Goal: Information Seeking & Learning: Learn about a topic

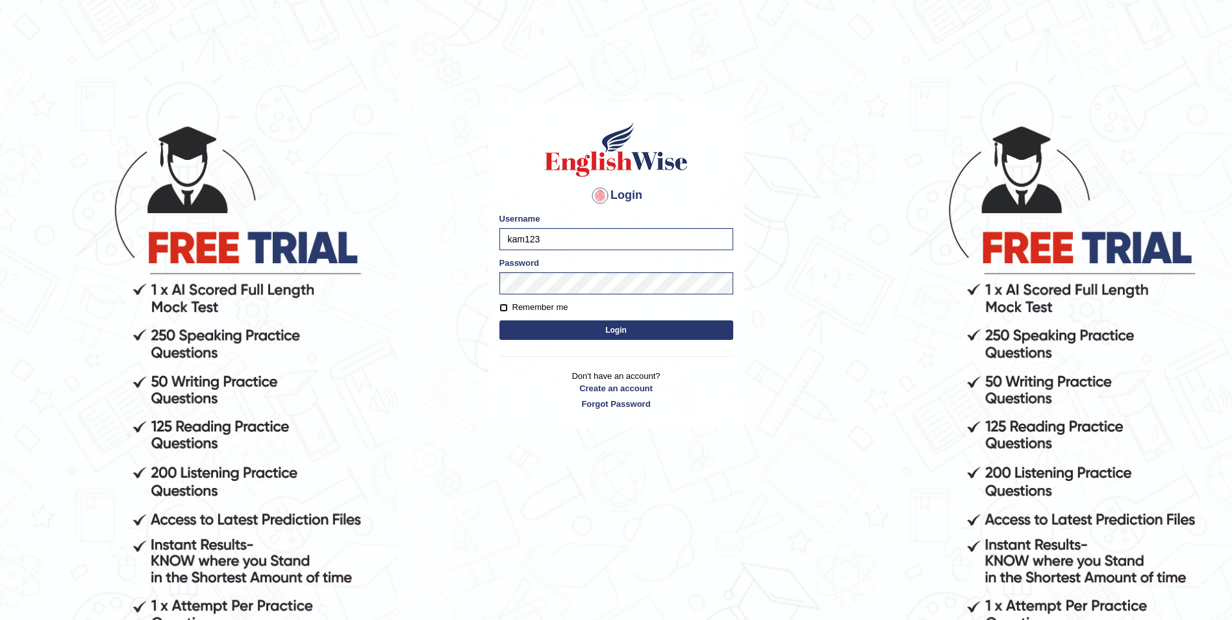
click at [504, 310] on input "Remember me" at bounding box center [503, 307] width 8 height 8
checkbox input "true"
click at [527, 330] on button "Login" at bounding box center [616, 329] width 234 height 19
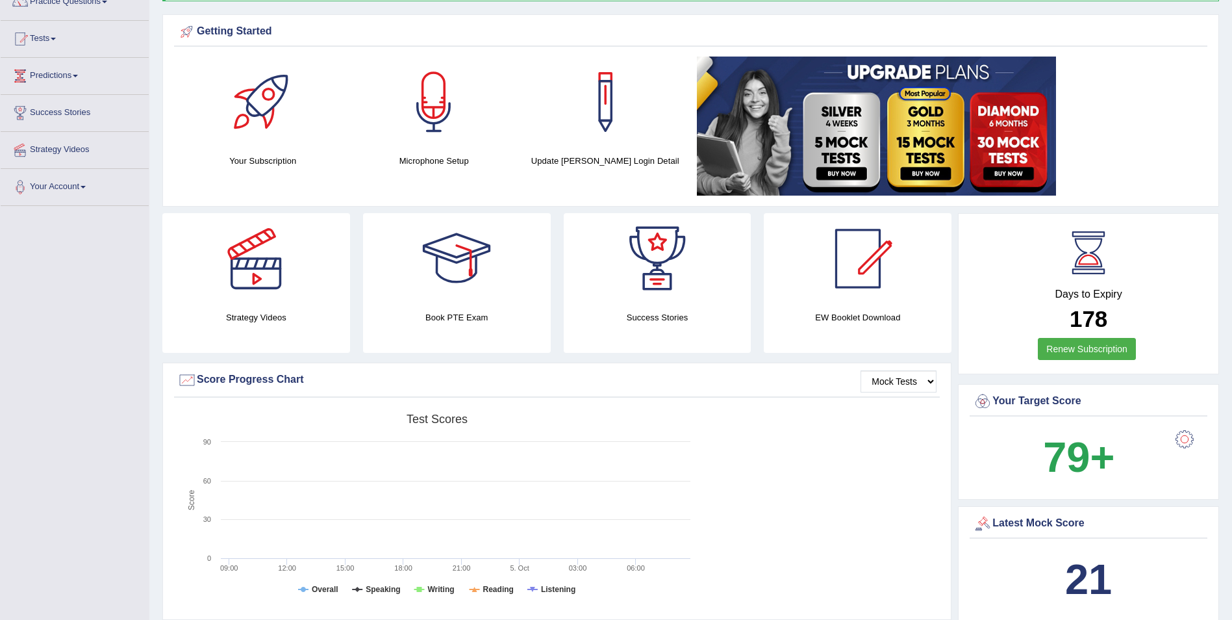
scroll to position [120, 0]
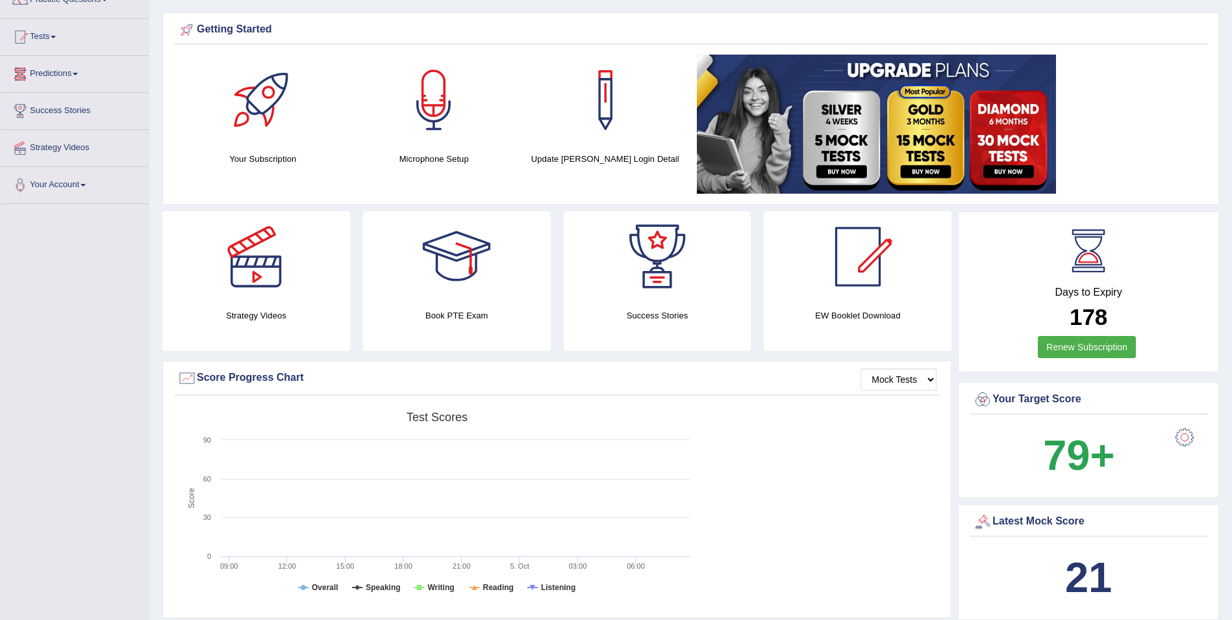
click at [82, 84] on link "Predictions" at bounding box center [75, 72] width 148 height 32
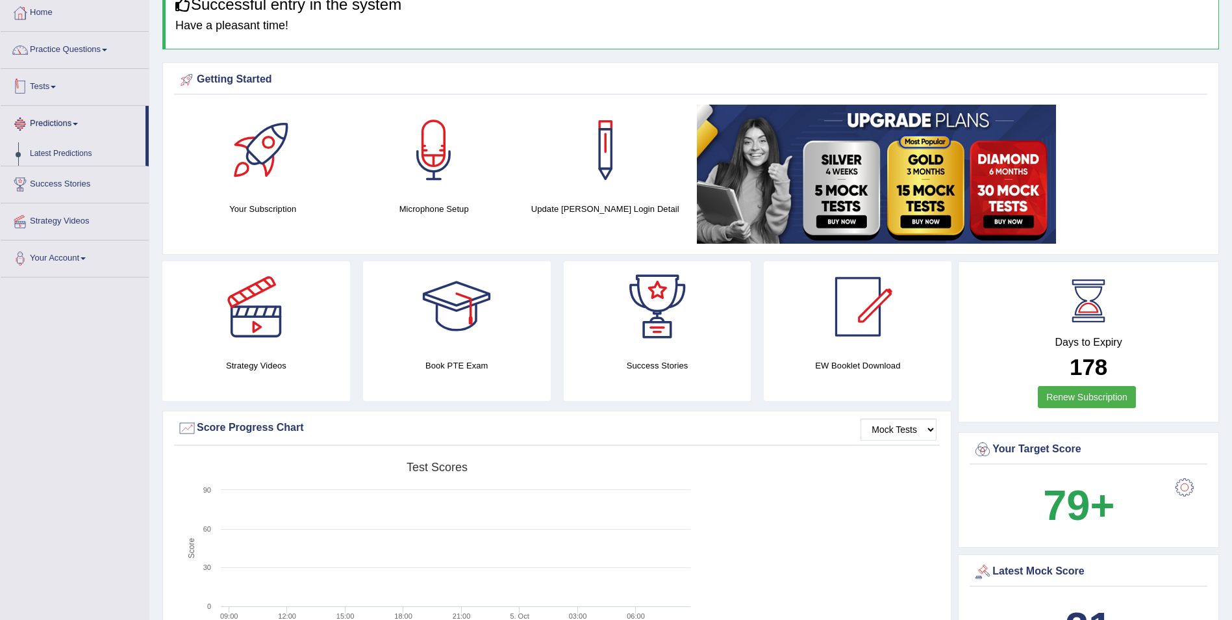
scroll to position [69, 0]
click at [103, 53] on link "Practice Questions" at bounding box center [75, 48] width 148 height 32
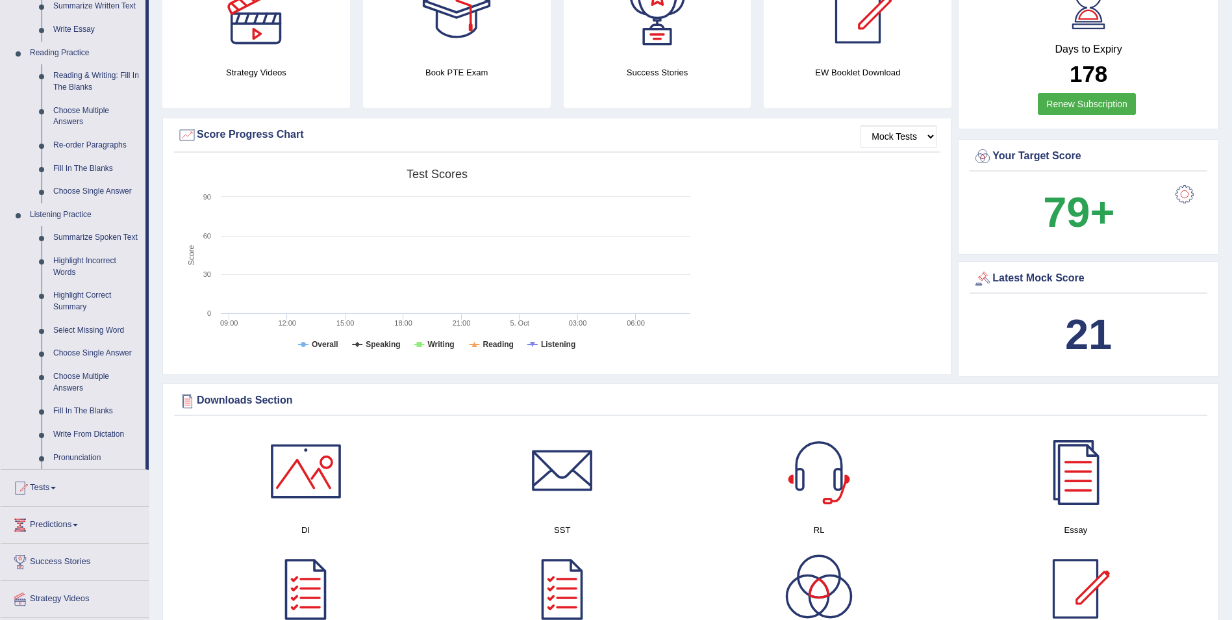
scroll to position [365, 0]
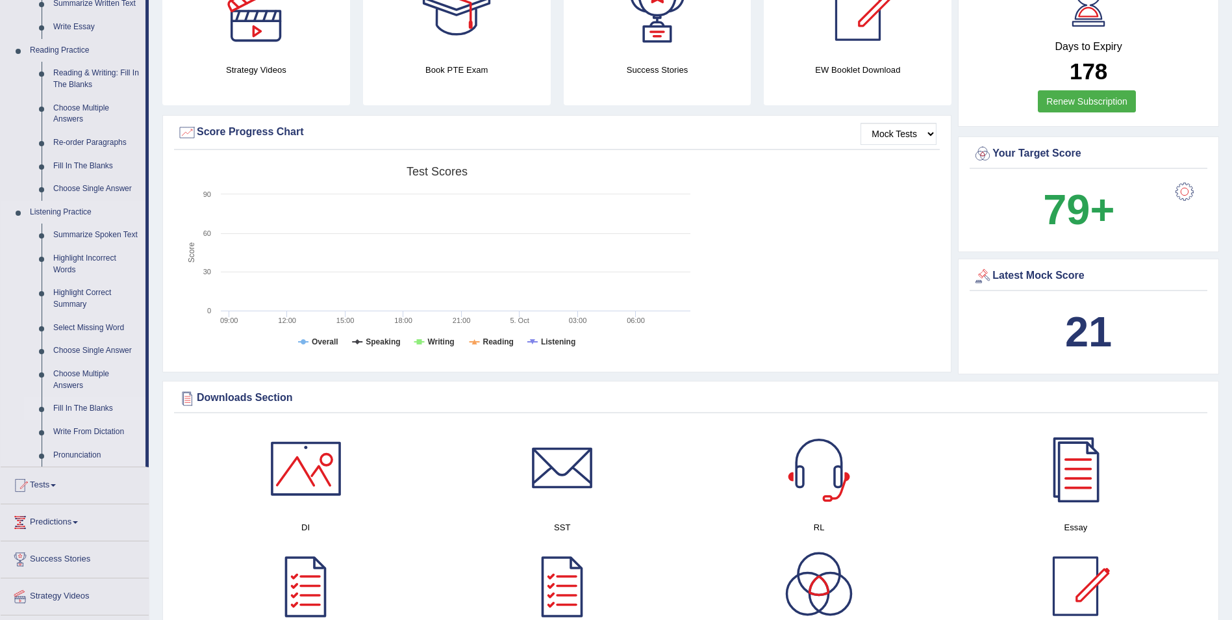
click at [79, 407] on link "Fill In The Blanks" at bounding box center [96, 408] width 98 height 23
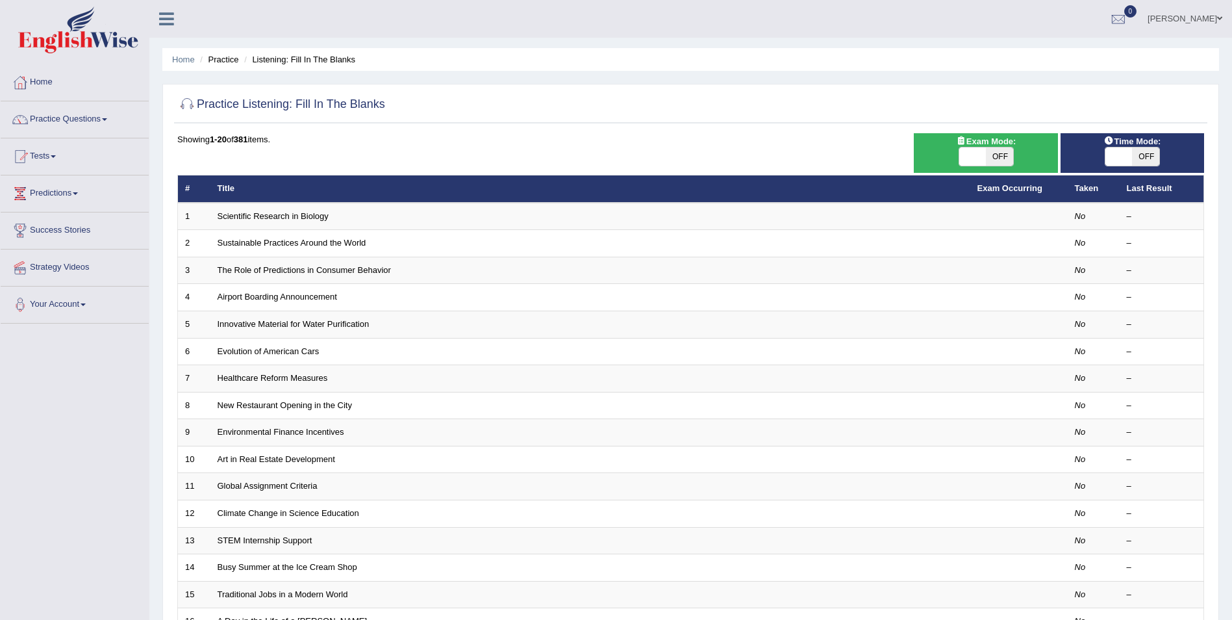
click at [1007, 165] on span "OFF" at bounding box center [999, 156] width 27 height 18
checkbox input "true"
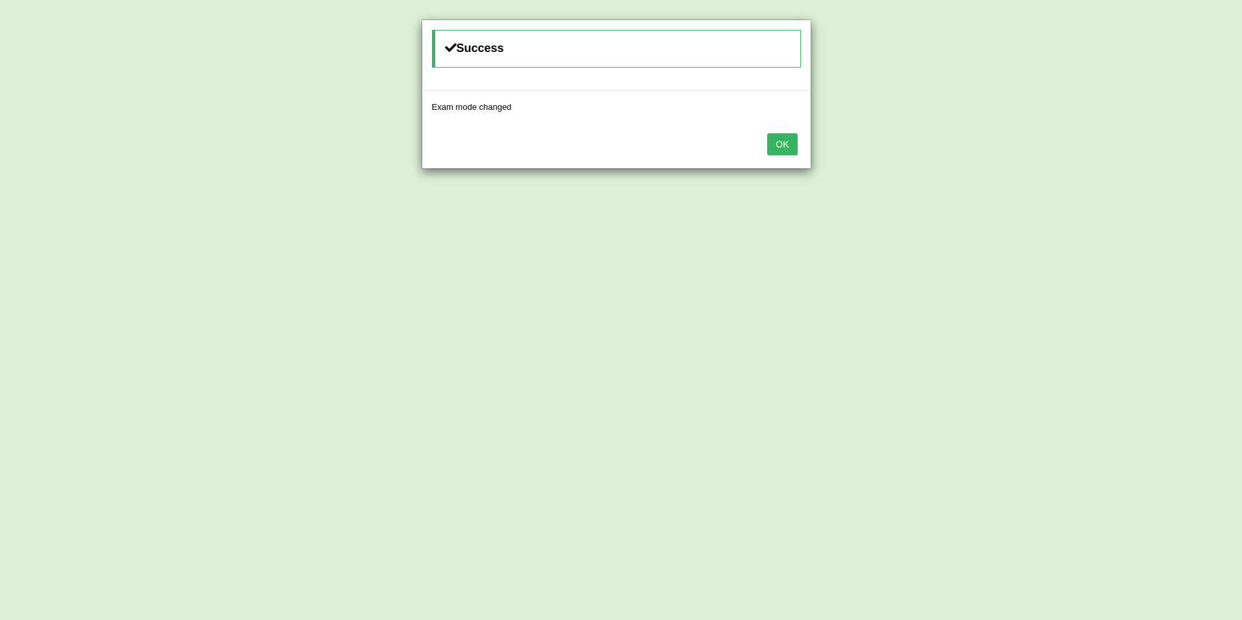
click at [781, 142] on button "OK" at bounding box center [782, 144] width 30 height 22
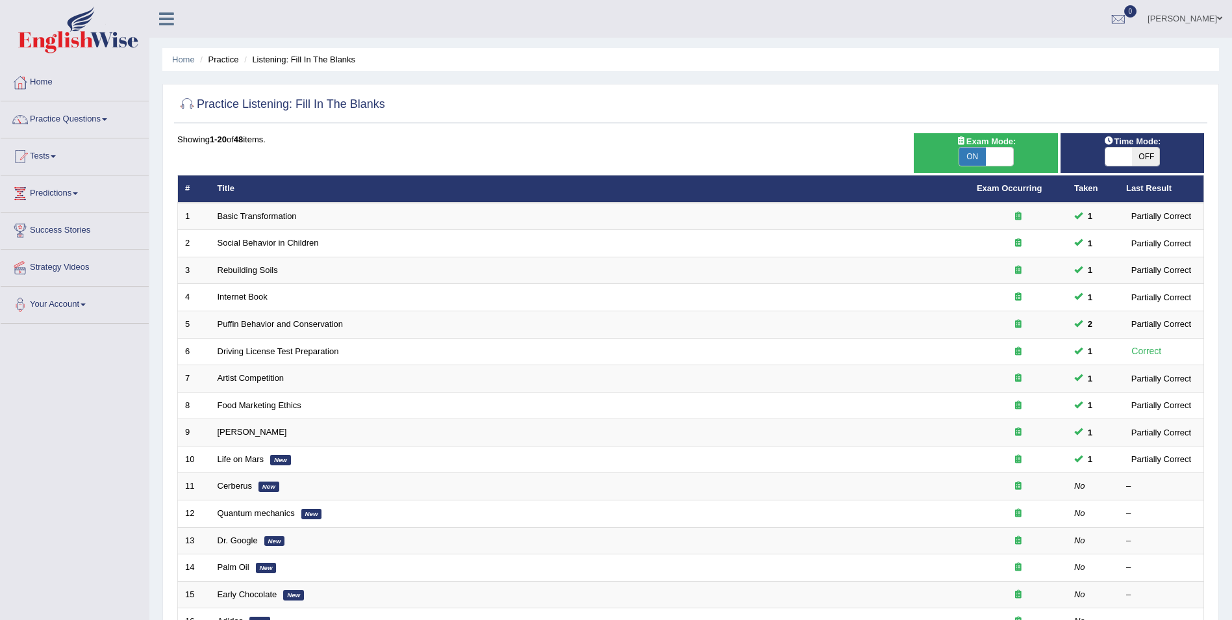
click at [1143, 166] on div "ON OFF" at bounding box center [1132, 156] width 55 height 19
click at [1144, 162] on span "OFF" at bounding box center [1145, 156] width 27 height 18
checkbox input "true"
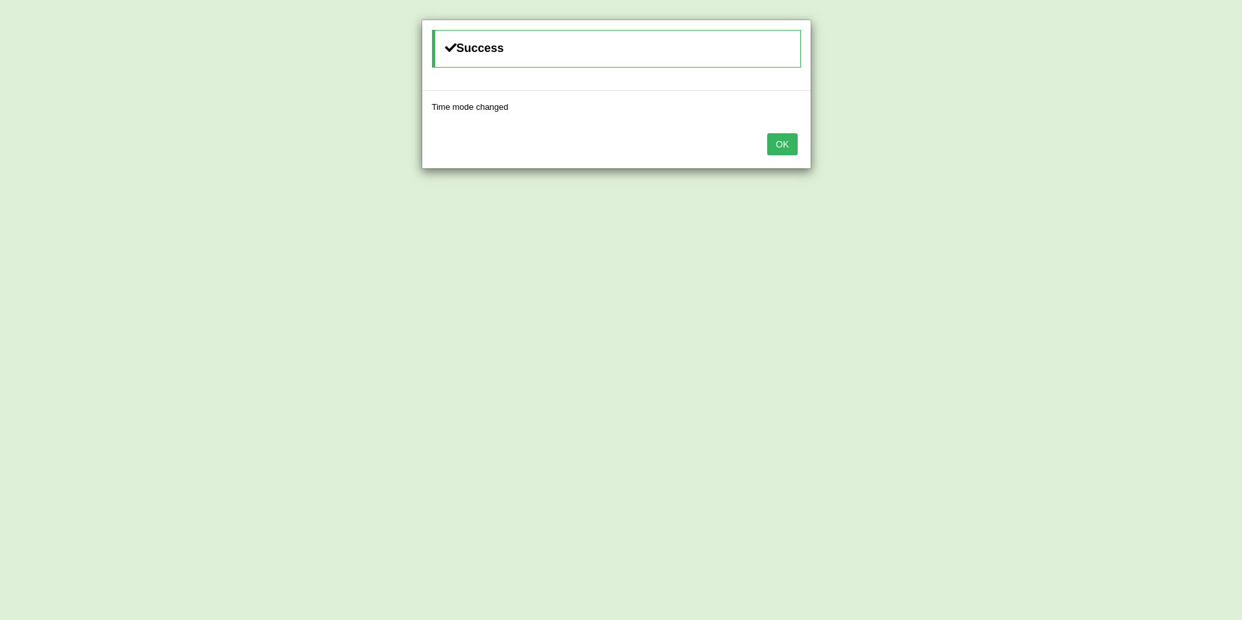
click at [777, 140] on button "OK" at bounding box center [782, 144] width 30 height 22
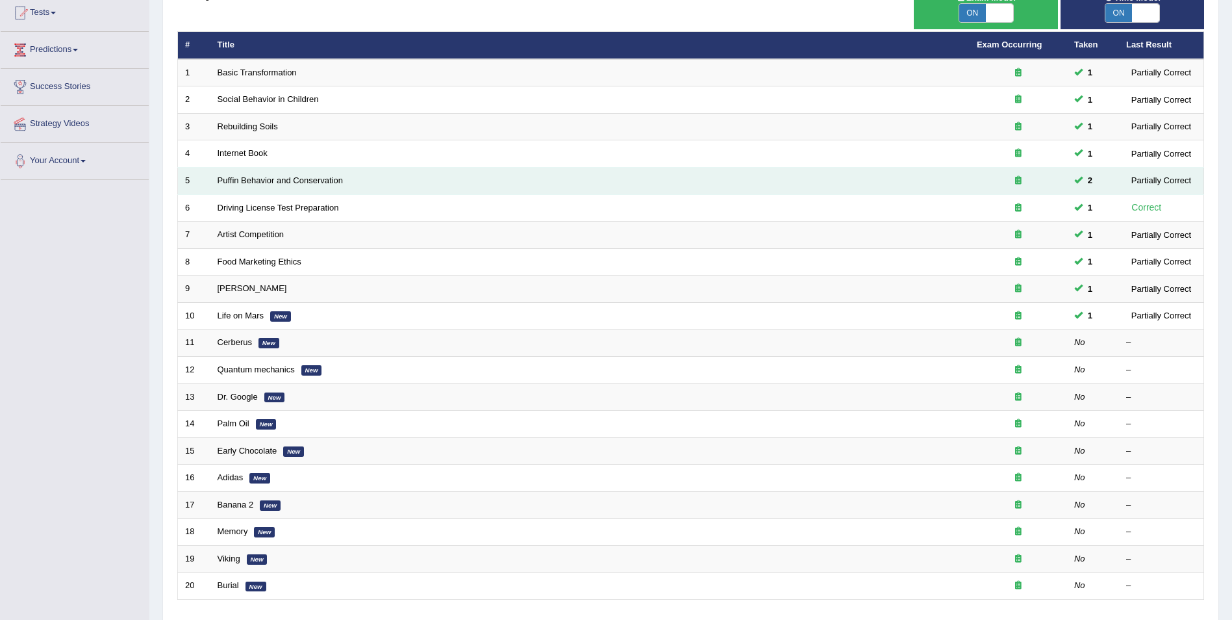
scroll to position [145, 0]
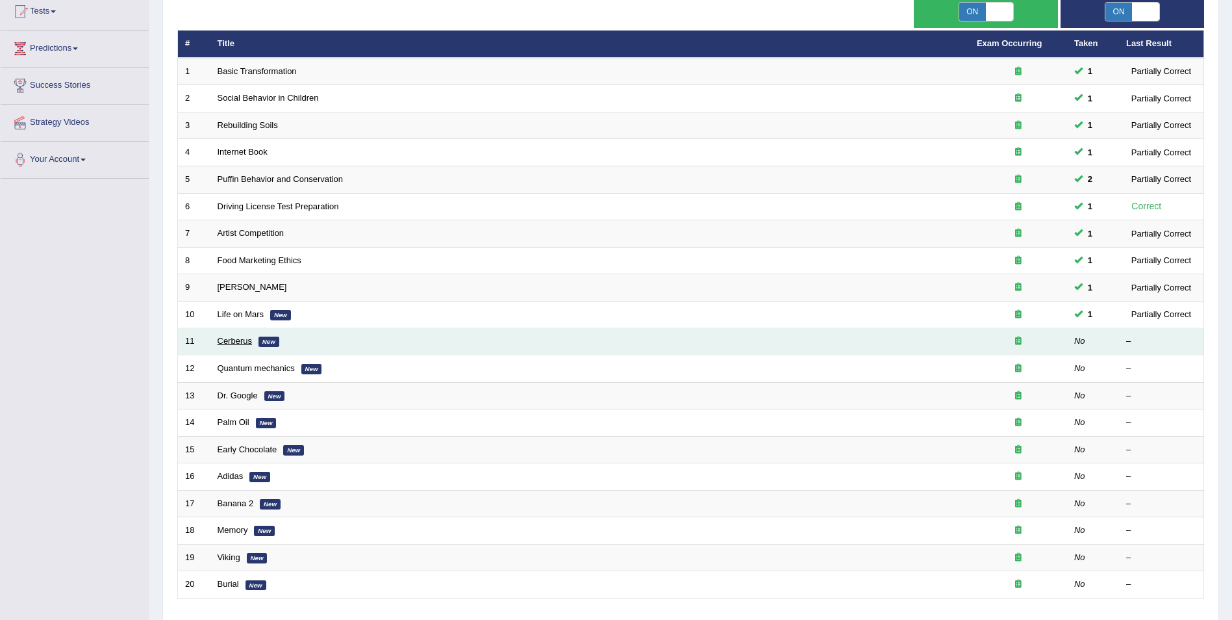
click at [240, 338] on link "Cerberus" at bounding box center [235, 341] width 34 height 10
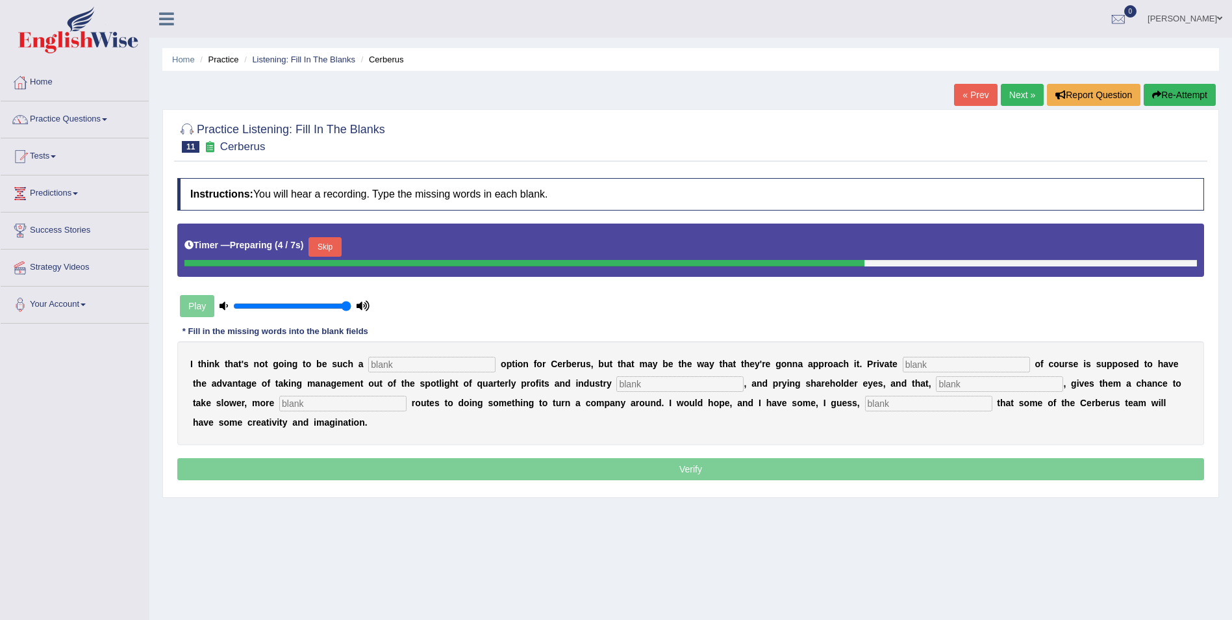
click at [322, 240] on button "Skip" at bounding box center [325, 246] width 32 height 19
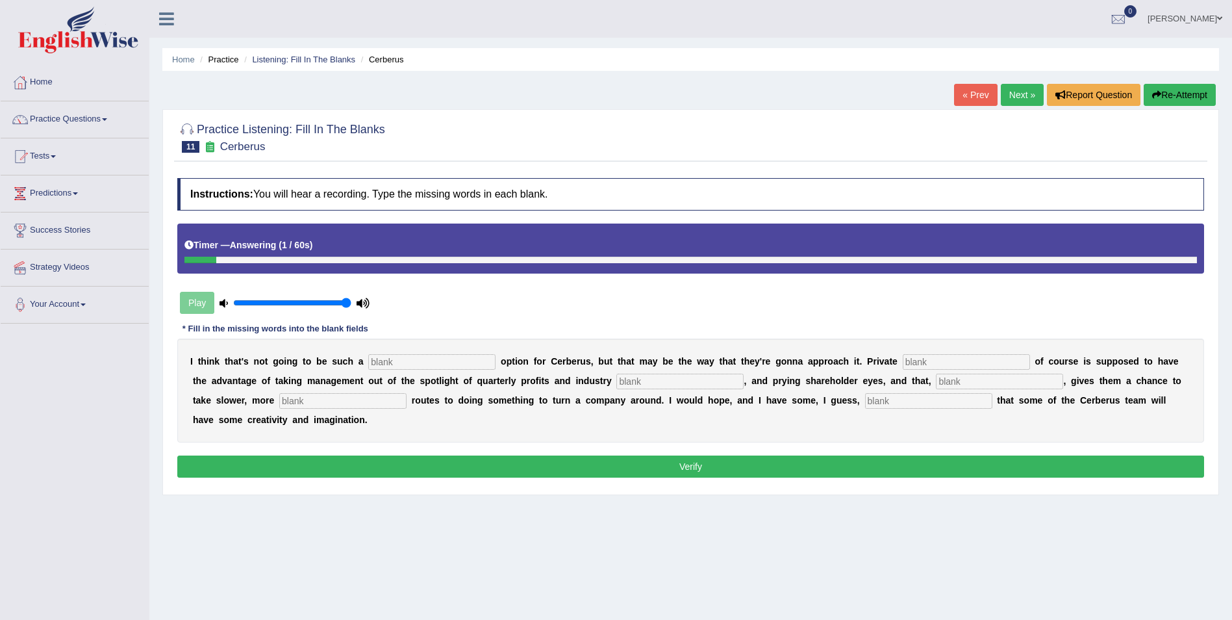
click at [865, 407] on input "text" at bounding box center [928, 401] width 127 height 16
type input "obtimism"
click at [451, 363] on input "text" at bounding box center [431, 362] width 127 height 16
click at [903, 355] on input "text" at bounding box center [966, 362] width 127 height 16
type input "equity"
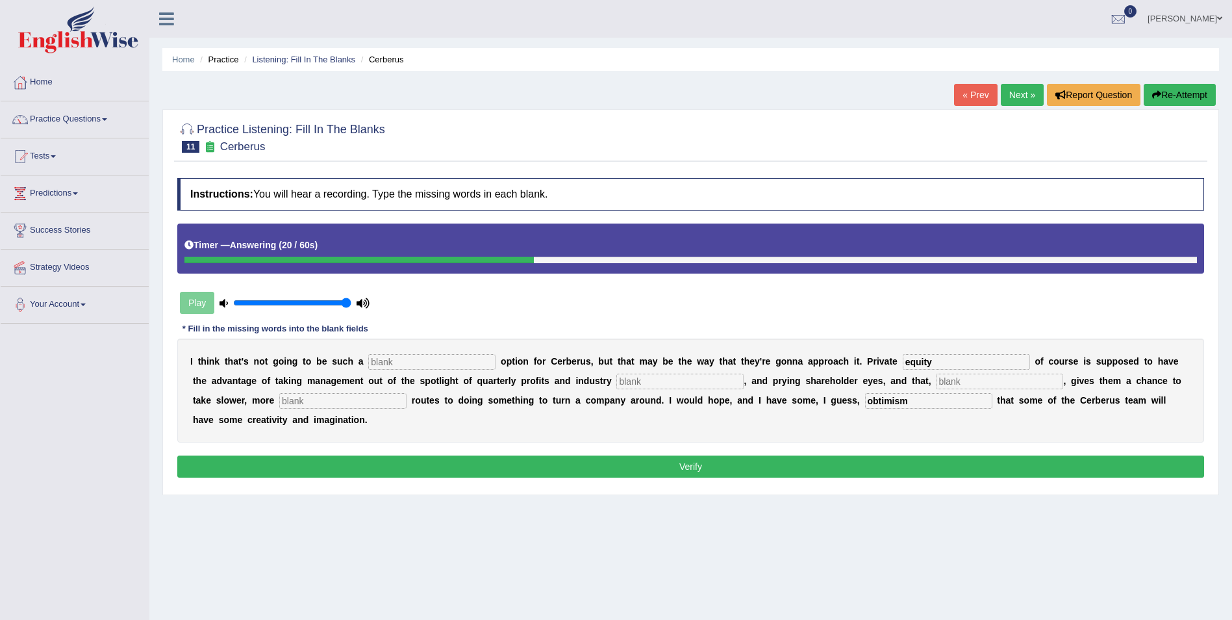
click at [616, 383] on input "text" at bounding box center [679, 381] width 127 height 16
type input "analysis"
click at [936, 377] on input "text" at bounding box center [999, 381] width 127 height 16
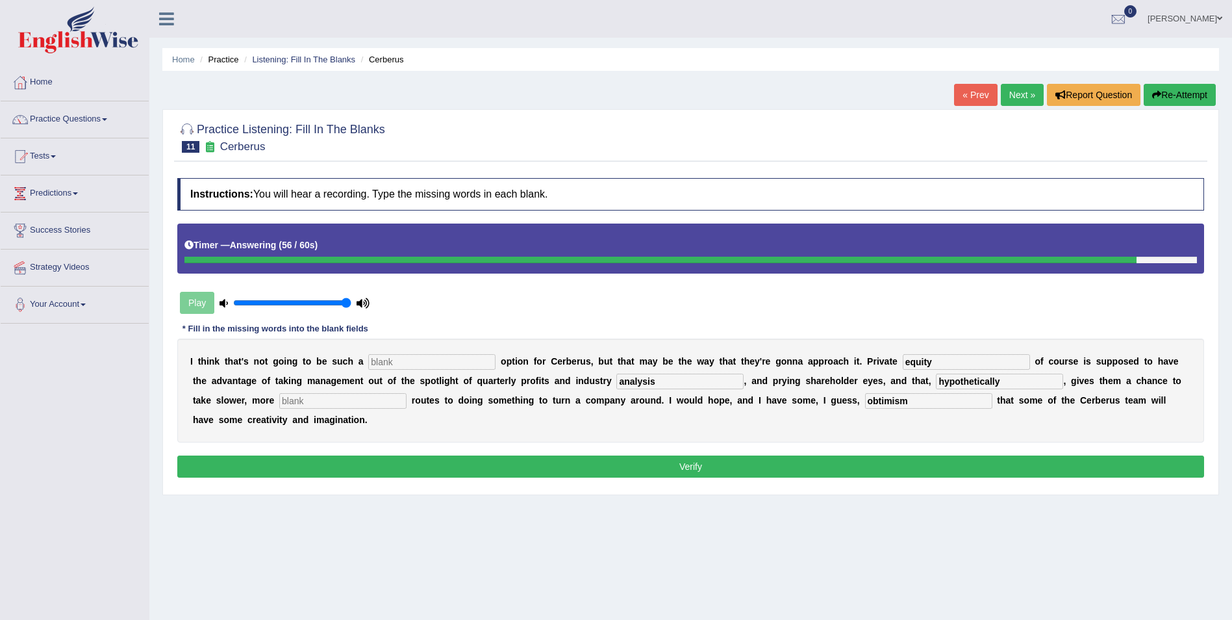
type input "hypothetically"
click at [404, 360] on input "text" at bounding box center [431, 362] width 127 height 16
type input "varab"
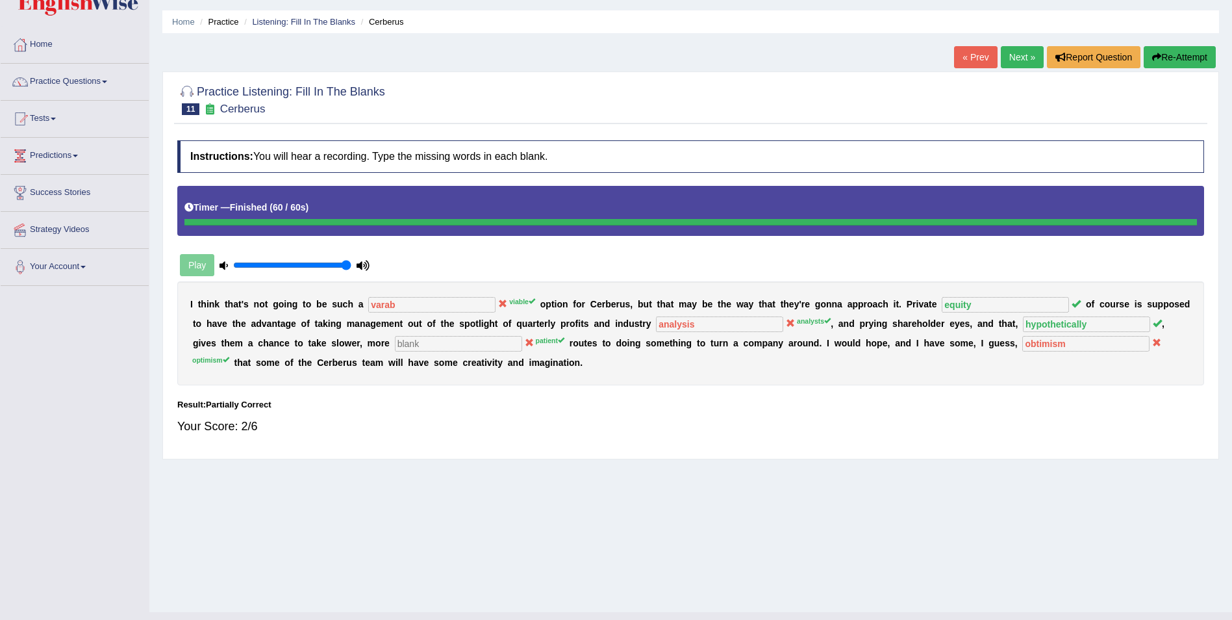
scroll to position [37, 0]
click at [318, 19] on link "Listening: Fill In The Blanks" at bounding box center [303, 23] width 103 height 10
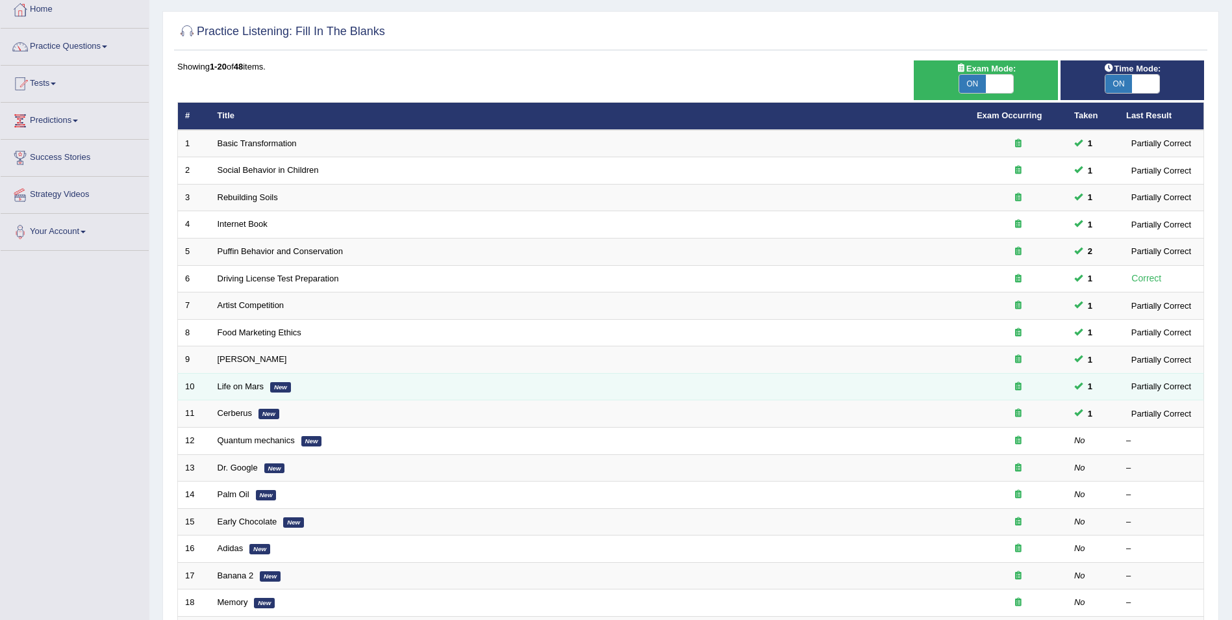
scroll to position [73, 0]
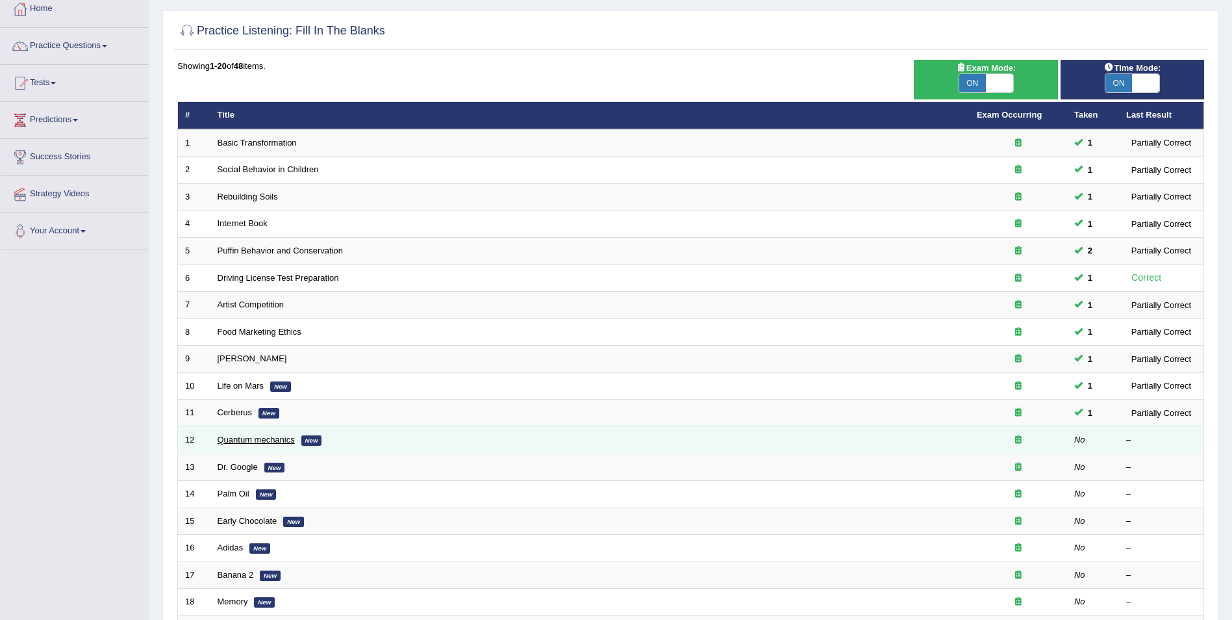
click at [279, 436] on link "Quantum mechanics" at bounding box center [256, 440] width 77 height 10
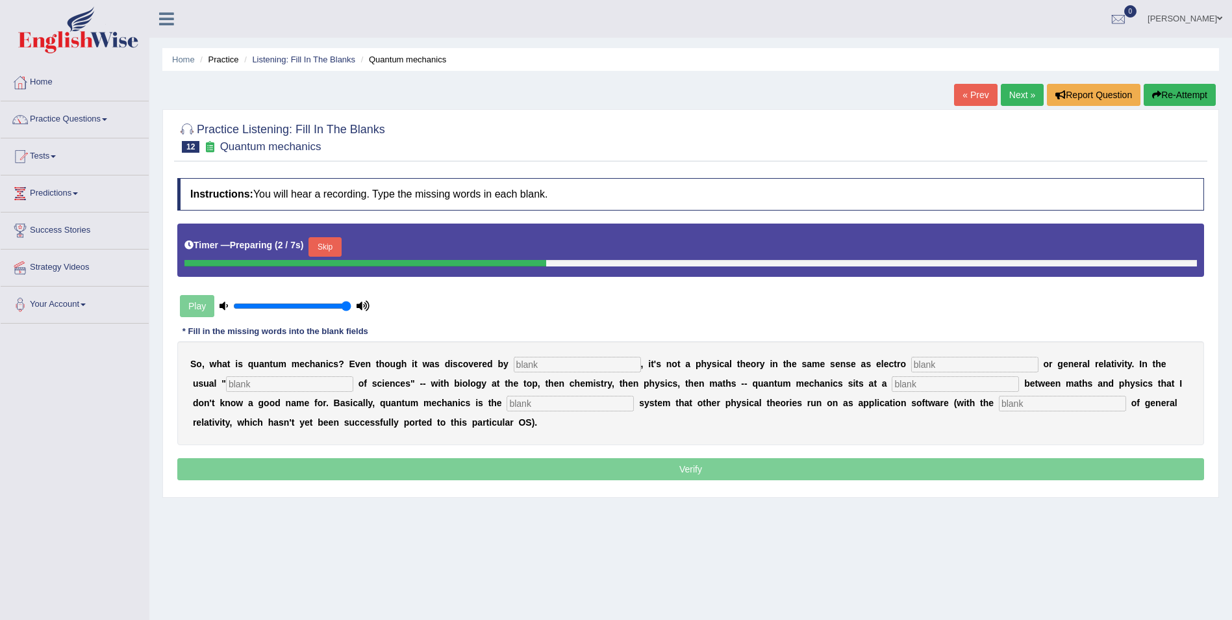
click at [333, 246] on button "Skip" at bounding box center [325, 246] width 32 height 19
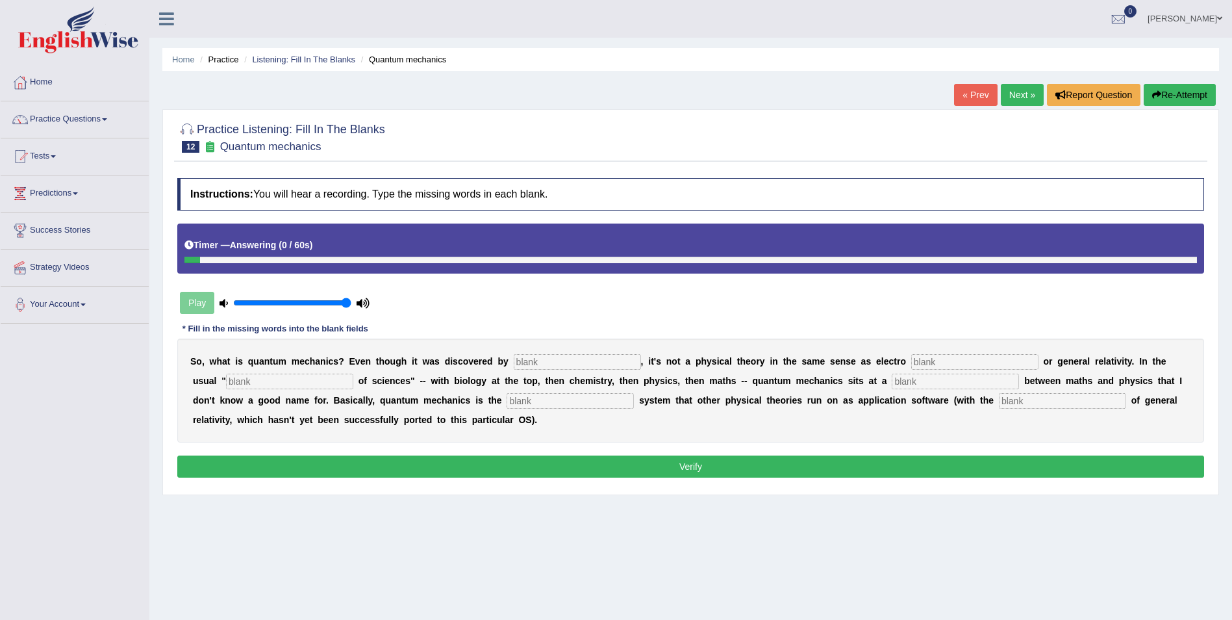
click at [999, 403] on input "text" at bounding box center [1062, 401] width 127 height 16
type input "exception"
click at [572, 361] on input "text" at bounding box center [577, 362] width 127 height 16
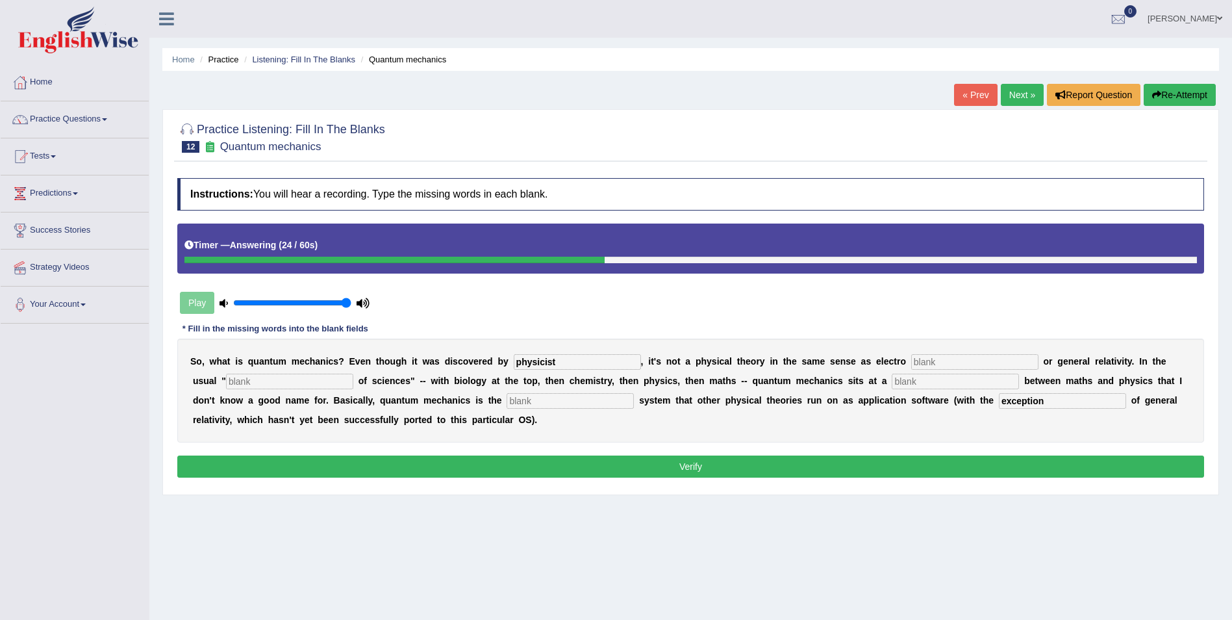
type input "physicist"
click at [911, 362] on input "text" at bounding box center [974, 362] width 127 height 16
type input "magnetism"
click at [286, 379] on input "text" at bounding box center [289, 381] width 127 height 16
click at [892, 381] on input "text" at bounding box center [955, 381] width 127 height 16
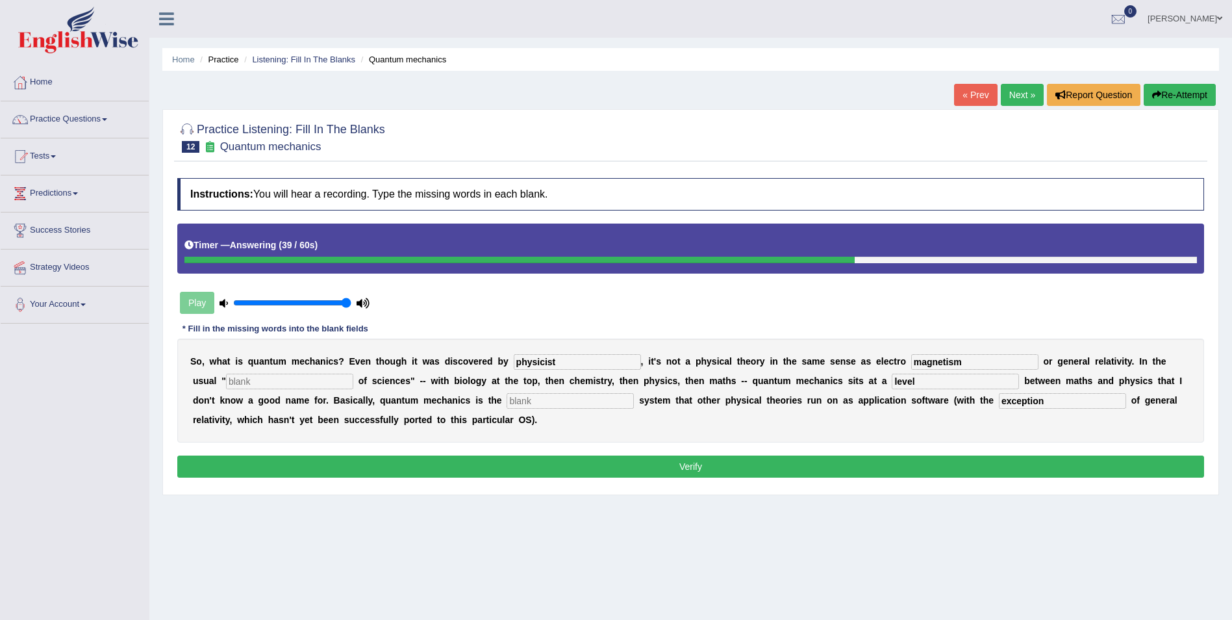
type input "level"
click at [507, 401] on input "text" at bounding box center [570, 401] width 127 height 16
type input "p"
type input "operating"
click at [261, 381] on input "text" at bounding box center [289, 381] width 127 height 16
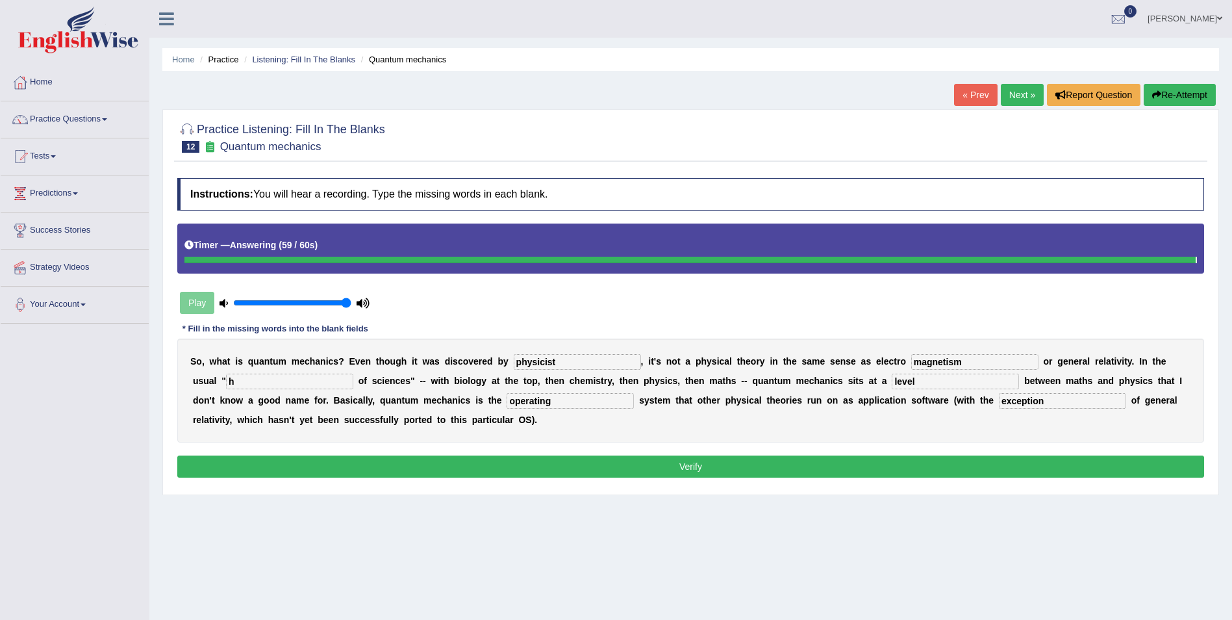
type input "h"
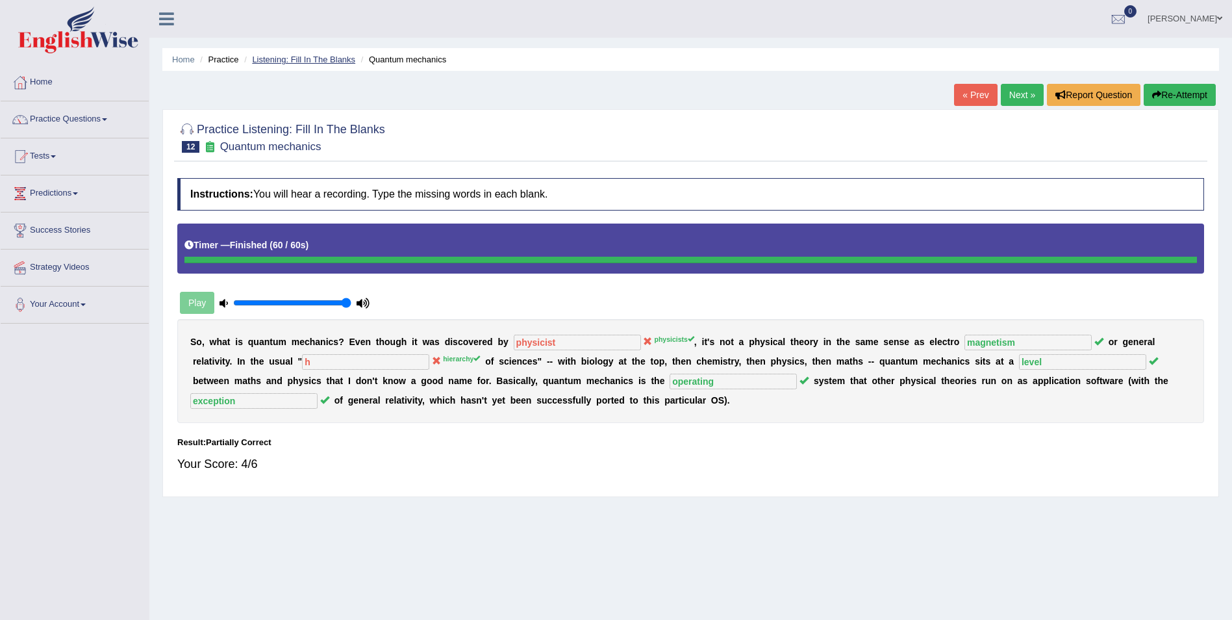
click at [292, 59] on link "Listening: Fill In The Blanks" at bounding box center [303, 60] width 103 height 10
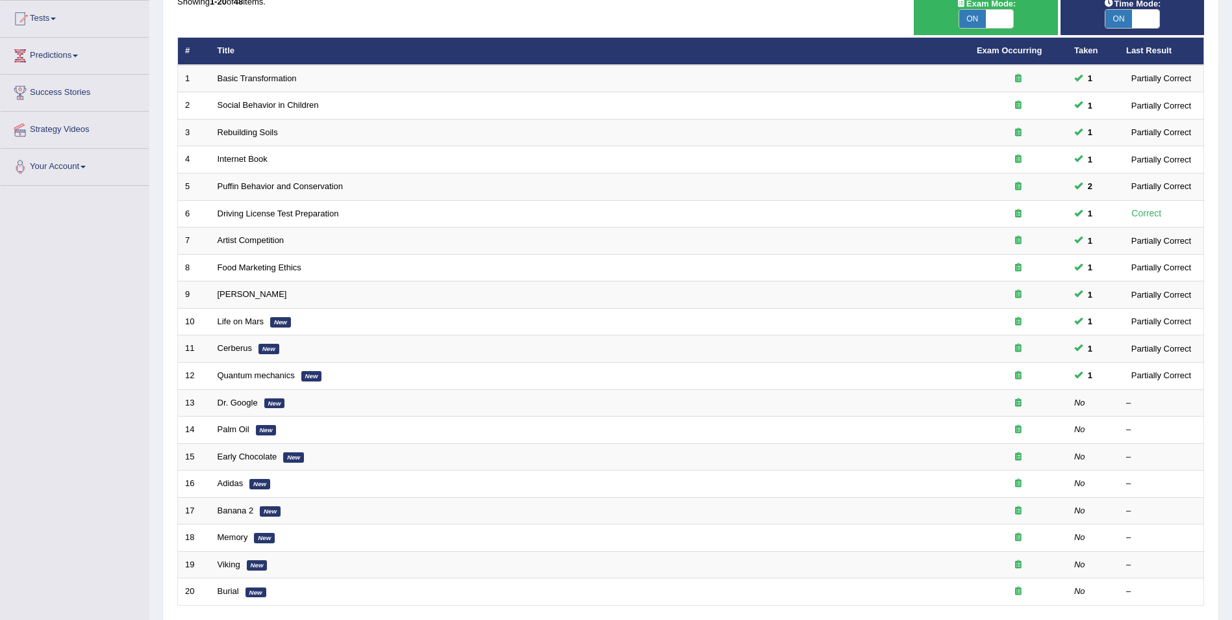
scroll to position [140, 0]
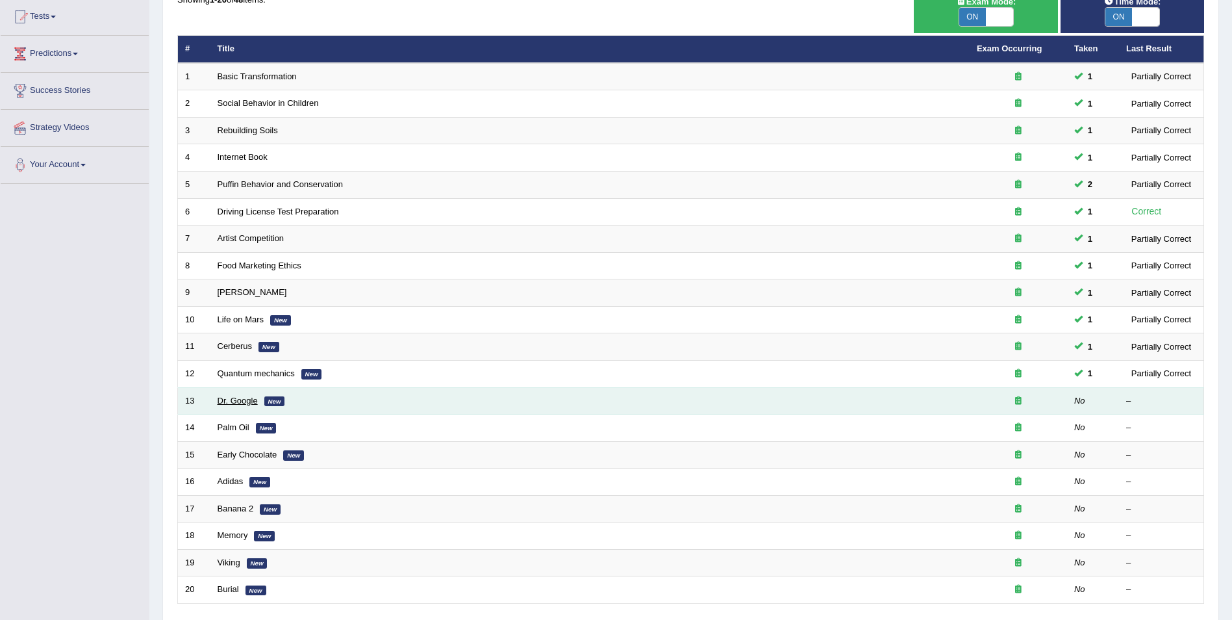
click at [242, 401] on link "Dr. Google" at bounding box center [238, 401] width 40 height 10
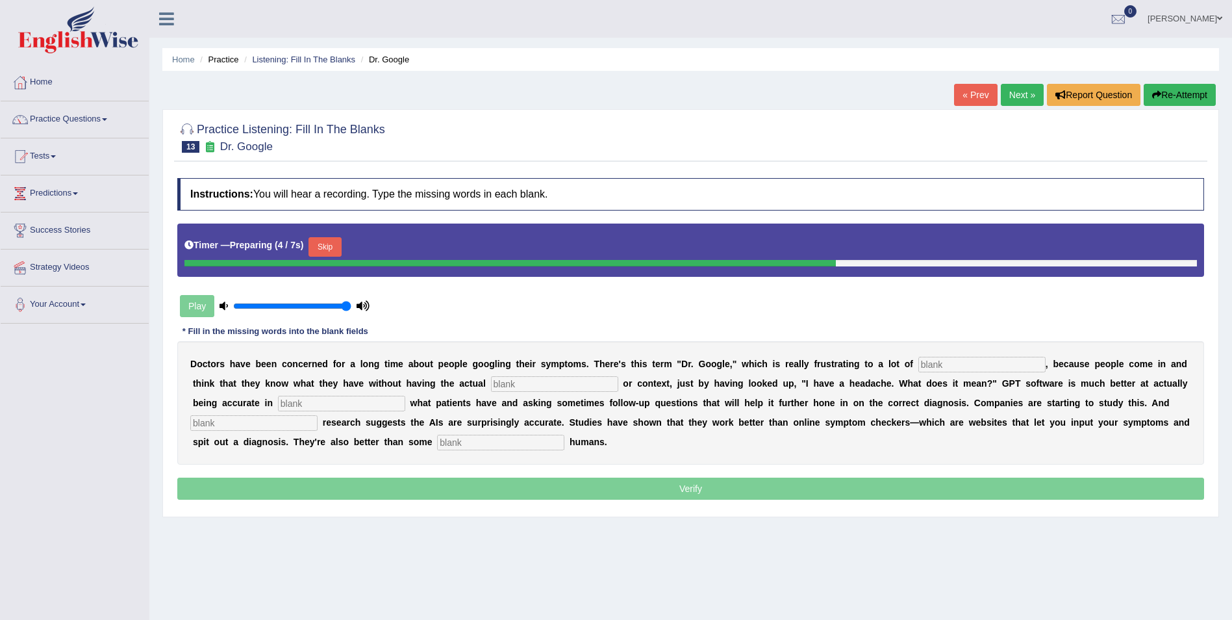
click at [324, 245] on button "Skip" at bounding box center [325, 246] width 32 height 19
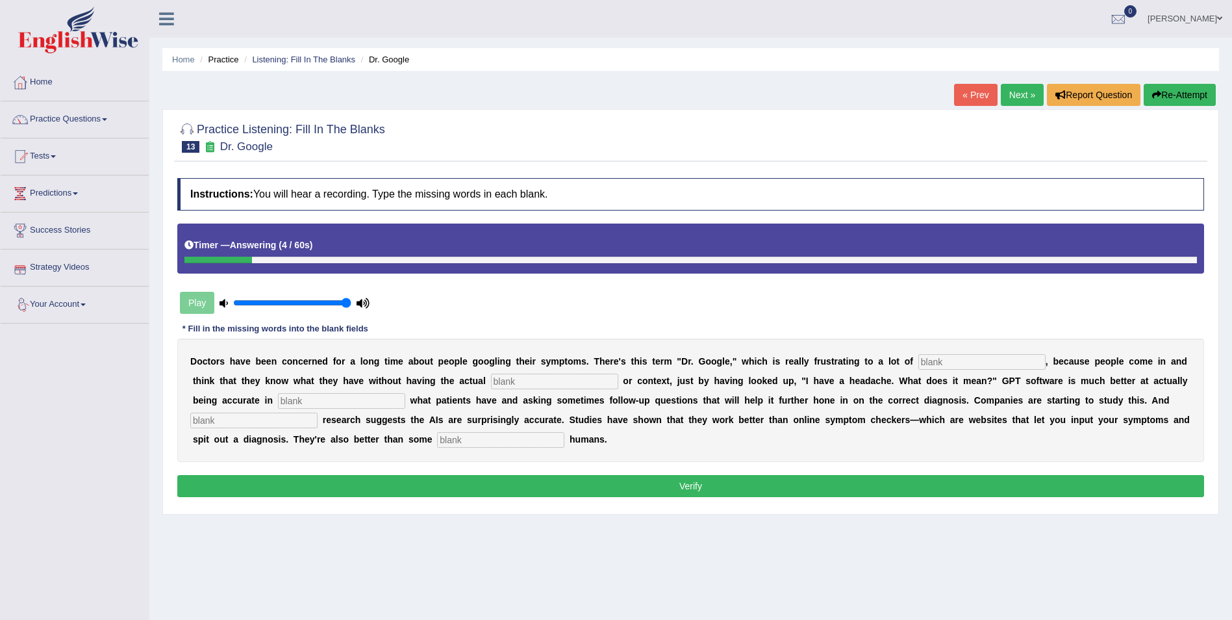
click at [437, 432] on input "text" at bounding box center [500, 440] width 127 height 16
type input "untrain"
click at [935, 364] on input "text" at bounding box center [981, 362] width 127 height 16
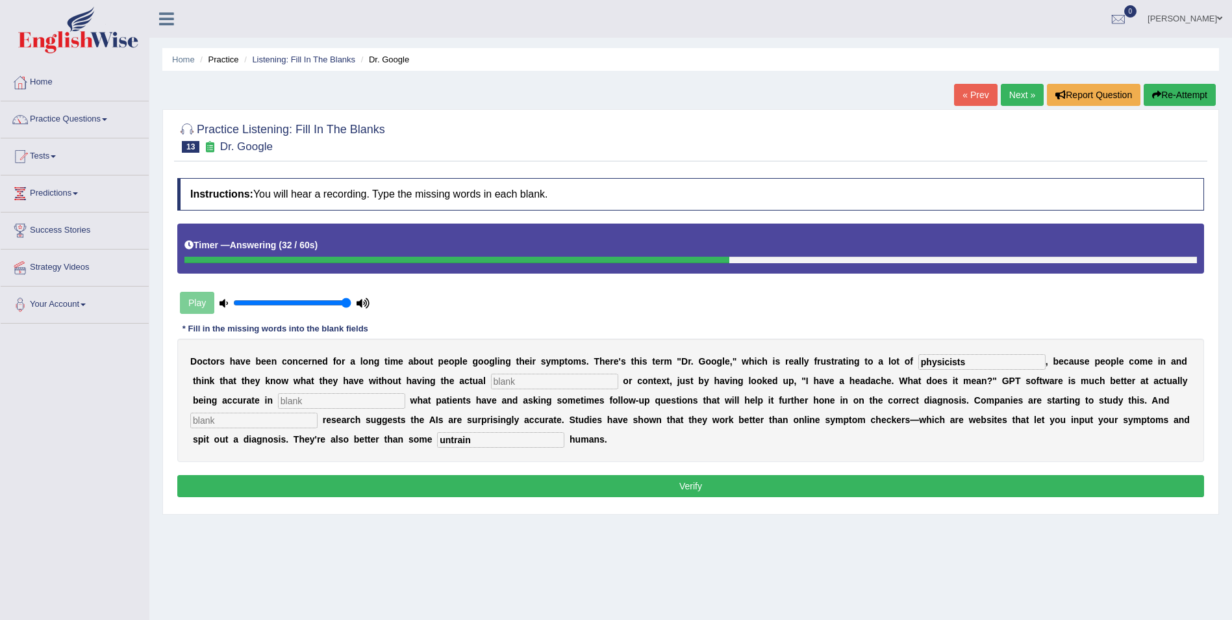
type input "physicists"
click at [491, 380] on input "text" at bounding box center [554, 381] width 127 height 16
type input "expertise"
click at [278, 402] on input "text" at bounding box center [341, 401] width 127 height 16
type input "determining"
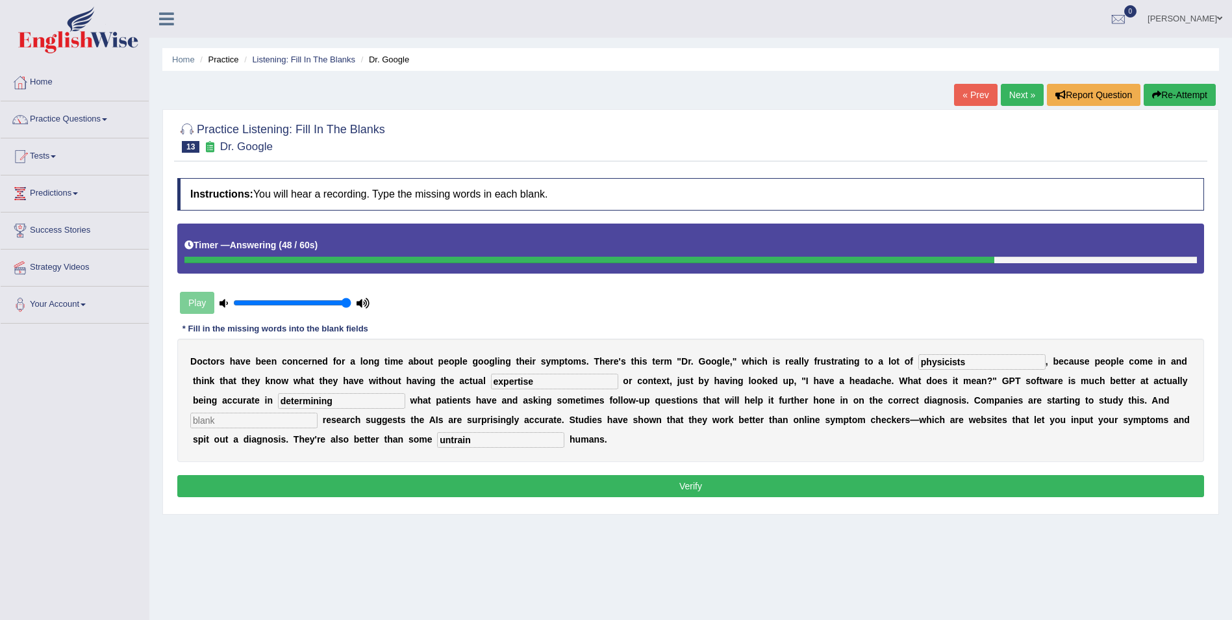
click at [318, 412] on input "text" at bounding box center [253, 420] width 127 height 16
type input "pri"
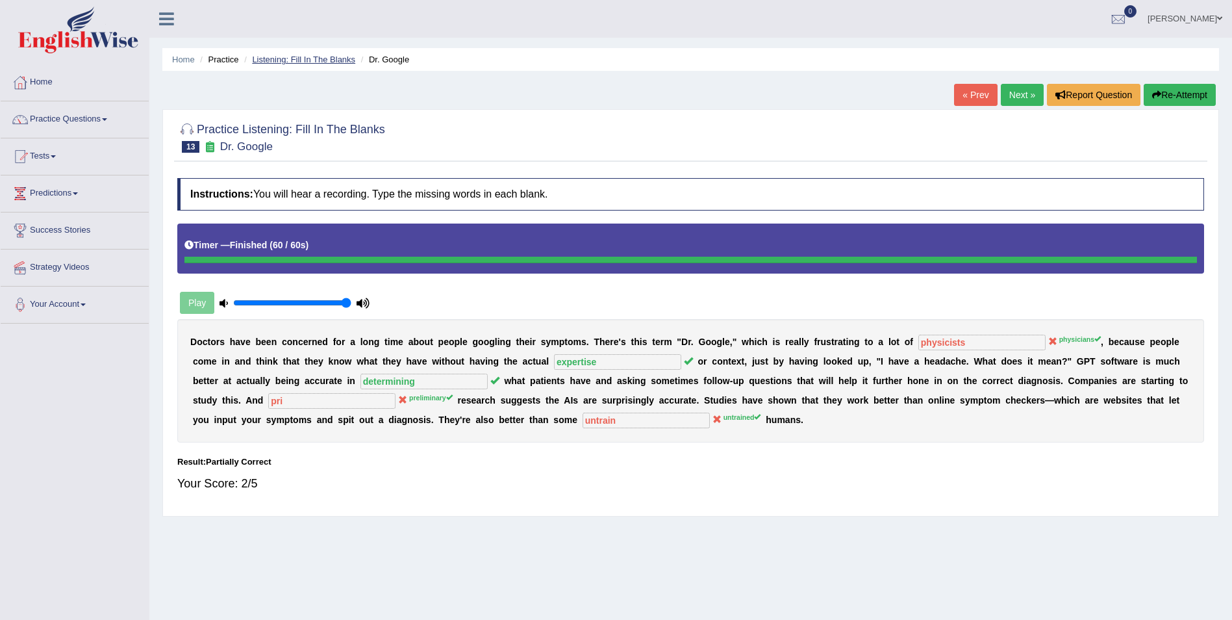
click at [336, 60] on link "Listening: Fill In The Blanks" at bounding box center [303, 60] width 103 height 10
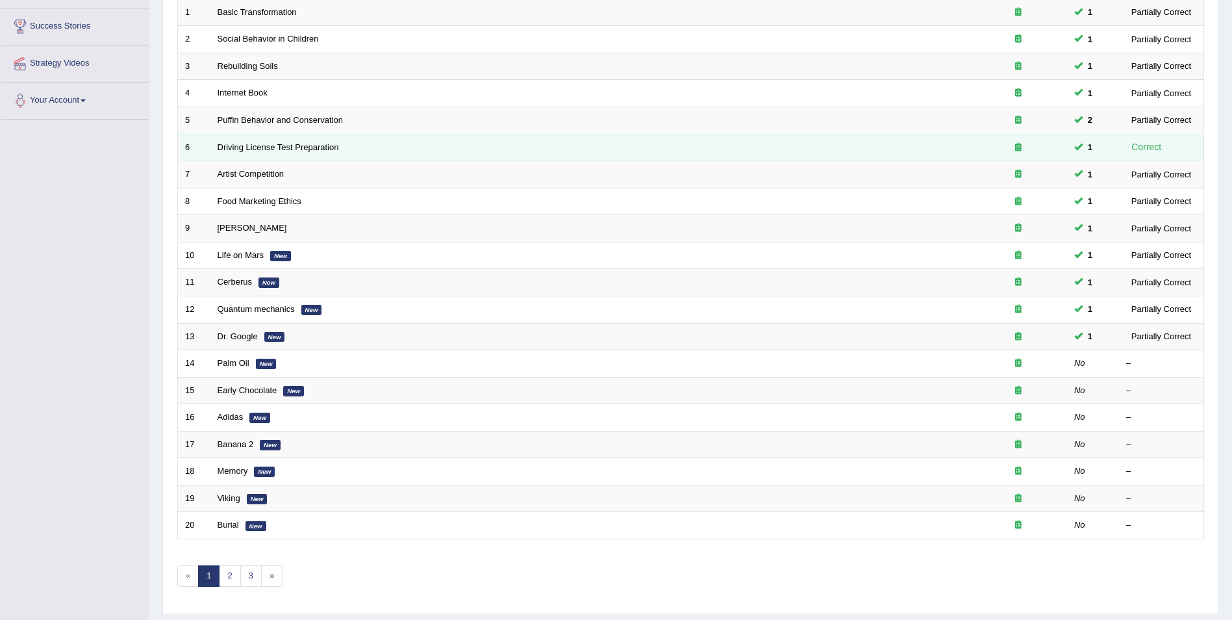
scroll to position [205, 0]
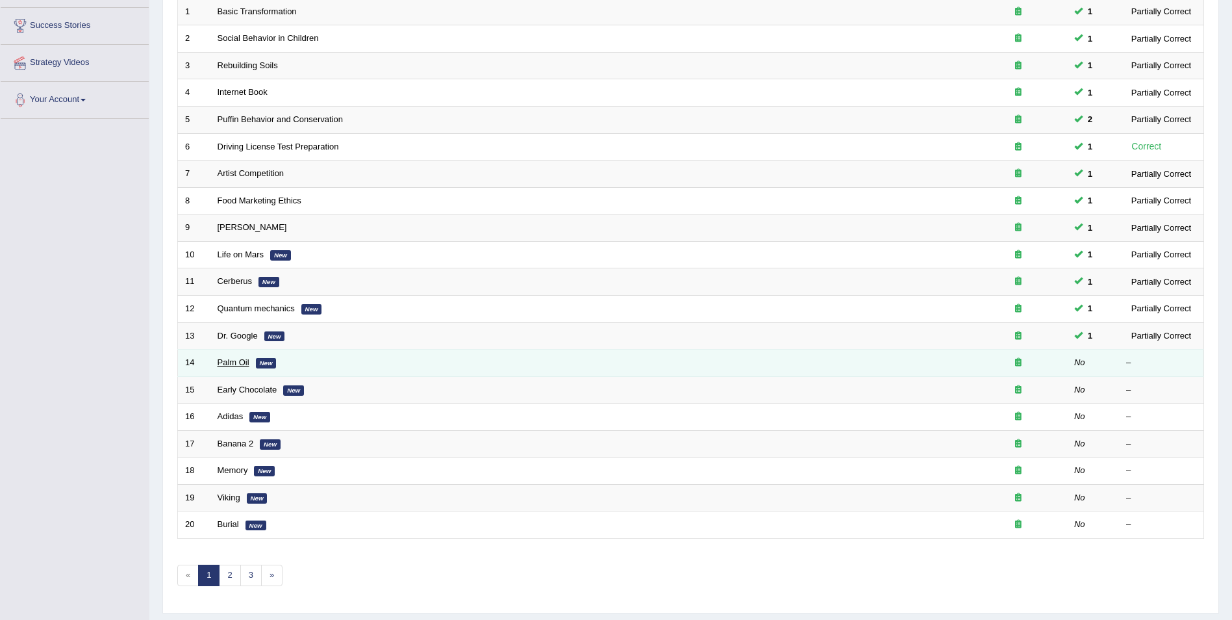
click at [237, 361] on link "Palm Oil" at bounding box center [234, 362] width 32 height 10
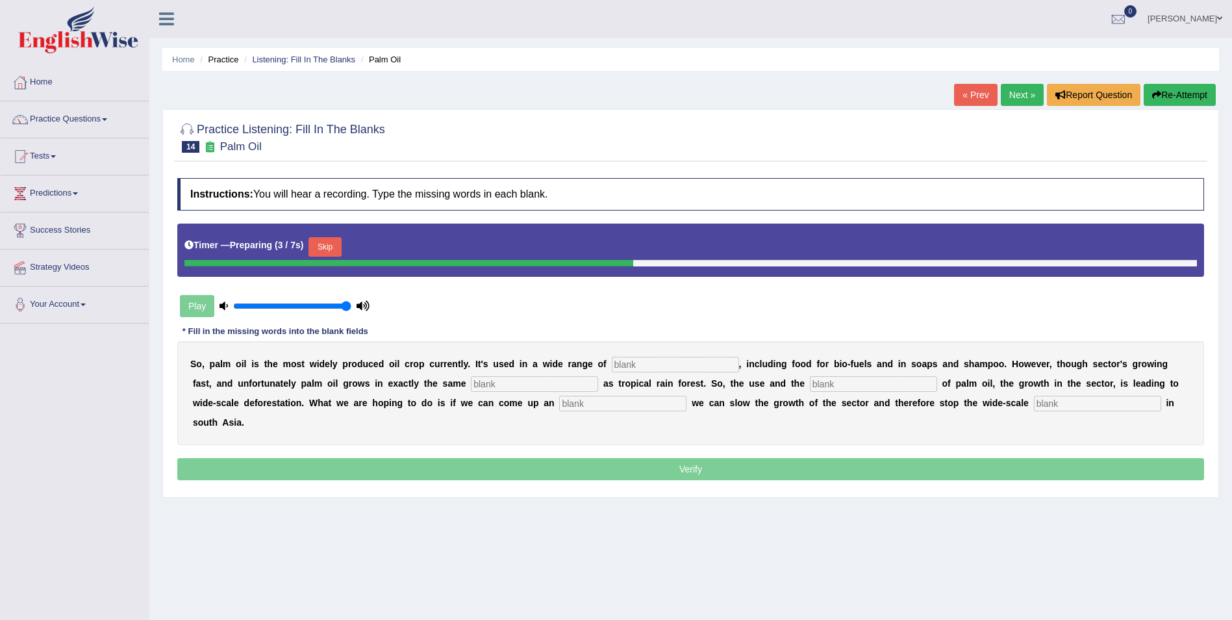
click at [323, 249] on button "Skip" at bounding box center [325, 246] width 32 height 19
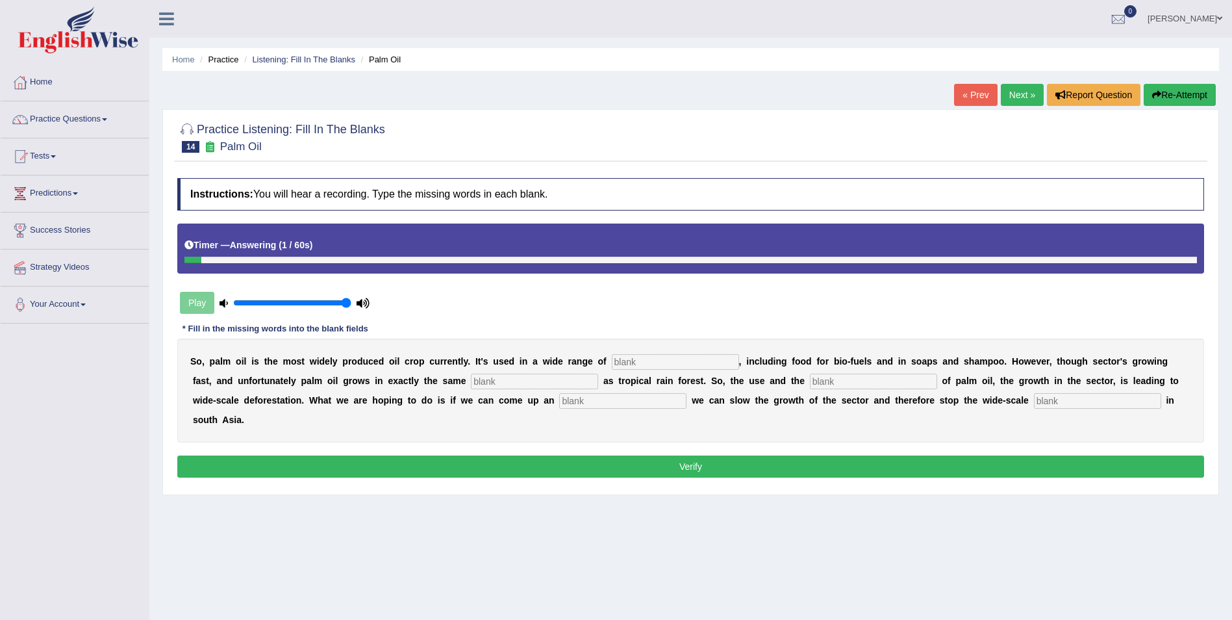
click at [1034, 404] on input "text" at bounding box center [1097, 401] width 127 height 16
type input "deforestation"
click at [559, 396] on input "text" at bounding box center [622, 401] width 127 height 16
type input "alternative"
click at [810, 380] on input "text" at bounding box center [873, 381] width 127 height 16
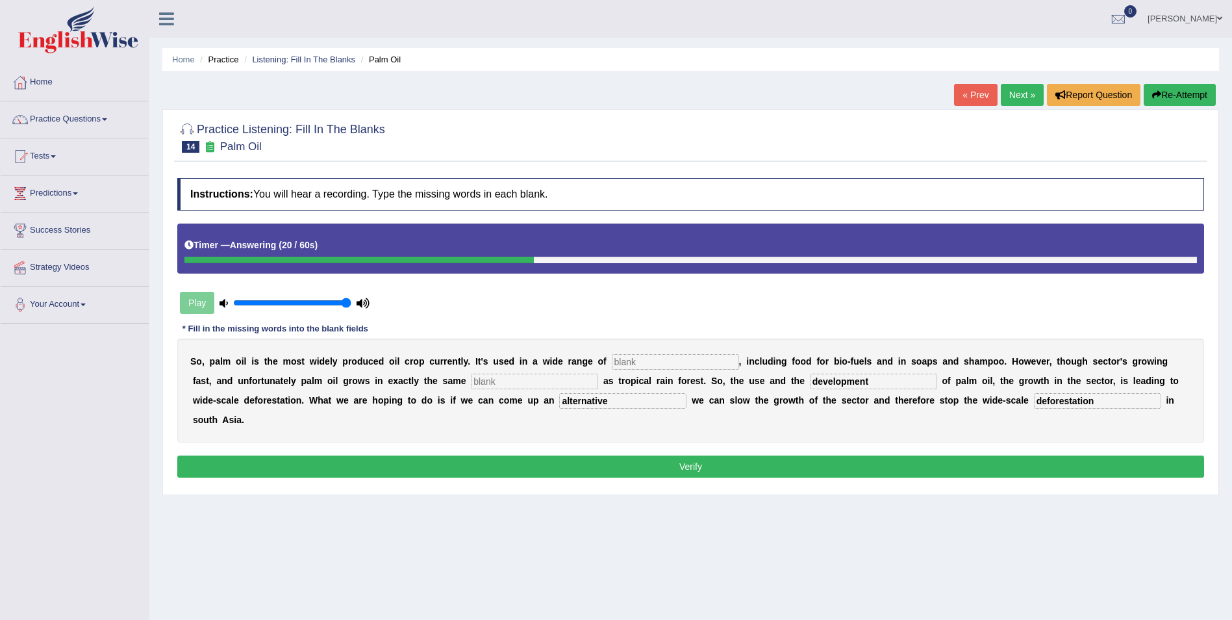
type input "development"
click at [483, 382] on input "text" at bounding box center [534, 381] width 127 height 16
type input "i"
type input "environment"
click at [617, 362] on input "text" at bounding box center [675, 362] width 127 height 16
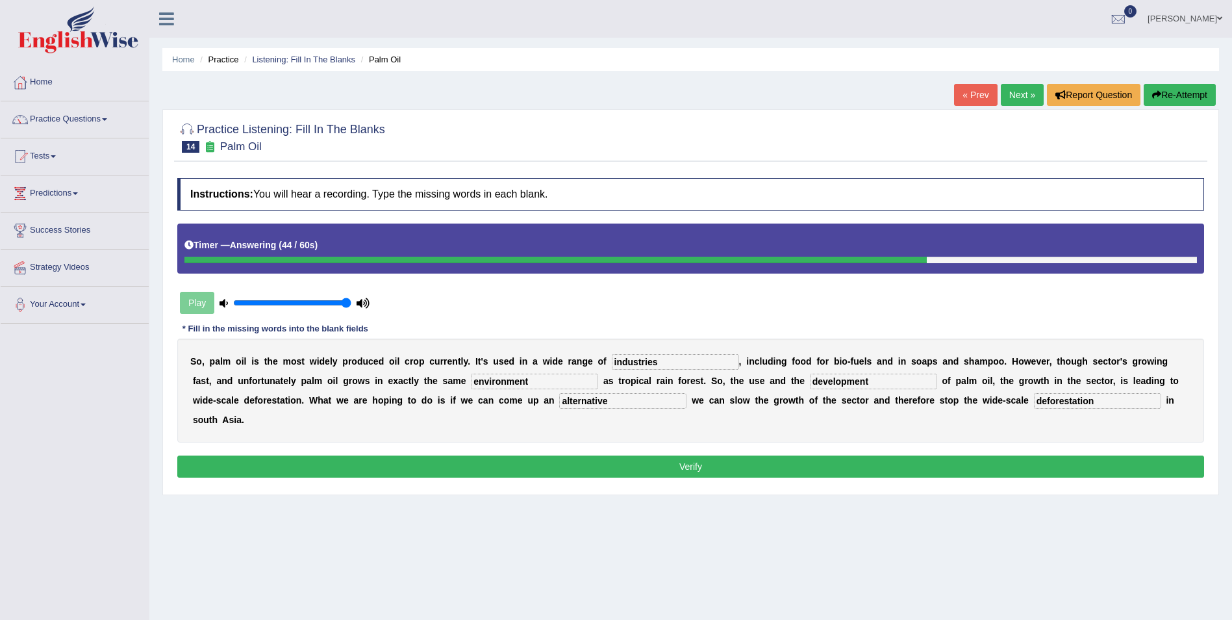
type input "industries"
click at [556, 455] on button "Verify" at bounding box center [690, 466] width 1027 height 22
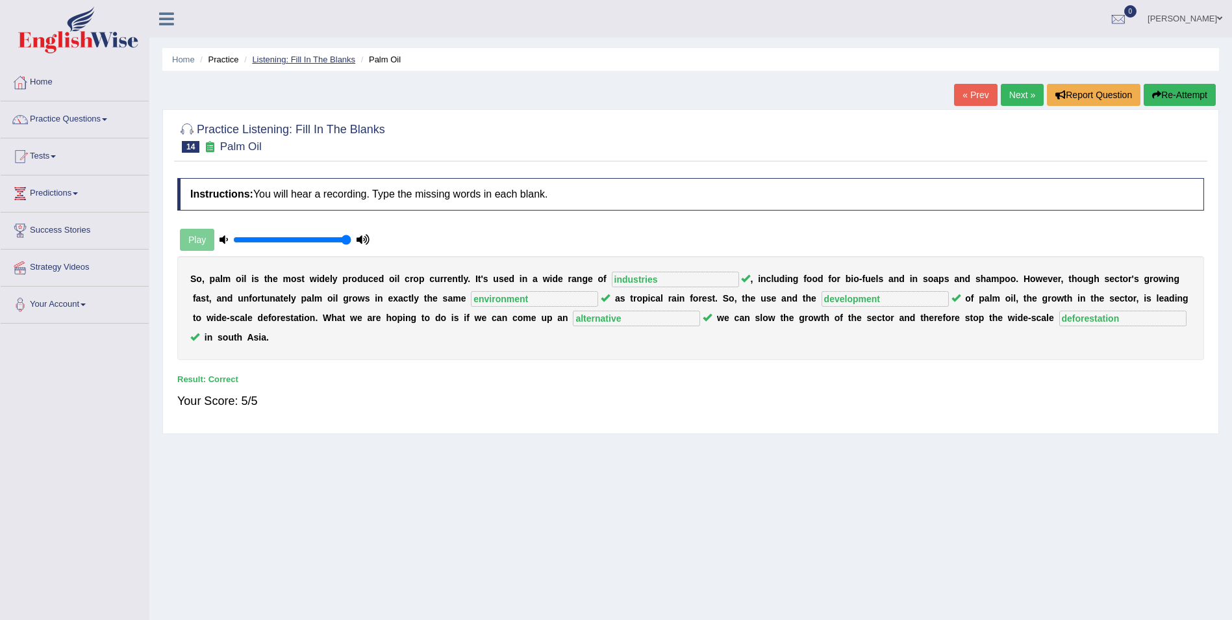
click at [321, 58] on link "Listening: Fill In The Blanks" at bounding box center [303, 60] width 103 height 10
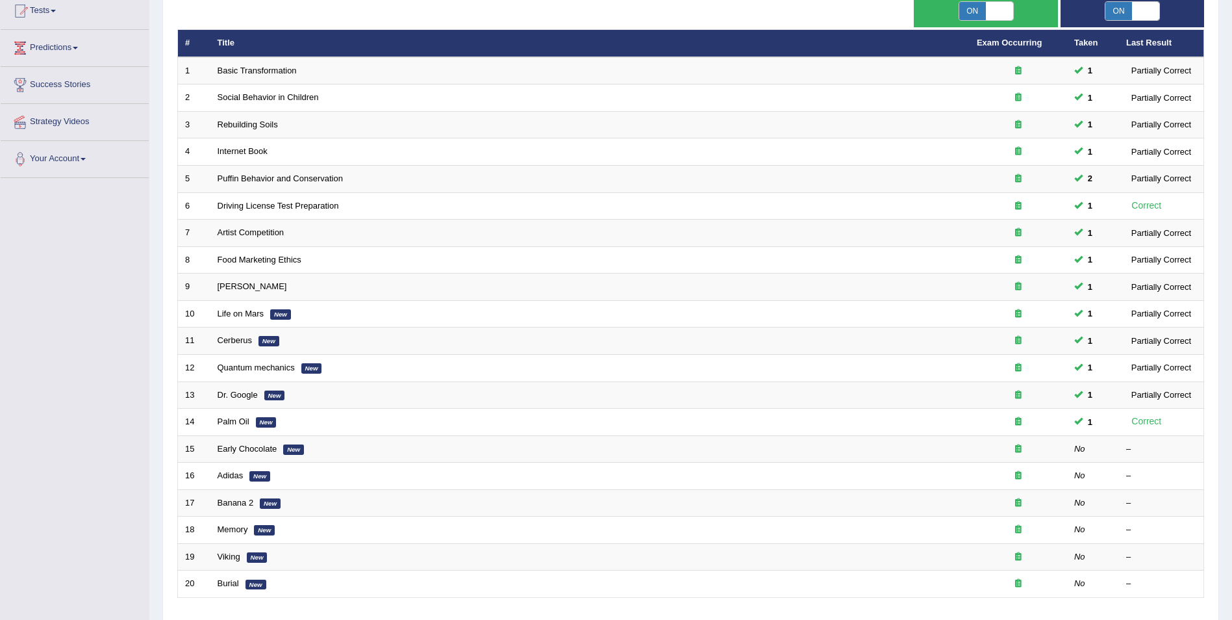
scroll to position [240, 0]
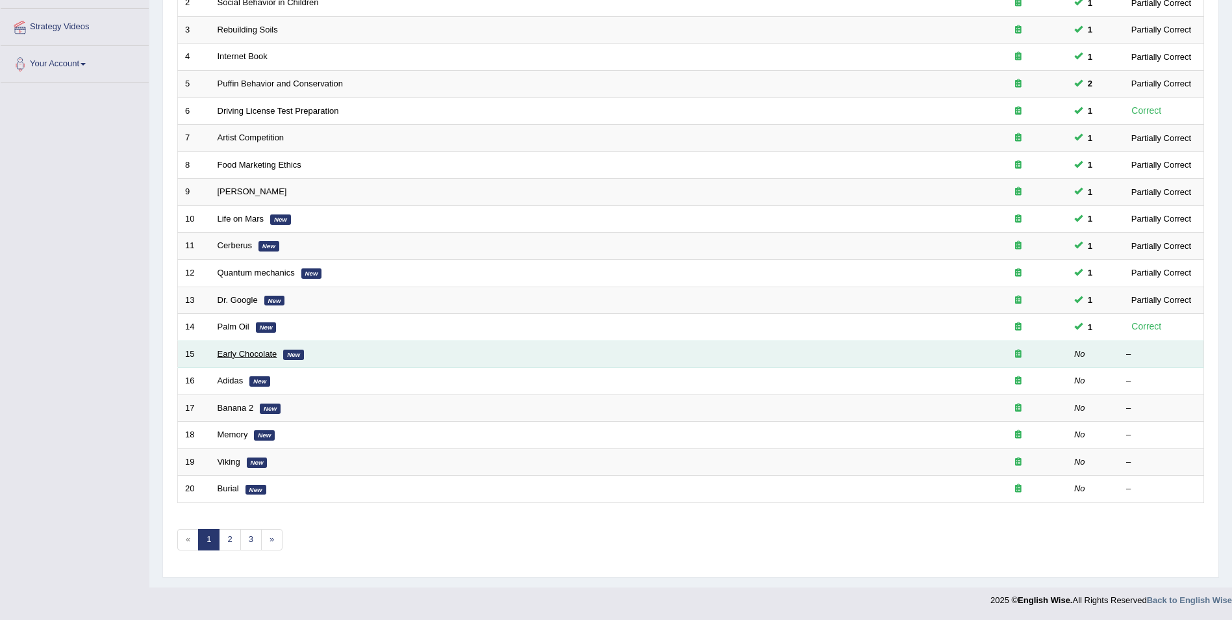
click at [259, 353] on link "Early Chocolate" at bounding box center [248, 354] width 60 height 10
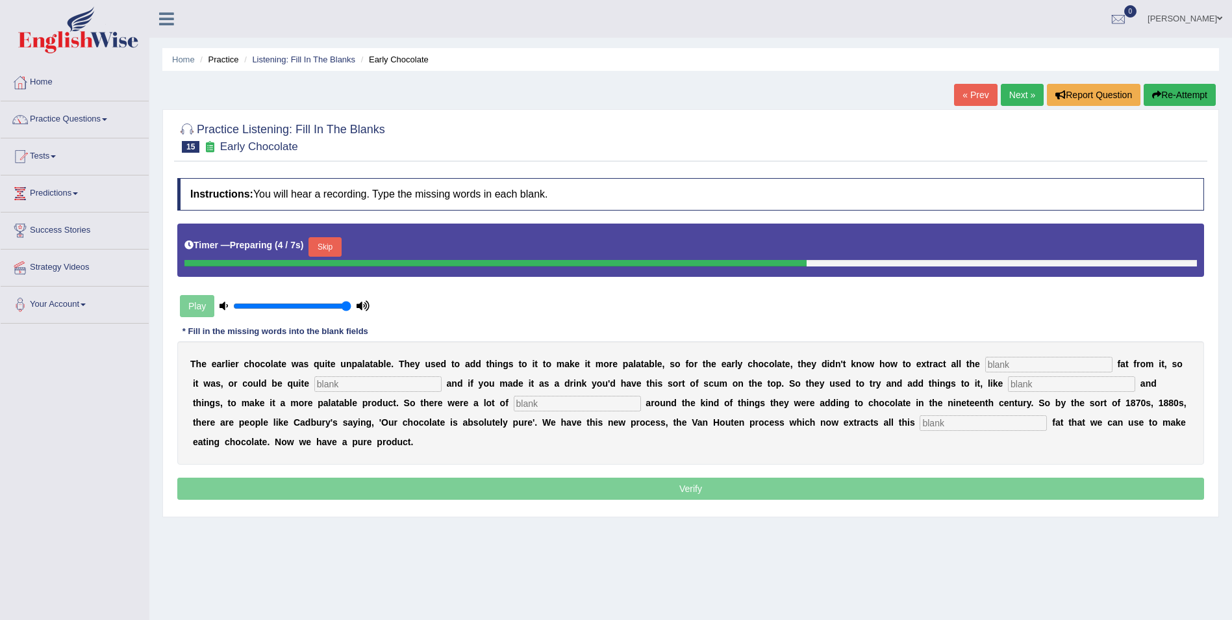
click at [319, 249] on button "Skip" at bounding box center [325, 246] width 32 height 19
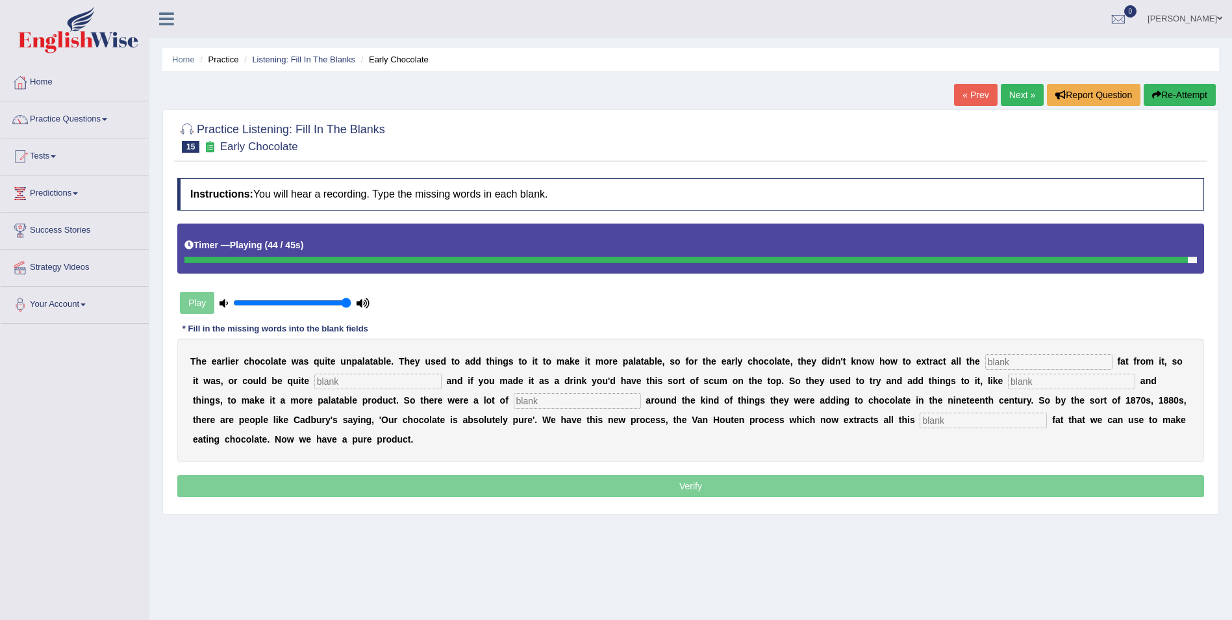
click at [920, 423] on input "text" at bounding box center [983, 420] width 127 height 16
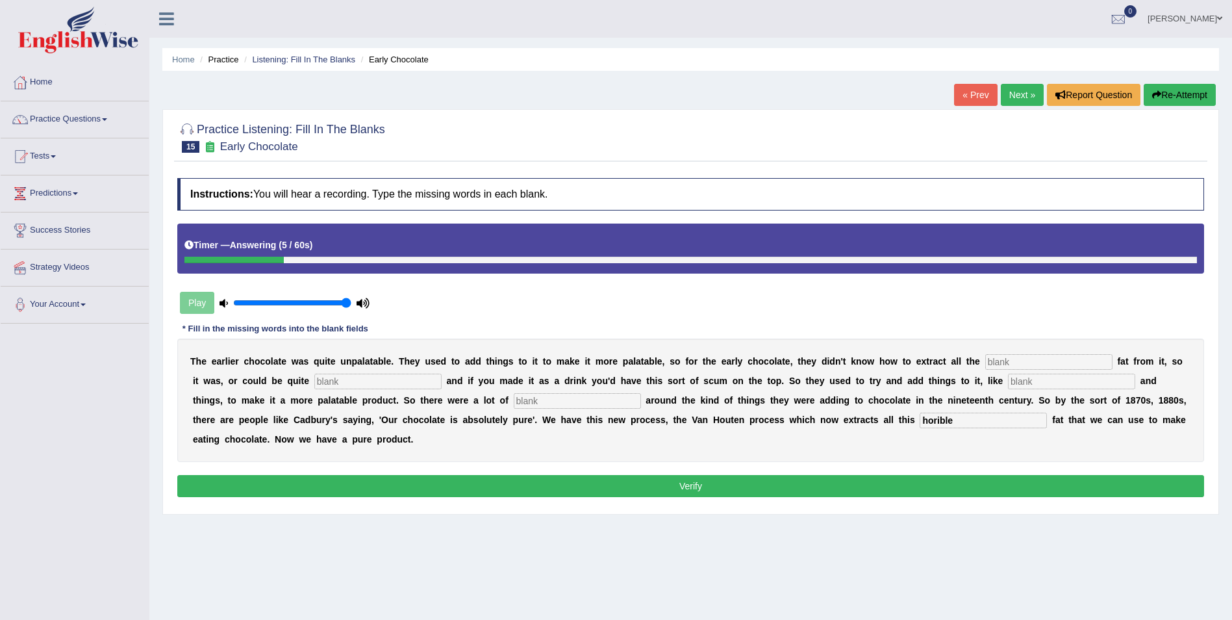
type input "horible"
click at [514, 403] on input "text" at bounding box center [577, 401] width 127 height 16
type input "c"
type input "scandal"
click at [1008, 384] on input "text" at bounding box center [1071, 381] width 127 height 16
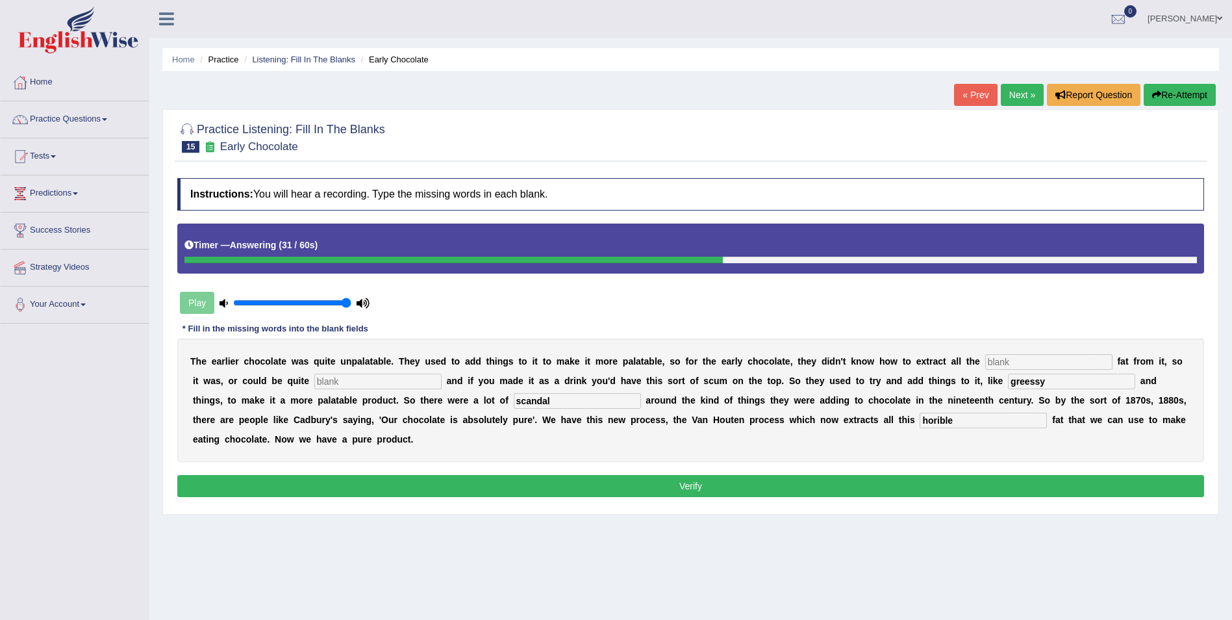
type input "greessy"
click at [314, 377] on input "text" at bounding box center [377, 381] width 127 height 16
type input "greessy"
click at [1008, 375] on input "greessy" at bounding box center [1071, 381] width 127 height 16
type input "g"
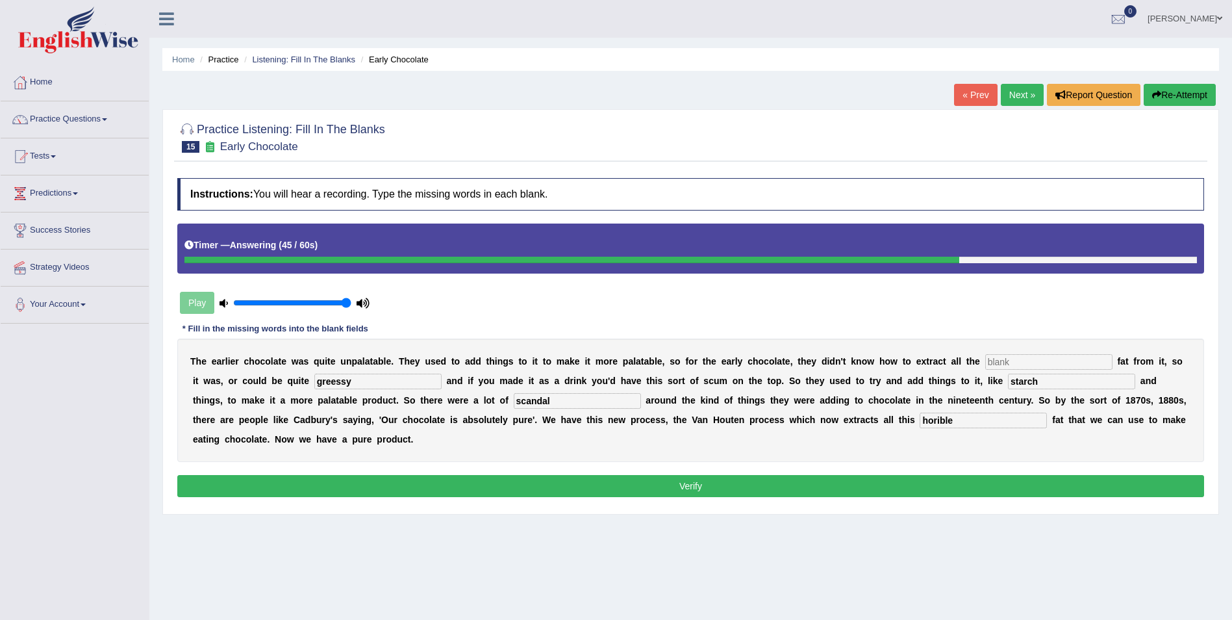
type input "starch"
click at [985, 360] on input "text" at bounding box center [1048, 362] width 127 height 16
type input "coco"
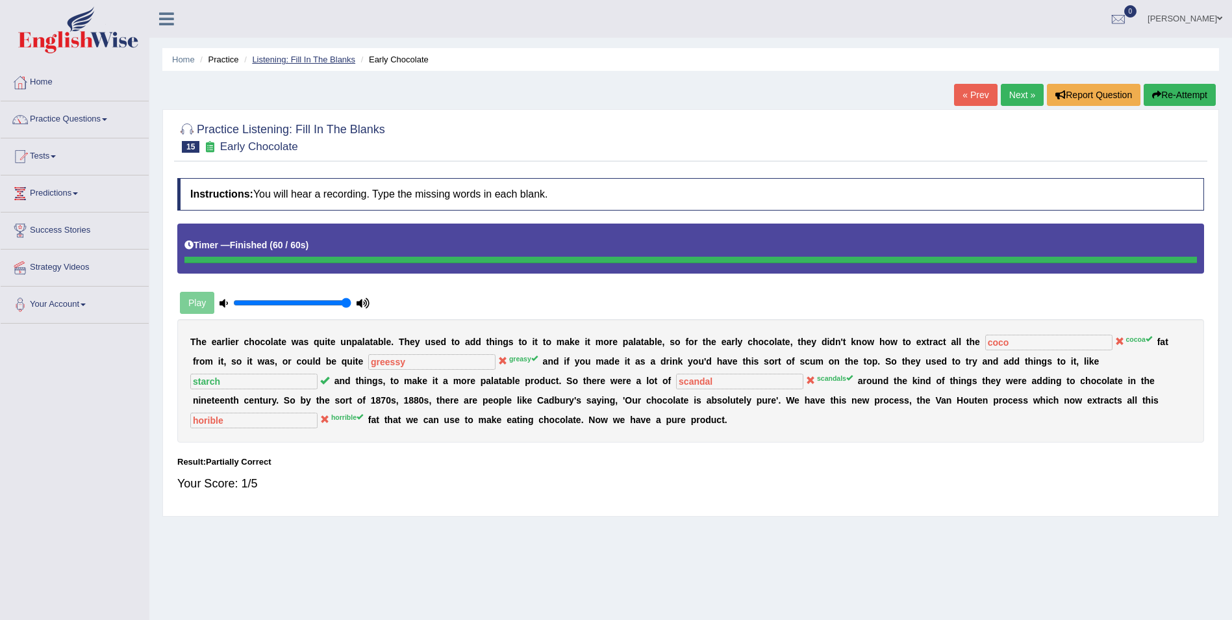
click at [332, 58] on link "Listening: Fill In The Blanks" at bounding box center [303, 60] width 103 height 10
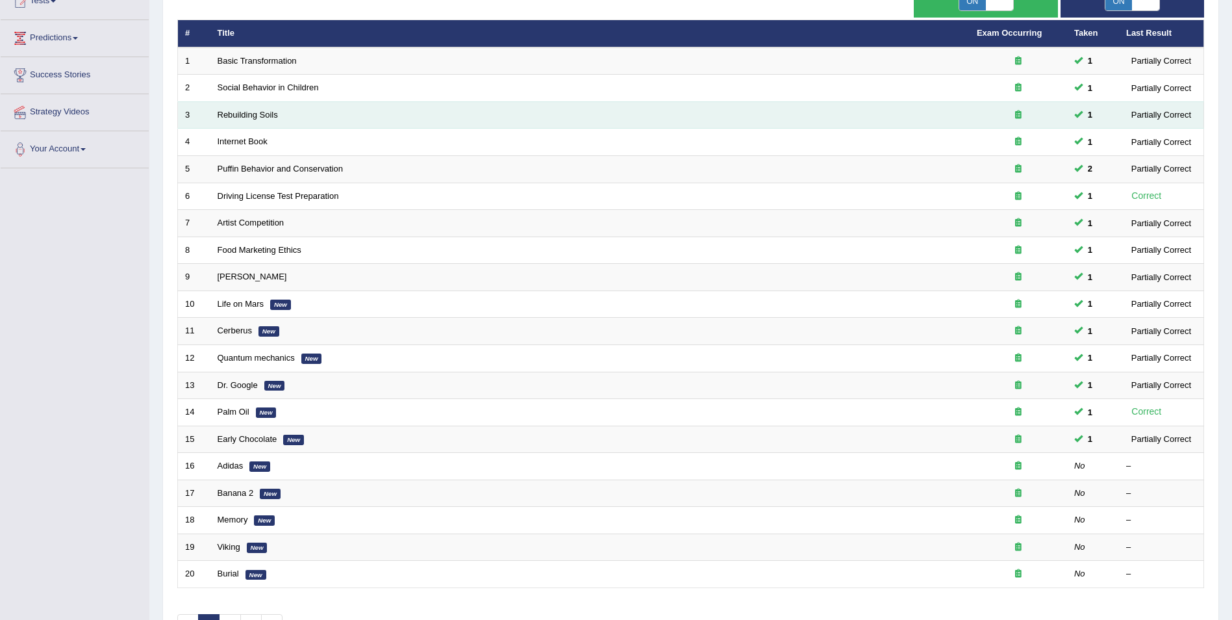
scroll to position [240, 0]
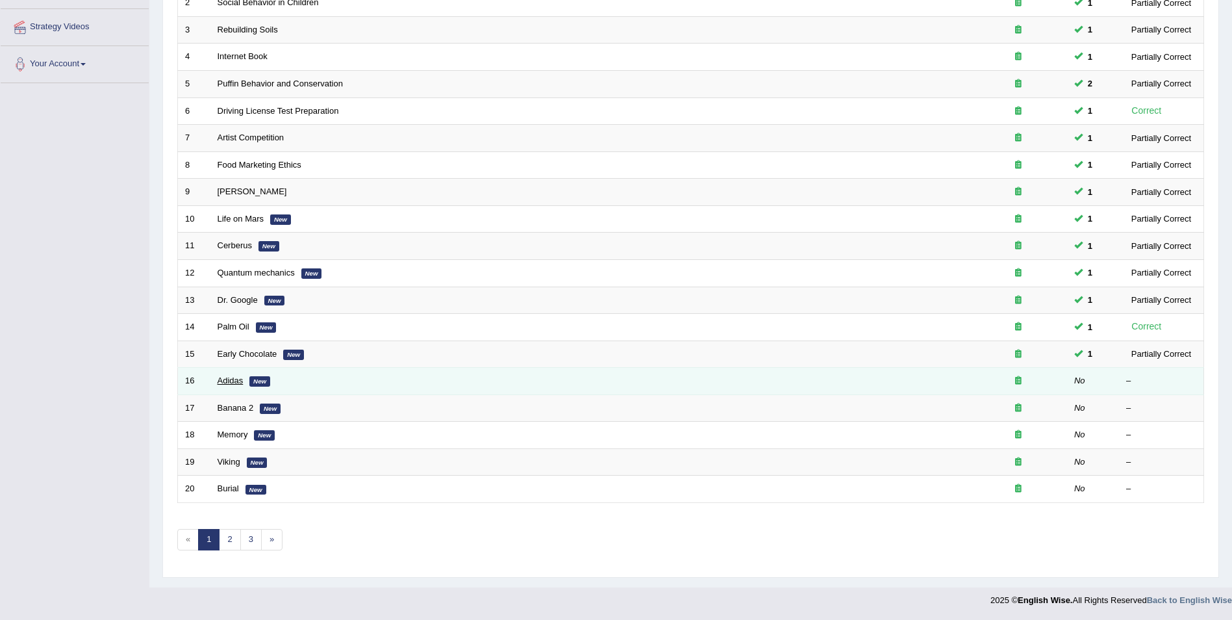
click at [233, 381] on link "Adidas" at bounding box center [231, 380] width 26 height 10
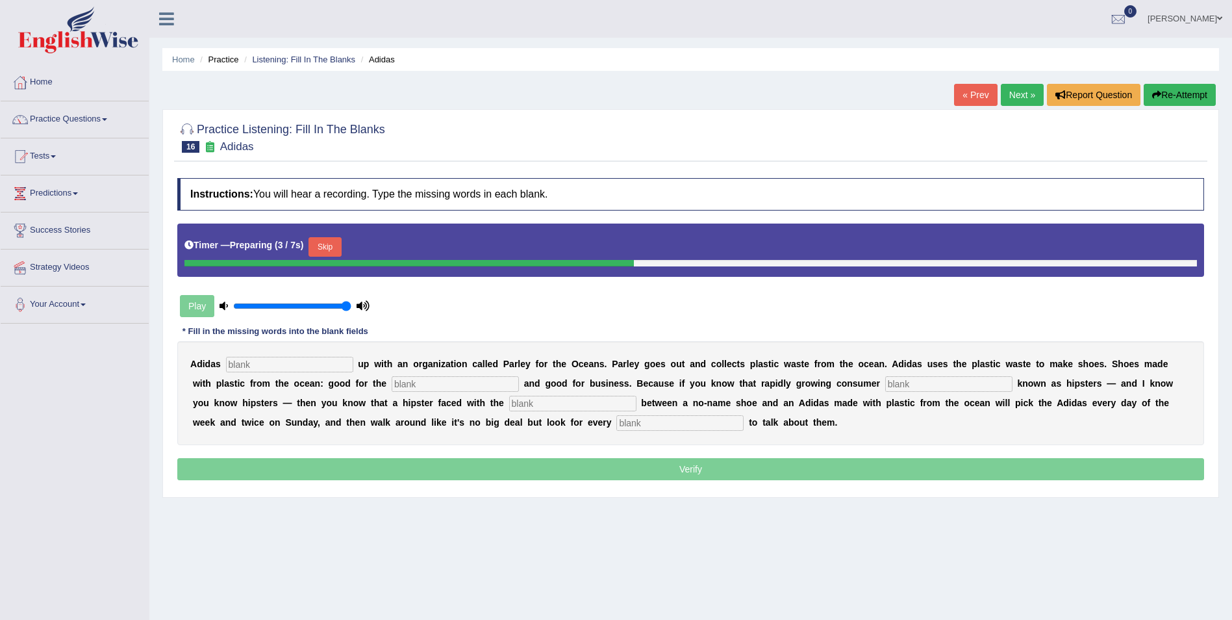
click at [327, 249] on button "Skip" at bounding box center [325, 246] width 32 height 19
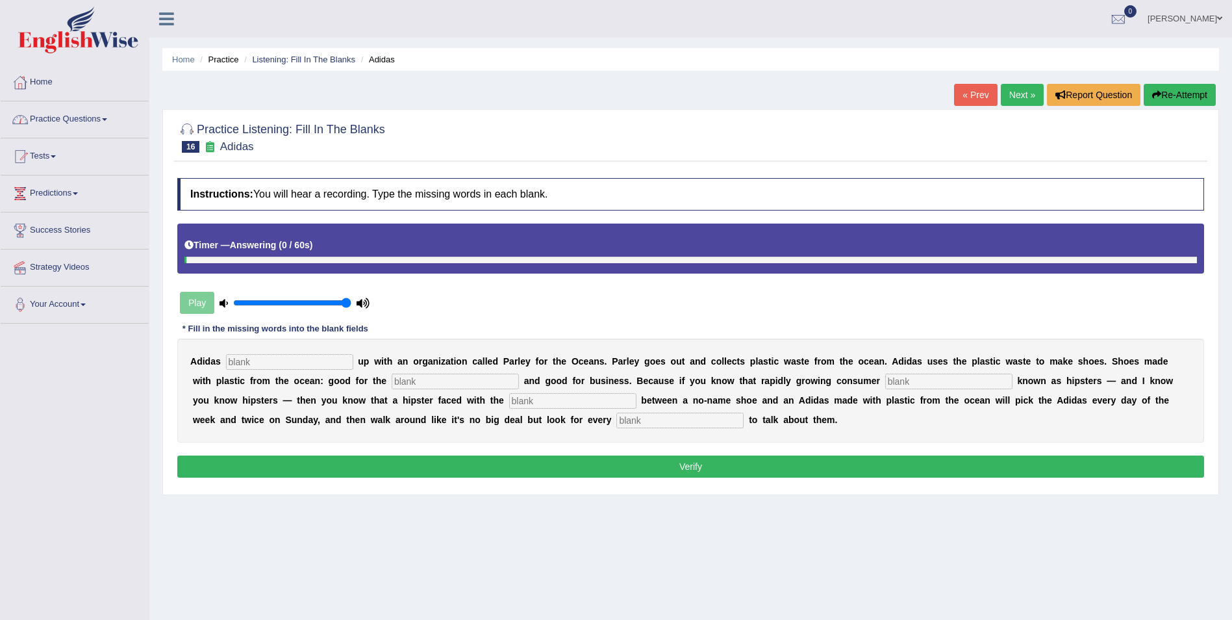
click at [616, 415] on input "text" at bounding box center [679, 420] width 127 height 16
type input "opportunity"
click at [509, 402] on input "text" at bounding box center [572, 401] width 127 height 16
type input "choice"
click at [885, 385] on input "text" at bounding box center [948, 381] width 127 height 16
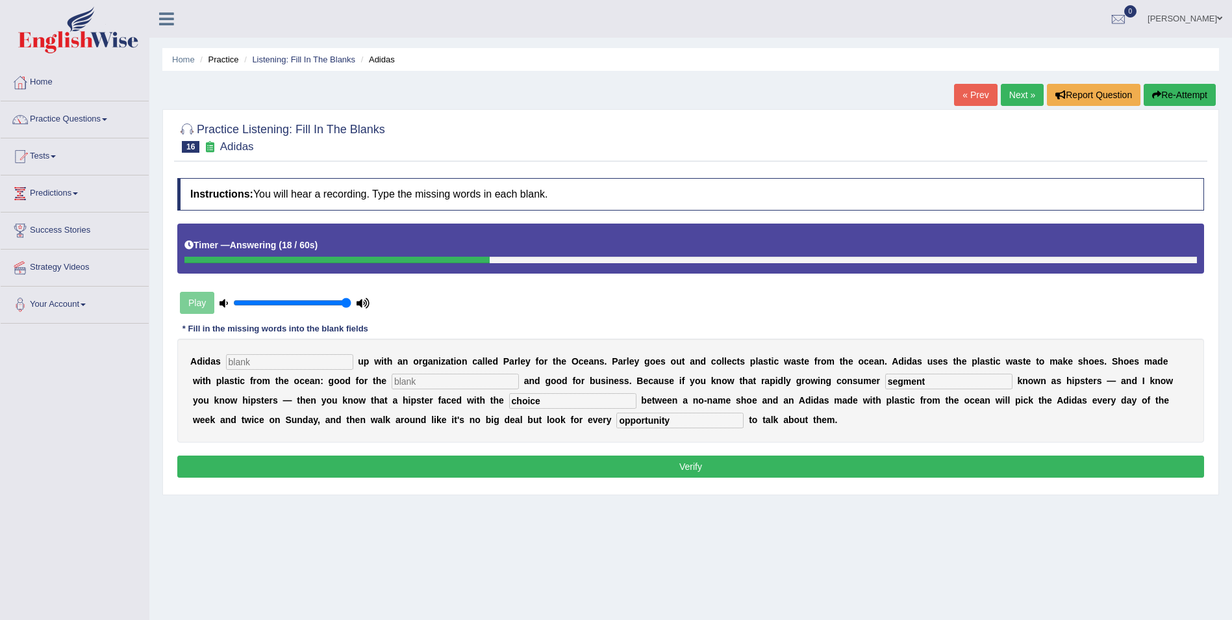
type input "segment"
click at [392, 382] on input "text" at bounding box center [455, 381] width 127 height 16
type input "environment"
click at [307, 357] on input "text" at bounding box center [289, 362] width 127 height 16
type input "team"
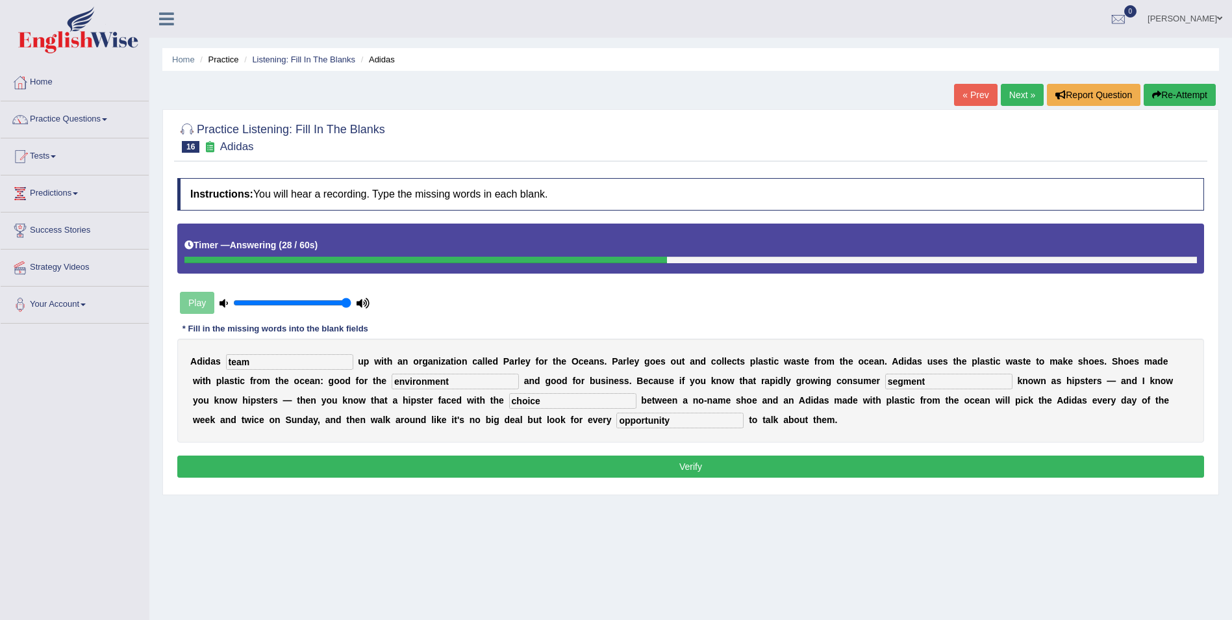
click at [404, 467] on button "Verify" at bounding box center [690, 466] width 1027 height 22
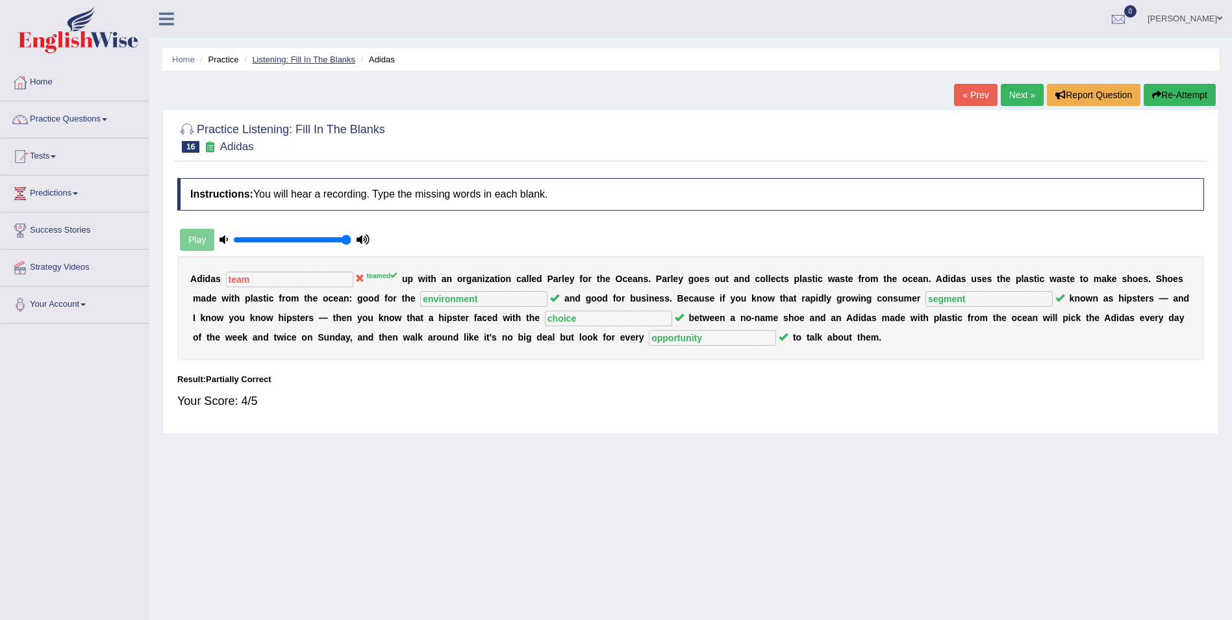
click at [325, 62] on link "Listening: Fill In The Blanks" at bounding box center [303, 60] width 103 height 10
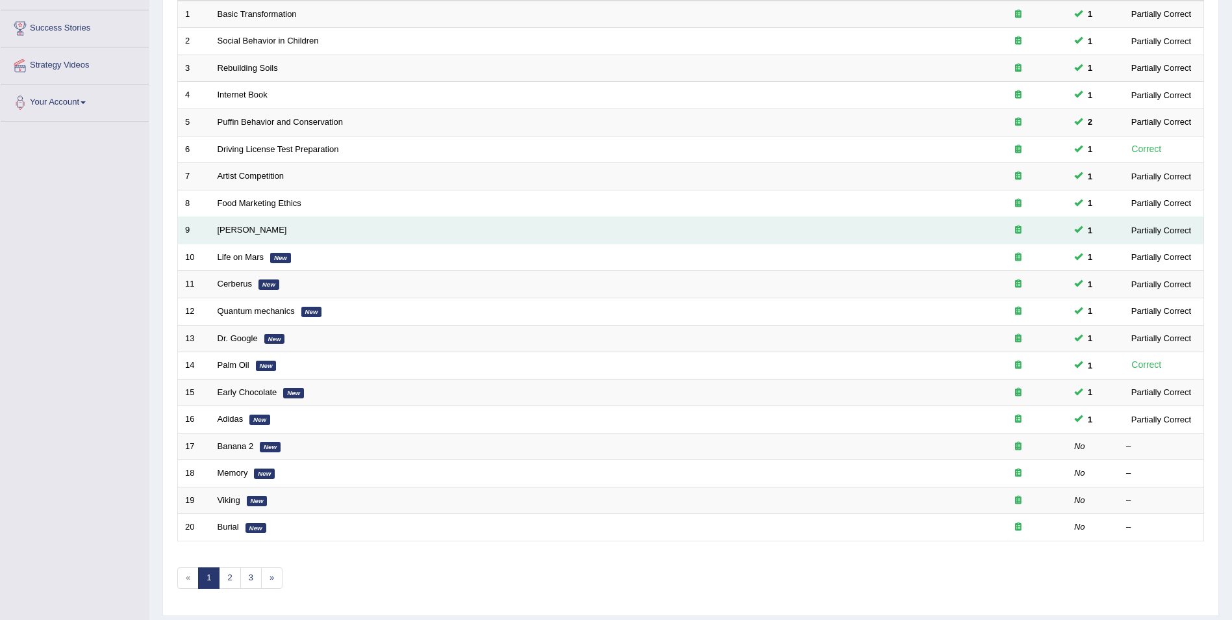
scroll to position [204, 0]
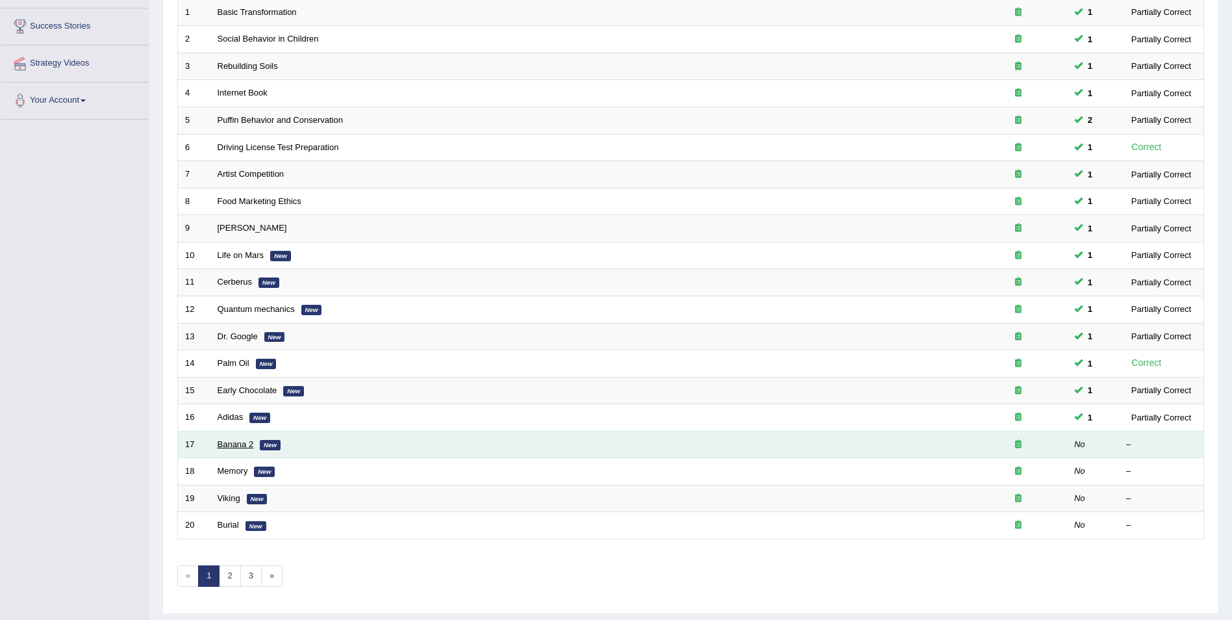
click at [229, 445] on link "Banana 2" at bounding box center [236, 444] width 36 height 10
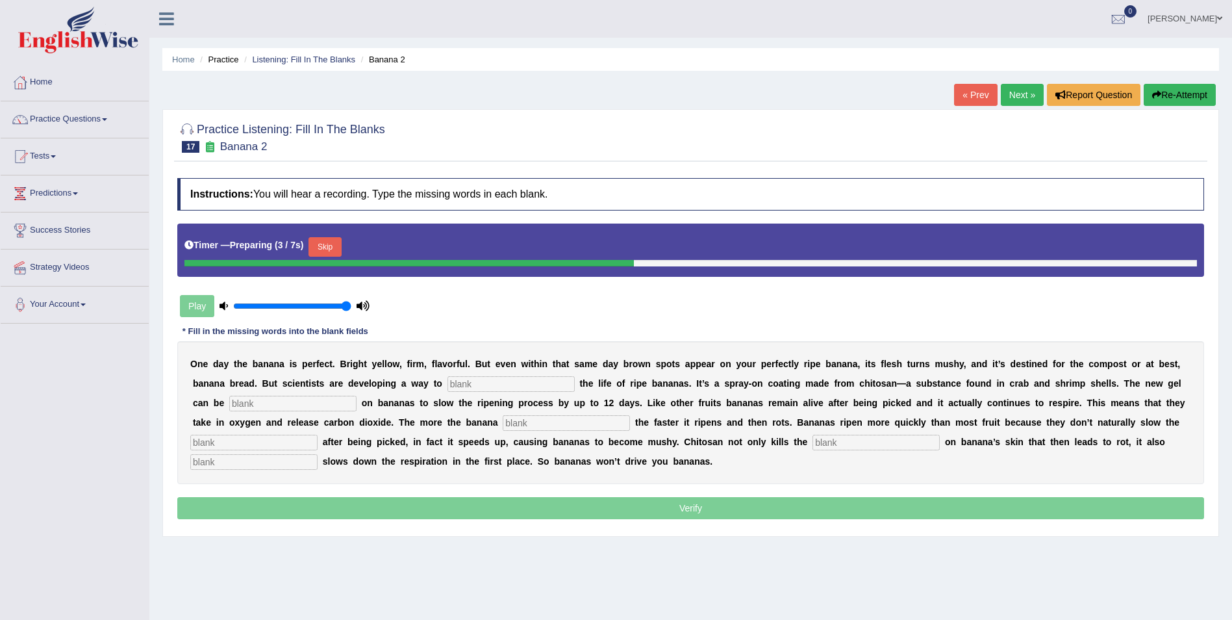
click at [331, 250] on button "Skip" at bounding box center [325, 246] width 32 height 19
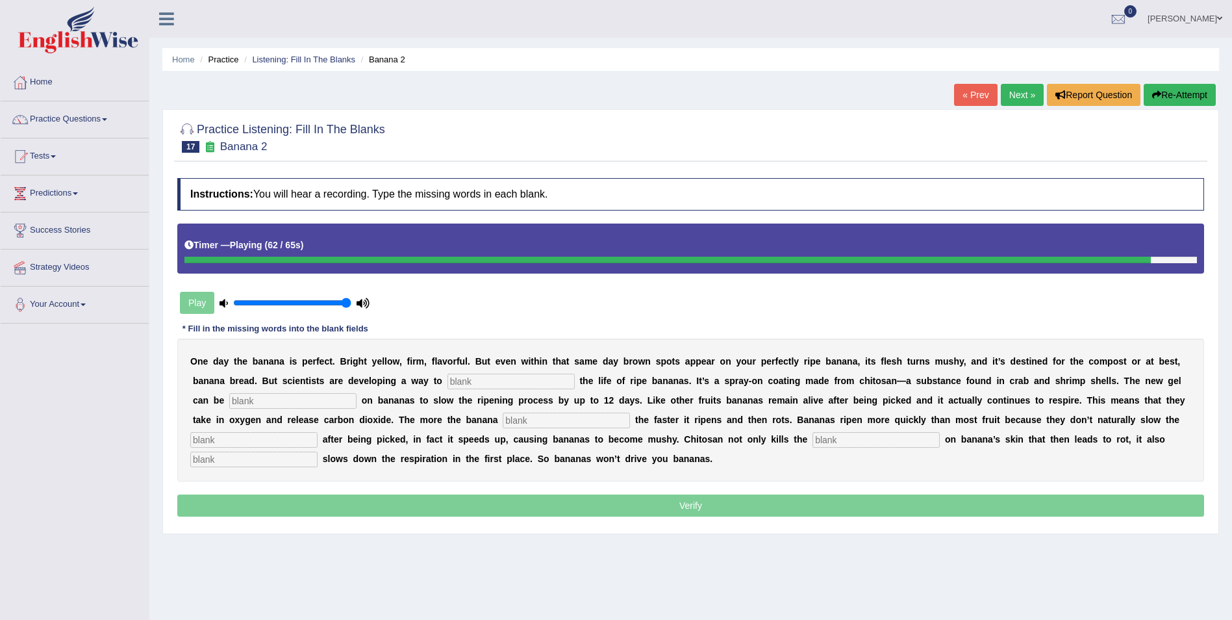
click at [318, 451] on input "text" at bounding box center [253, 459] width 127 height 16
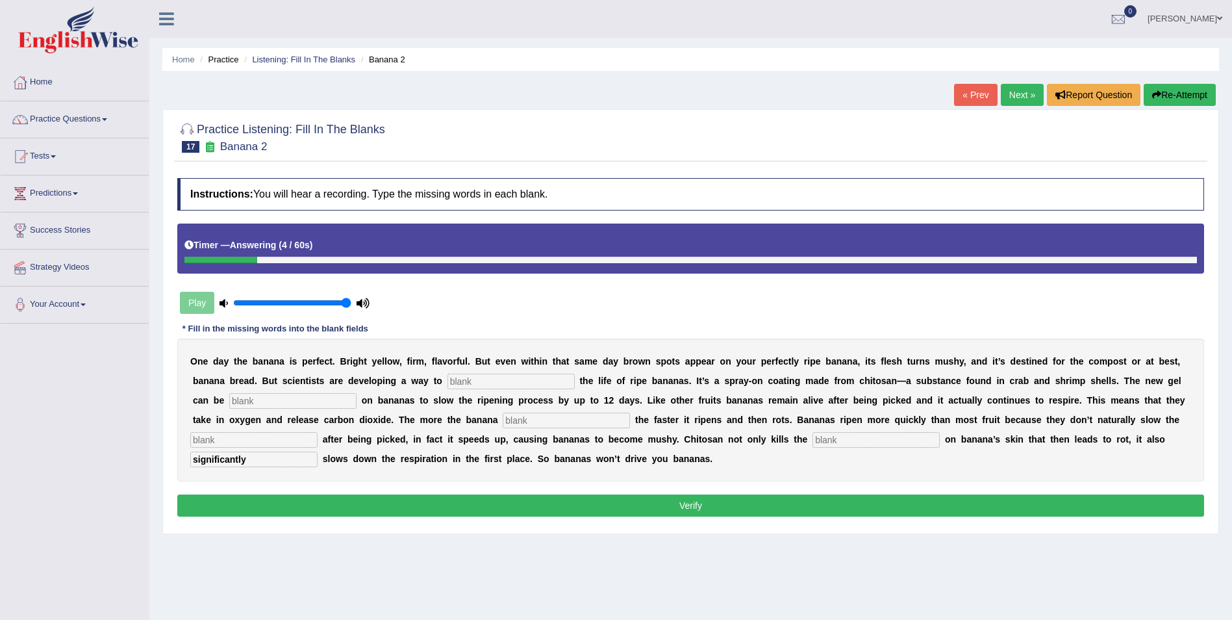
type input "significantly"
click at [813, 438] on input "text" at bounding box center [876, 440] width 127 height 16
type input "bacteria"
click at [503, 427] on input "text" at bounding box center [566, 420] width 127 height 16
click at [318, 432] on input "text" at bounding box center [253, 440] width 127 height 16
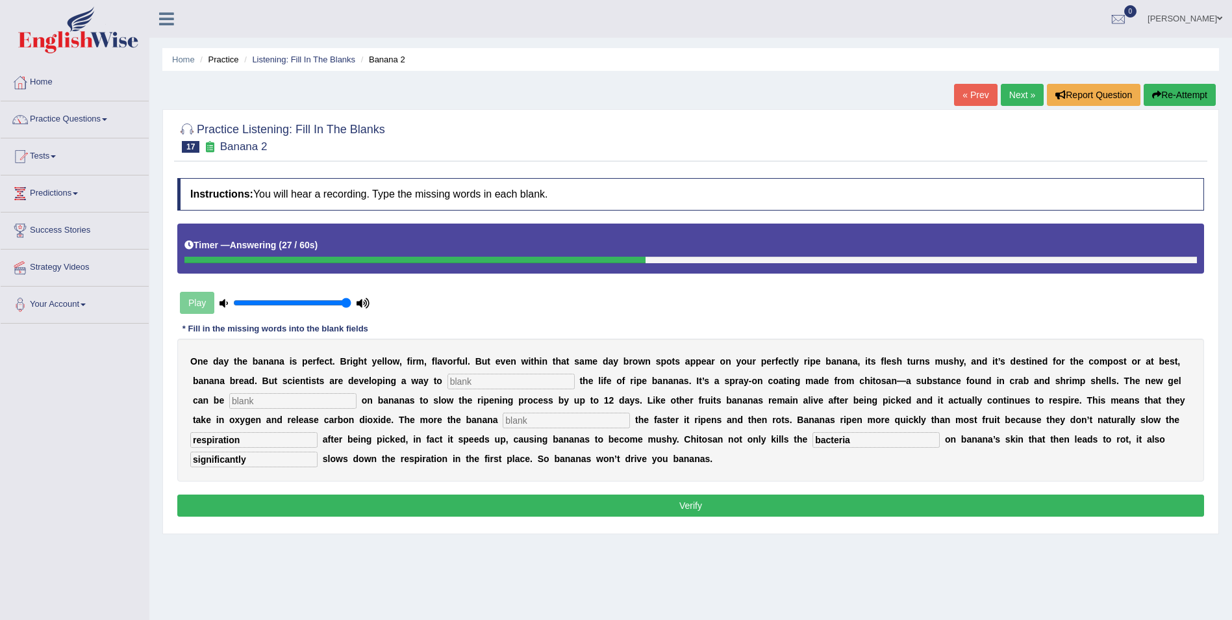
type input "respiration"
click at [503, 420] on input "text" at bounding box center [566, 420] width 127 height 16
type input "breath"
click at [227, 391] on div "O n e d a y t h e b a n a n a i s p e r f e c t . B r i g h t y e l l o w , f i…" at bounding box center [690, 409] width 1027 height 143
click at [232, 407] on input "text" at bounding box center [292, 401] width 127 height 16
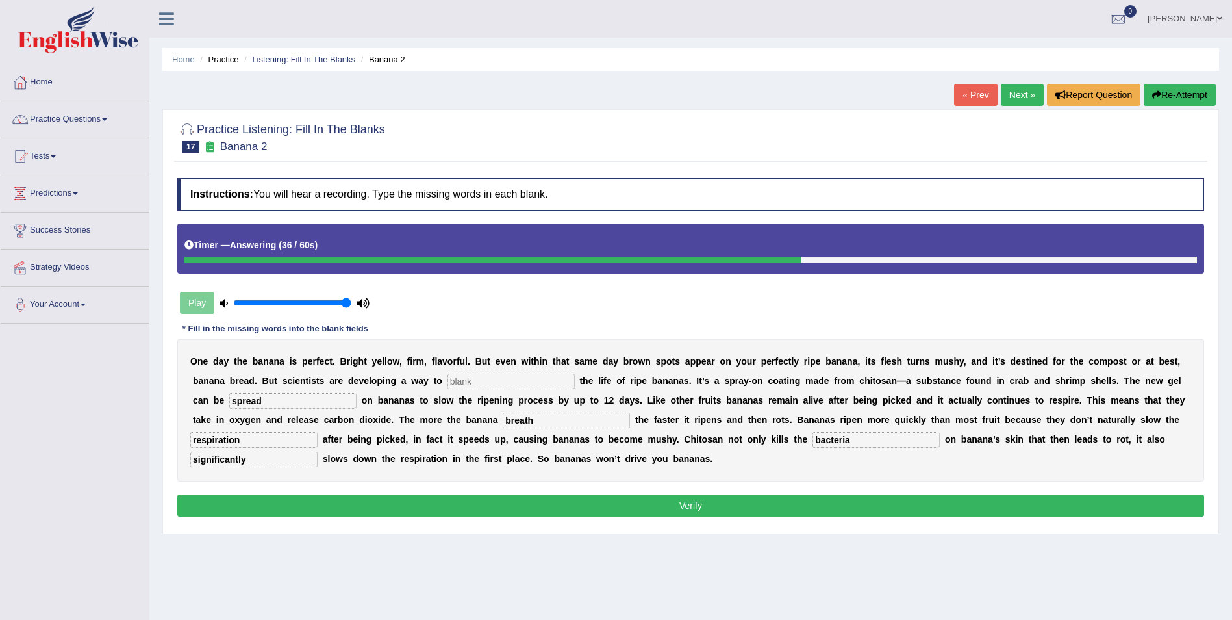
type input "spread"
click at [453, 381] on input "text" at bounding box center [511, 381] width 127 height 16
type input "extend"
click at [555, 505] on button "Verify" at bounding box center [690, 505] width 1027 height 22
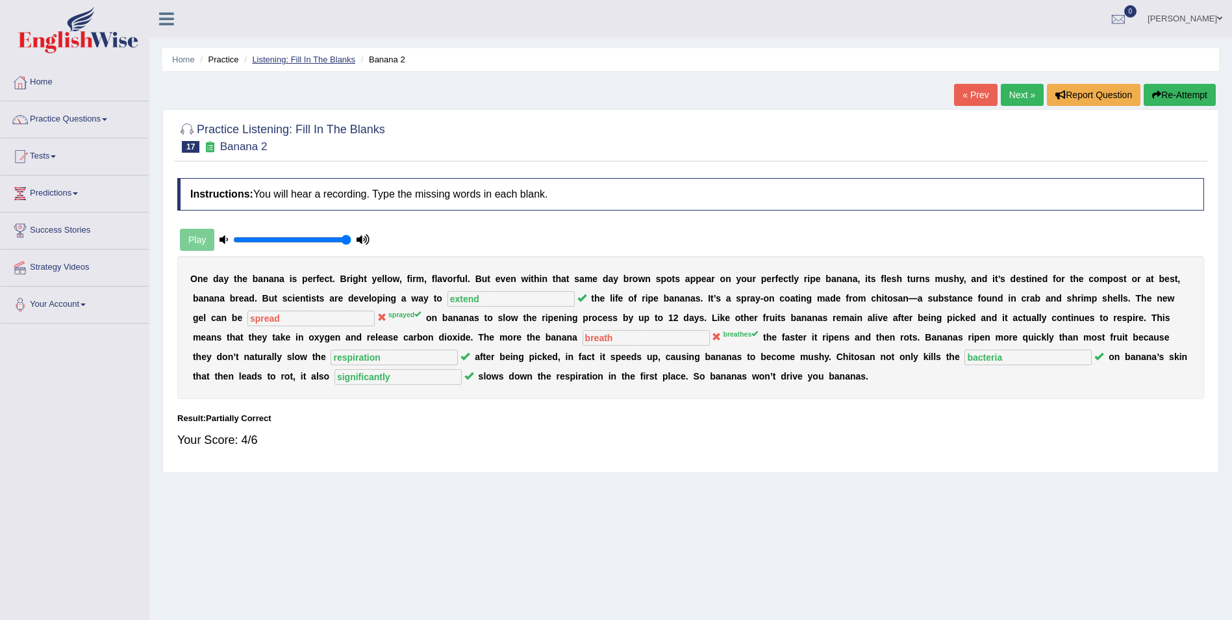
click at [320, 58] on link "Listening: Fill In The Blanks" at bounding box center [303, 60] width 103 height 10
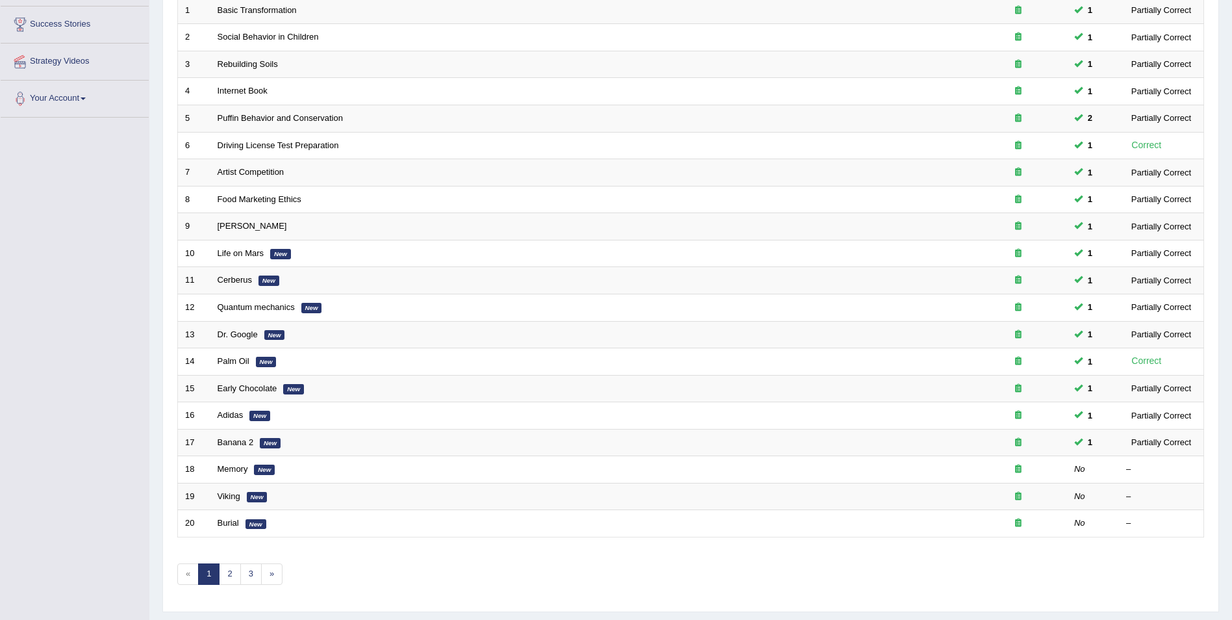
scroll to position [240, 0]
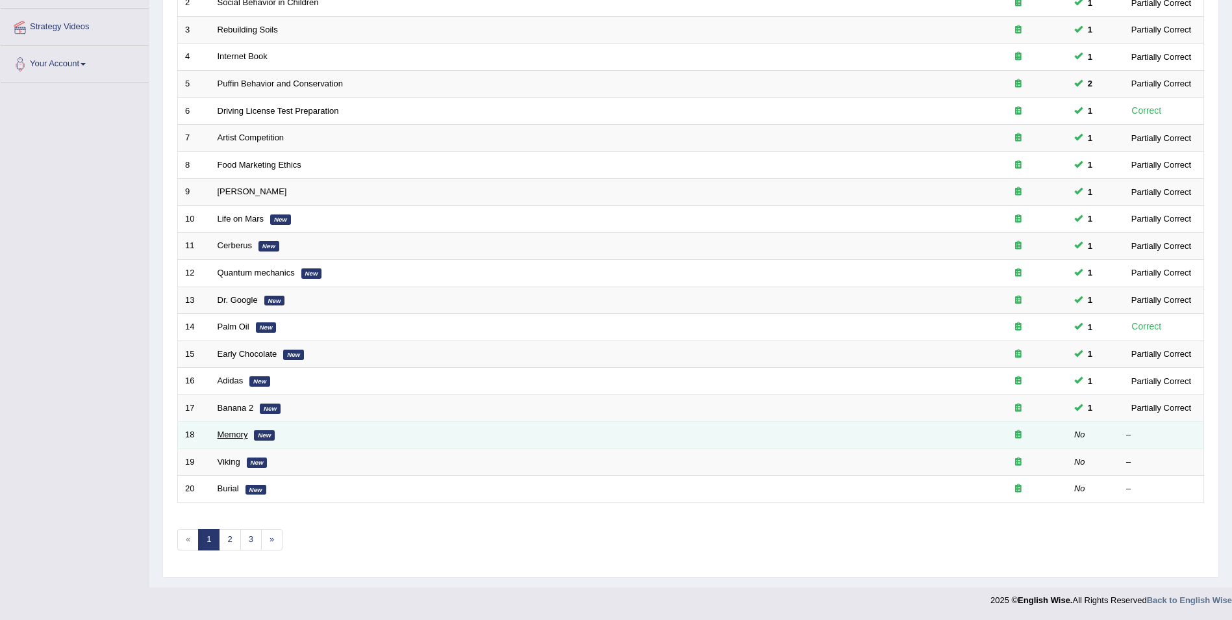
click at [236, 439] on link "Memory" at bounding box center [233, 434] width 31 height 10
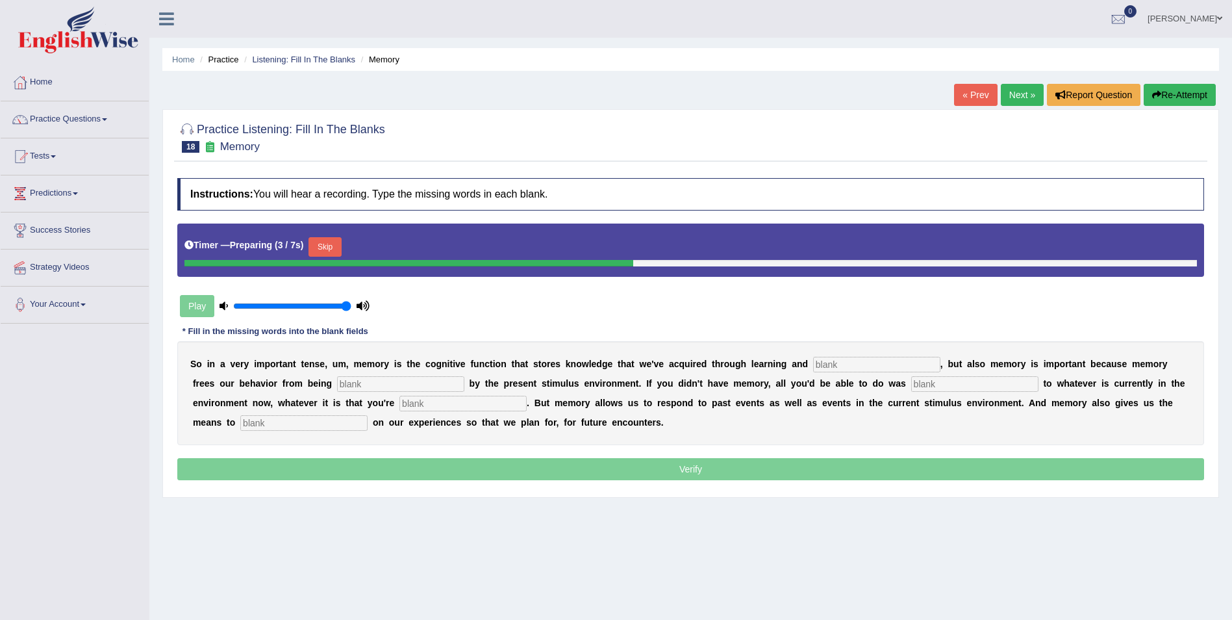
click at [327, 253] on button "Skip" at bounding box center [325, 246] width 32 height 19
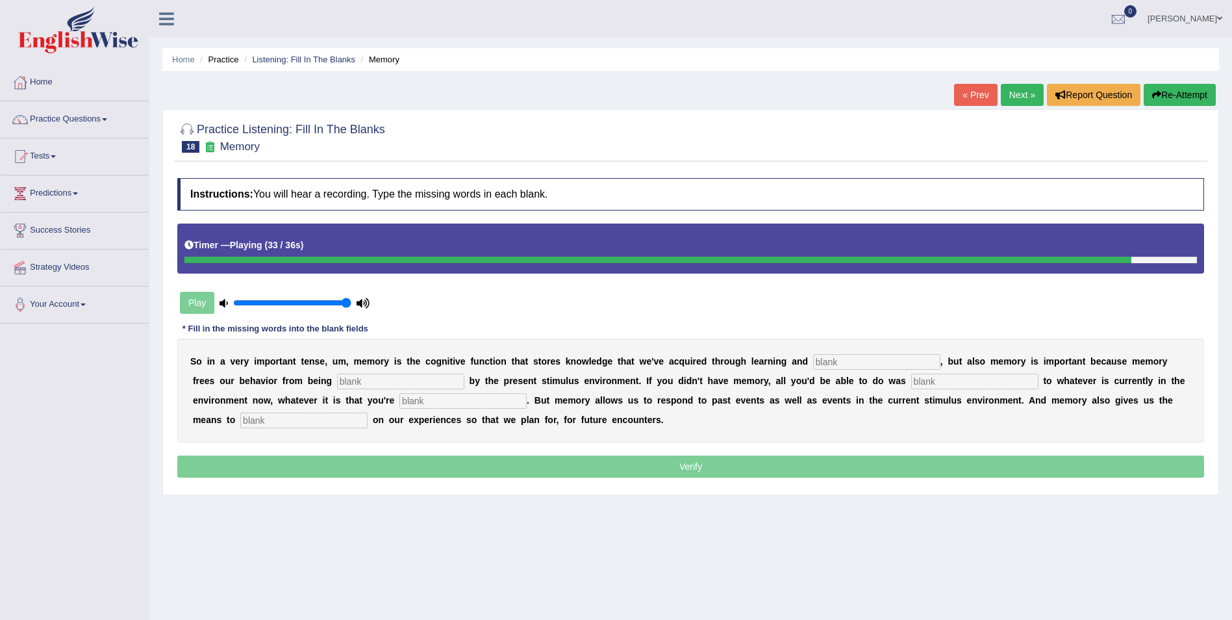
click at [368, 412] on input "text" at bounding box center [303, 420] width 127 height 16
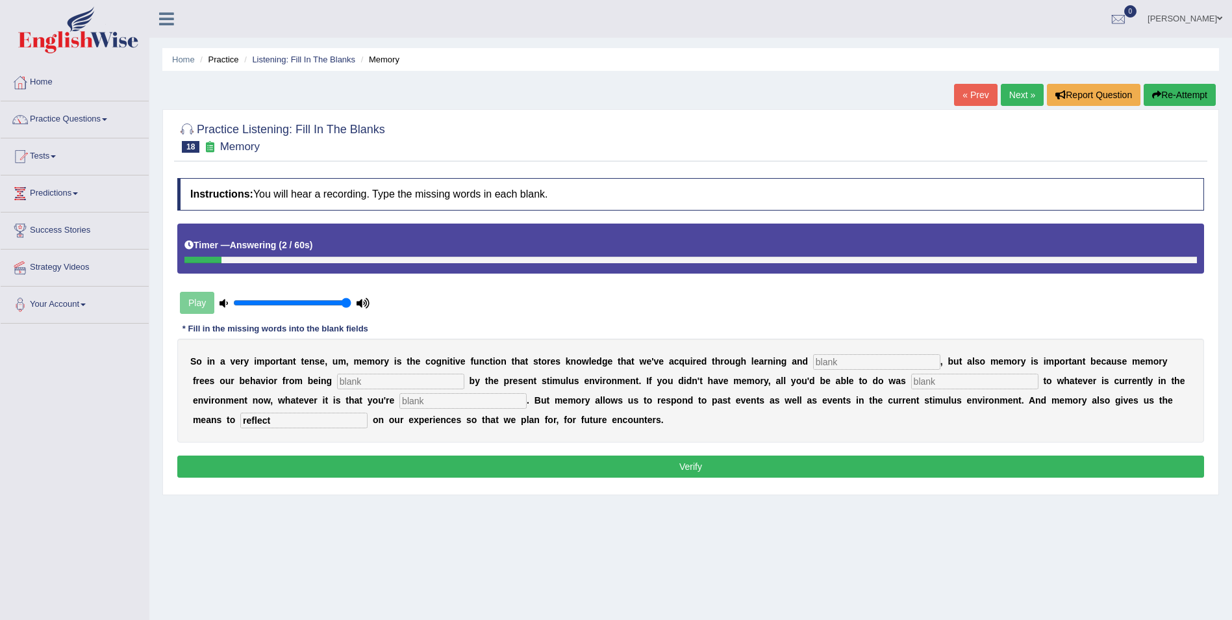
type input "reflect"
click at [399, 398] on input "text" at bounding box center [462, 401] width 127 height 16
type input "experiencing"
click at [911, 381] on input "text" at bounding box center [974, 381] width 127 height 16
type input "react"
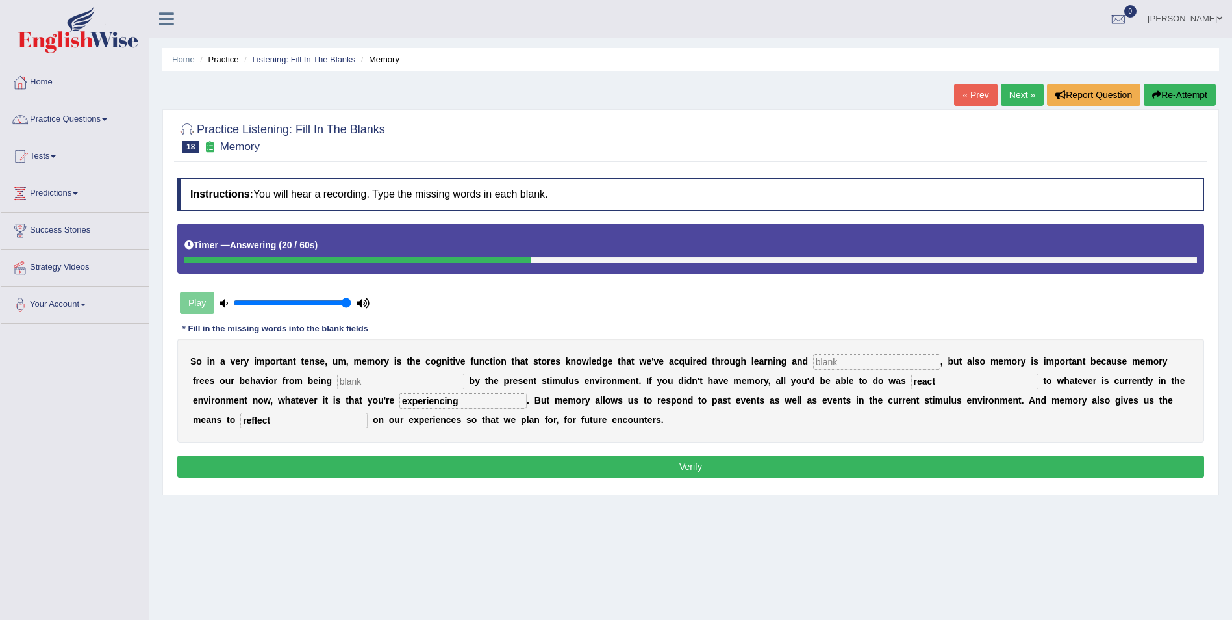
click at [337, 375] on input "text" at bounding box center [400, 381] width 127 height 16
type input "controlled"
click at [813, 360] on input "text" at bounding box center [876, 362] width 127 height 16
type input "perception"
click at [827, 470] on button "Verify" at bounding box center [690, 466] width 1027 height 22
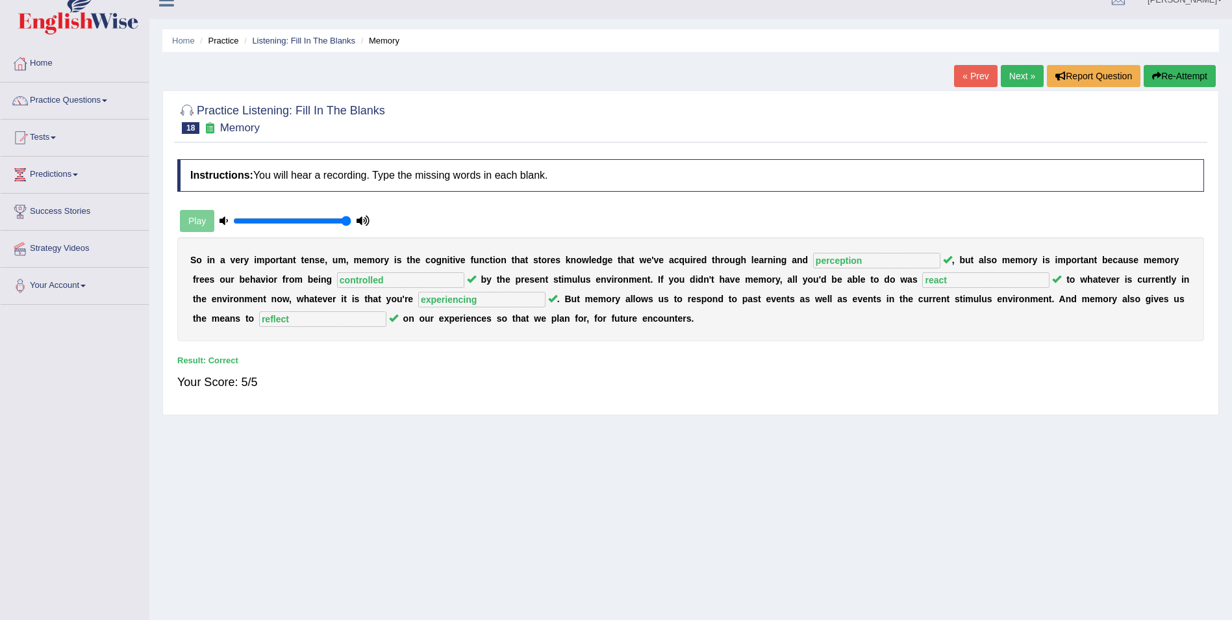
scroll to position [19, 0]
click at [323, 37] on link "Listening: Fill In The Blanks" at bounding box center [303, 40] width 103 height 10
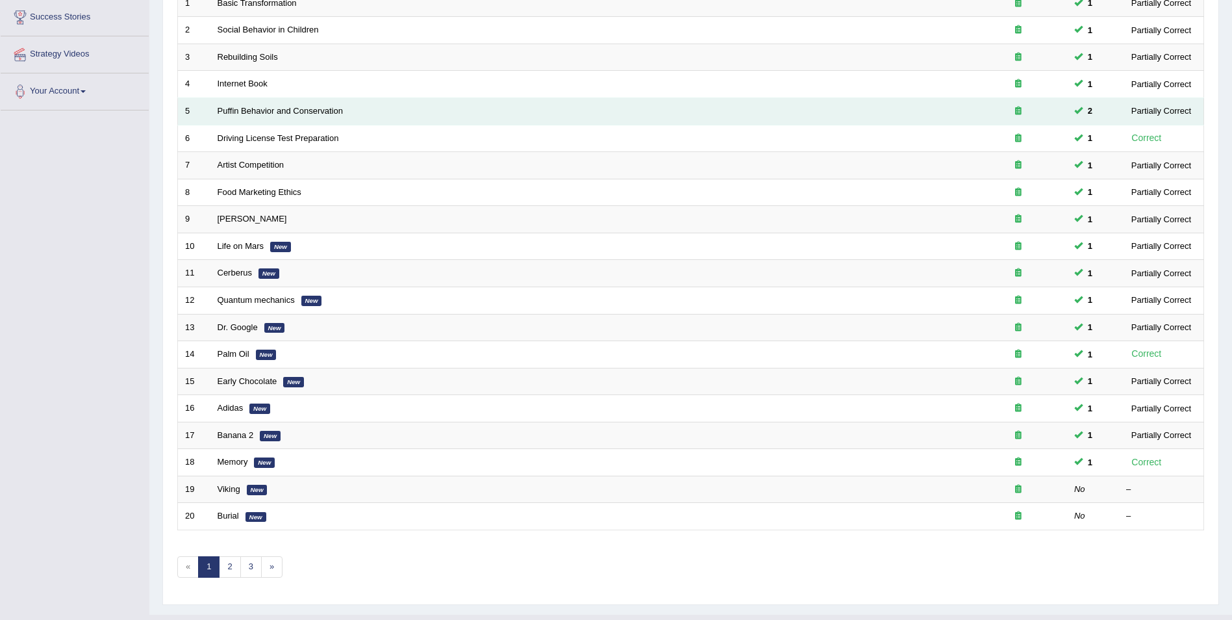
scroll to position [214, 0]
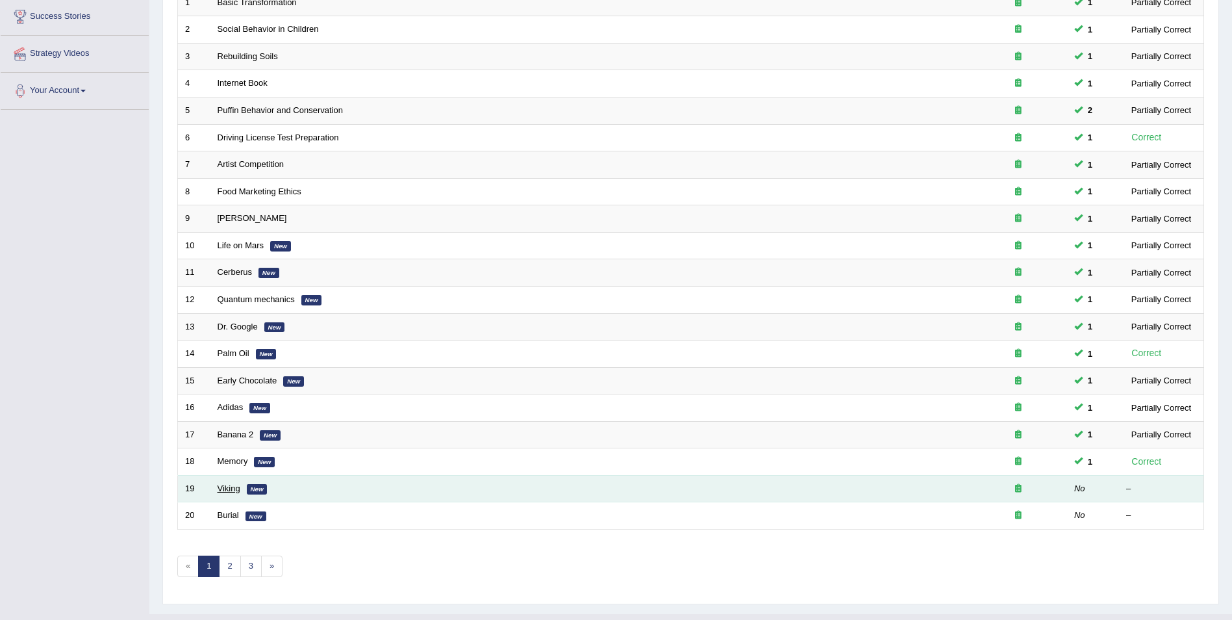
click at [233, 486] on link "Viking" at bounding box center [229, 488] width 23 height 10
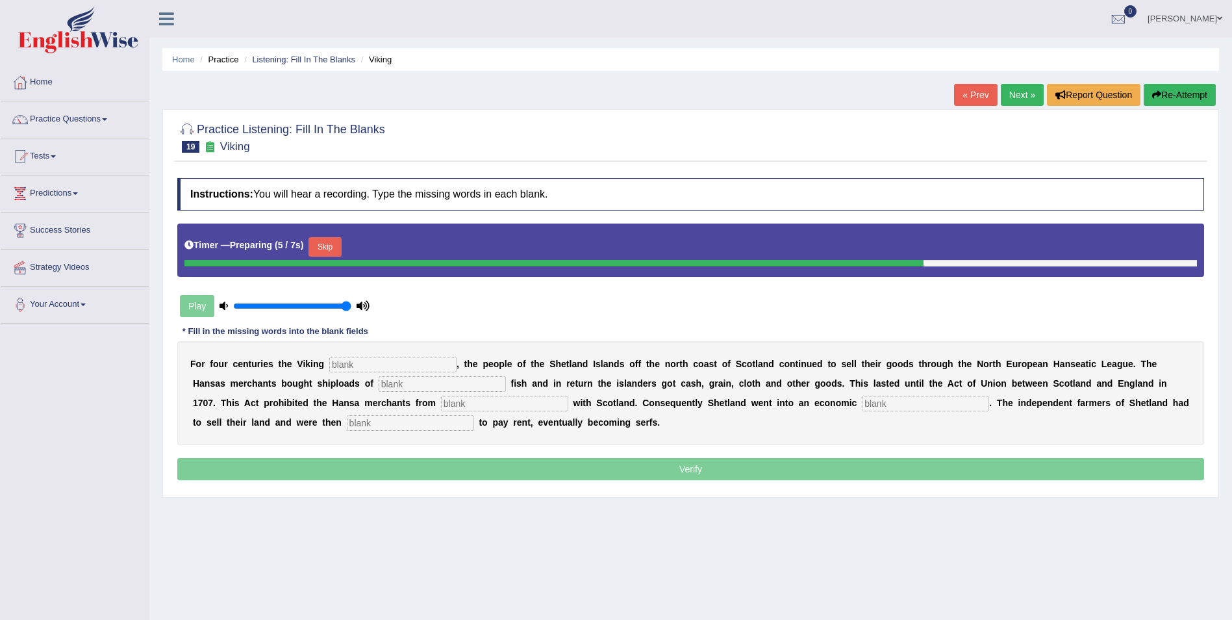
click at [334, 252] on button "Skip" at bounding box center [325, 246] width 32 height 19
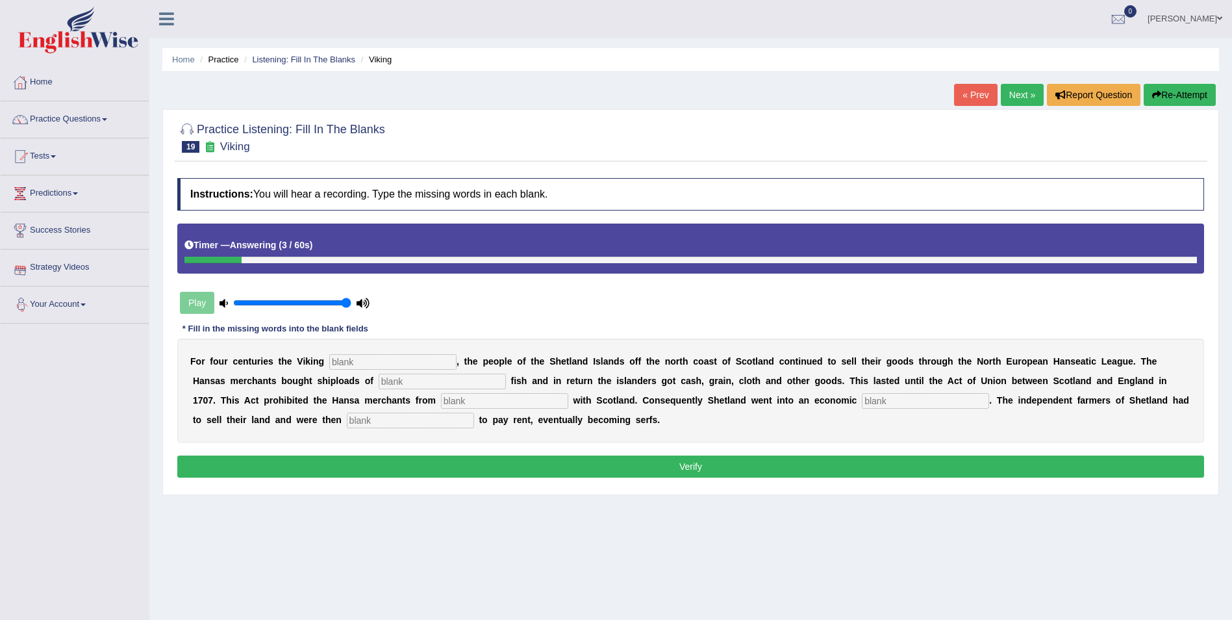
click at [347, 415] on input "text" at bounding box center [410, 420] width 127 height 16
type input "obligated"
click at [862, 398] on input "text" at bounding box center [925, 401] width 127 height 16
type input "depression"
click at [441, 399] on input "text" at bounding box center [504, 401] width 127 height 16
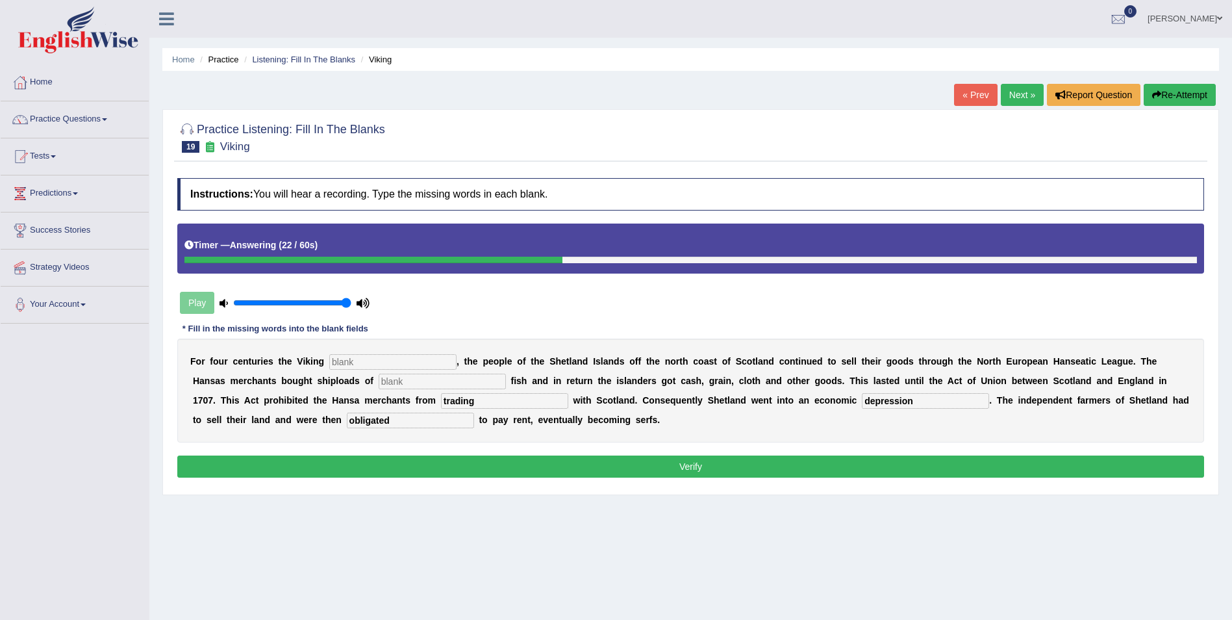
type input "trading"
click at [379, 373] on input "text" at bounding box center [442, 381] width 127 height 16
type input "salted"
click at [352, 355] on input "text" at bounding box center [392, 362] width 127 height 16
type input "declined"
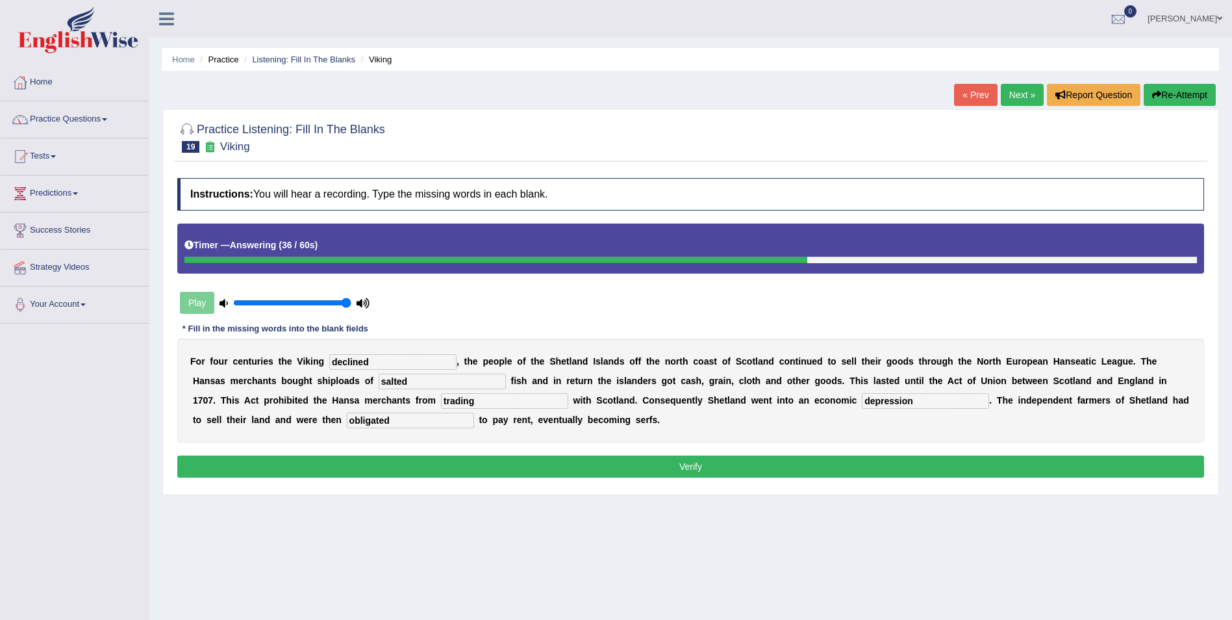
click at [469, 466] on button "Verify" at bounding box center [690, 466] width 1027 height 22
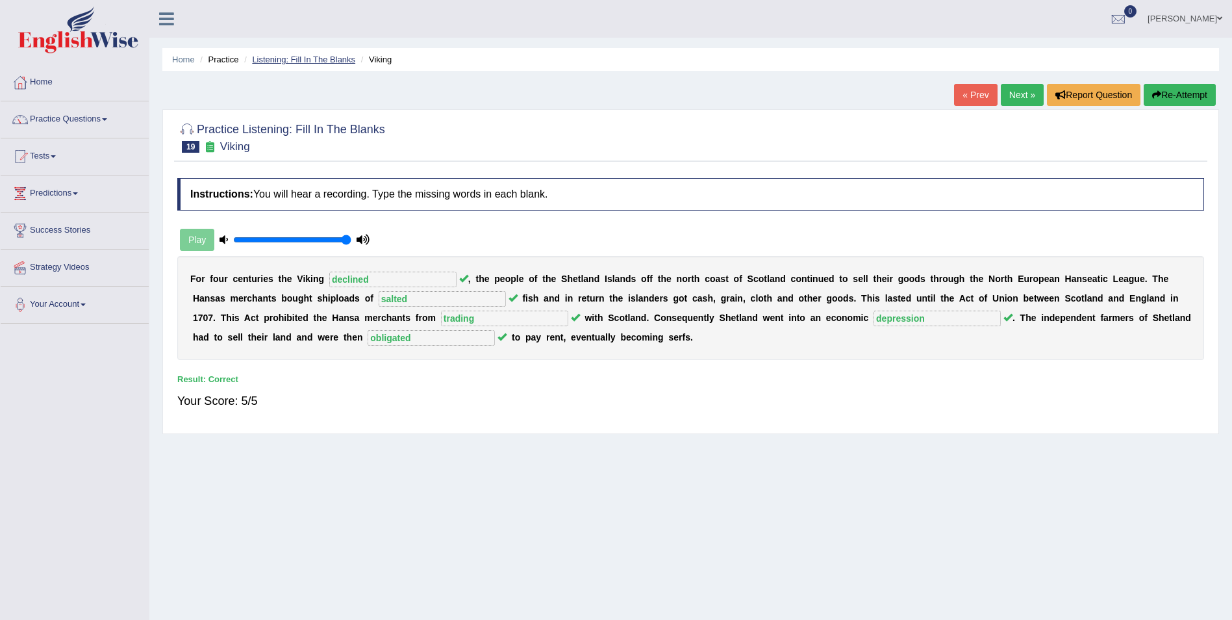
click at [323, 55] on link "Listening: Fill In The Blanks" at bounding box center [303, 60] width 103 height 10
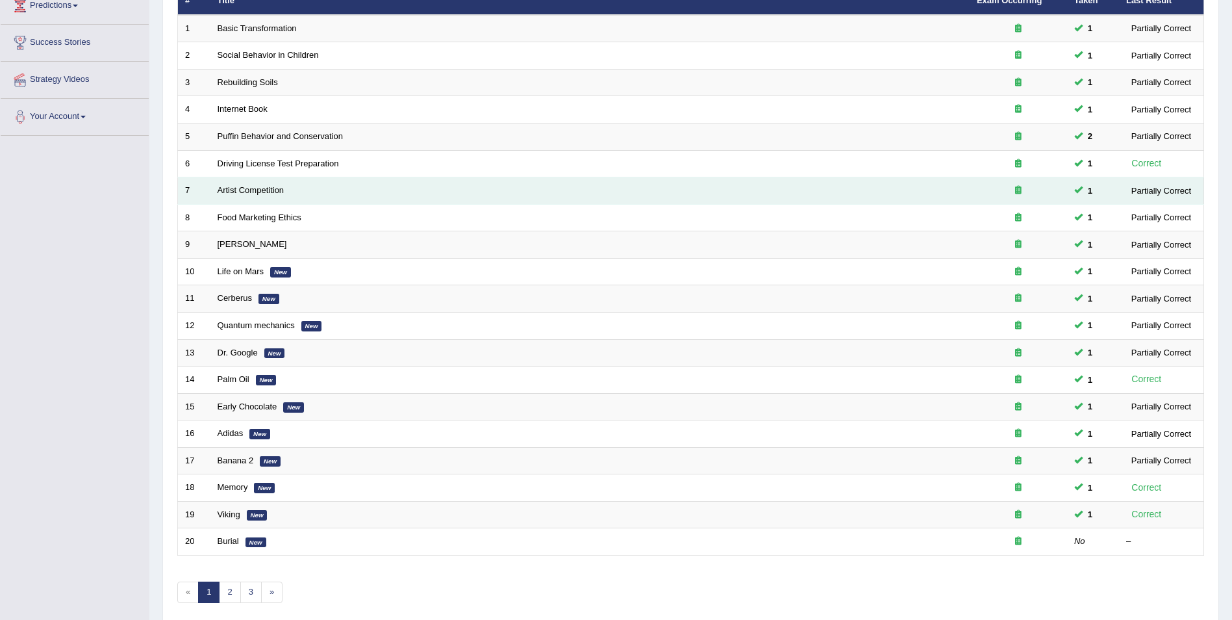
scroll to position [240, 0]
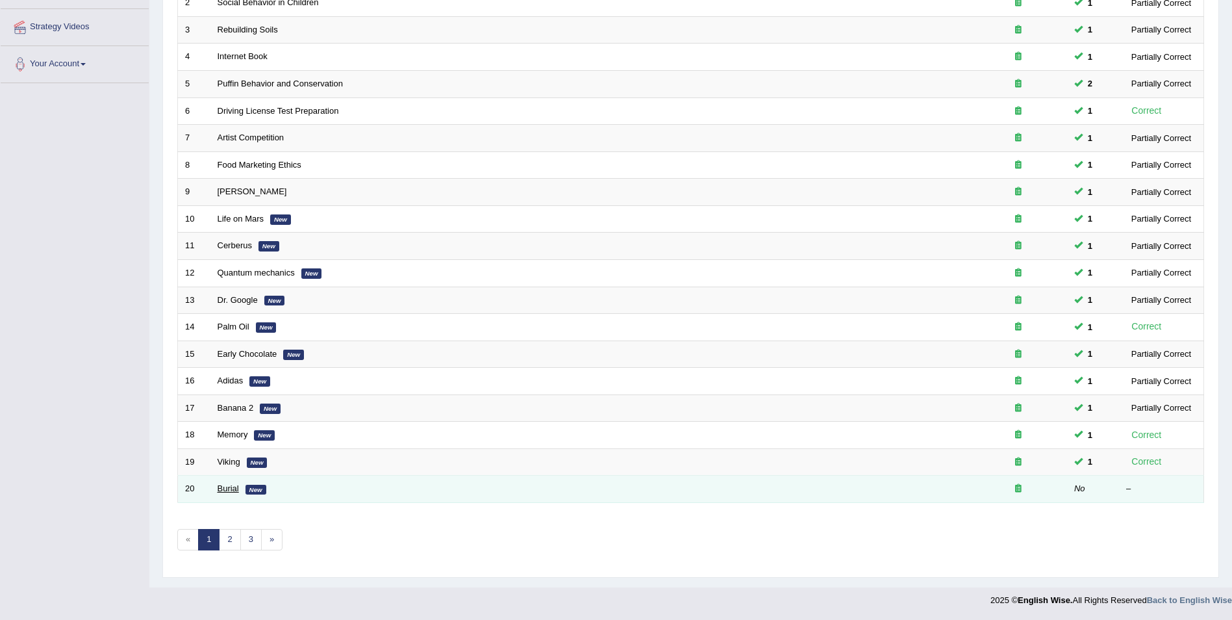
click at [229, 488] on link "Burial" at bounding box center [228, 488] width 21 height 10
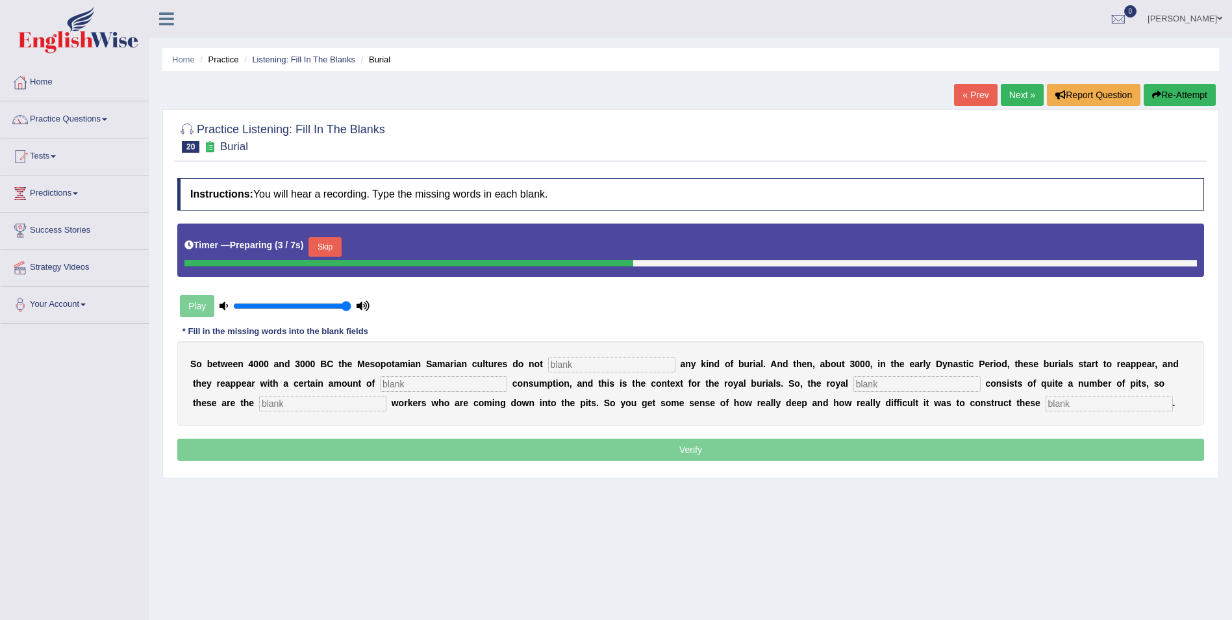
click at [331, 254] on button "Skip" at bounding box center [325, 246] width 32 height 19
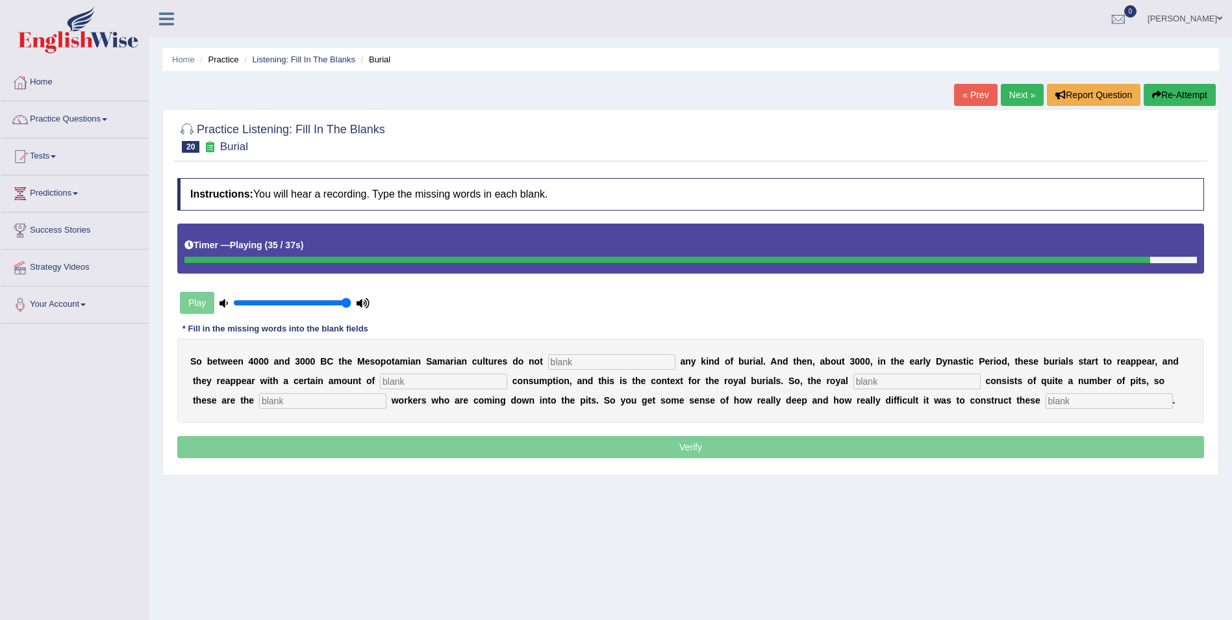
click at [1046, 401] on input "text" at bounding box center [1109, 401] width 127 height 16
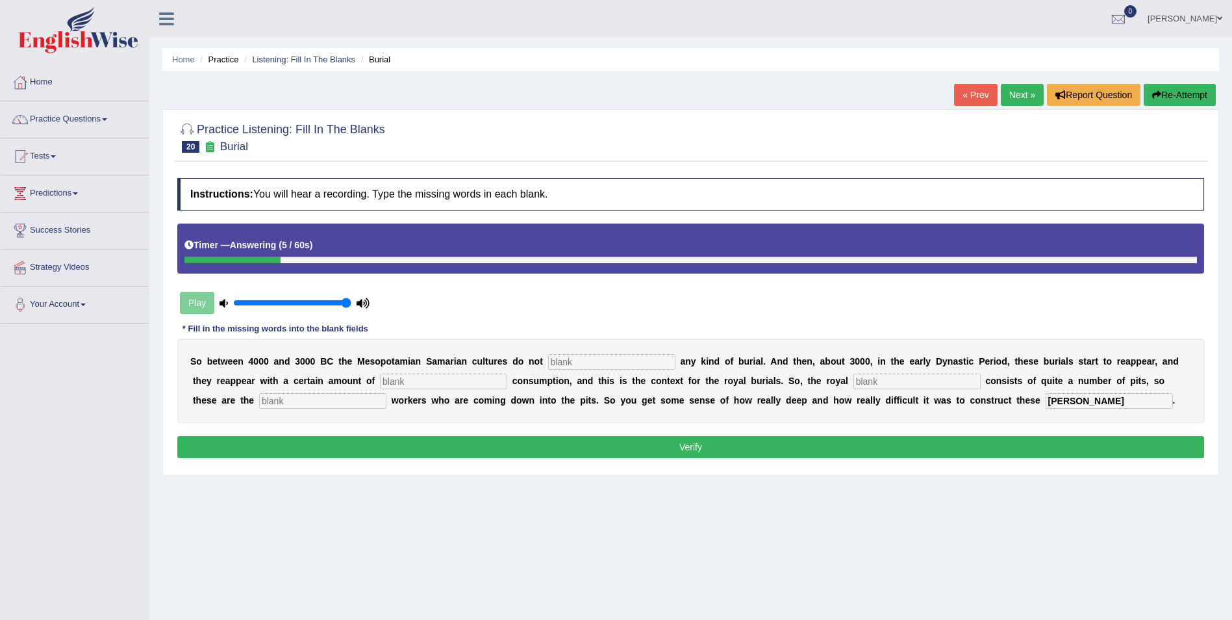
type input "chambers"
click at [281, 401] on input "text" at bounding box center [322, 401] width 127 height 16
type input "excavation"
click at [853, 380] on input "text" at bounding box center [916, 381] width 127 height 16
type input "cemetary"
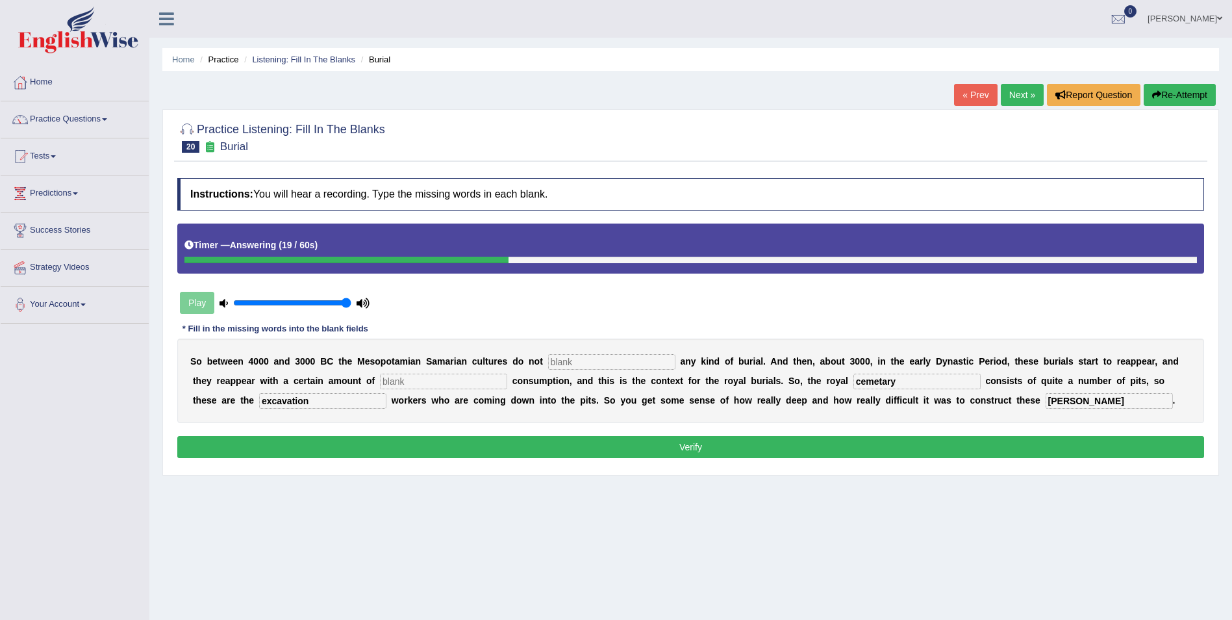
click at [380, 377] on input "text" at bounding box center [443, 381] width 127 height 16
click at [575, 356] on input "text" at bounding box center [611, 362] width 127 height 16
type input "practise"
click at [385, 386] on input "text" at bounding box center [443, 381] width 127 height 16
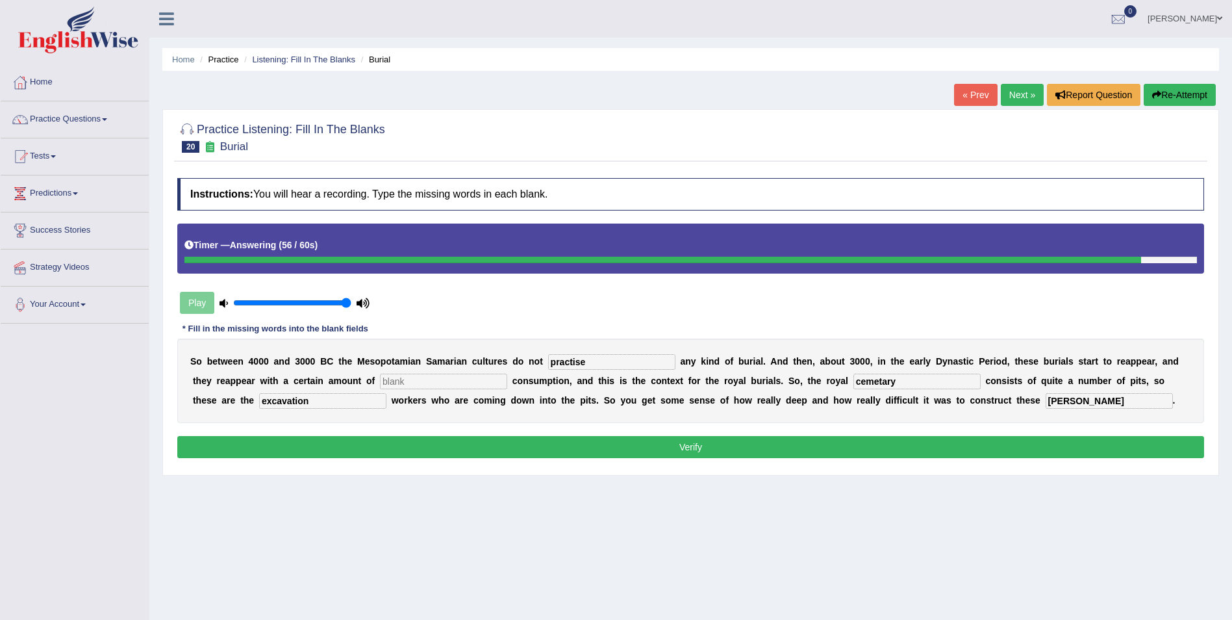
click at [380, 379] on input "text" at bounding box center [443, 381] width 127 height 16
type input "cpnsp"
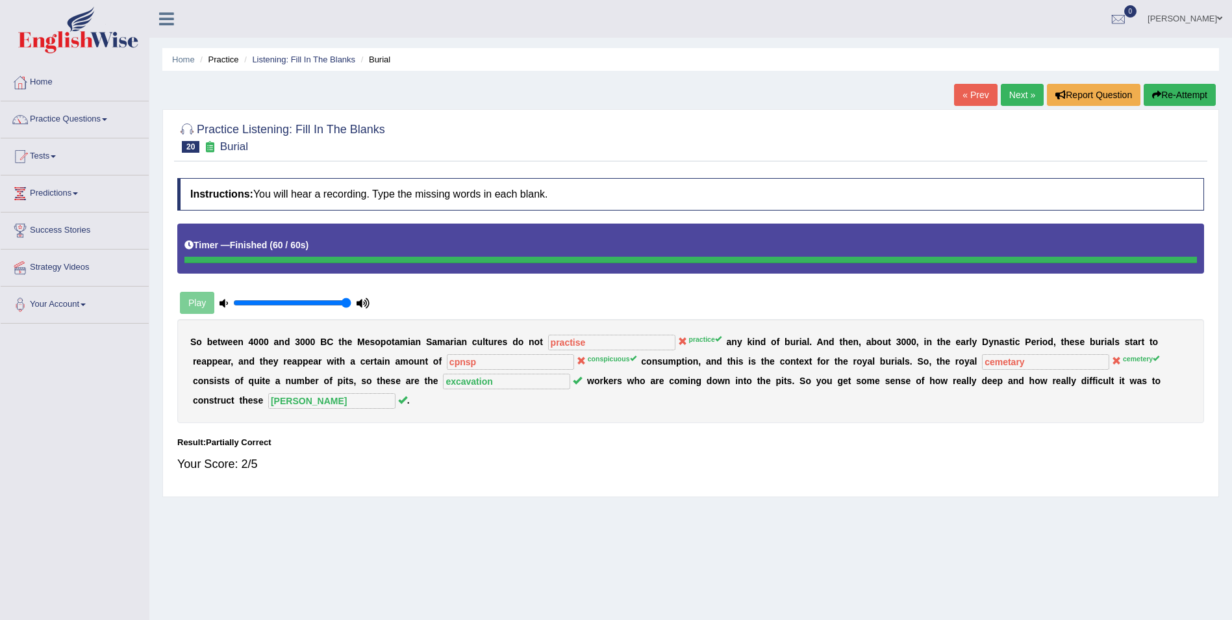
click at [333, 65] on li "Listening: Fill In The Blanks" at bounding box center [298, 59] width 114 height 12
click at [332, 57] on link "Listening: Fill In The Blanks" at bounding box center [303, 60] width 103 height 10
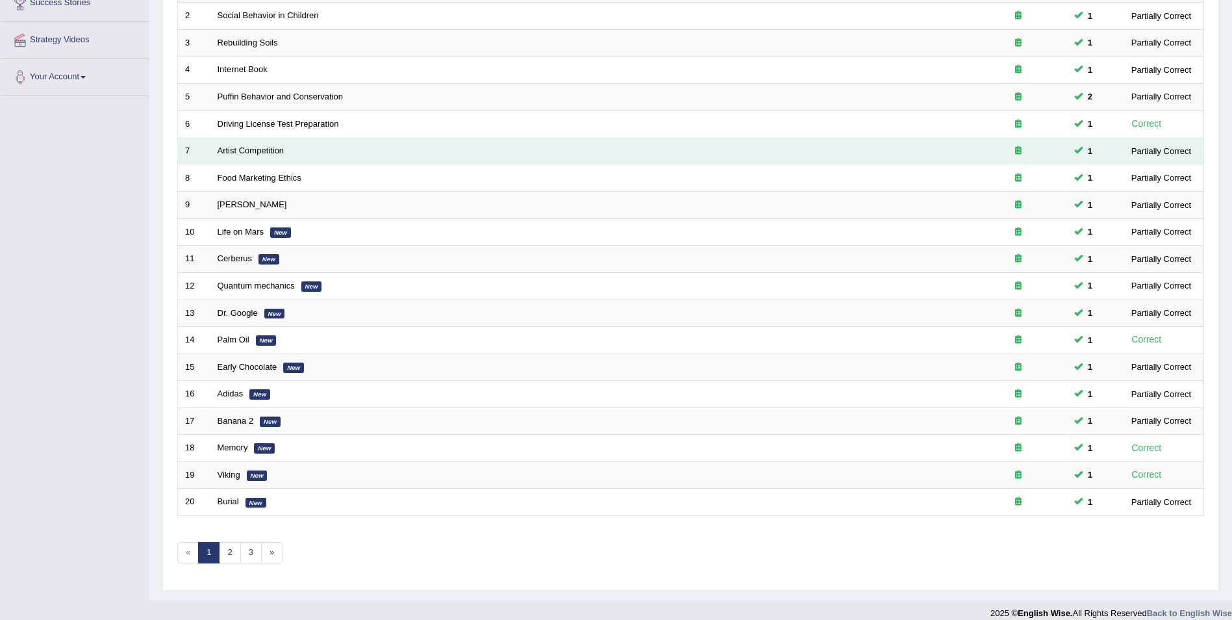
scroll to position [240, 0]
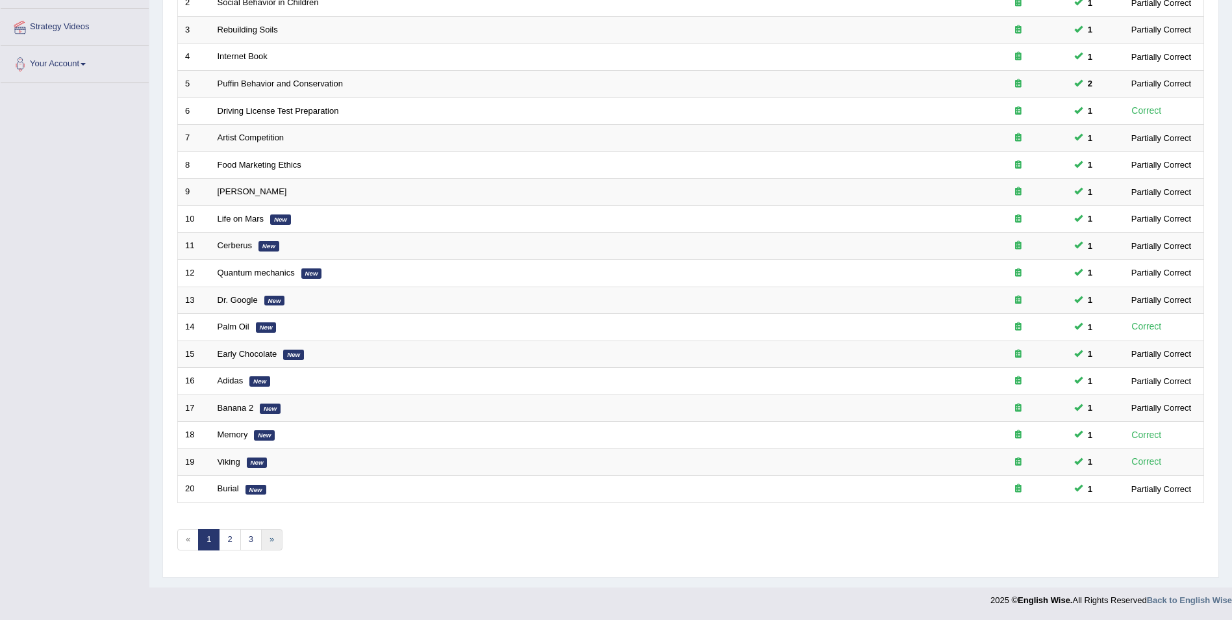
click at [273, 539] on link "»" at bounding box center [271, 539] width 21 height 21
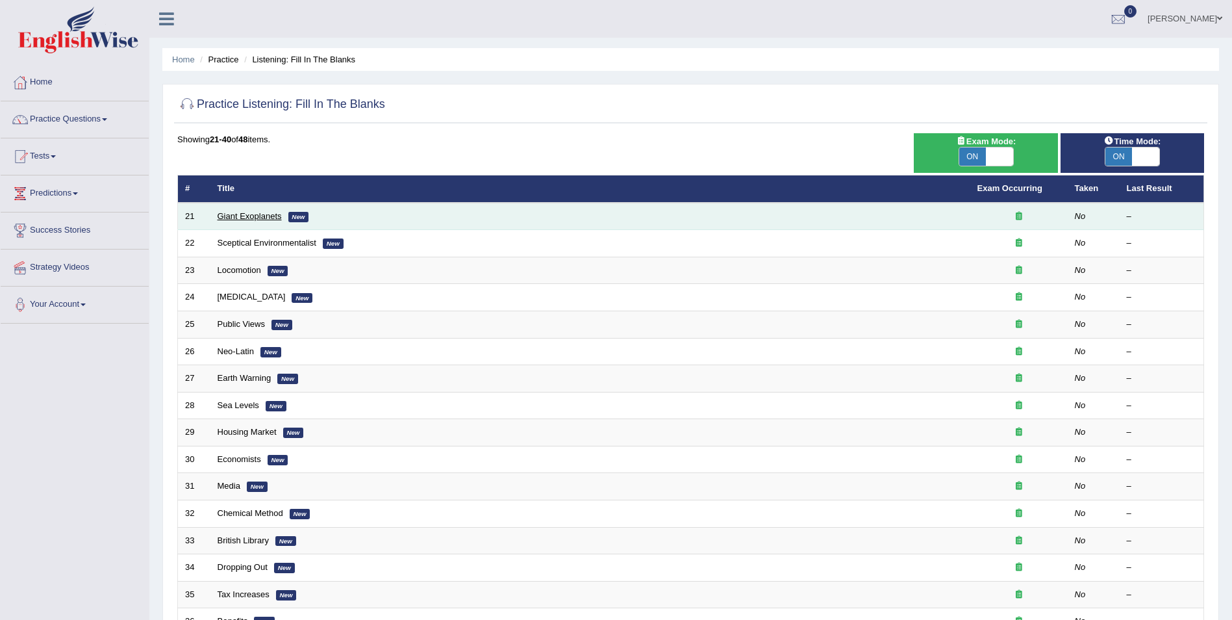
click at [257, 214] on link "Giant Exoplanets" at bounding box center [250, 216] width 64 height 10
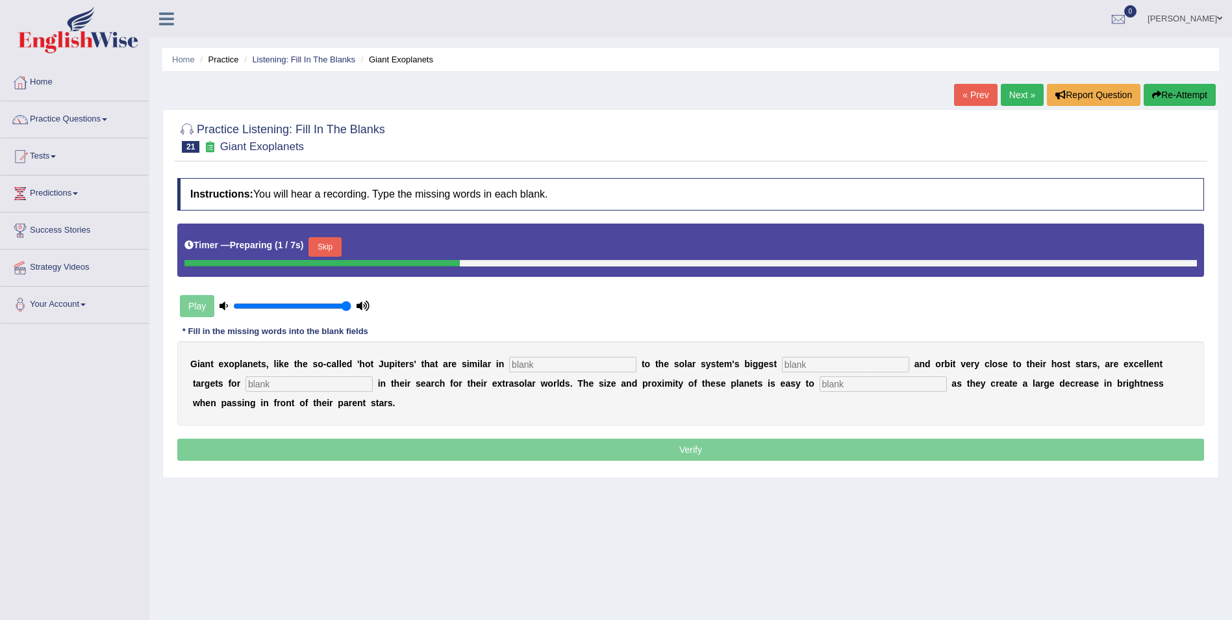
click at [336, 240] on button "Skip" at bounding box center [325, 246] width 32 height 19
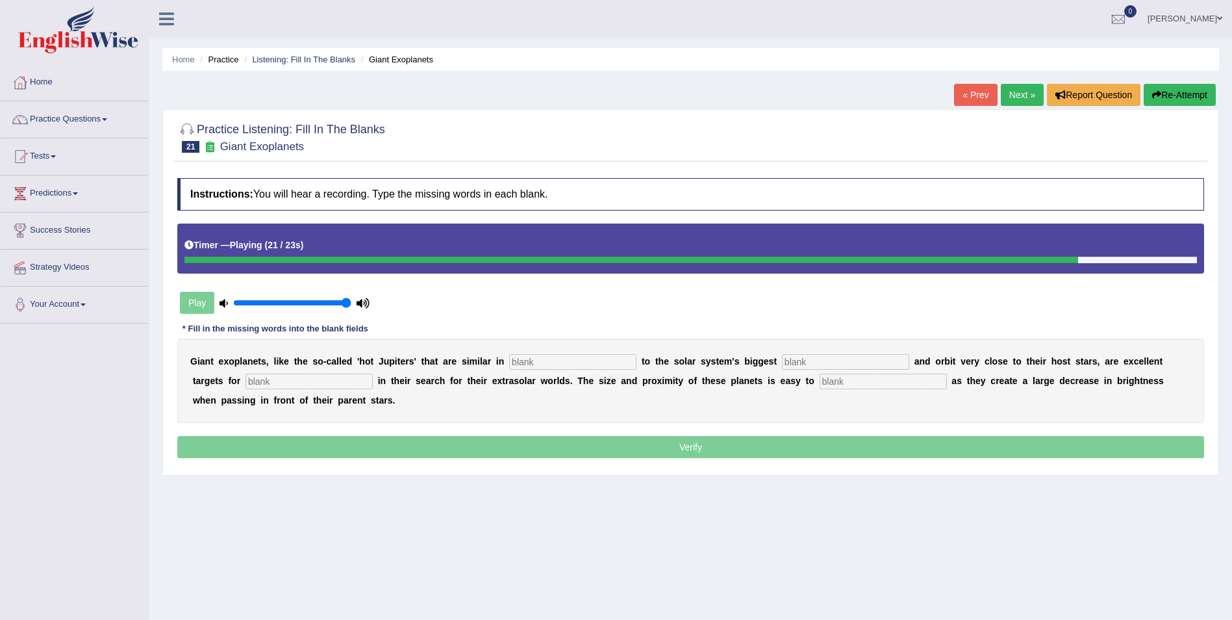
click at [820, 378] on input "text" at bounding box center [883, 381] width 127 height 16
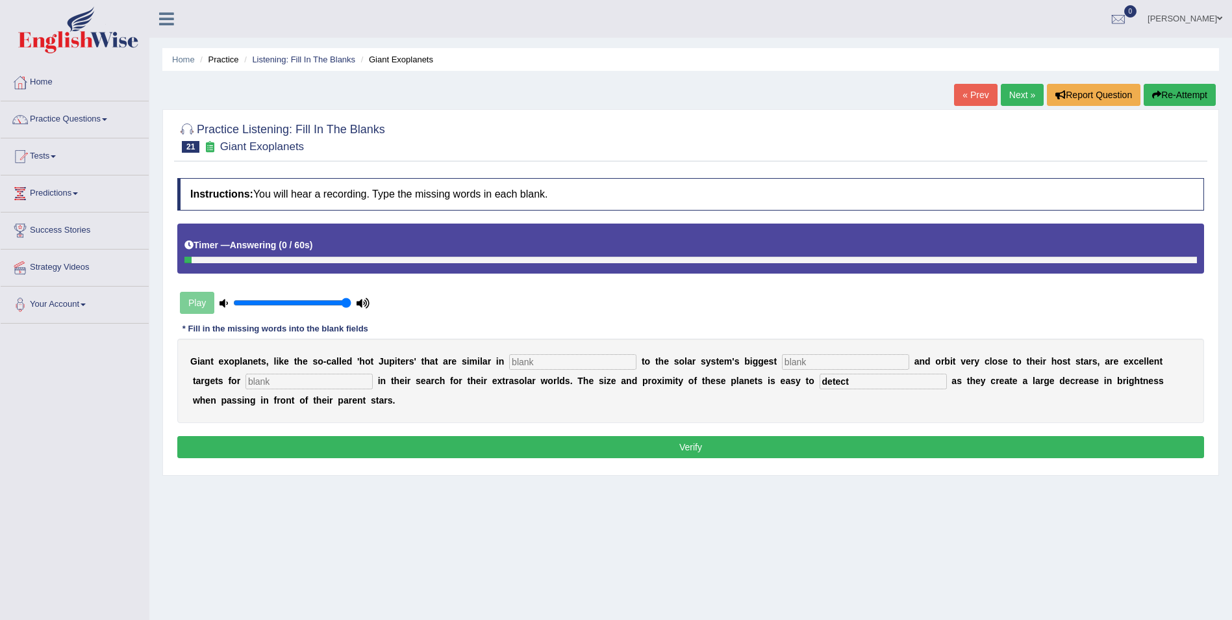
type input "detect"
click at [782, 355] on input "text" at bounding box center [845, 362] width 127 height 16
type input "q"
type input "caracteristic"
click at [574, 359] on input "text" at bounding box center [572, 362] width 127 height 16
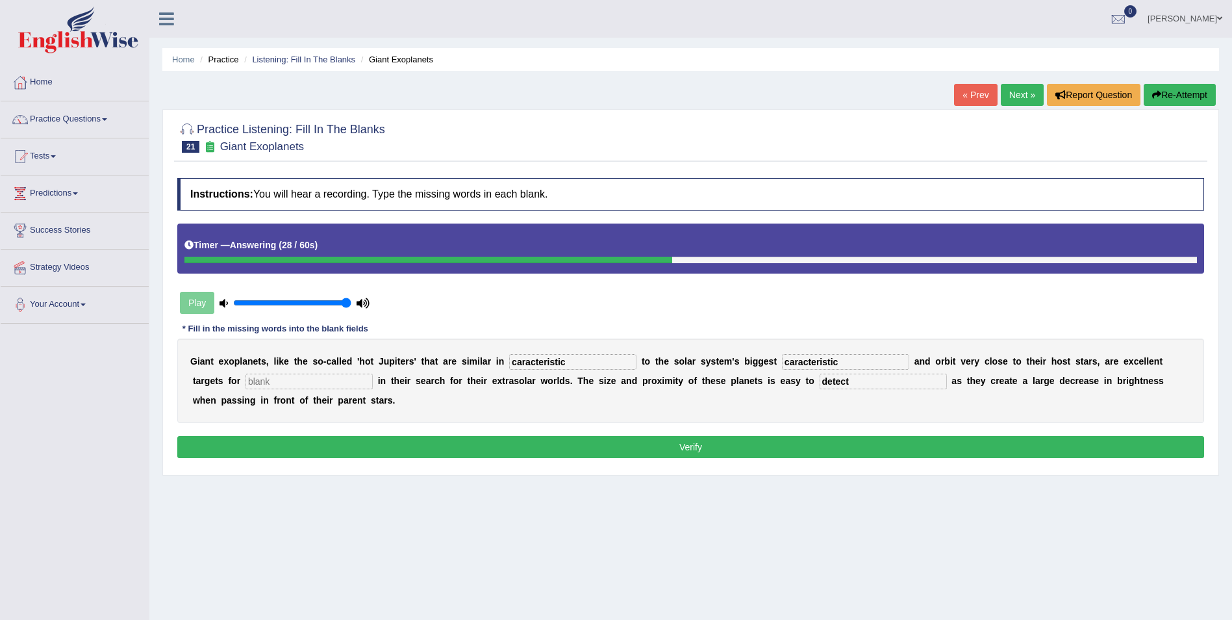
type input "caracteristic"
click at [804, 355] on input "caracteristic" at bounding box center [845, 362] width 127 height 16
type input "c"
type input "planet"
click at [253, 383] on input "text" at bounding box center [309, 381] width 127 height 16
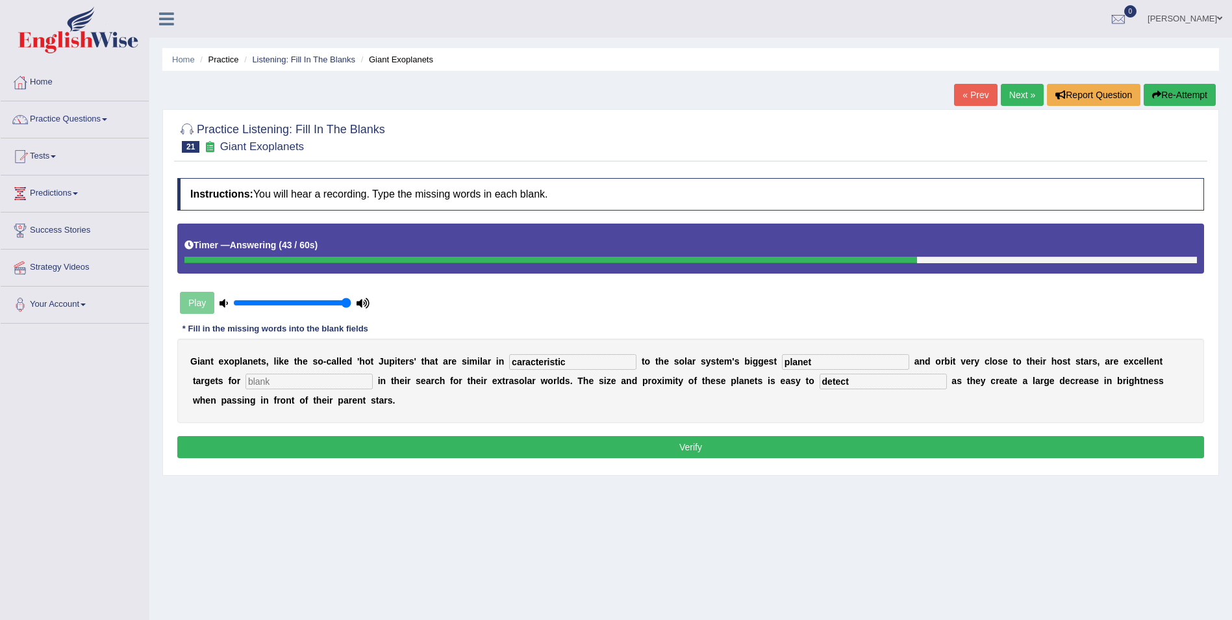
click at [395, 444] on button "Verify" at bounding box center [690, 447] width 1027 height 22
click at [259, 396] on div "G i a n t e x o p l a n e t s , l i k e t h e s o - c a l l e d ' h o t J u p i…" at bounding box center [690, 380] width 1027 height 84
click at [255, 385] on input "as" at bounding box center [309, 381] width 127 height 16
type input "asc"
click at [287, 448] on button "Verify" at bounding box center [690, 447] width 1027 height 22
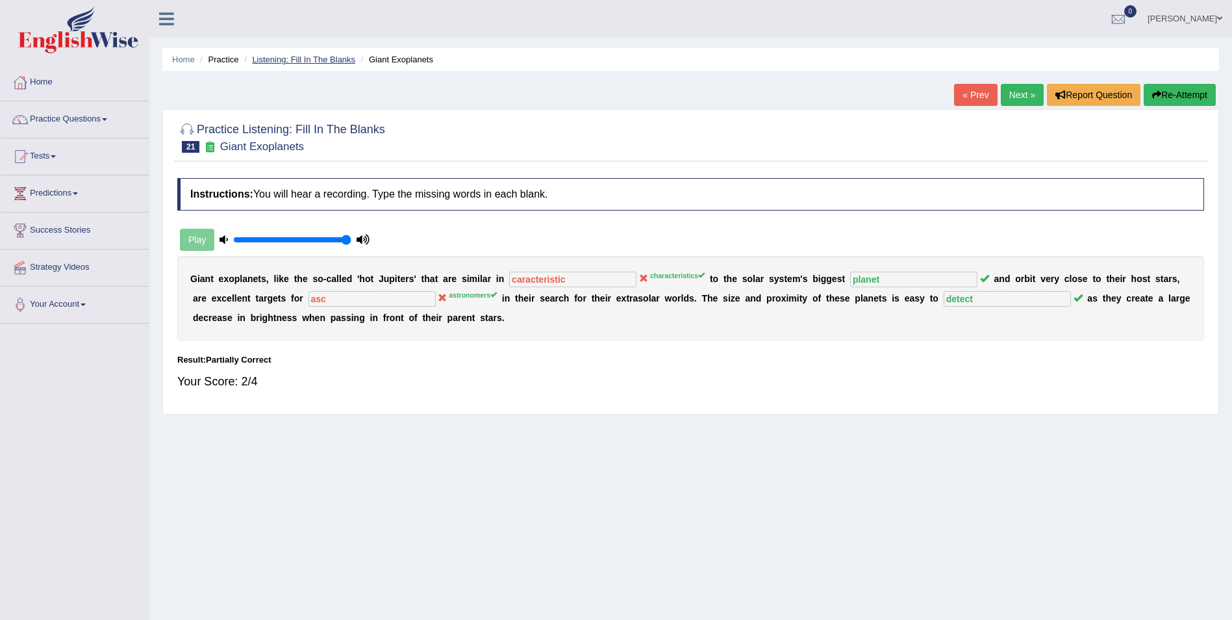
click at [323, 58] on link "Listening: Fill In The Blanks" at bounding box center [303, 60] width 103 height 10
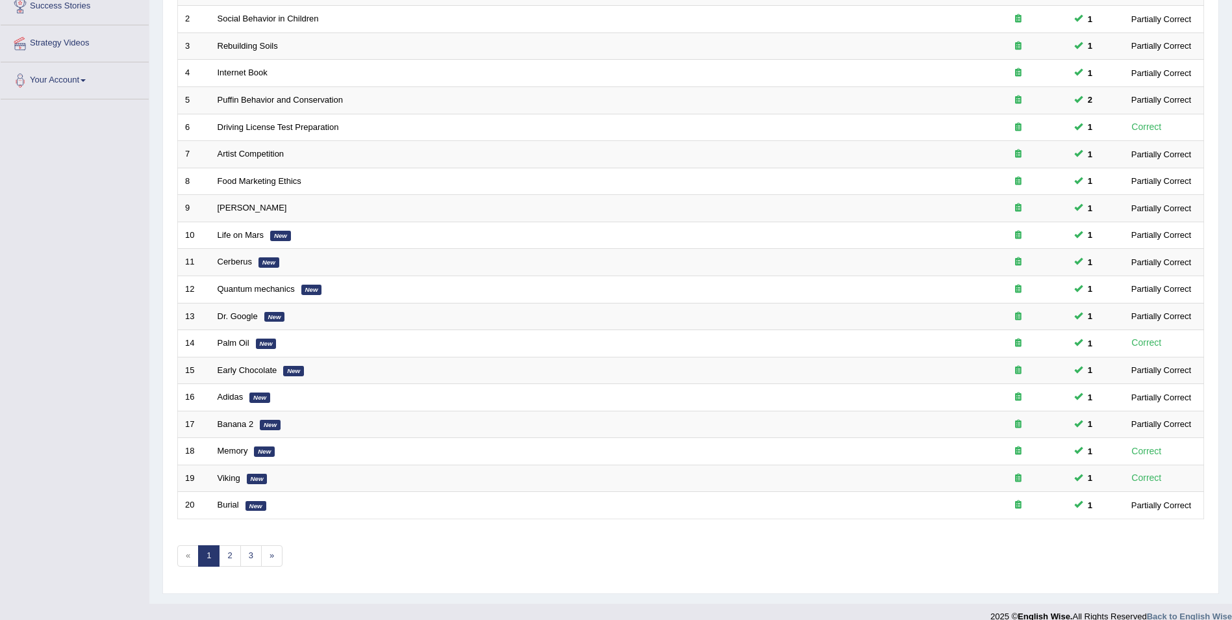
scroll to position [240, 0]
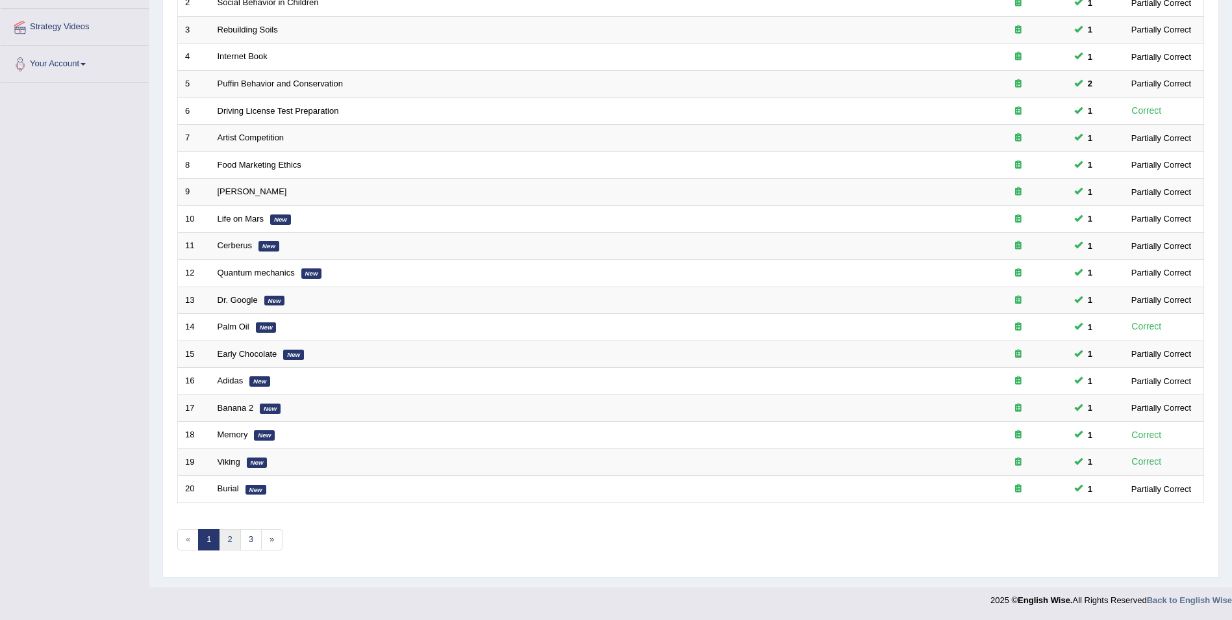
click at [231, 540] on link "2" at bounding box center [229, 539] width 21 height 21
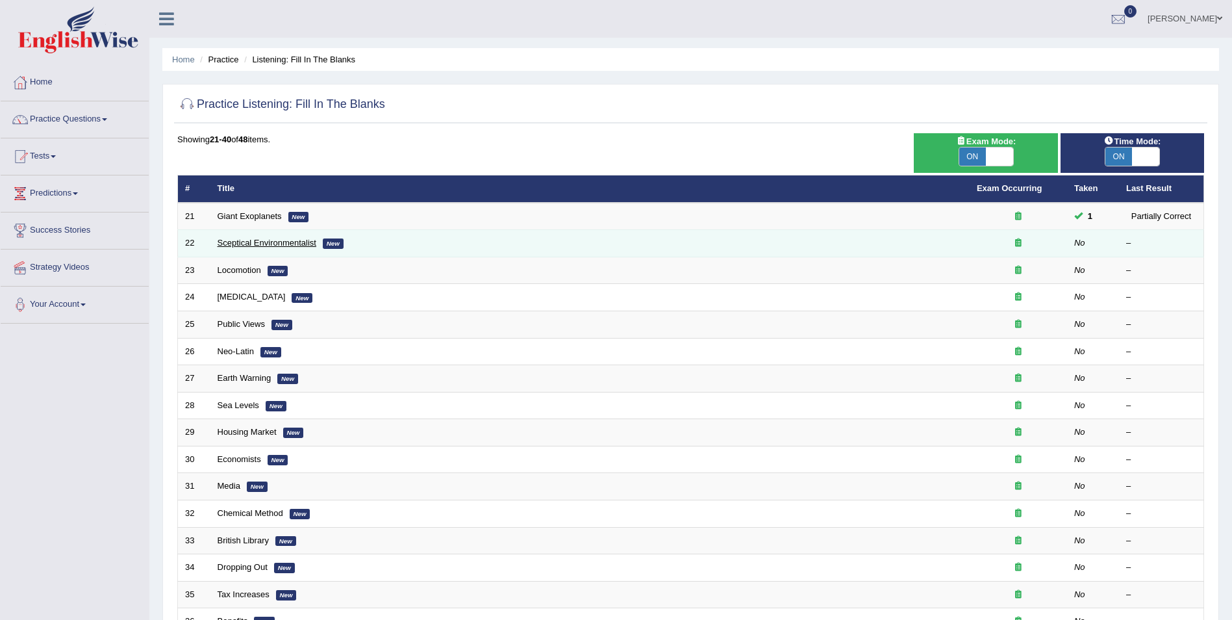
click at [298, 244] on link "Sceptical Environmentalist" at bounding box center [267, 243] width 99 height 10
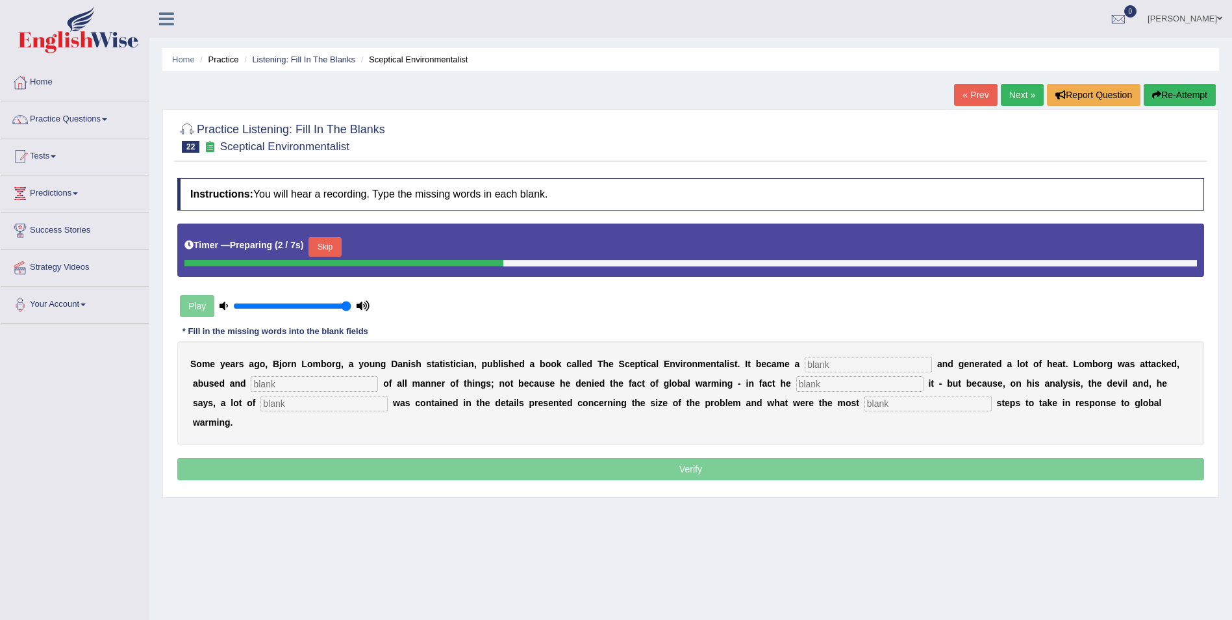
click at [329, 244] on button "Skip" at bounding box center [325, 246] width 32 height 19
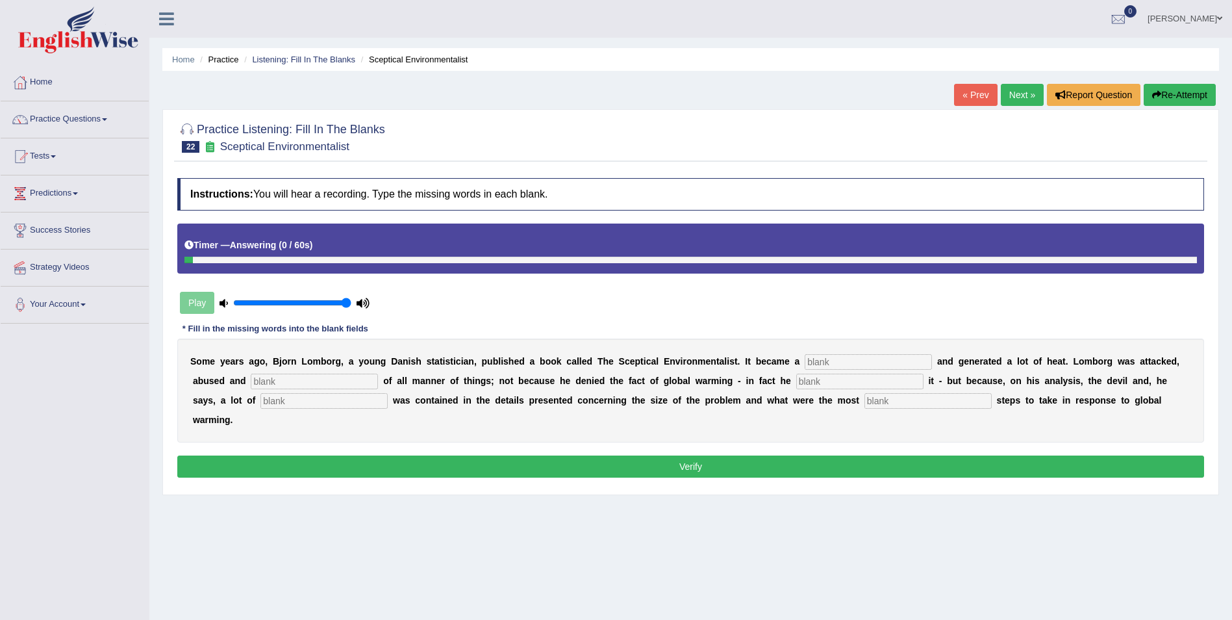
click at [865, 399] on input "text" at bounding box center [928, 401] width 127 height 16
type input "responsible"
click at [818, 363] on input "text" at bounding box center [868, 362] width 127 height 16
type input "best"
click at [252, 383] on input "text" at bounding box center [314, 381] width 127 height 16
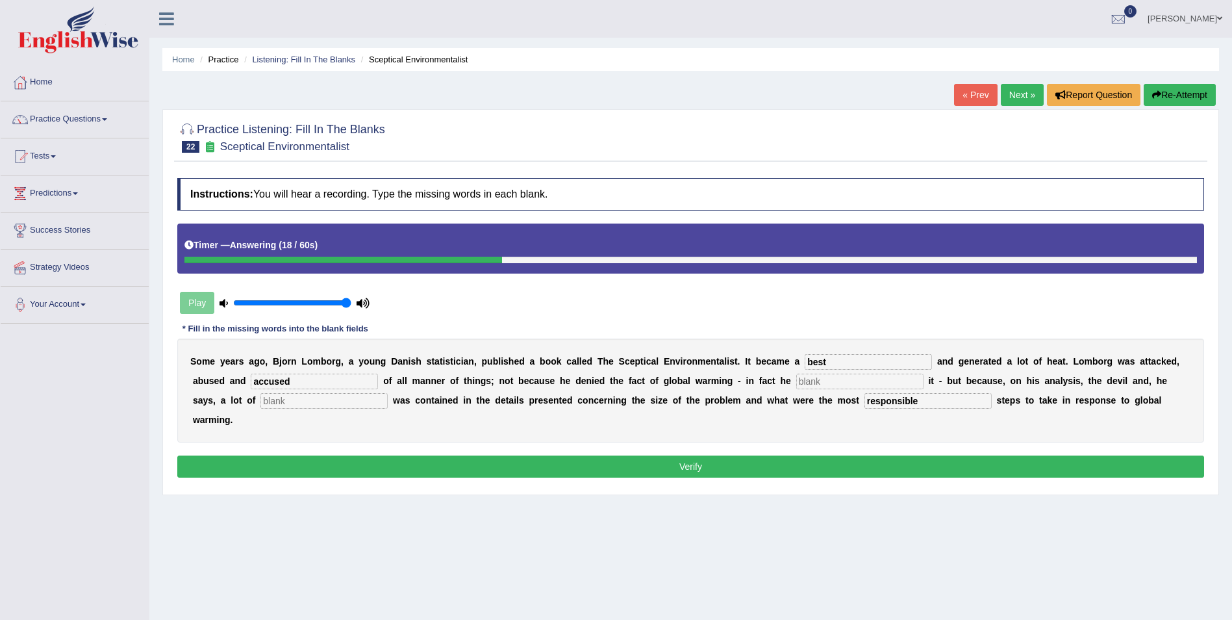
type input "accused"
click at [796, 377] on input "text" at bounding box center [859, 381] width 127 height 16
type input "affirmed"
click at [272, 401] on input "text" at bounding box center [323, 401] width 127 height 16
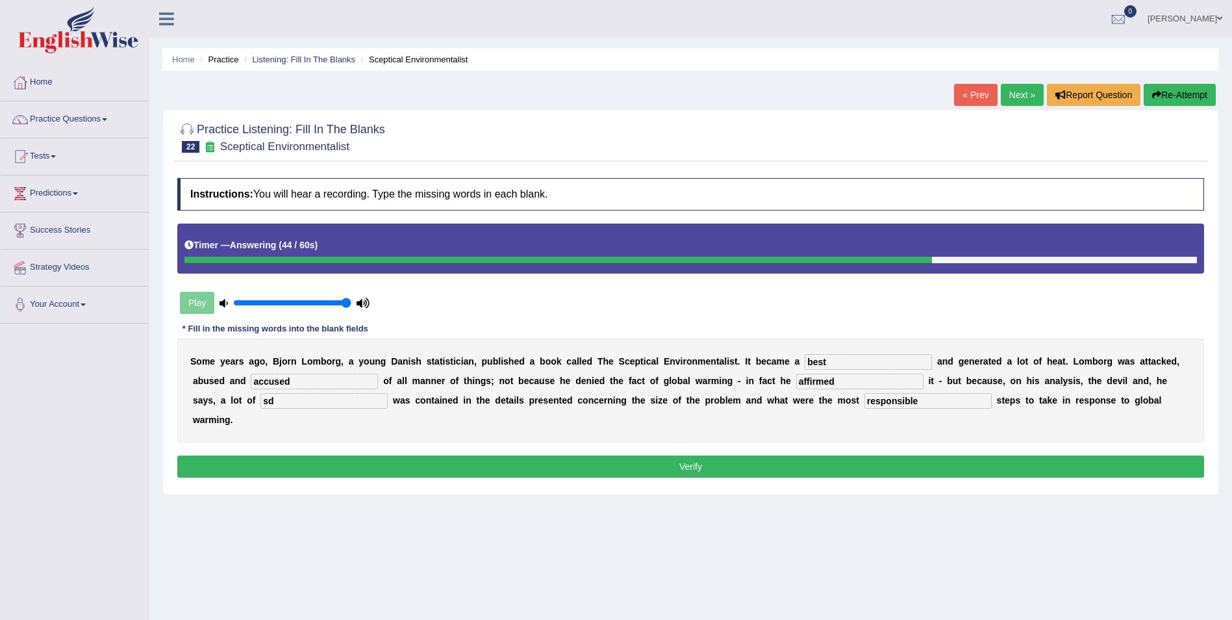
type input "sd"
click at [296, 457] on button "Verify" at bounding box center [690, 466] width 1027 height 22
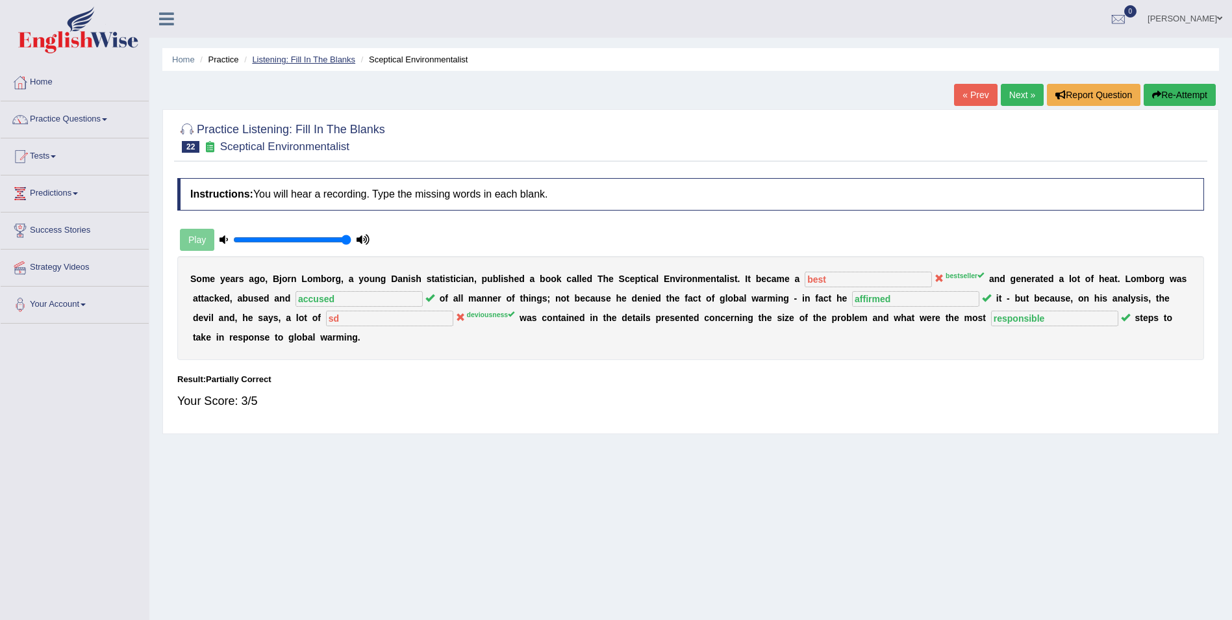
click at [306, 55] on link "Listening: Fill In The Blanks" at bounding box center [303, 60] width 103 height 10
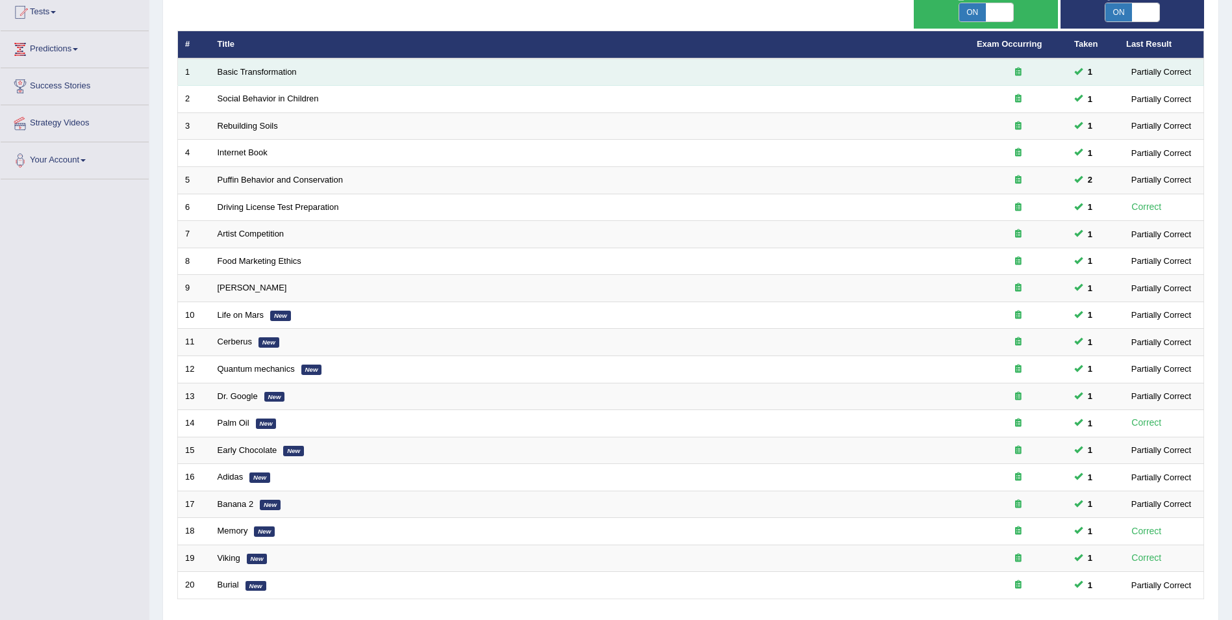
scroll to position [240, 0]
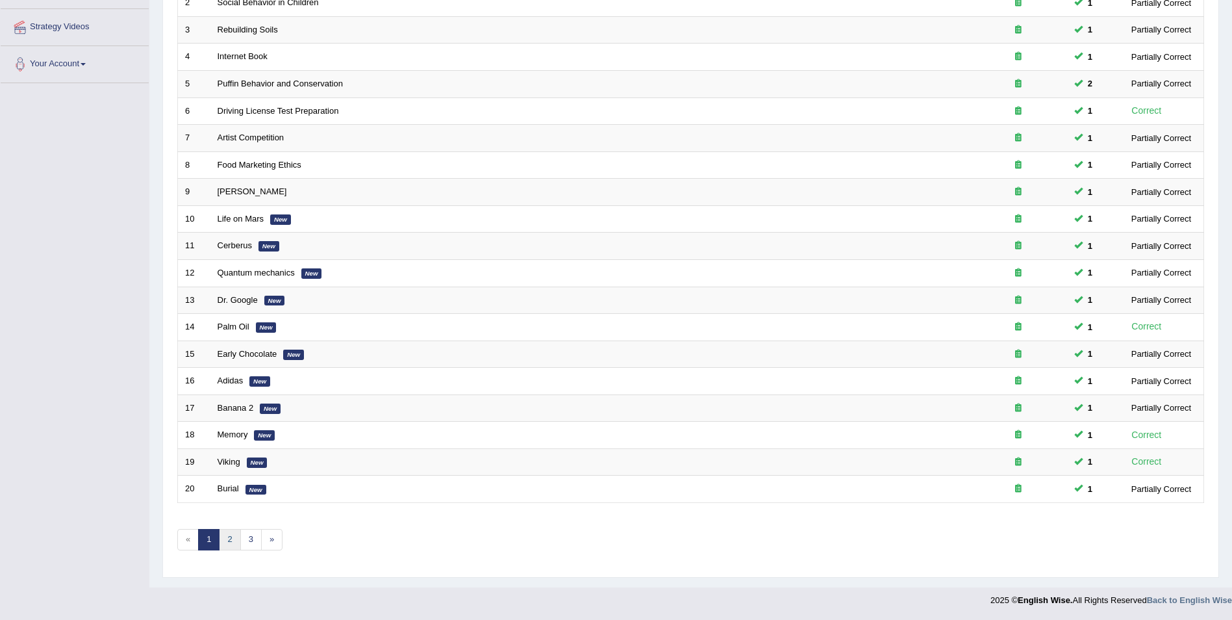
click at [233, 539] on link "2" at bounding box center [229, 539] width 21 height 21
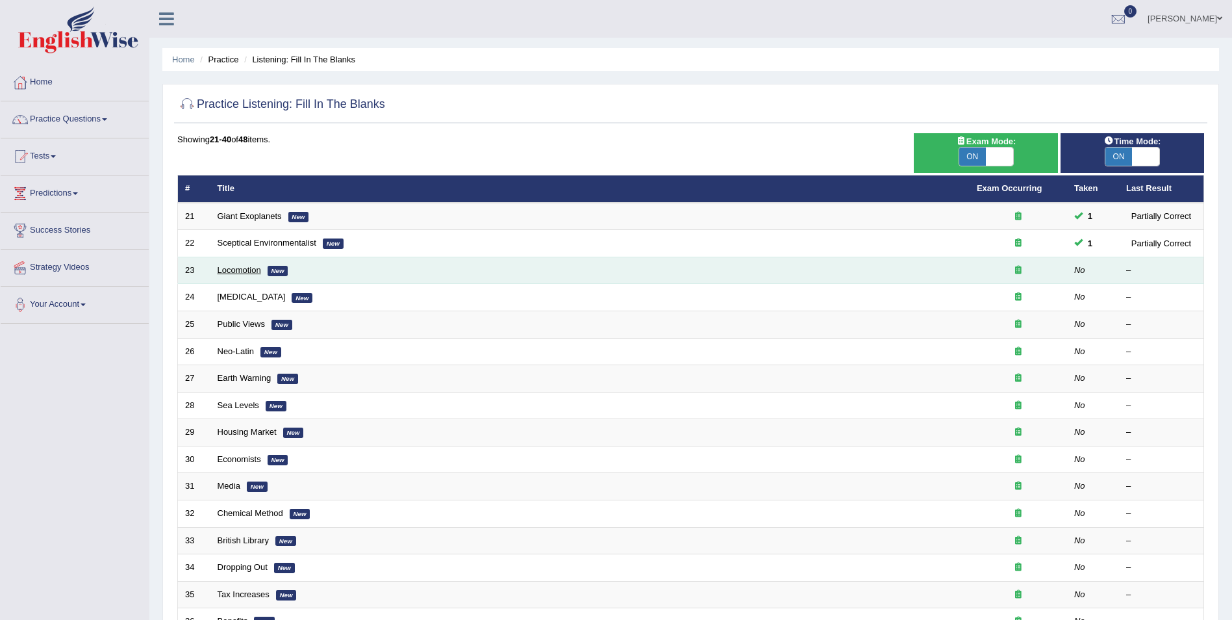
click at [247, 268] on link "Locomotion" at bounding box center [240, 270] width 44 height 10
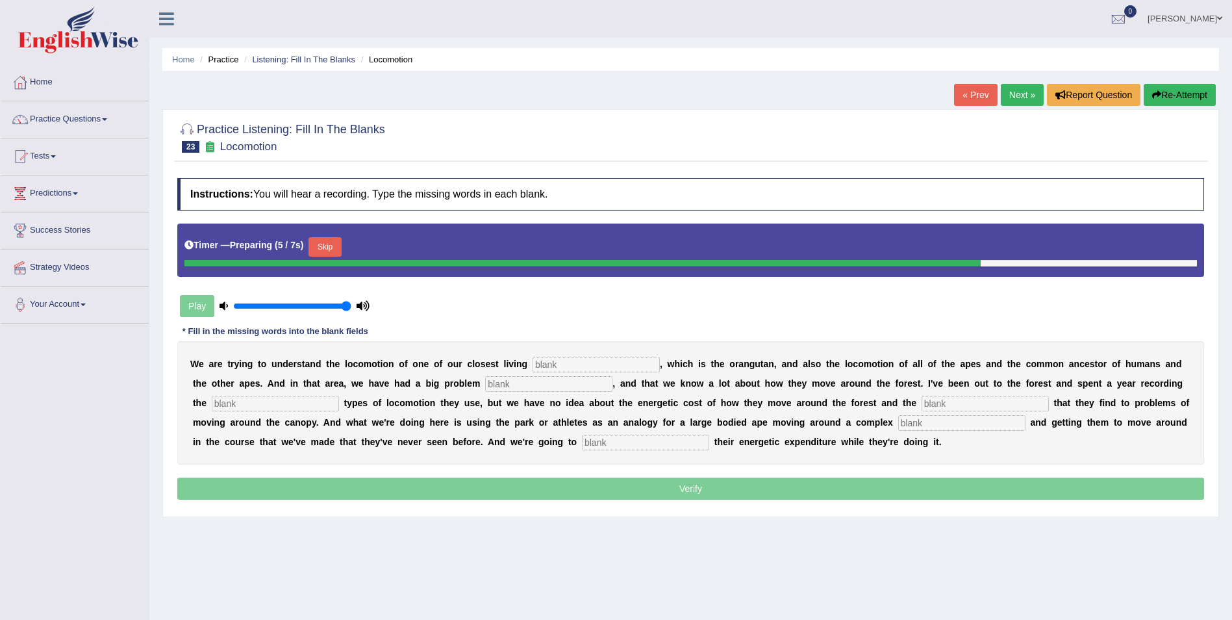
click at [317, 240] on button "Skip" at bounding box center [325, 246] width 32 height 19
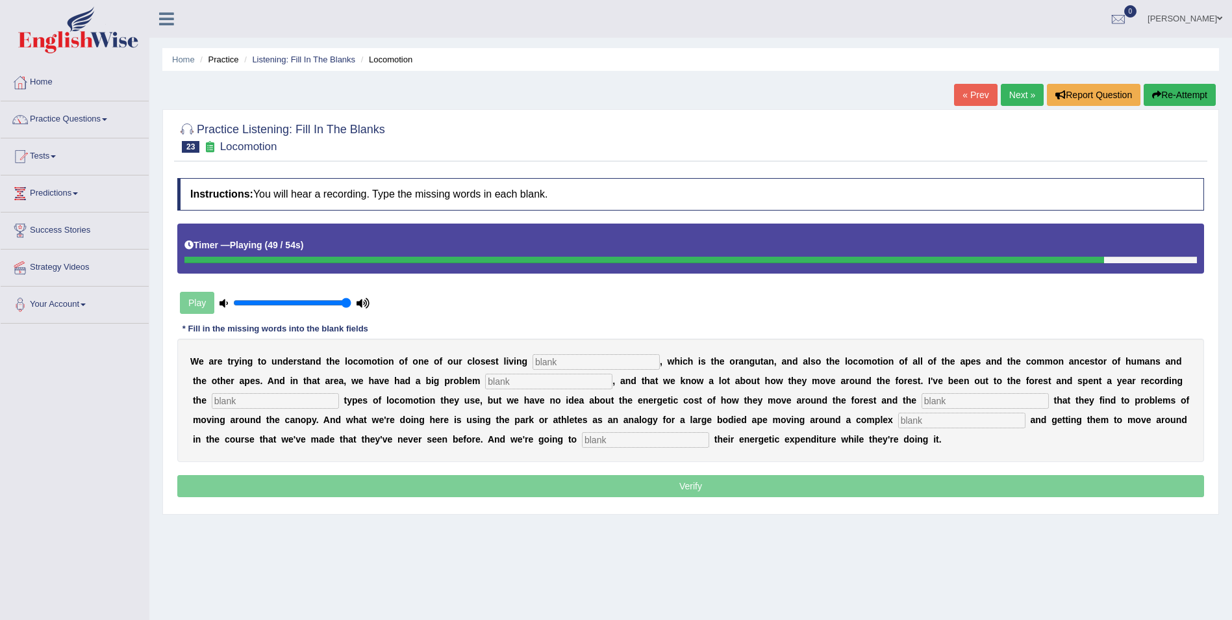
click at [582, 434] on input "text" at bounding box center [645, 440] width 127 height 16
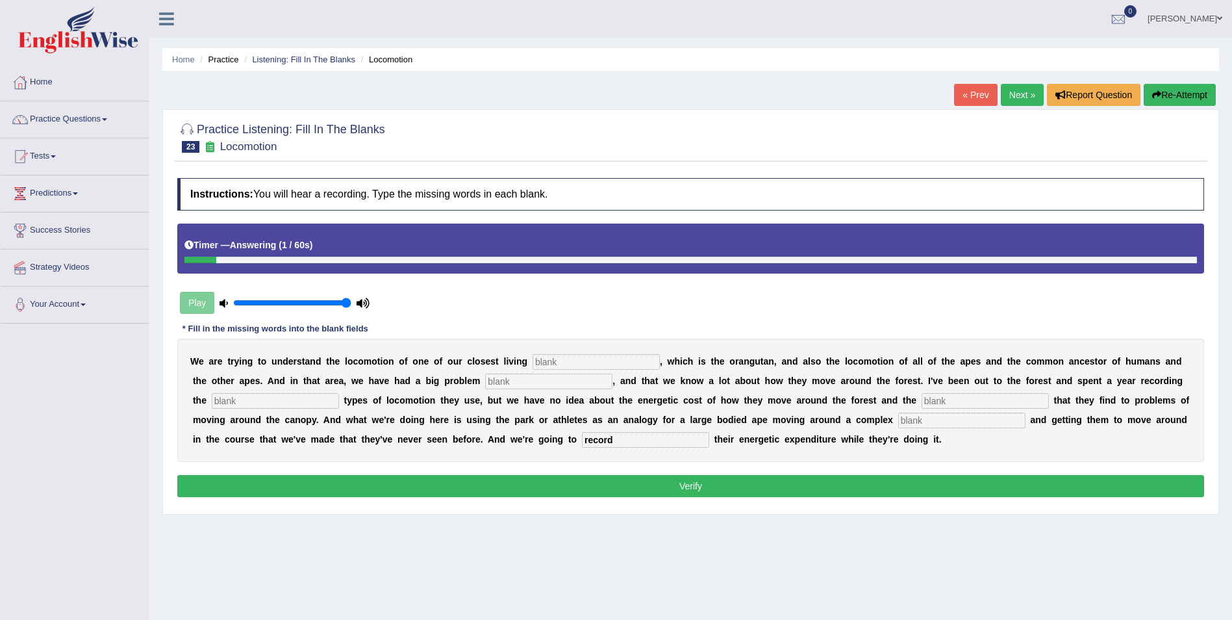
type input "record"
click at [898, 420] on input "text" at bounding box center [961, 420] width 127 height 16
type input "environment"
click at [922, 405] on input "text" at bounding box center [985, 401] width 127 height 16
type input "solutions"
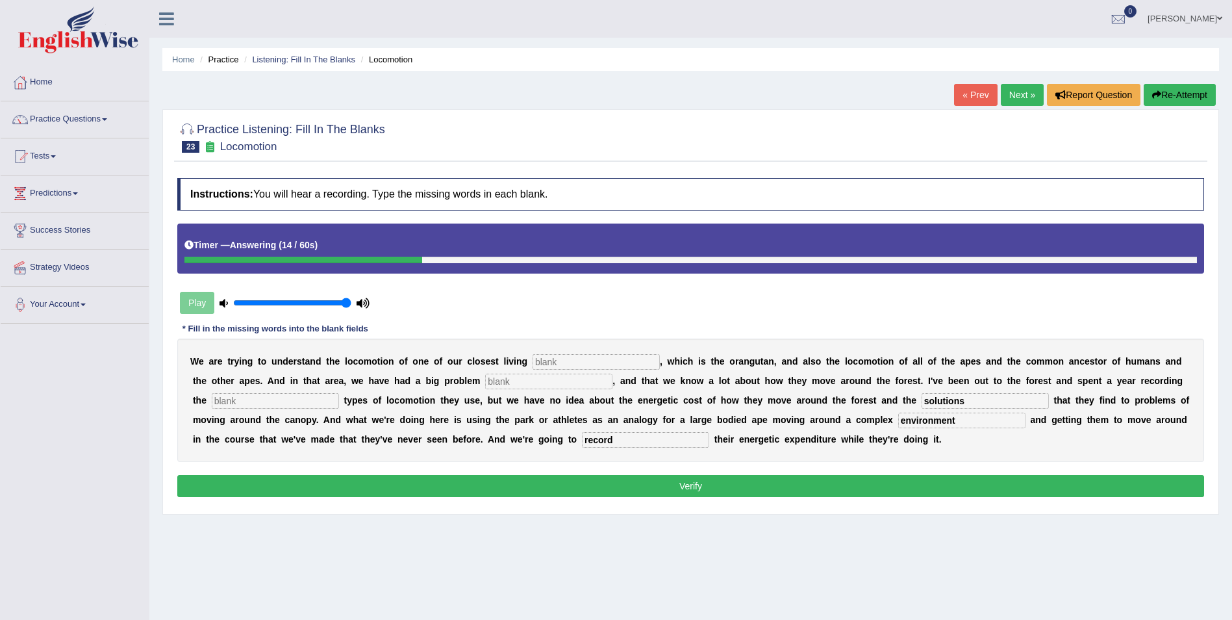
click at [485, 383] on input "text" at bounding box center [548, 381] width 127 height 16
type input "traditionally"
click at [559, 357] on input "text" at bounding box center [596, 362] width 127 height 16
type input "relatives"
click at [644, 485] on button "Verify" at bounding box center [690, 486] width 1027 height 22
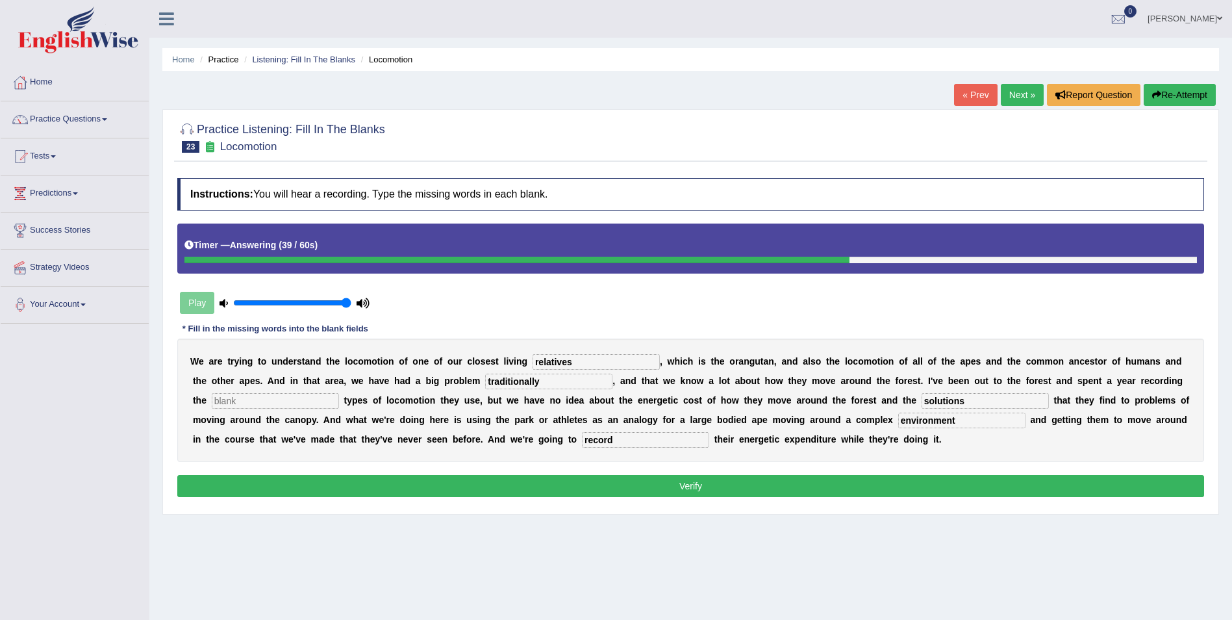
click at [485, 380] on input "traditionally" at bounding box center [548, 381] width 127 height 16
click at [339, 393] on input "text" at bounding box center [275, 401] width 127 height 16
type input "different"
click at [1096, 483] on button "Verify" at bounding box center [690, 486] width 1027 height 22
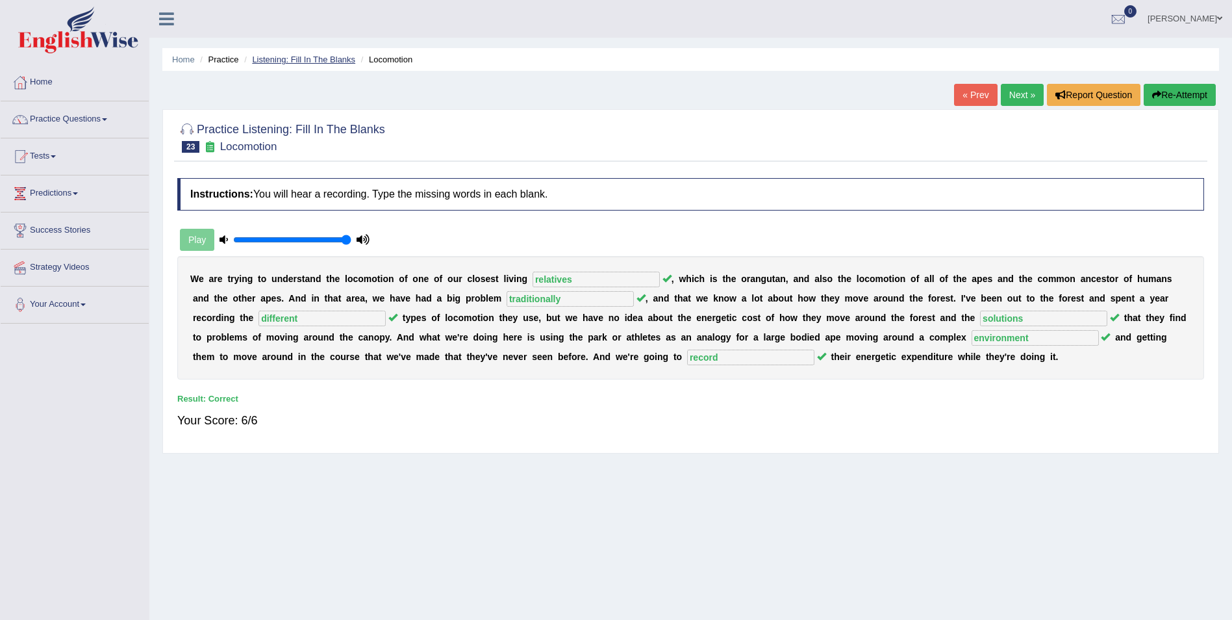
click at [330, 61] on link "Listening: Fill In The Blanks" at bounding box center [303, 60] width 103 height 10
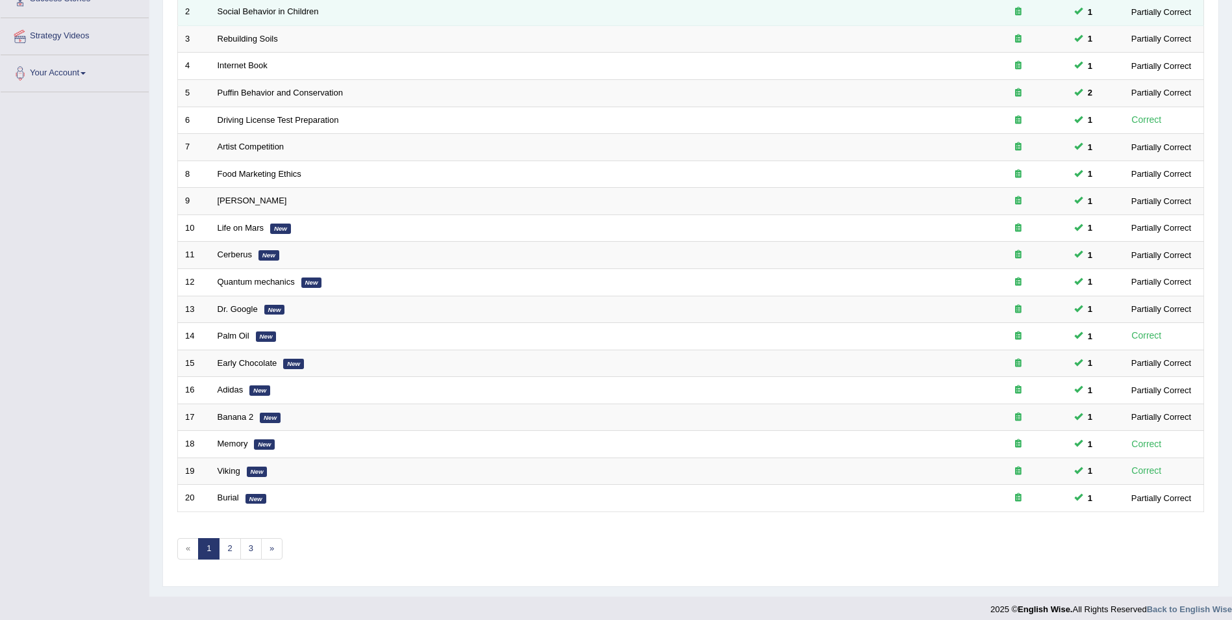
scroll to position [240, 0]
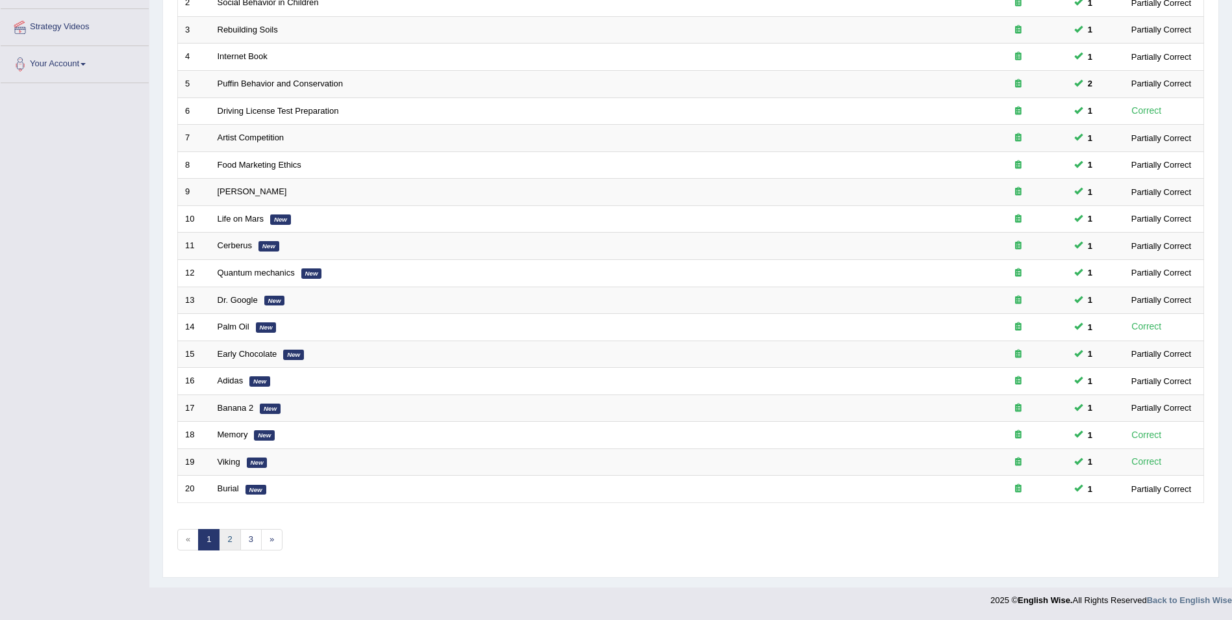
click at [232, 538] on link "2" at bounding box center [229, 539] width 21 height 21
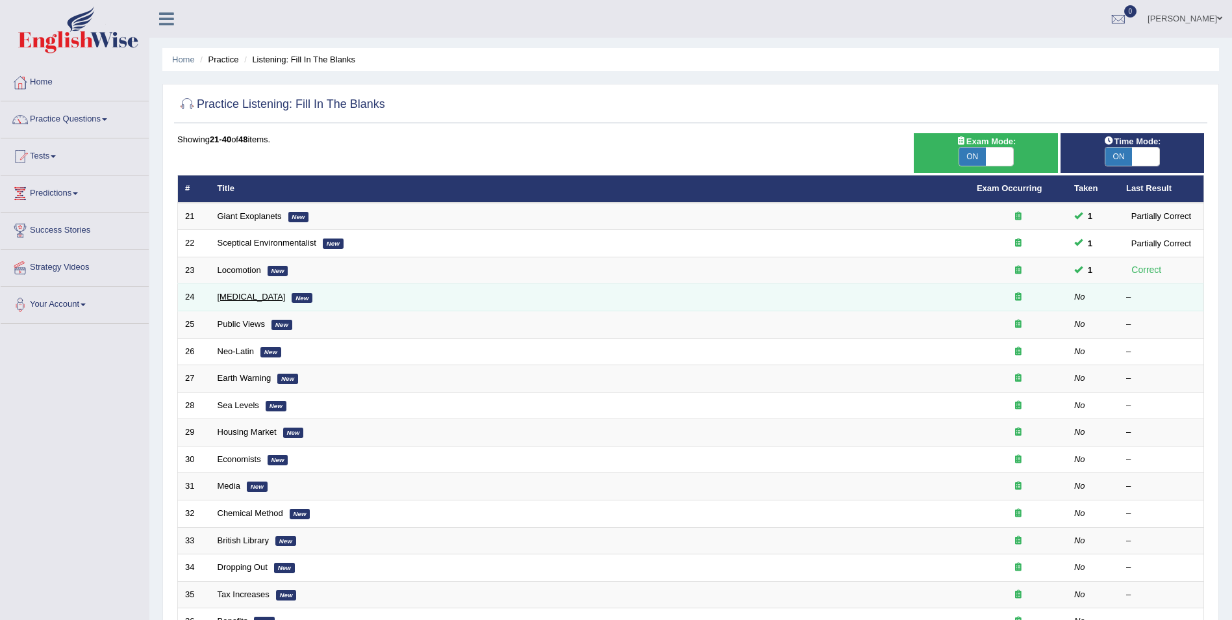
click at [233, 297] on link "[MEDICAL_DATA]" at bounding box center [252, 297] width 68 height 10
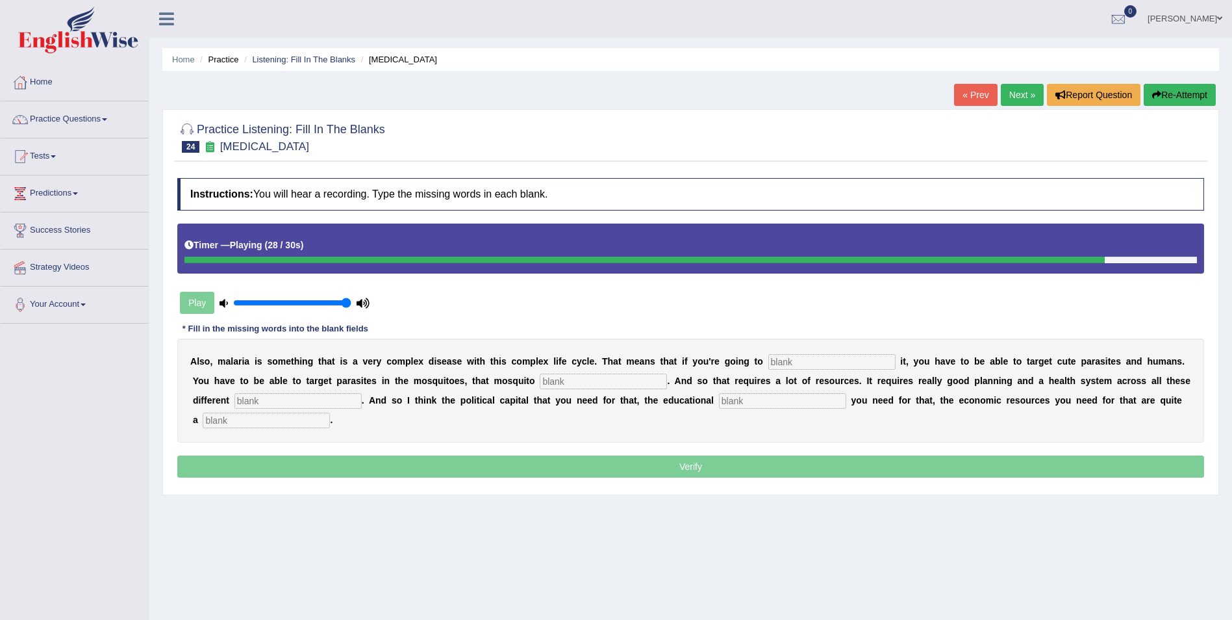
click at [719, 399] on input "text" at bounding box center [782, 401] width 127 height 16
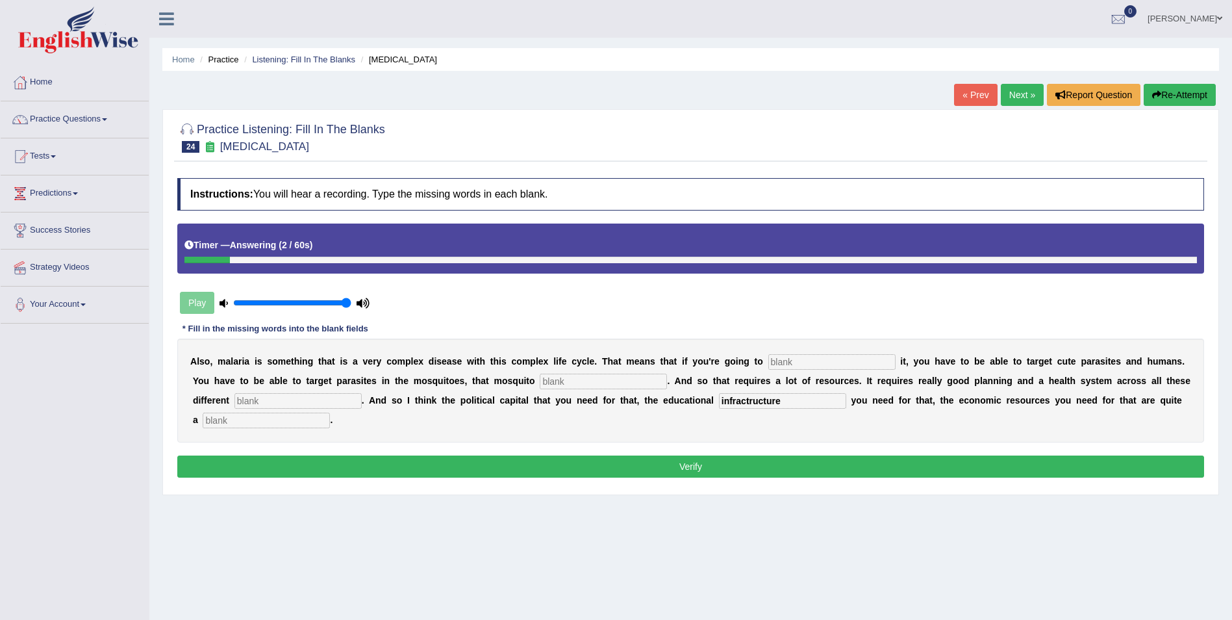
type input "infractructure"
click at [266, 410] on div "A l s o , m a l a r i a i s s o m e t h i n g t h a t i s a v e r y c o m p l e…" at bounding box center [690, 390] width 1027 height 104
click at [273, 404] on input "text" at bounding box center [297, 401] width 127 height 16
type input "levels"
click at [1196, 84] on button "Re-Attempt" at bounding box center [1180, 95] width 72 height 22
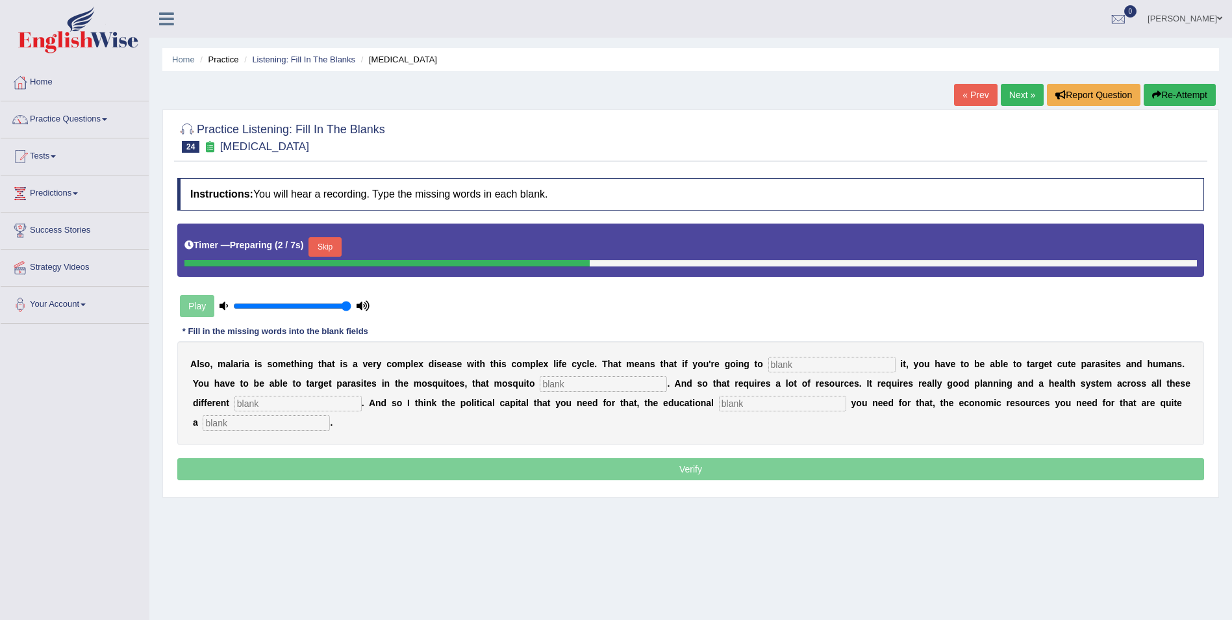
click at [326, 247] on button "Skip" at bounding box center [325, 246] width 32 height 19
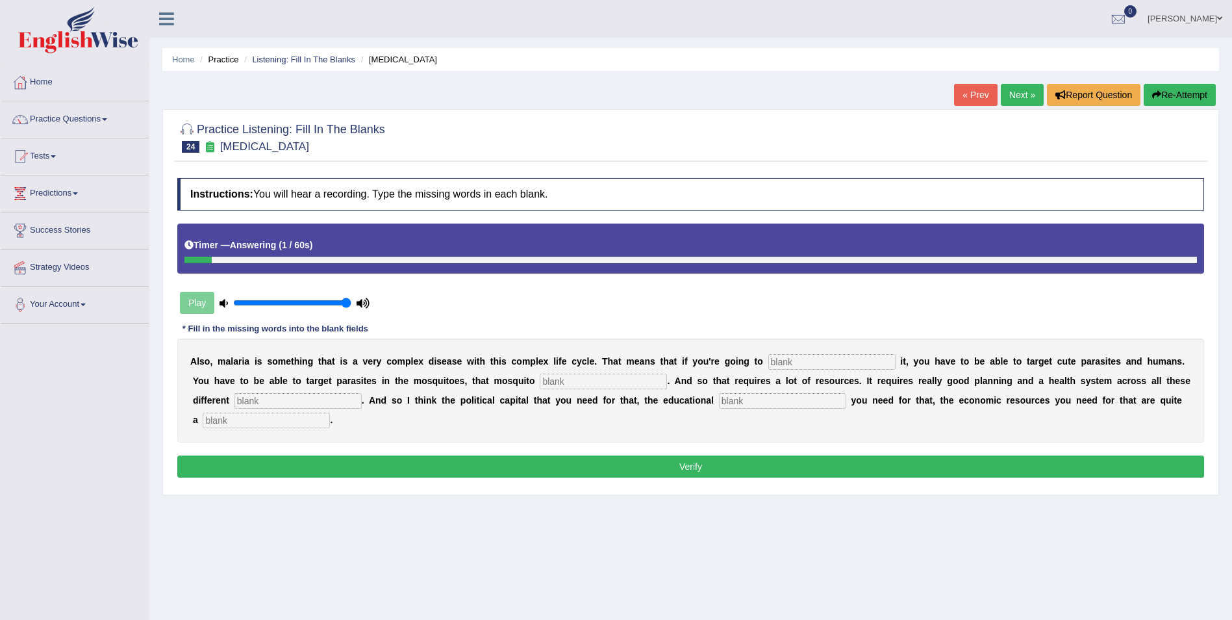
click at [330, 412] on input "text" at bounding box center [266, 420] width 127 height 16
click at [330, 412] on input "chanllenge" at bounding box center [266, 420] width 127 height 16
type input "challenge"
drag, startPoint x: 711, startPoint y: 391, endPoint x: 711, endPoint y: 400, distance: 9.1
click at [711, 400] on div "A l s o , m a l a r i a i s s o m e t h i n g t h a t i s a v e r y c o m p l e…" at bounding box center [690, 390] width 1027 height 104
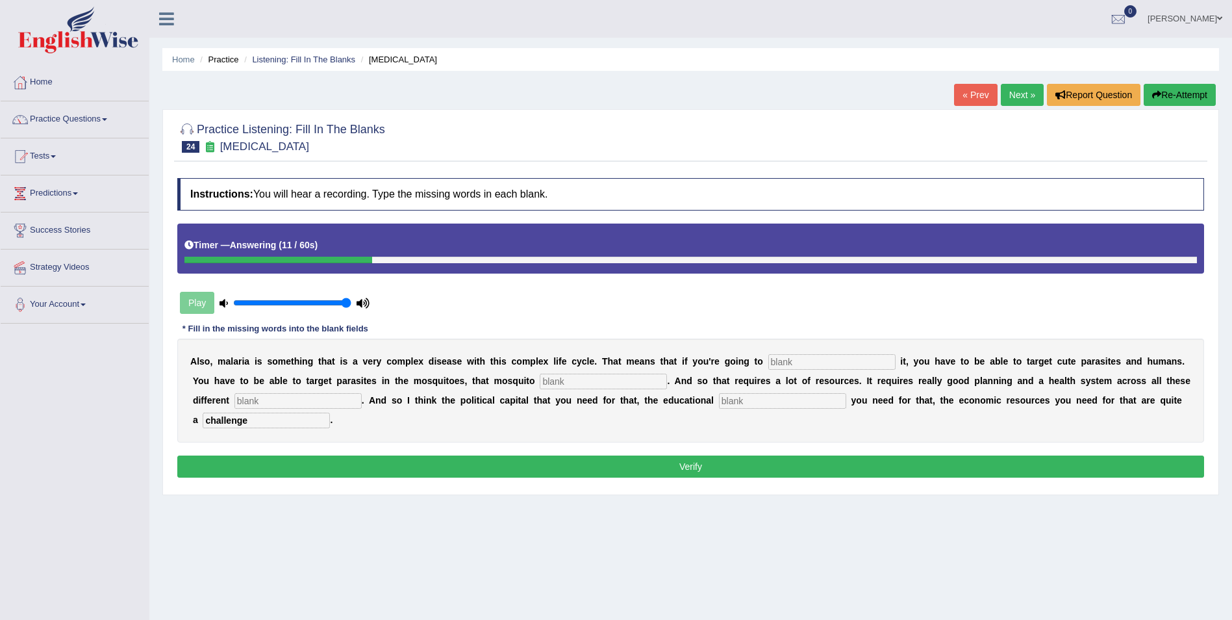
click at [719, 400] on input "text" at bounding box center [782, 401] width 127 height 16
type input "infractructure"
click at [279, 401] on input "text" at bounding box center [297, 401] width 127 height 16
type input "levels"
click at [540, 377] on input "text" at bounding box center [603, 381] width 127 height 16
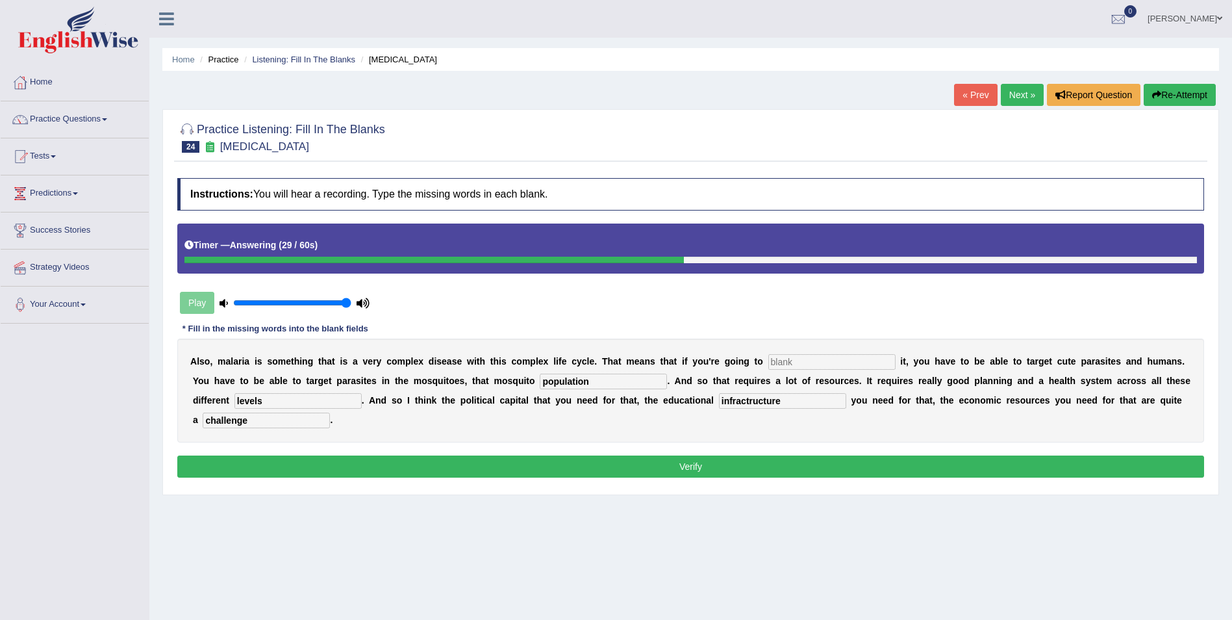
type input "population"
click at [768, 359] on input "text" at bounding box center [831, 362] width 127 height 16
type input "eliminate"
click at [785, 455] on button "Verify" at bounding box center [690, 466] width 1027 height 22
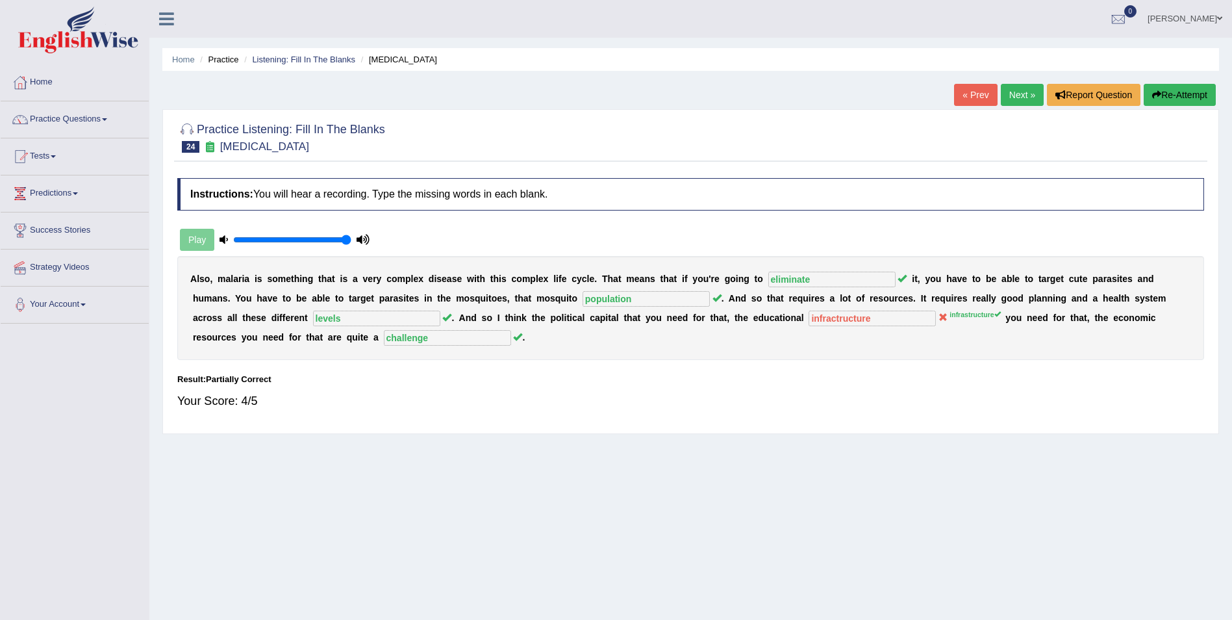
click at [1005, 95] on link "Next »" at bounding box center [1022, 95] width 43 height 22
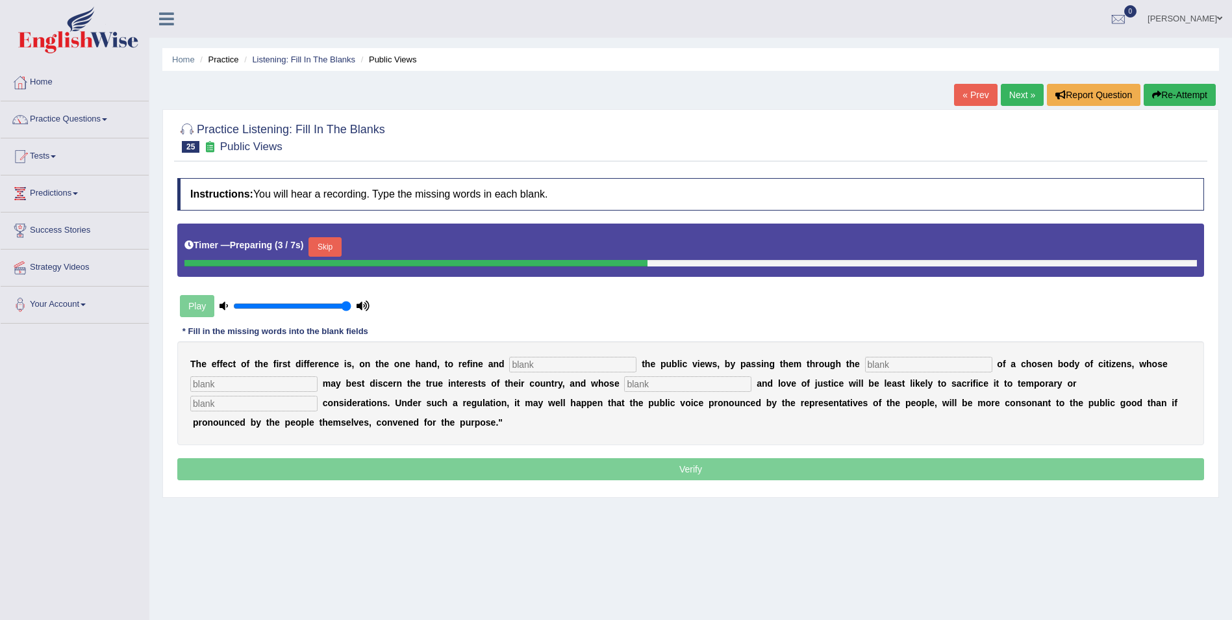
click at [333, 244] on button "Skip" at bounding box center [325, 246] width 32 height 19
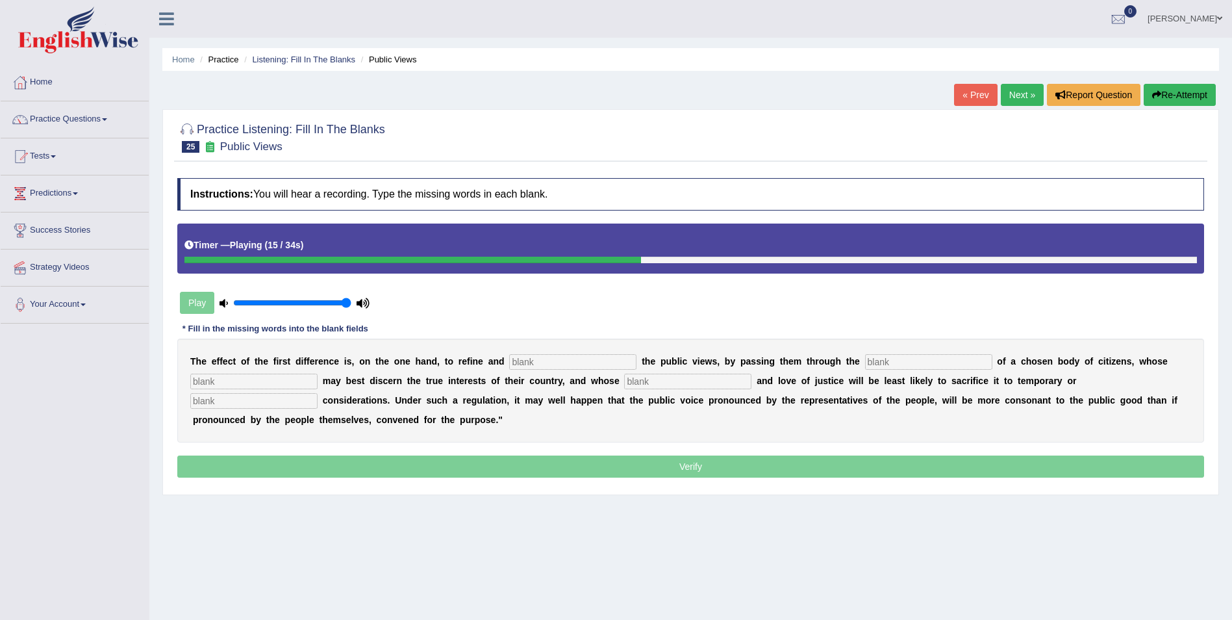
click at [1172, 88] on button "Re-Attempt" at bounding box center [1180, 95] width 72 height 22
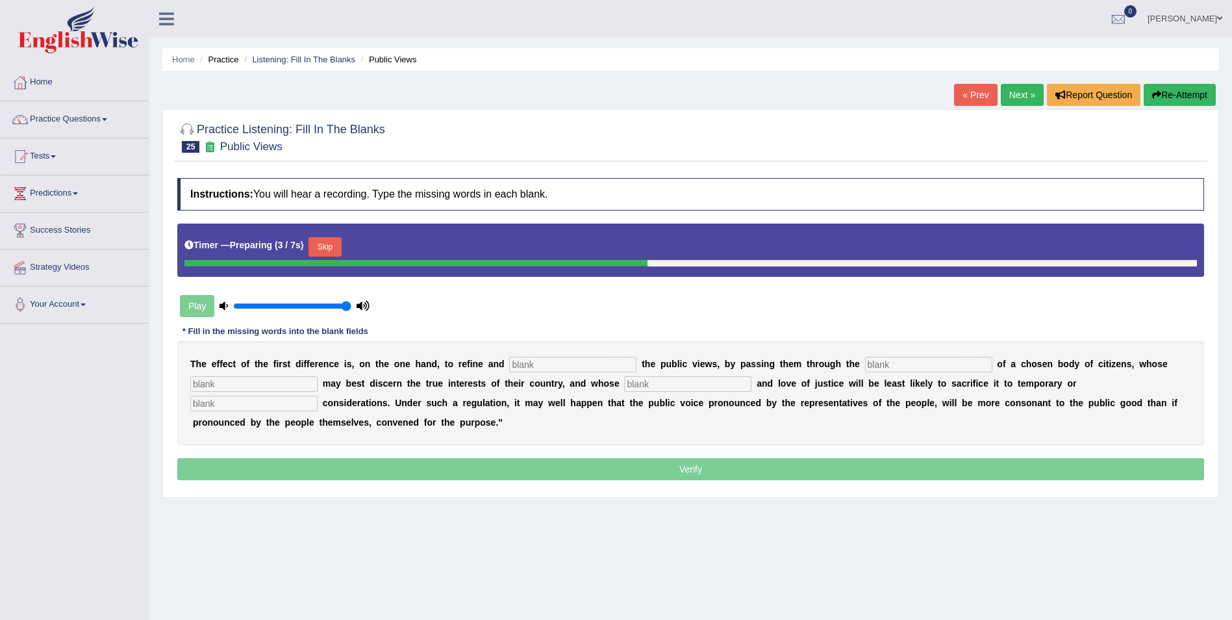
click at [328, 247] on button "Skip" at bounding box center [325, 246] width 32 height 19
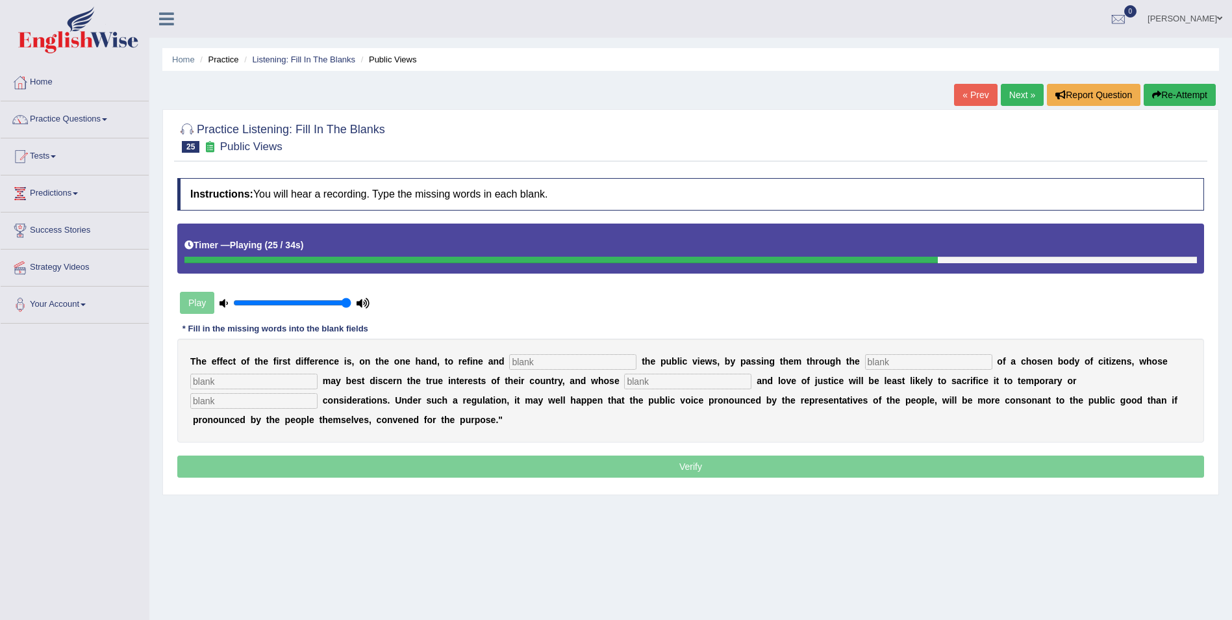
click at [318, 393] on input "text" at bounding box center [253, 401] width 127 height 16
click at [652, 376] on input "text" at bounding box center [687, 381] width 127 height 16
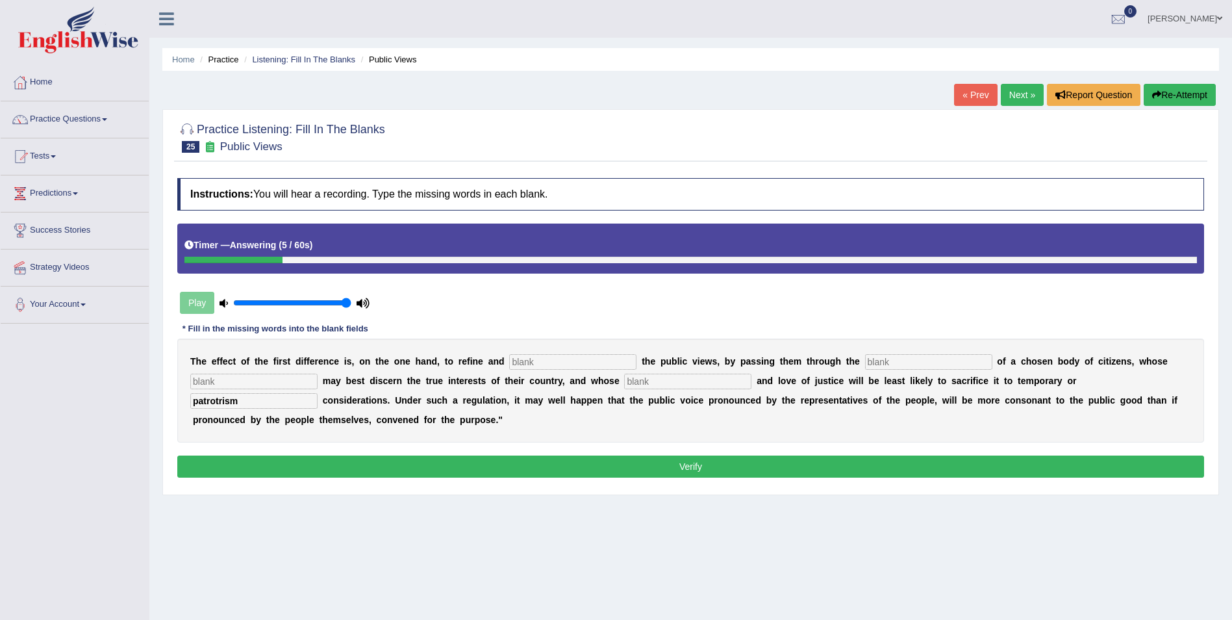
click at [318, 393] on input "patrotrism" at bounding box center [253, 401] width 127 height 16
type input "p"
type input "partial"
click at [514, 366] on input "text" at bounding box center [572, 362] width 127 height 16
type input "enlarge"
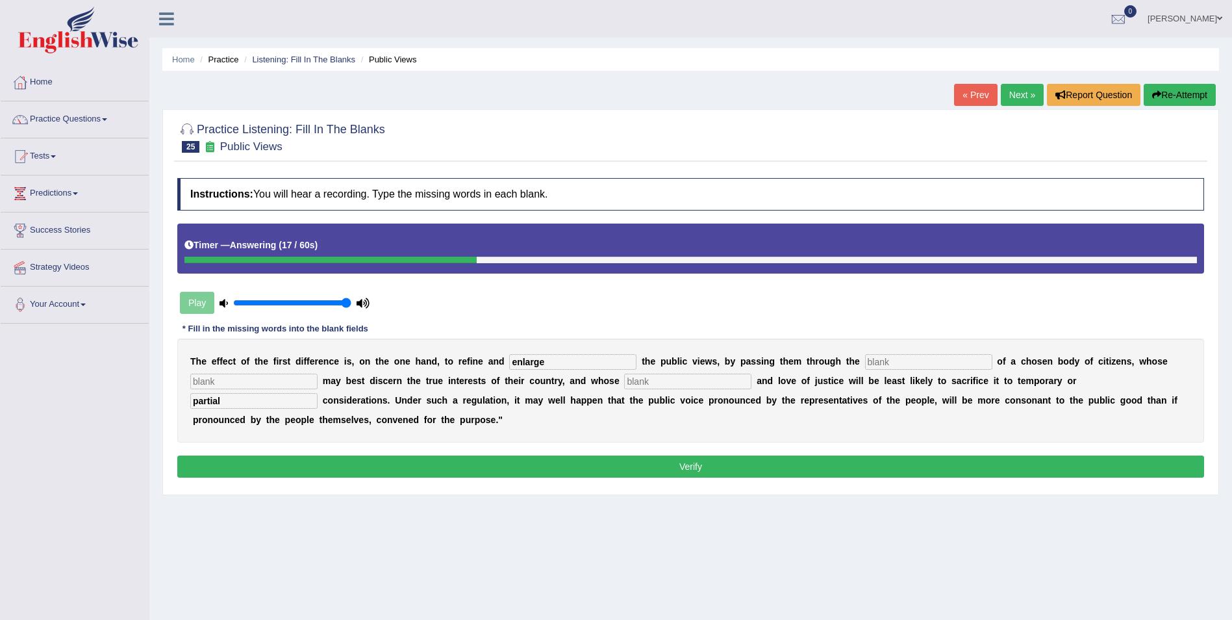
click at [865, 360] on input "text" at bounding box center [928, 362] width 127 height 16
type input "medium"
click at [290, 381] on input "text" at bounding box center [253, 381] width 127 height 16
type input "wisdom"
click at [624, 381] on input "text" at bounding box center [687, 381] width 127 height 16
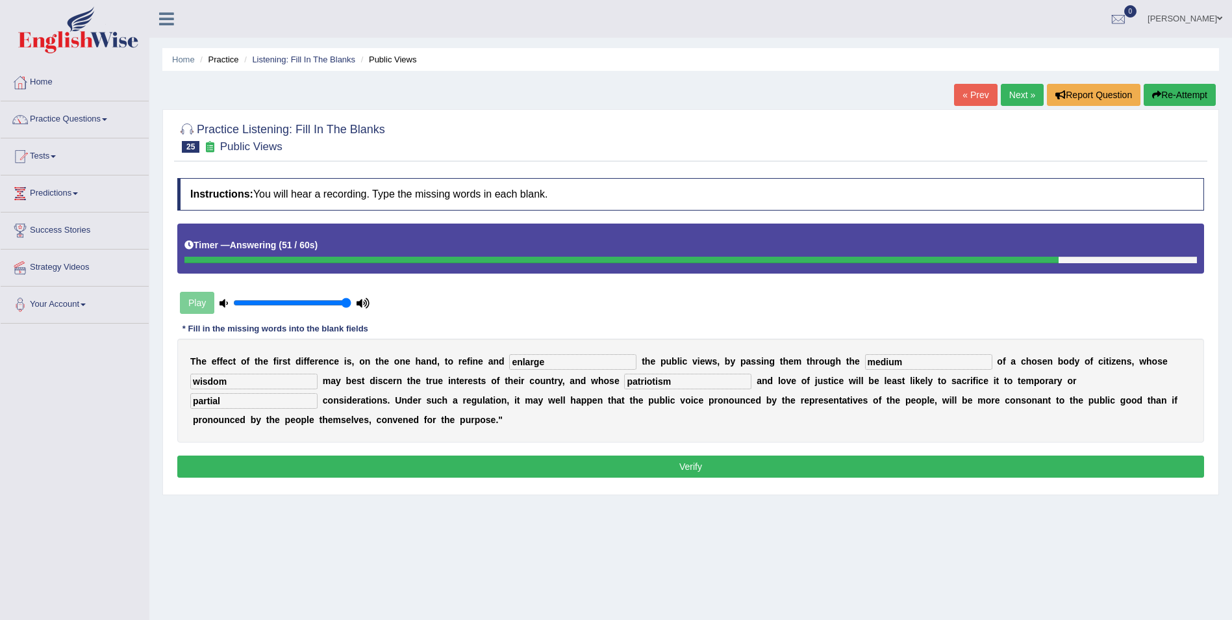
type input "patriotism"
click at [646, 462] on button "Verify" at bounding box center [690, 466] width 1027 height 22
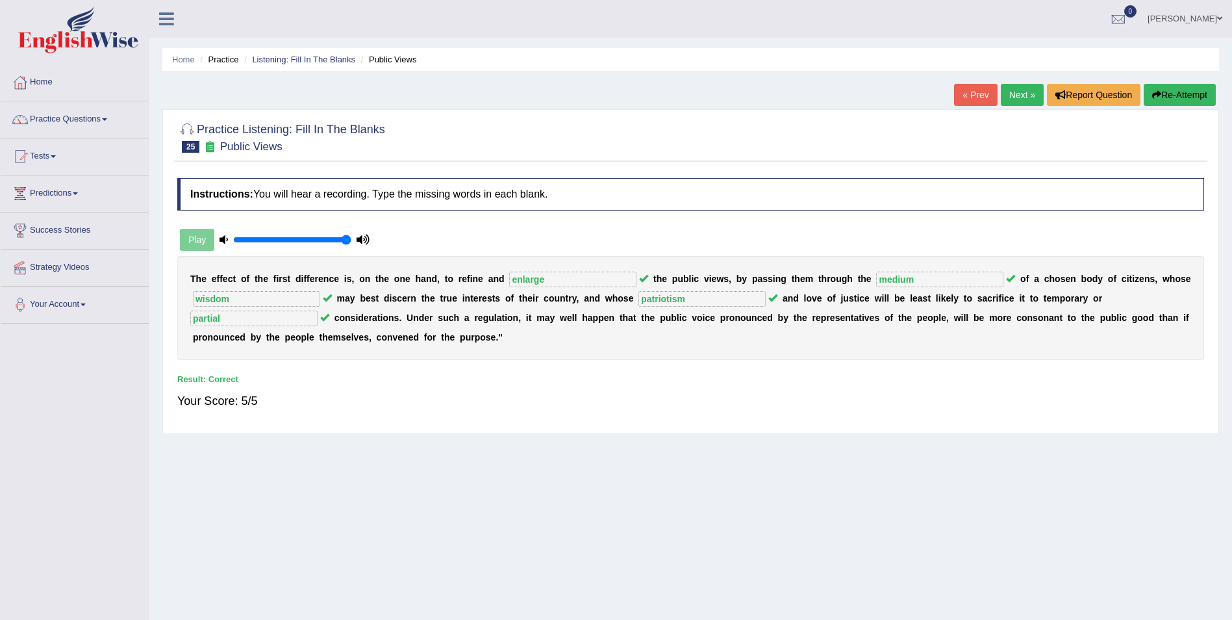
click at [1009, 101] on link "Next »" at bounding box center [1022, 95] width 43 height 22
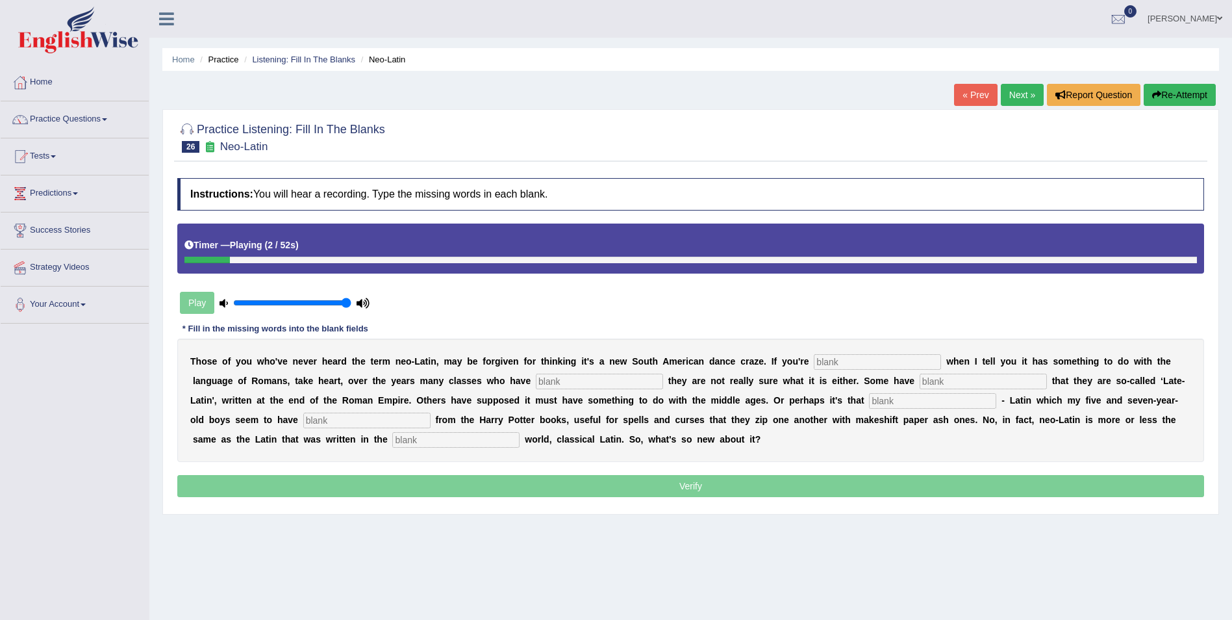
click at [987, 34] on ul "Kamlesh Kauroo Toggle navigation Username: Kam123 Access Type: Online Subscript…" at bounding box center [853, 18] width 758 height 37
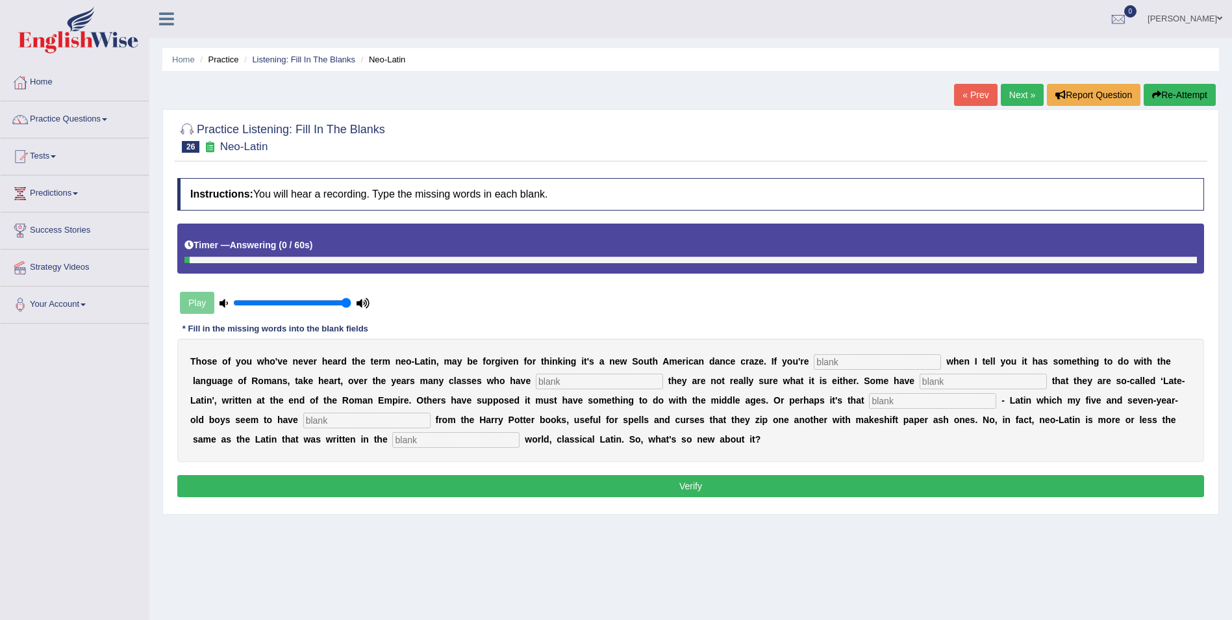
click at [1171, 105] on button "Re-Attempt" at bounding box center [1180, 95] width 72 height 22
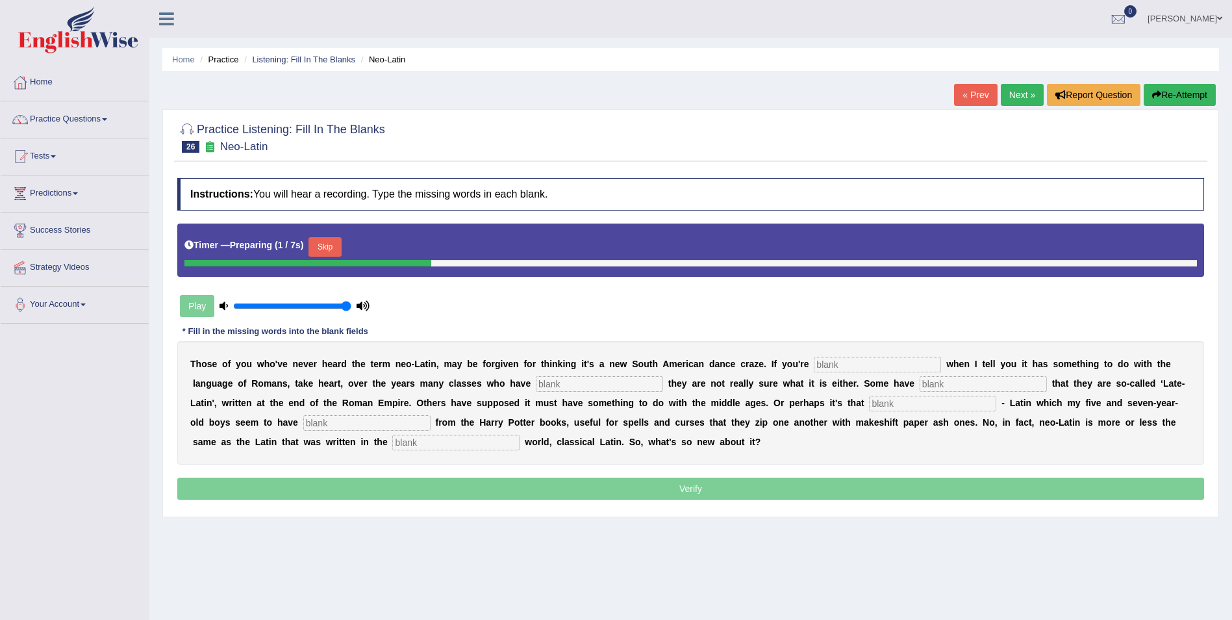
click at [329, 244] on button "Skip" at bounding box center [325, 246] width 32 height 19
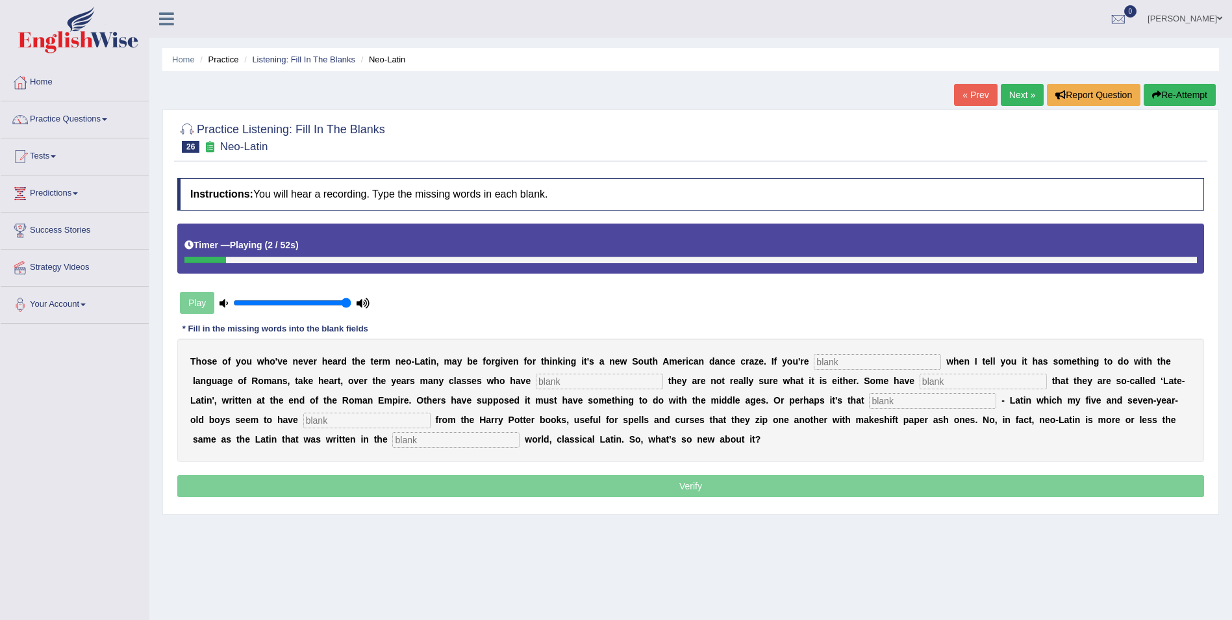
click at [331, 268] on div "Timer — Playing ( 2 / 52s )" at bounding box center [690, 248] width 1027 height 50
click at [342, 257] on div at bounding box center [690, 260] width 1013 height 6
click at [814, 359] on input "text" at bounding box center [877, 362] width 127 height 16
type input "puzzuled"
click at [920, 373] on input "text" at bounding box center [983, 381] width 127 height 16
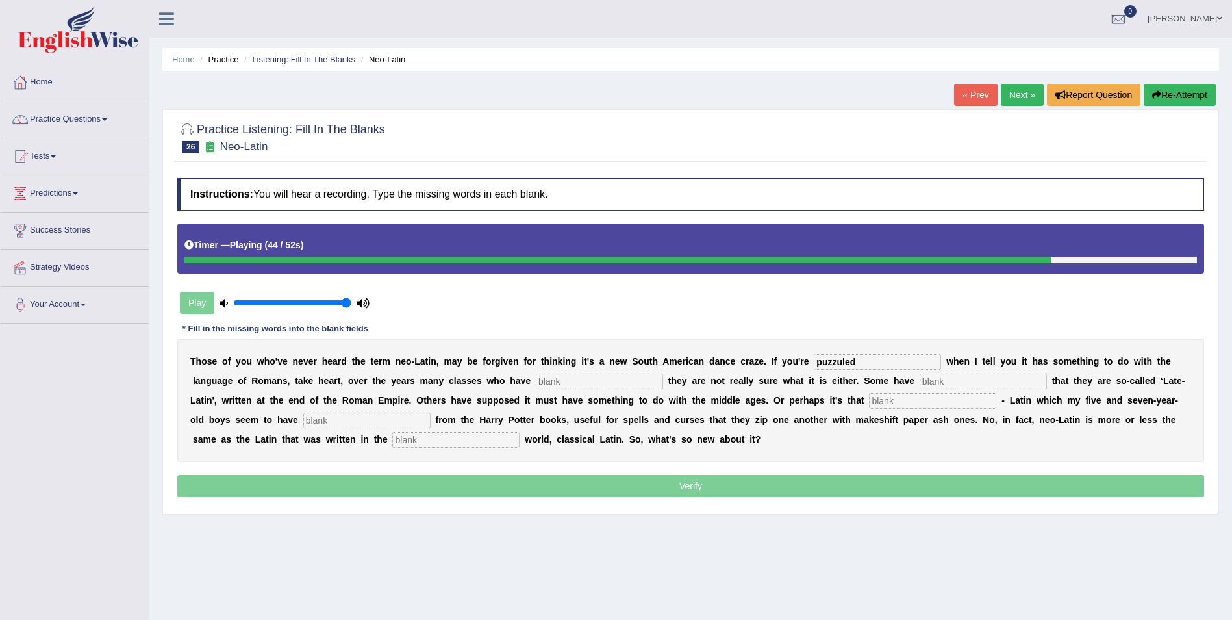
click at [520, 432] on input "text" at bounding box center [455, 440] width 127 height 16
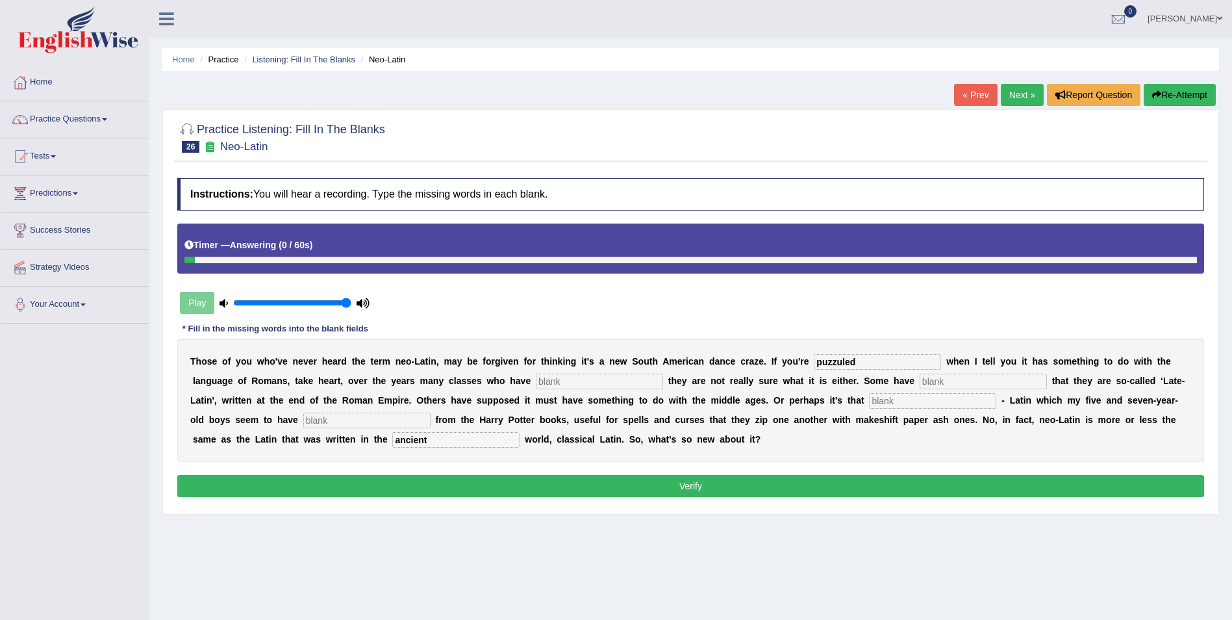
type input "ancient"
click at [431, 412] on input "text" at bounding box center [366, 420] width 127 height 16
type input "gleen"
click at [920, 382] on input "text" at bounding box center [983, 381] width 127 height 16
type input "assumed"
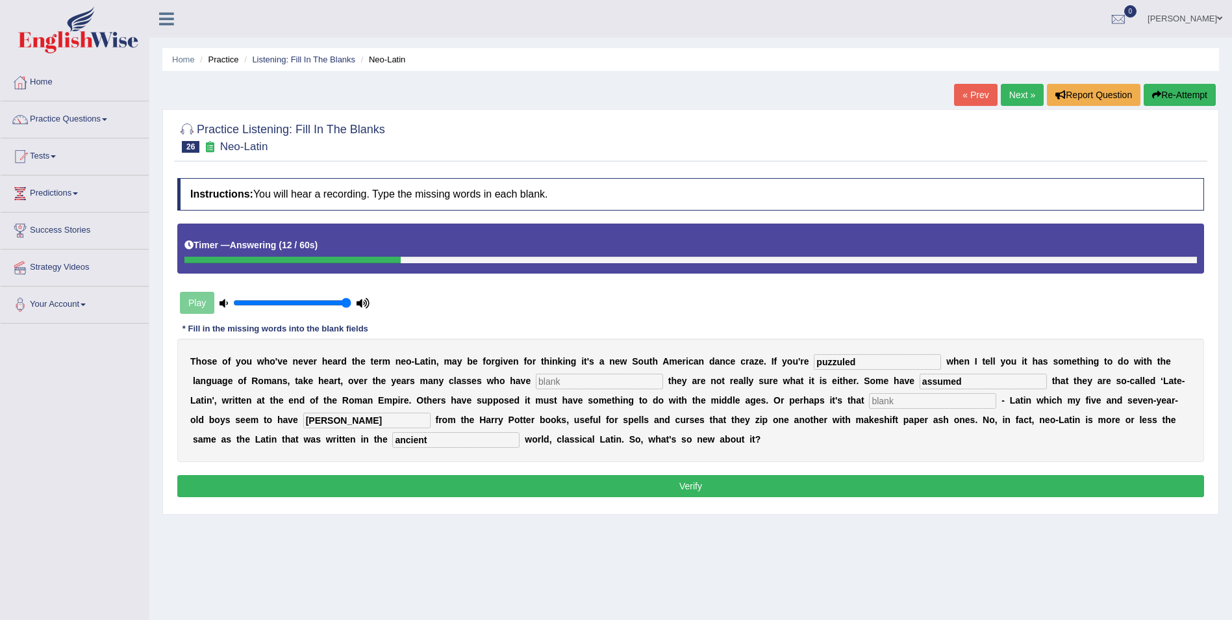
click at [548, 381] on input "text" at bounding box center [599, 381] width 127 height 16
click at [536, 377] on input "conffessed" at bounding box center [599, 381] width 127 height 16
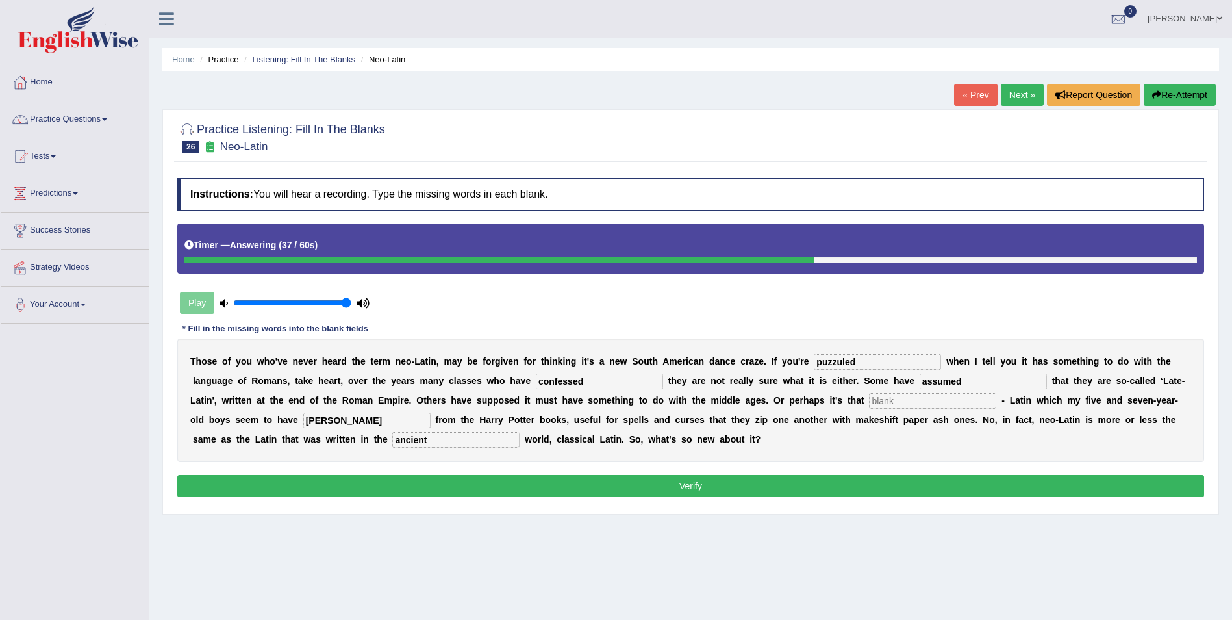
type input "confessed"
click at [869, 401] on input "text" at bounding box center [932, 401] width 127 height 16
type input "ax"
click at [724, 487] on button "Verify" at bounding box center [690, 486] width 1027 height 22
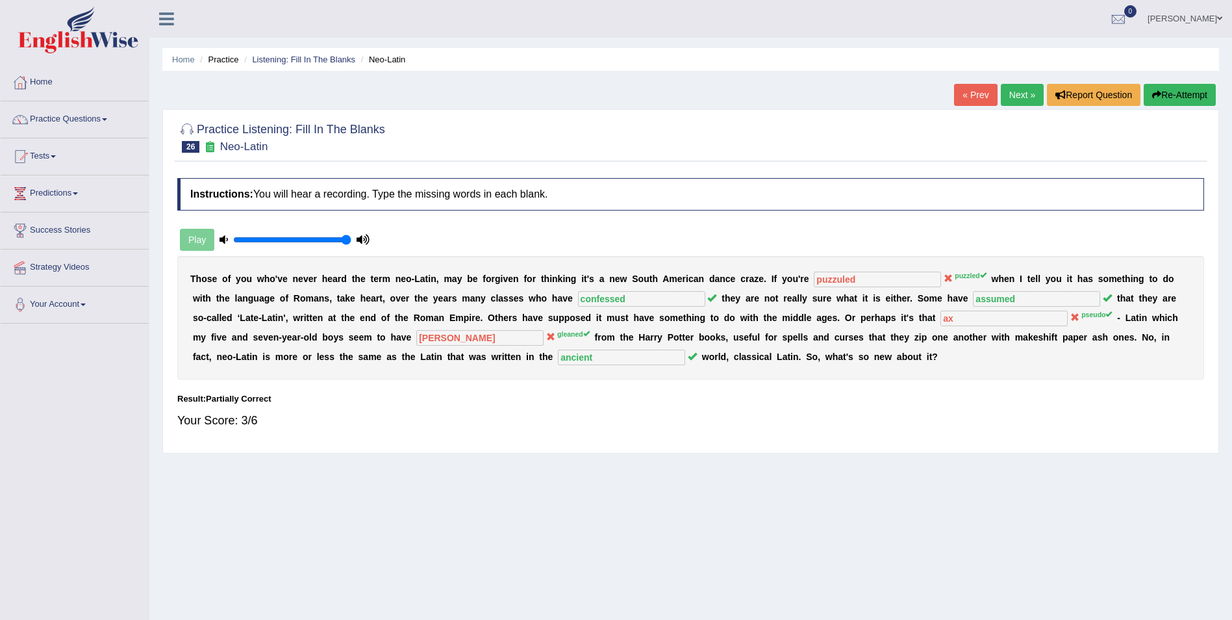
drag, startPoint x: 735, startPoint y: 533, endPoint x: 774, endPoint y: 443, distance: 98.6
click at [774, 443] on div "Home Practice Listening: Fill In The Blanks Neo-Latin « Prev Next » Report Ques…" at bounding box center [690, 325] width 1083 height 650
click at [1026, 97] on link "Next »" at bounding box center [1022, 95] width 43 height 22
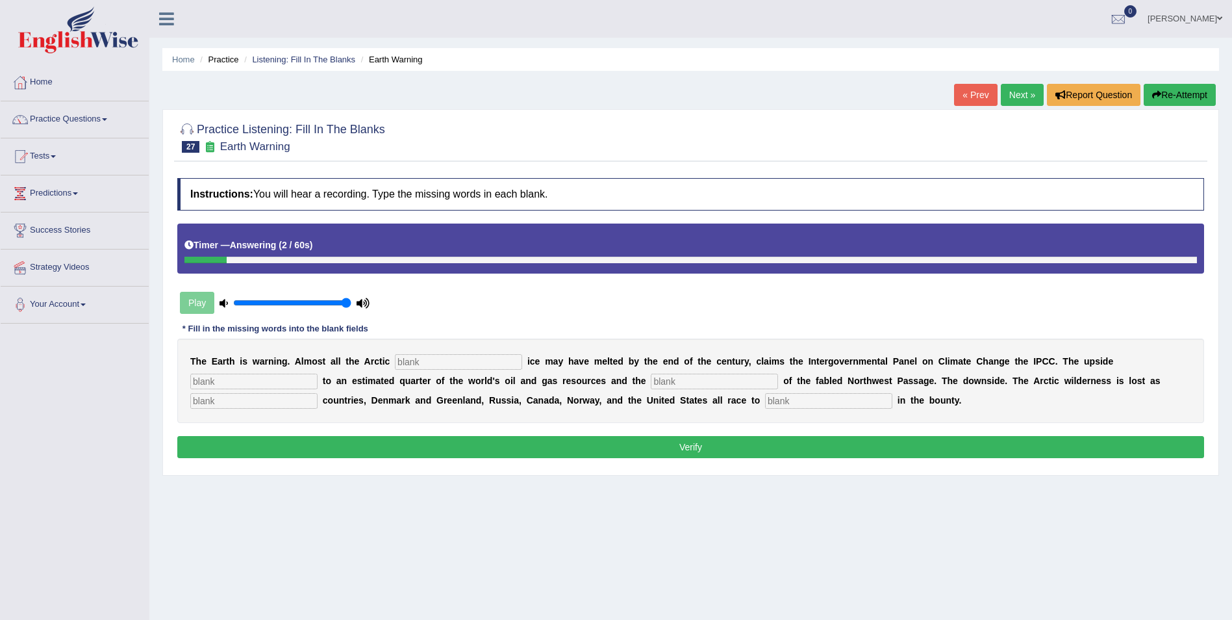
click at [765, 403] on input "text" at bounding box center [828, 401] width 127 height 16
type input "share"
click at [475, 359] on input "text" at bounding box center [458, 362] width 127 height 16
type input "summer"
click at [318, 373] on input "text" at bounding box center [253, 381] width 127 height 16
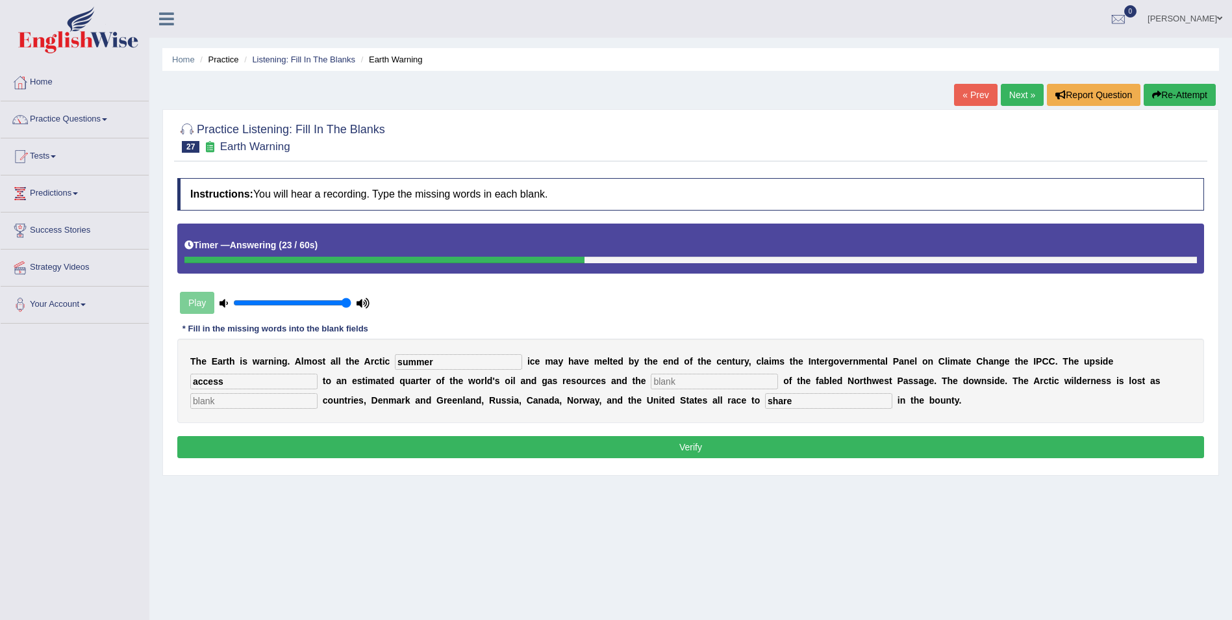
type input "access"
click at [651, 377] on input "text" at bounding box center [714, 381] width 127 height 16
type input "a"
type input "opening"
click at [318, 393] on input "text" at bounding box center [253, 401] width 127 height 16
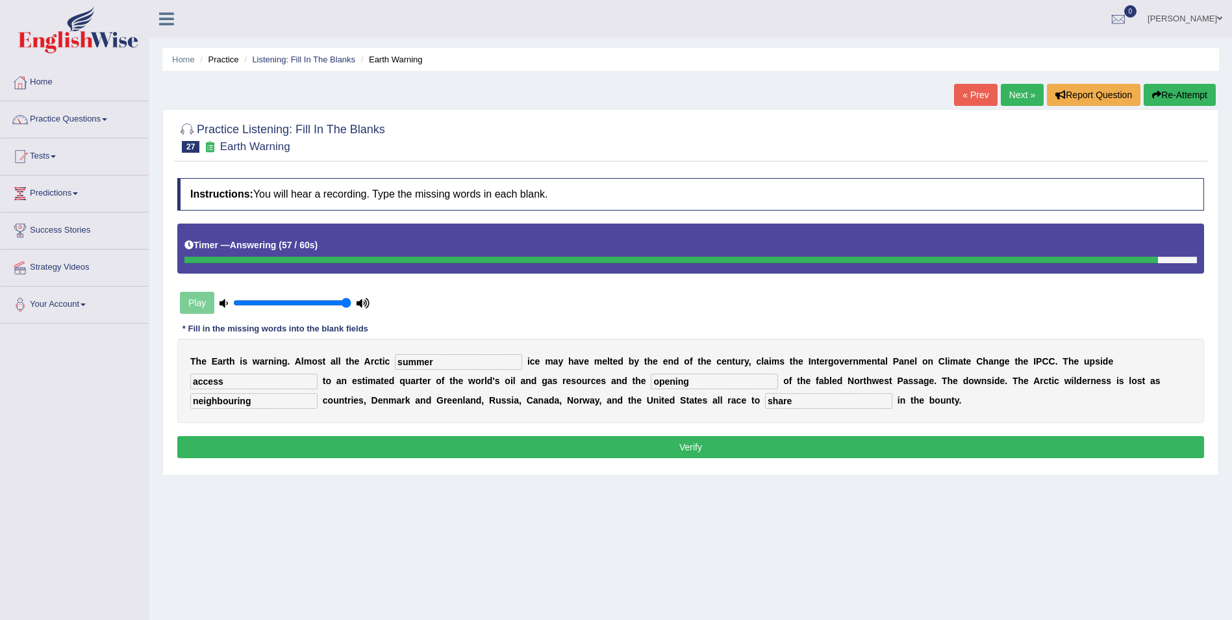
type input "neighbouring"
click at [925, 436] on button "Verify" at bounding box center [690, 447] width 1027 height 22
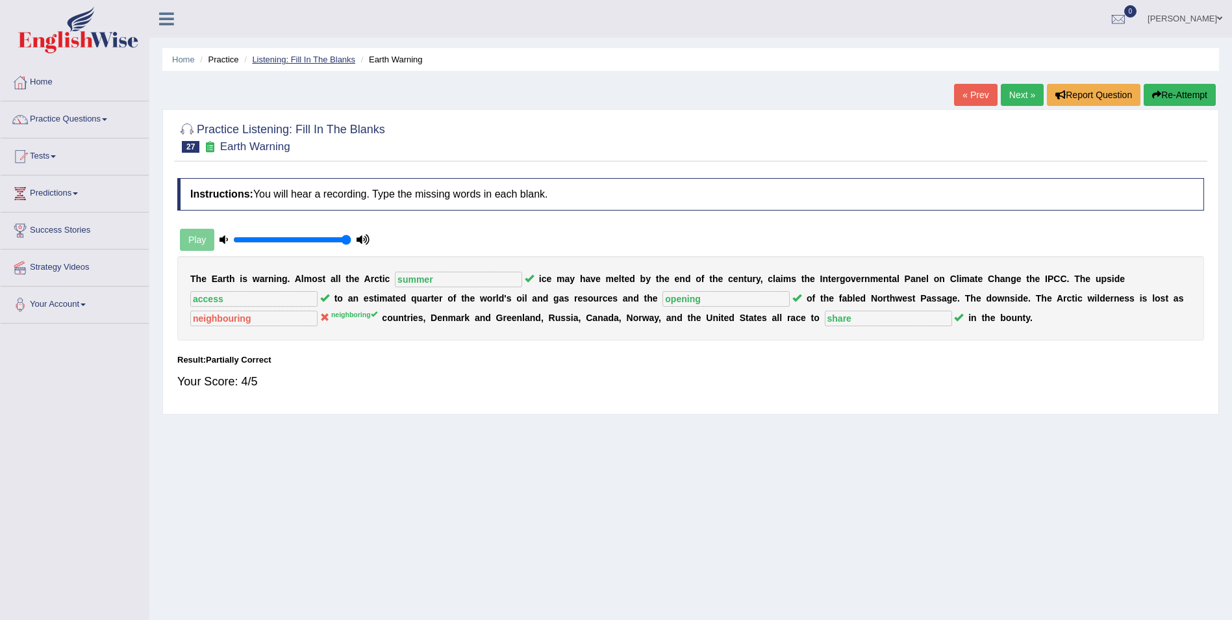
click at [338, 57] on link "Listening: Fill In The Blanks" at bounding box center [303, 60] width 103 height 10
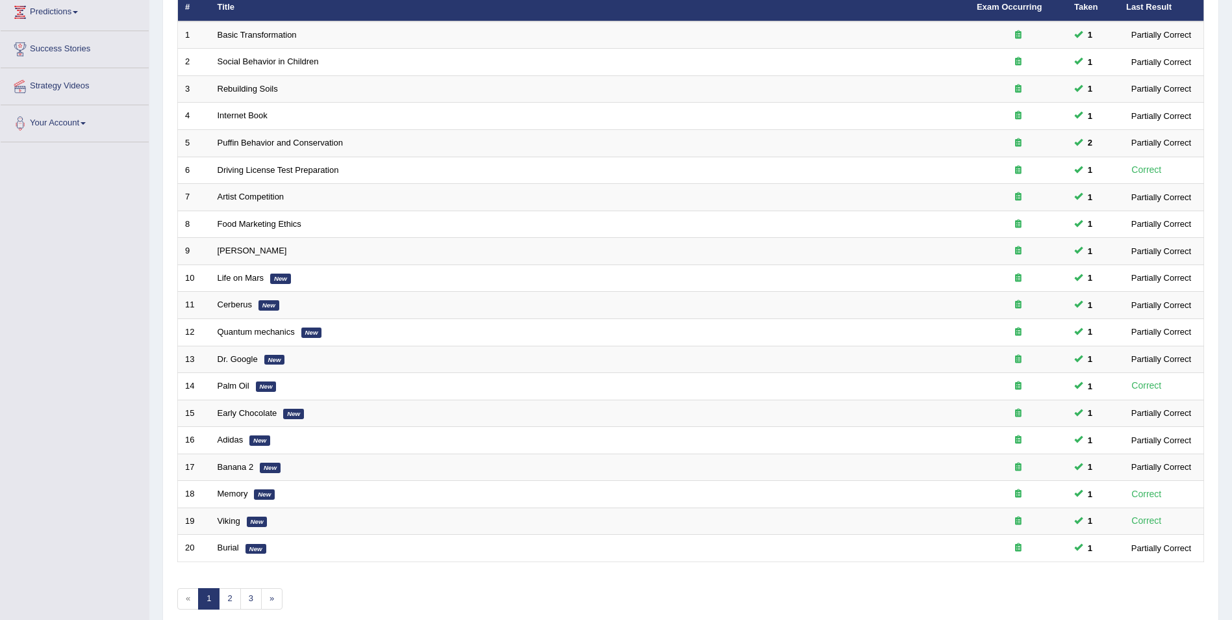
scroll to position [240, 0]
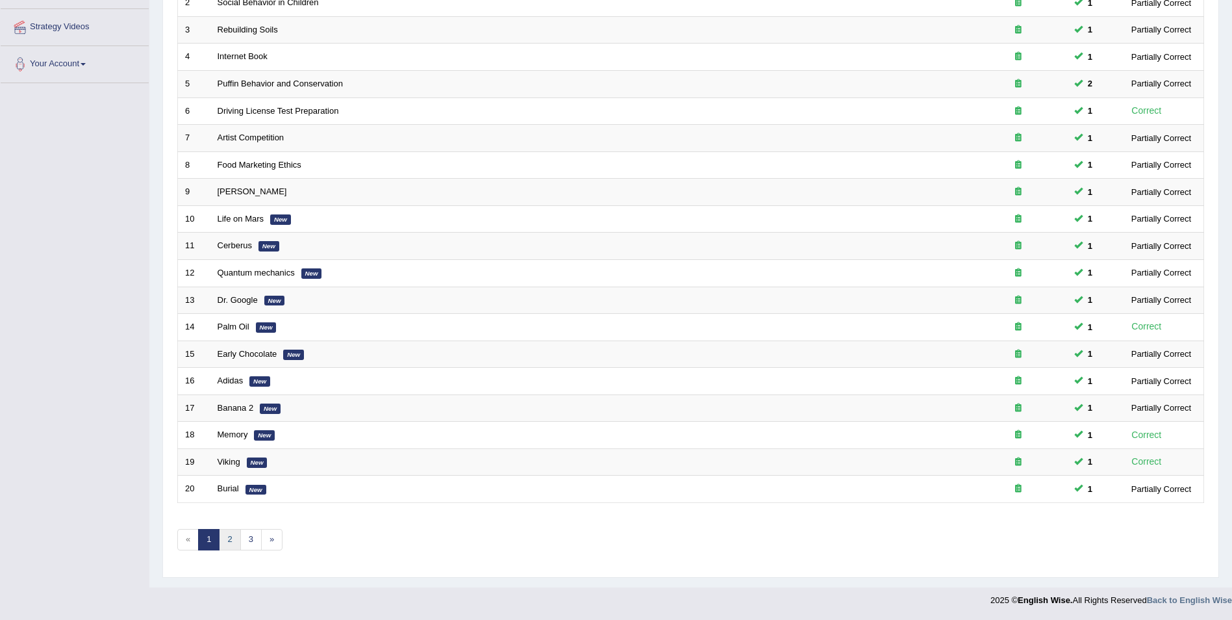
click at [235, 539] on link "2" at bounding box center [229, 539] width 21 height 21
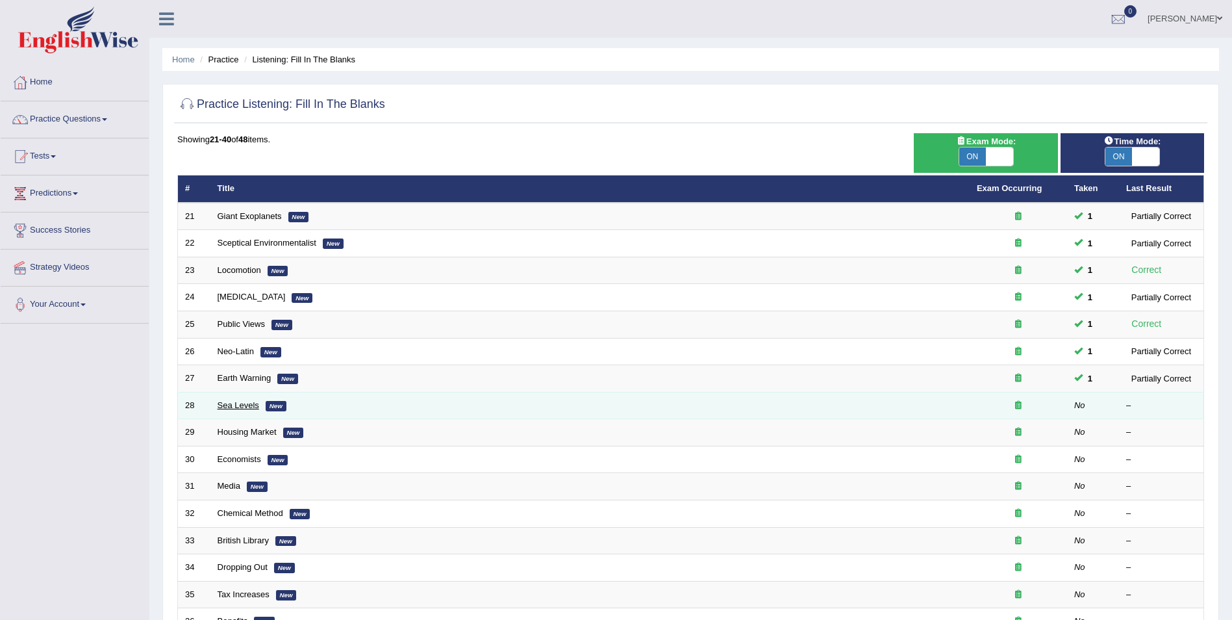
click at [245, 409] on link "Sea Levels" at bounding box center [239, 405] width 42 height 10
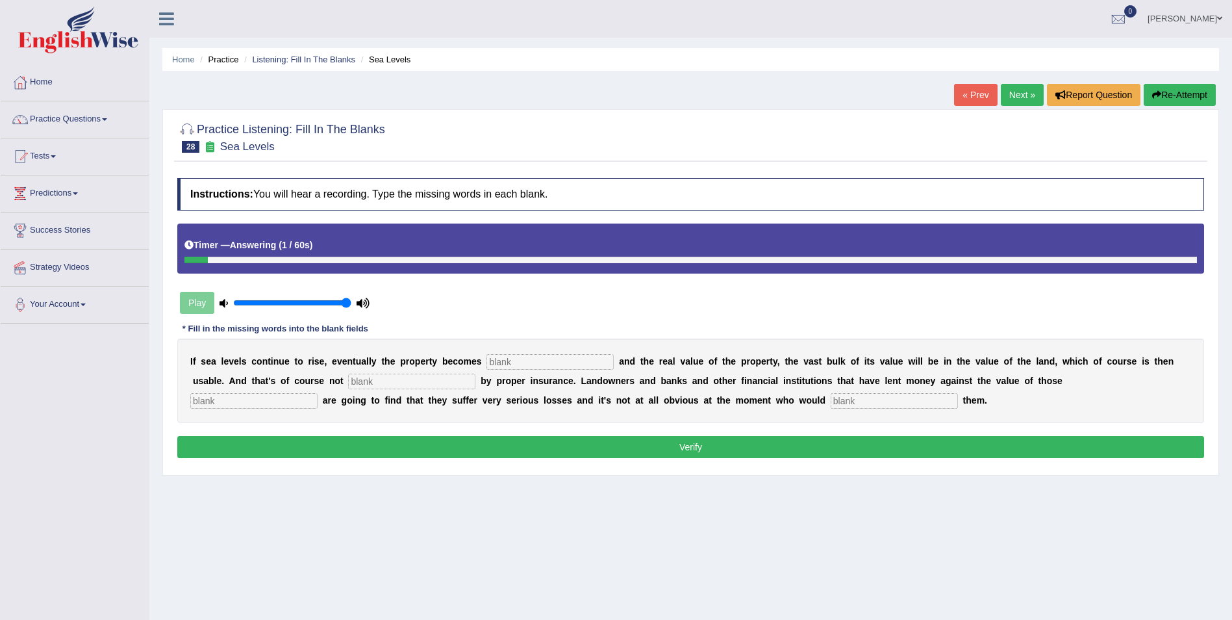
click at [831, 393] on input "text" at bounding box center [894, 401] width 127 height 16
type input "compensate"
click at [318, 393] on input "text" at bounding box center [253, 401] width 127 height 16
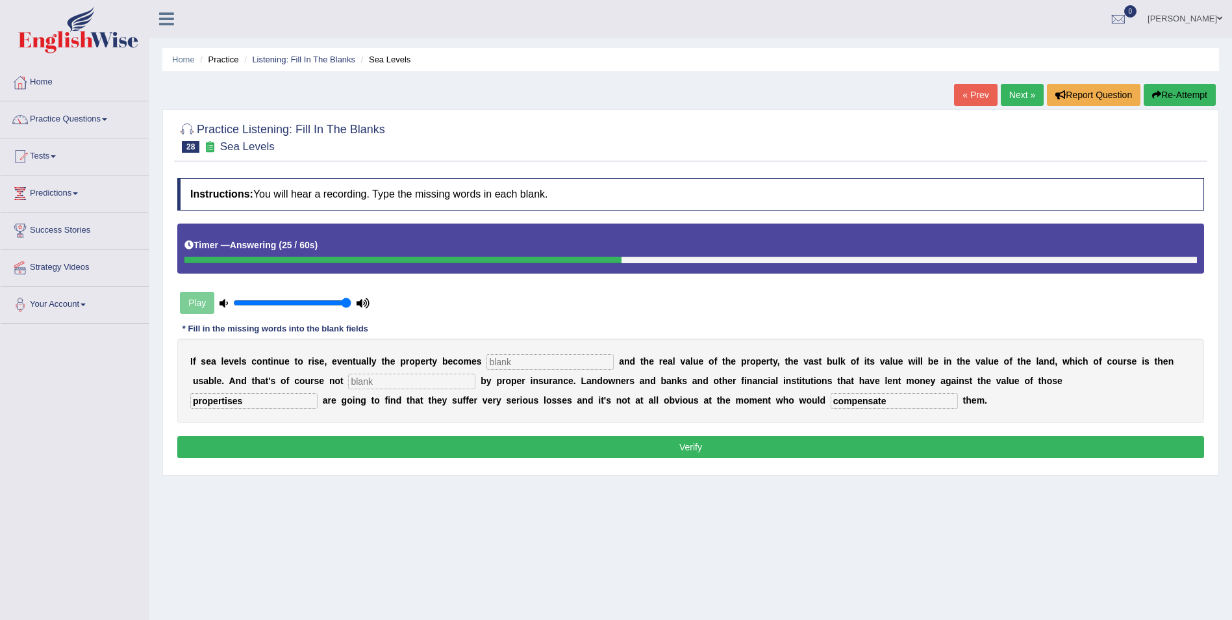
type input "propertises"
click at [348, 380] on input "text" at bounding box center [411, 381] width 127 height 16
type input "unusable"
click at [515, 357] on input "text" at bounding box center [549, 362] width 127 height 16
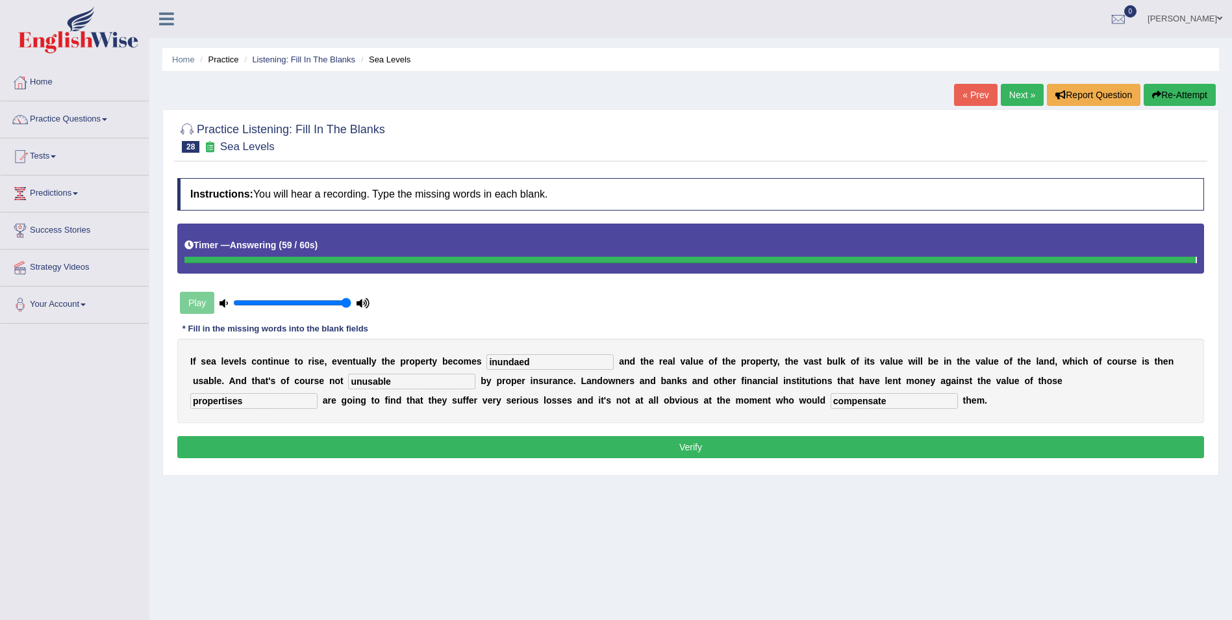
type input "inundaed"
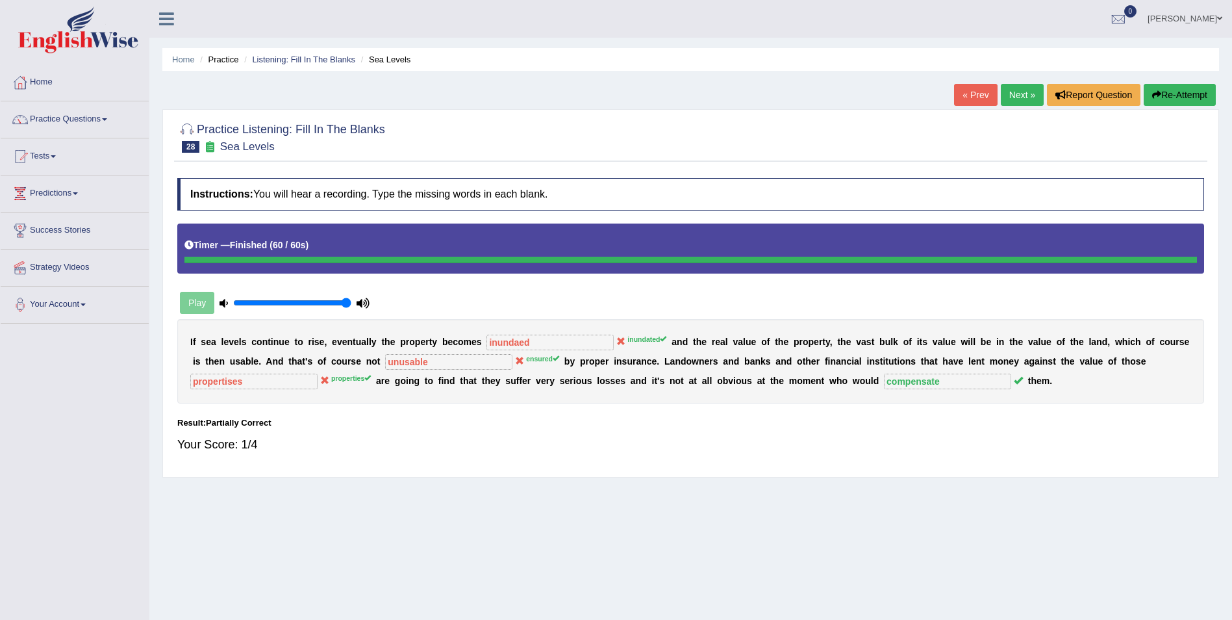
click at [1018, 95] on link "Next »" at bounding box center [1022, 95] width 43 height 22
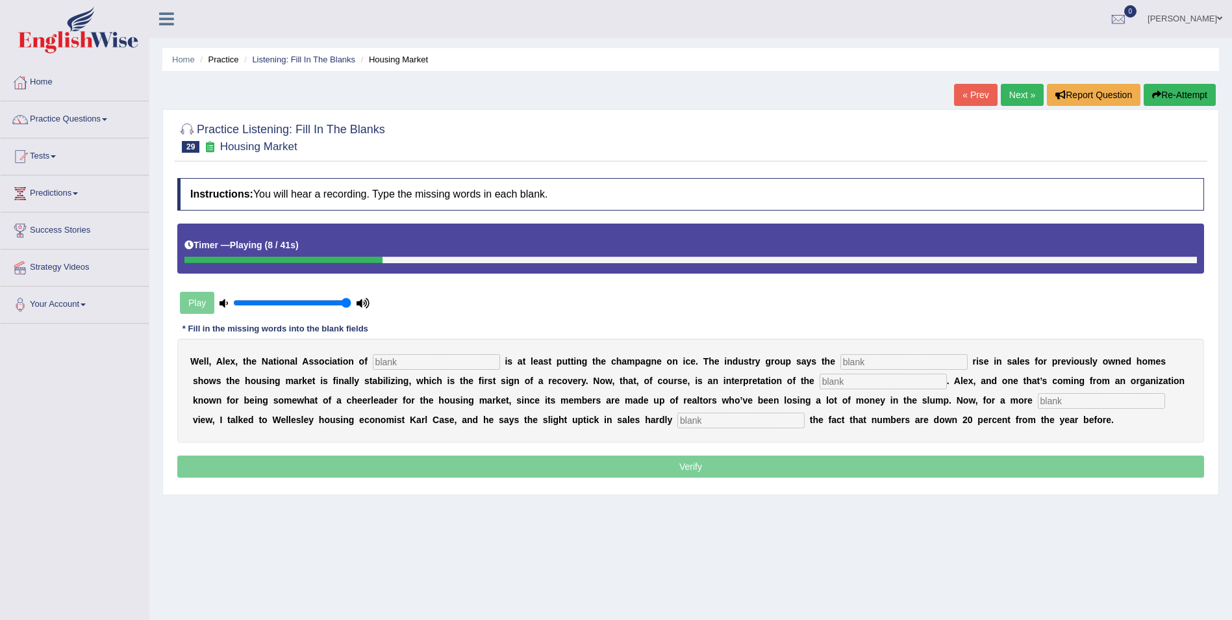
click at [1180, 94] on button "Re-Attempt" at bounding box center [1180, 95] width 72 height 22
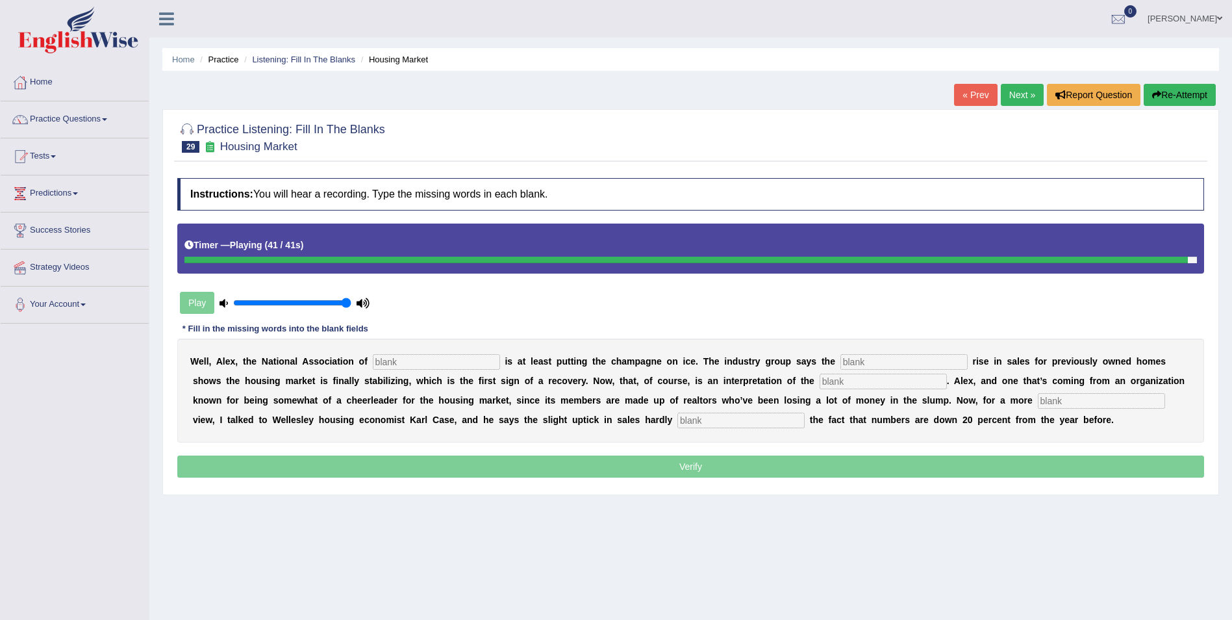
click at [677, 423] on input "text" at bounding box center [740, 420] width 127 height 16
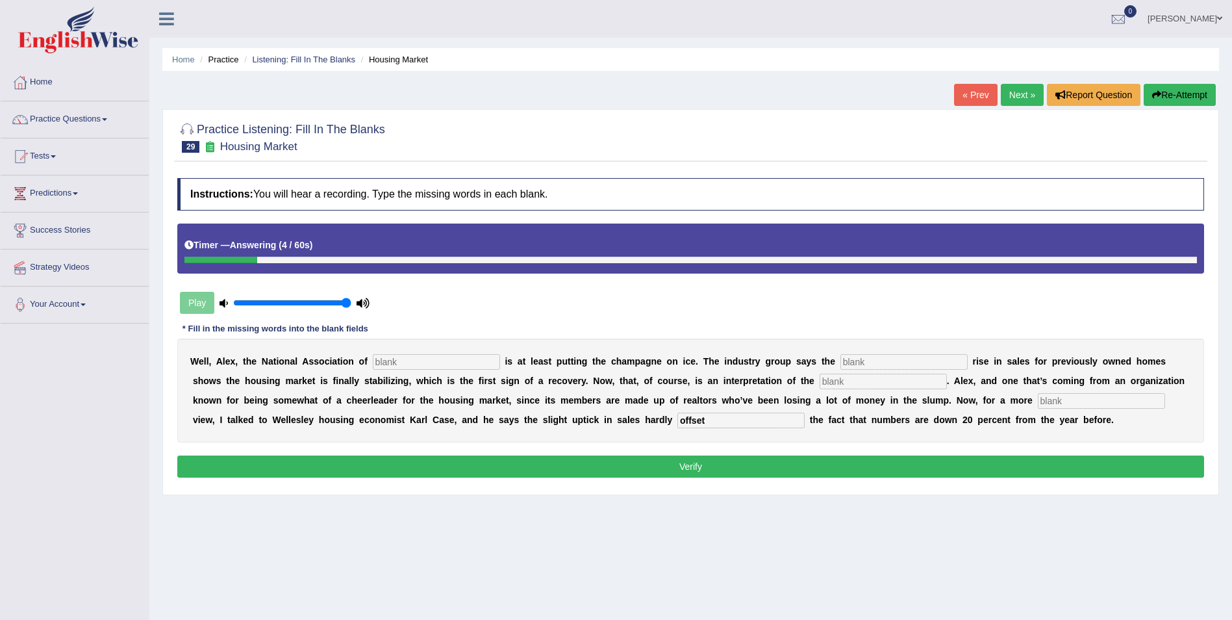
type input "offset"
click at [1038, 404] on input "text" at bounding box center [1101, 401] width 127 height 16
type input "sober"
click at [820, 381] on input "text" at bounding box center [883, 381] width 127 height 16
type input "numbers"
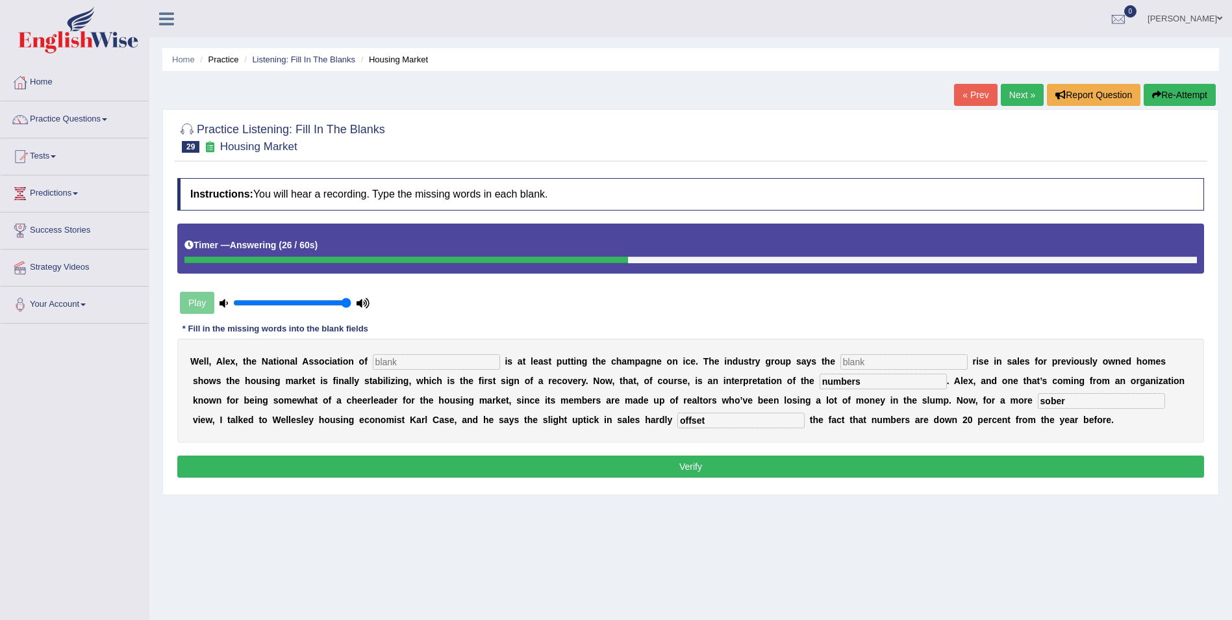
click at [840, 363] on input "text" at bounding box center [903, 362] width 127 height 16
type input "slight"
click at [449, 357] on input "text" at bounding box center [436, 362] width 127 height 16
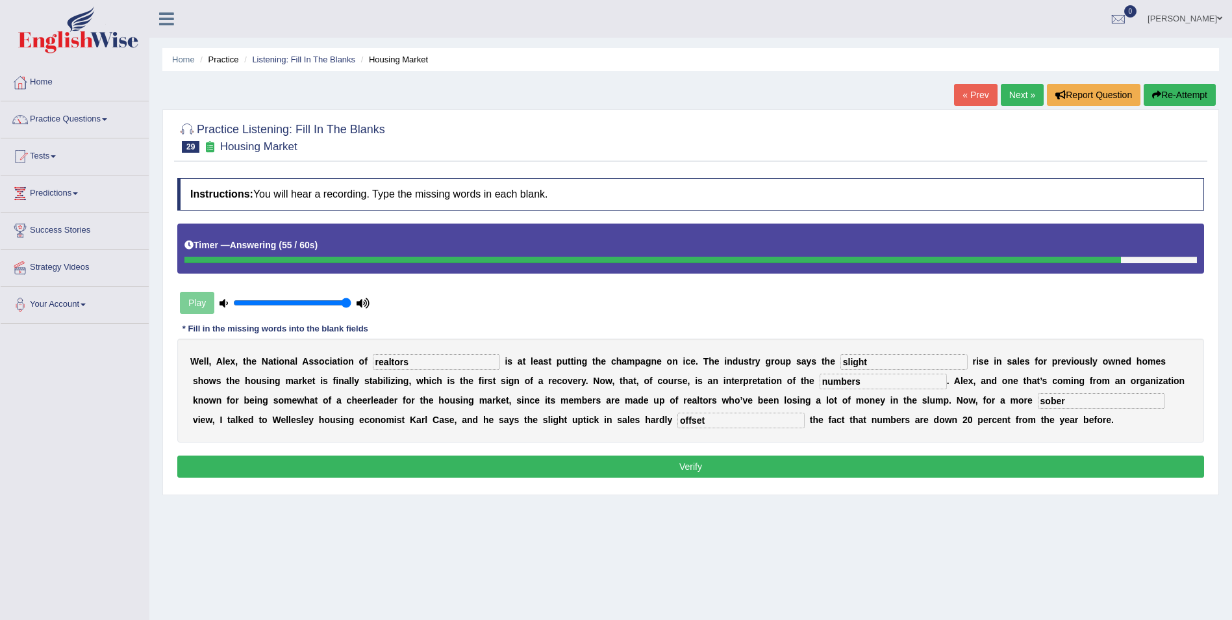
type input "realtors"
click at [505, 464] on button "Verify" at bounding box center [690, 466] width 1027 height 22
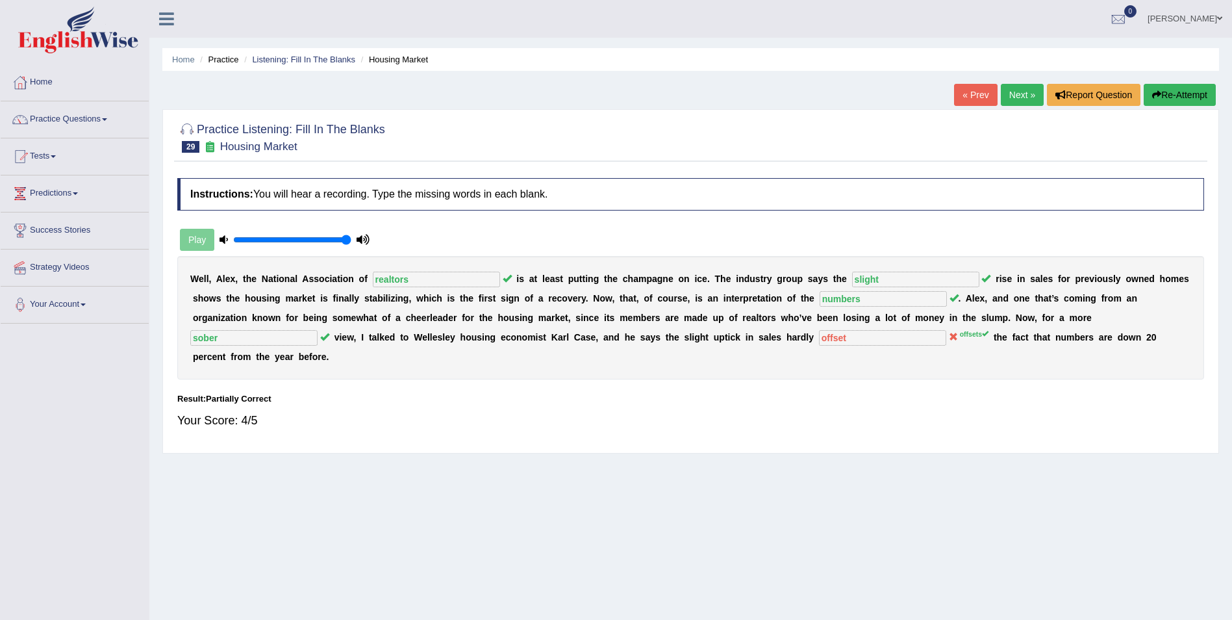
click at [1013, 103] on link "Next »" at bounding box center [1022, 95] width 43 height 22
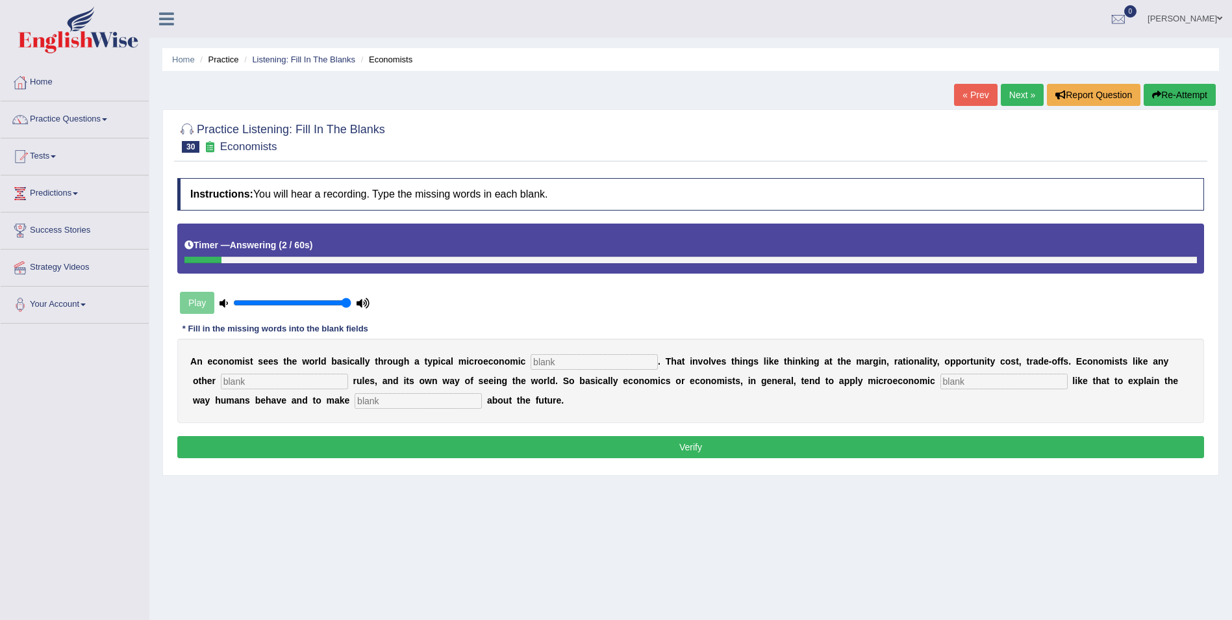
click at [355, 401] on input "text" at bounding box center [418, 401] width 127 height 16
type input "prediction"
click at [941, 379] on input "text" at bounding box center [1004, 381] width 127 height 16
type input "concept"
click at [275, 383] on input "text" at bounding box center [284, 381] width 127 height 16
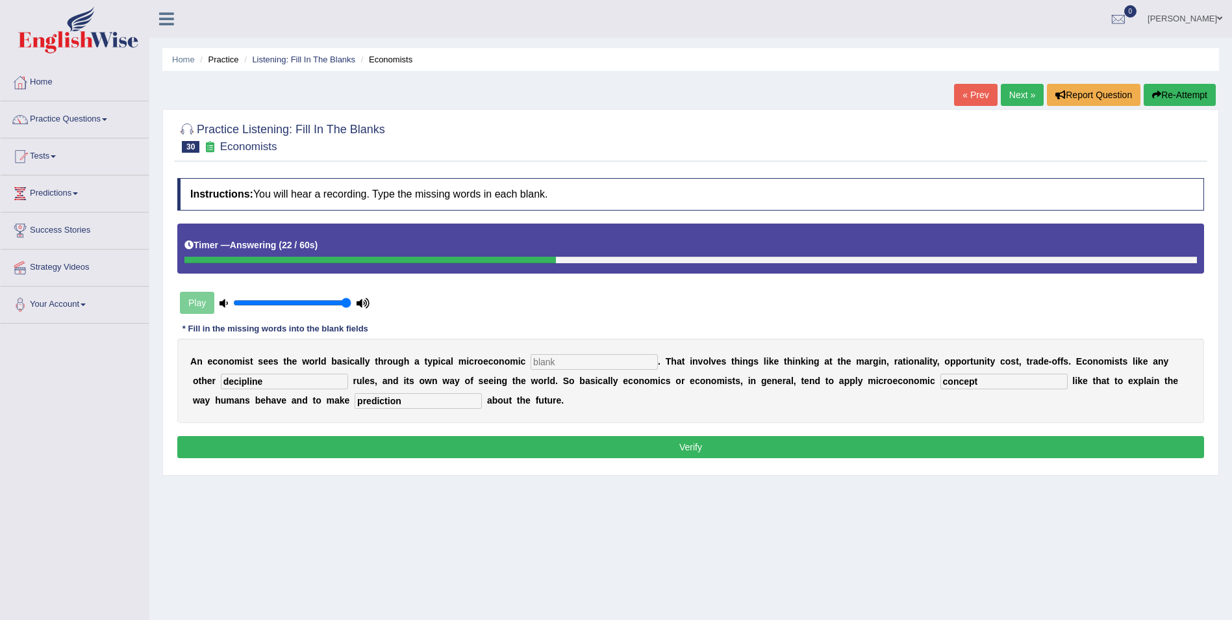
type input "decipline"
click at [563, 358] on input "text" at bounding box center [594, 362] width 127 height 16
type input "toolkit"
click at [281, 381] on input "decipline" at bounding box center [284, 381] width 127 height 16
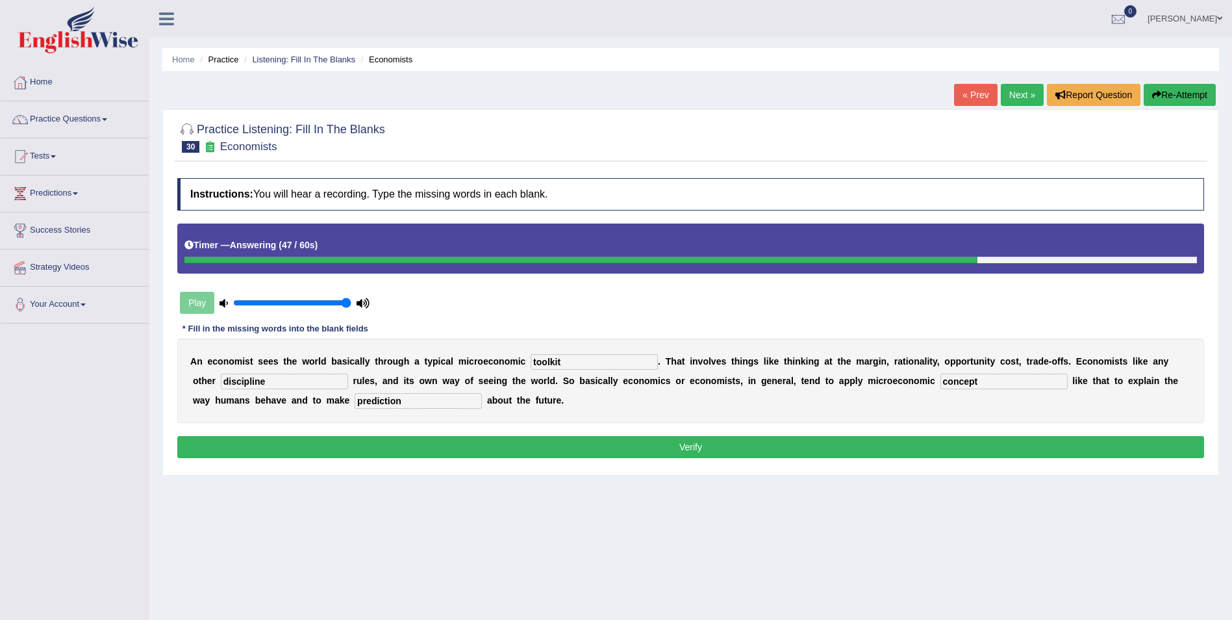
type input "discipline"
click at [446, 447] on button "Verify" at bounding box center [690, 447] width 1027 height 22
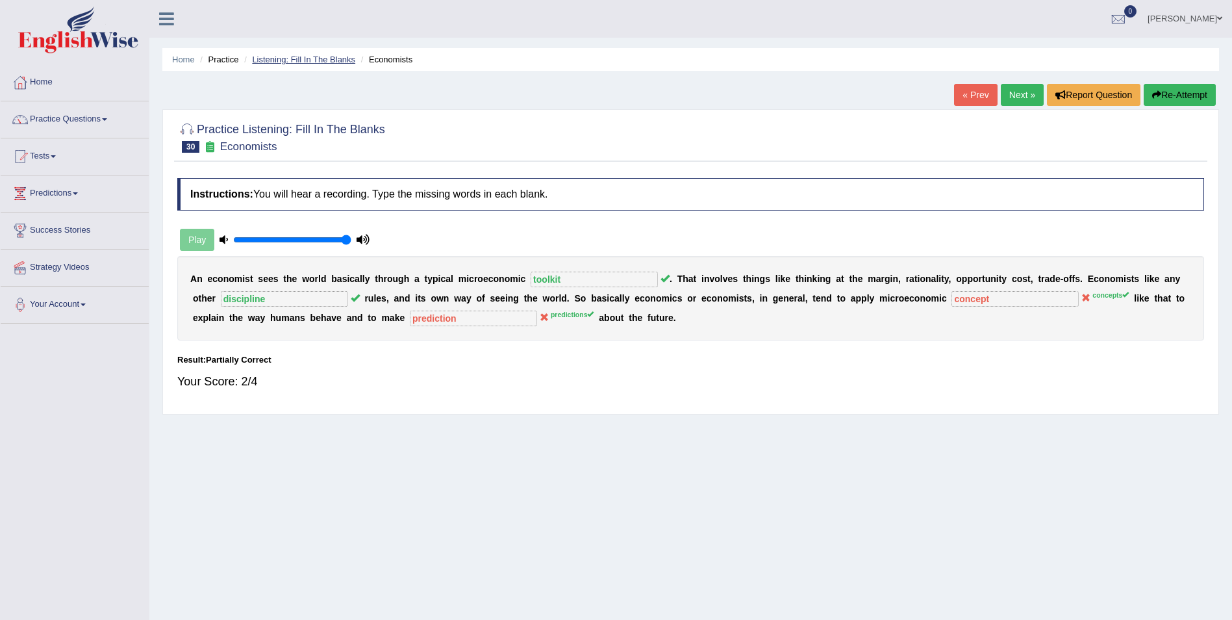
click at [304, 64] on link "Listening: Fill In The Blanks" at bounding box center [303, 60] width 103 height 10
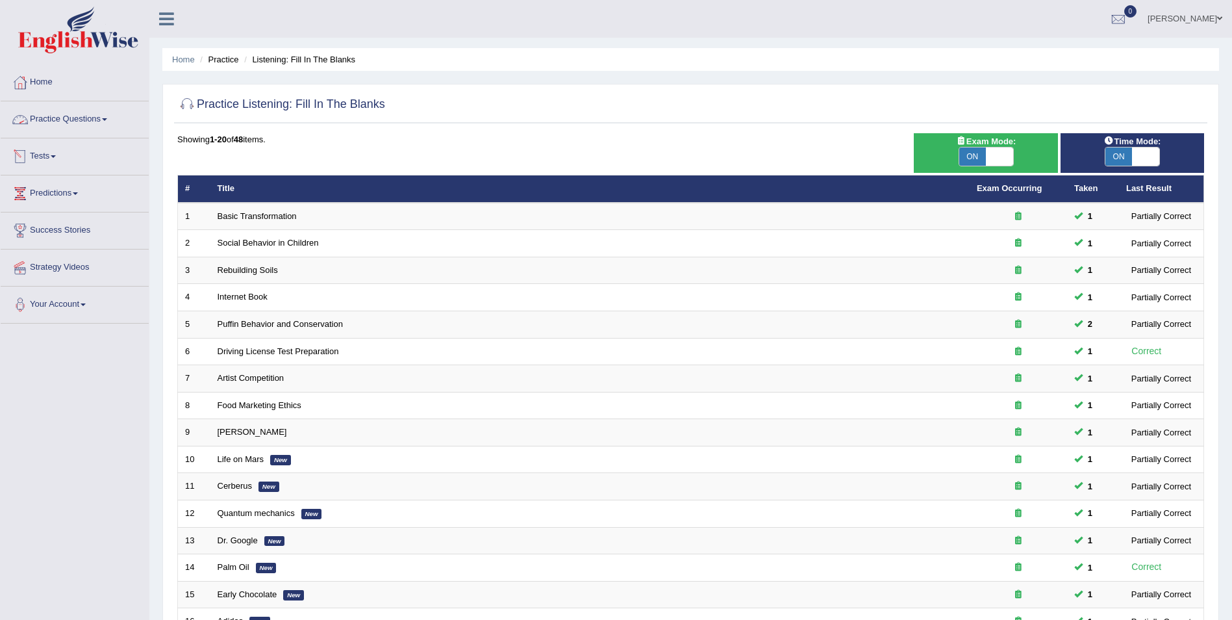
click at [102, 125] on link "Practice Questions" at bounding box center [75, 117] width 148 height 32
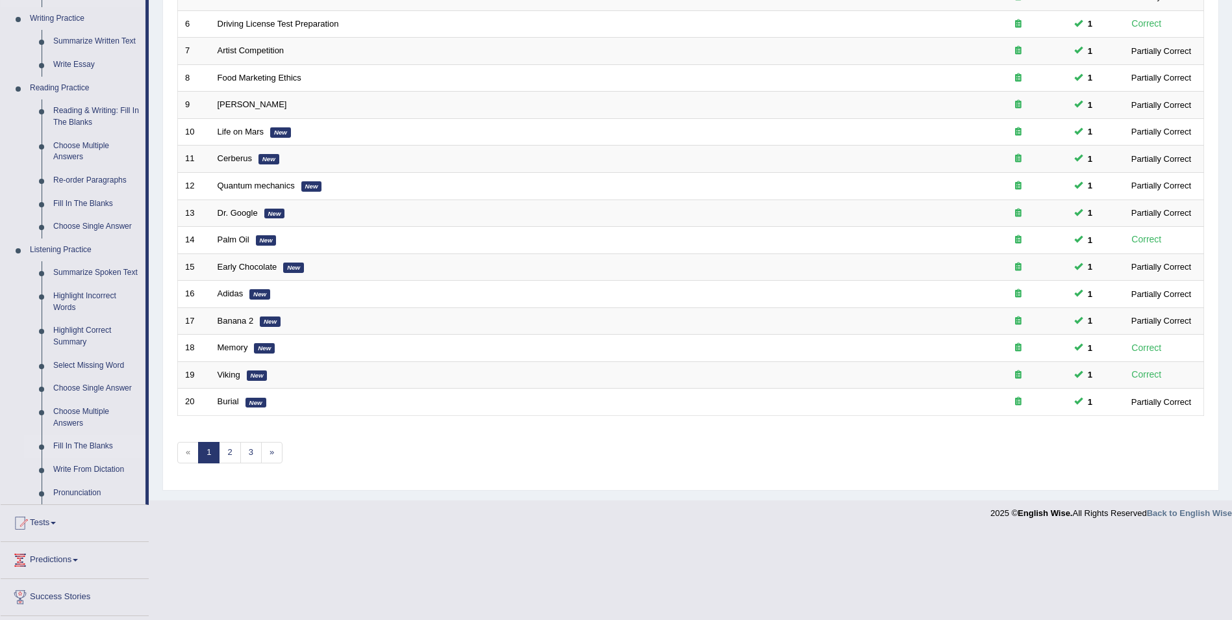
scroll to position [398, 0]
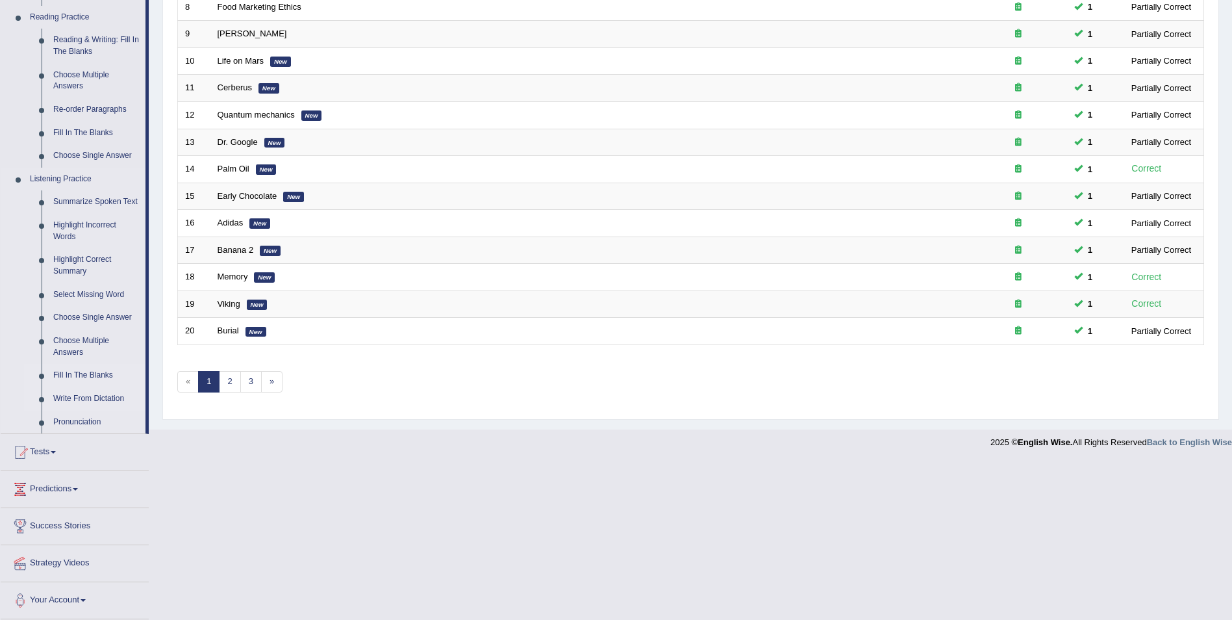
click at [89, 396] on link "Write From Dictation" at bounding box center [96, 398] width 98 height 23
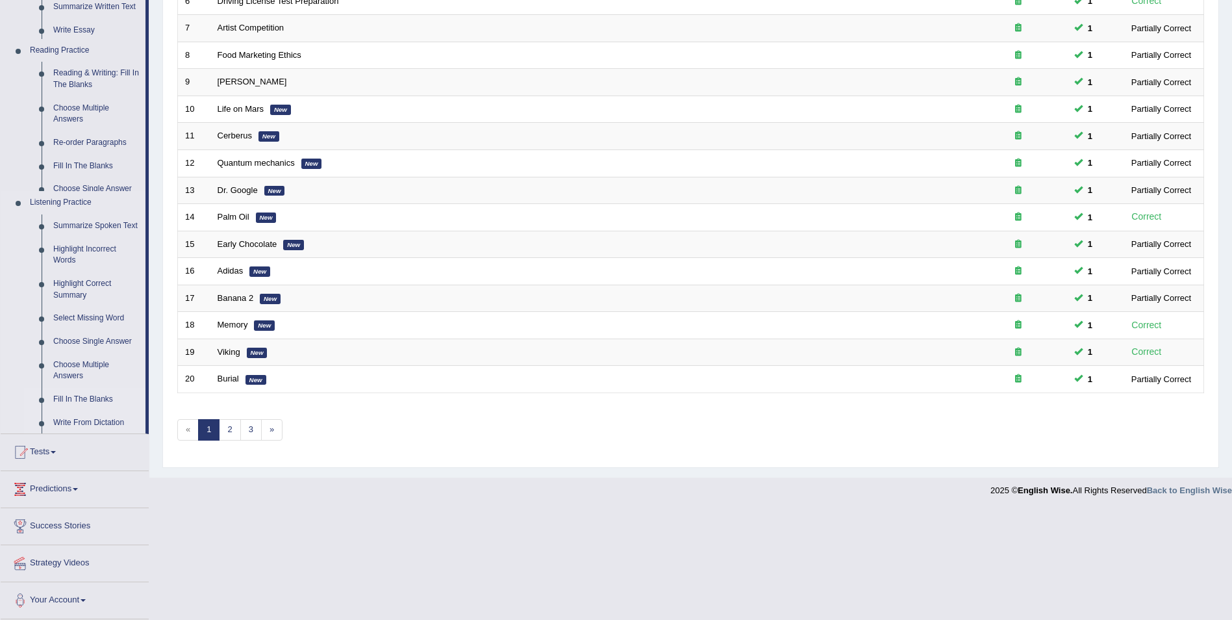
scroll to position [240, 0]
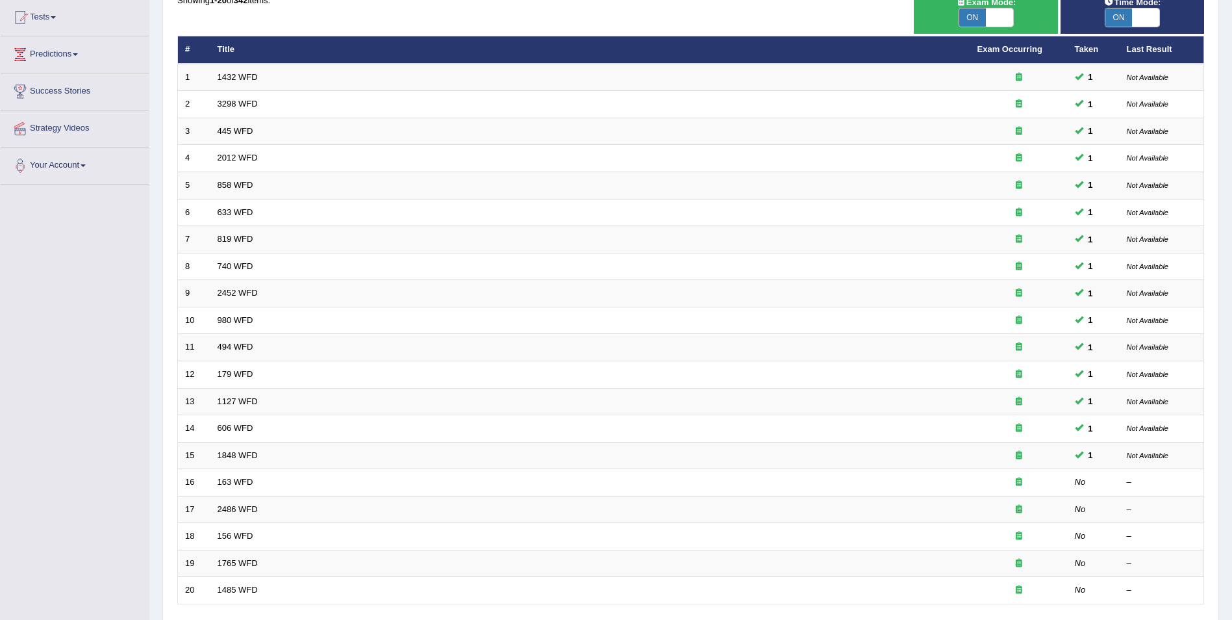
scroll to position [140, 0]
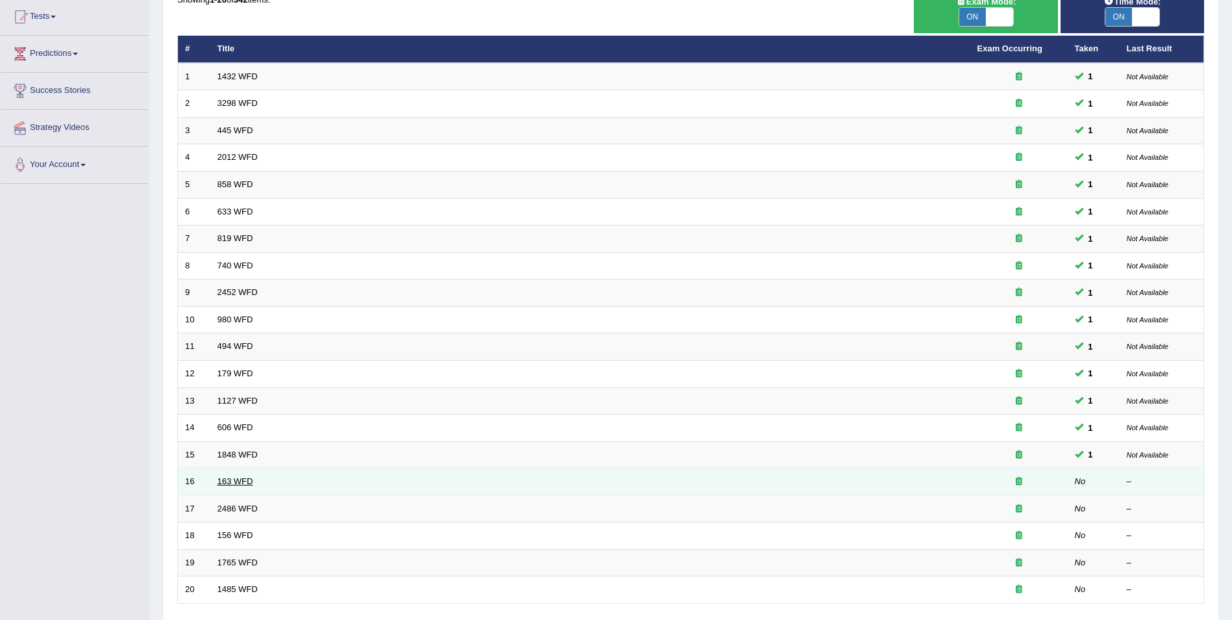
click at [241, 480] on link "163 WFD" at bounding box center [236, 481] width 36 height 10
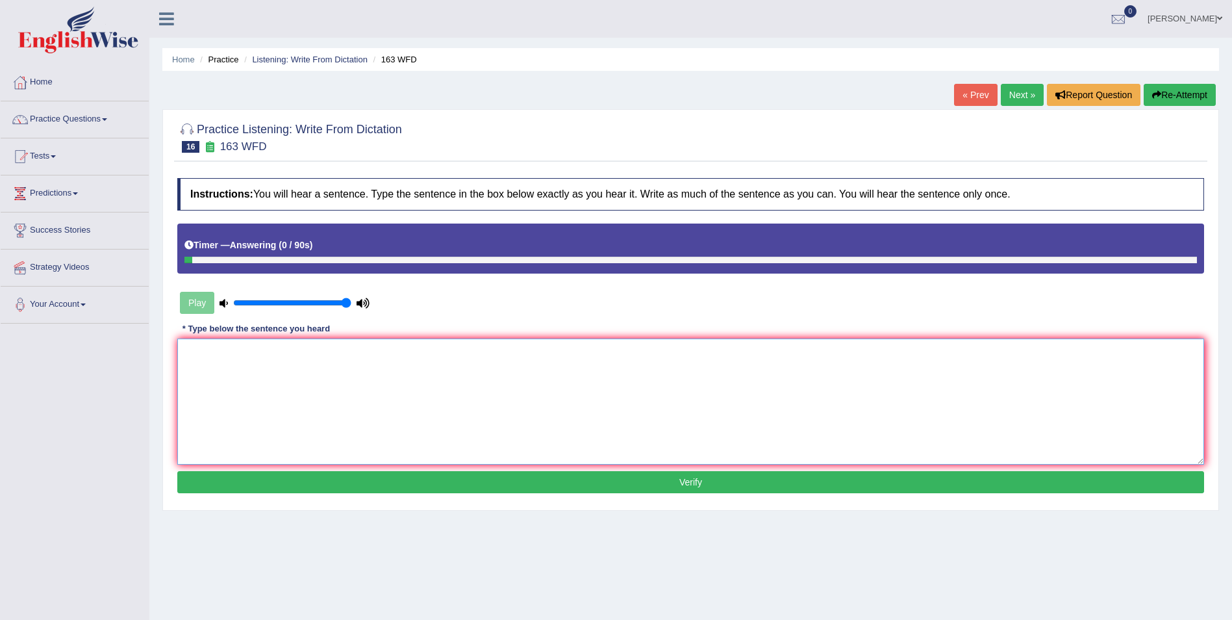
click at [299, 368] on textarea at bounding box center [690, 401] width 1027 height 126
click at [285, 353] on textarea "A number of assignment will be submitted to the conference." at bounding box center [690, 401] width 1027 height 126
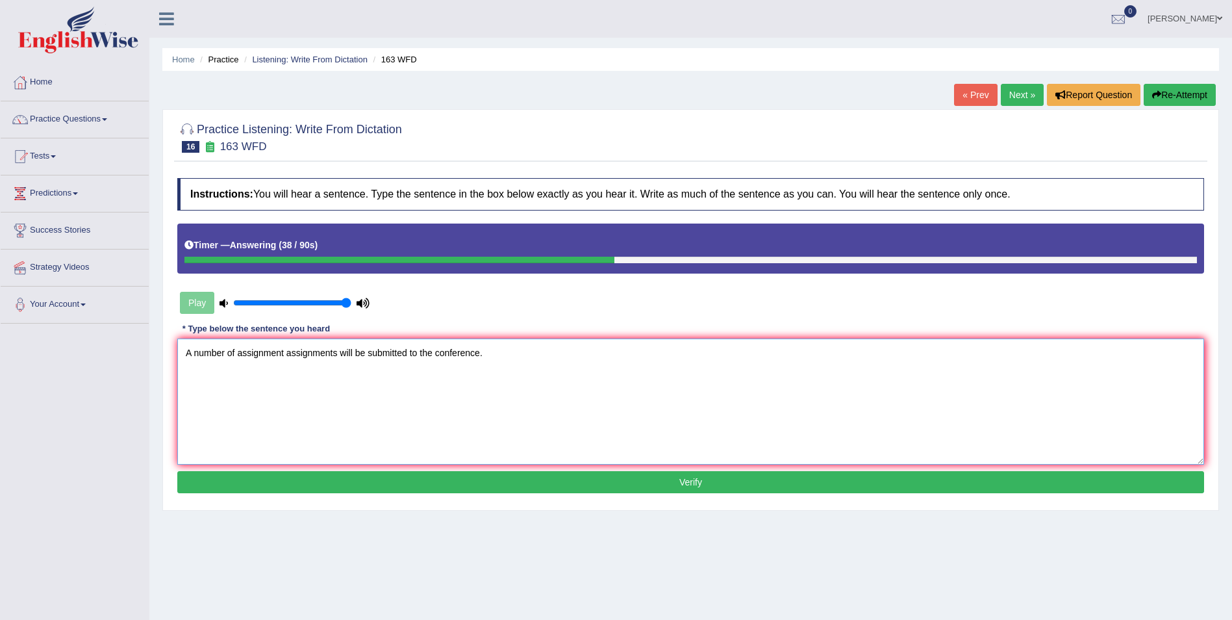
click at [436, 356] on textarea "A number of assignment assignments will be submitted to the conference." at bounding box center [690, 401] width 1027 height 126
type textarea "A number of assignment assignments will be submitted to the conference."
click at [527, 483] on button "Verify" at bounding box center [690, 482] width 1027 height 22
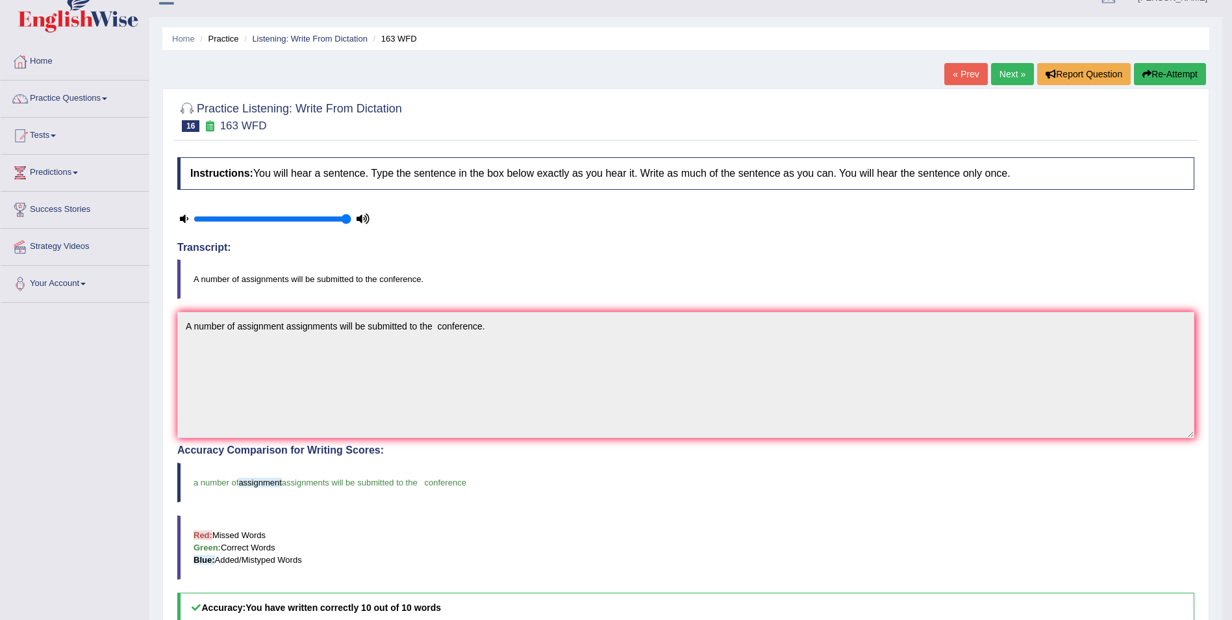
scroll to position [20, 0]
click at [1016, 77] on link "Next »" at bounding box center [1012, 75] width 43 height 22
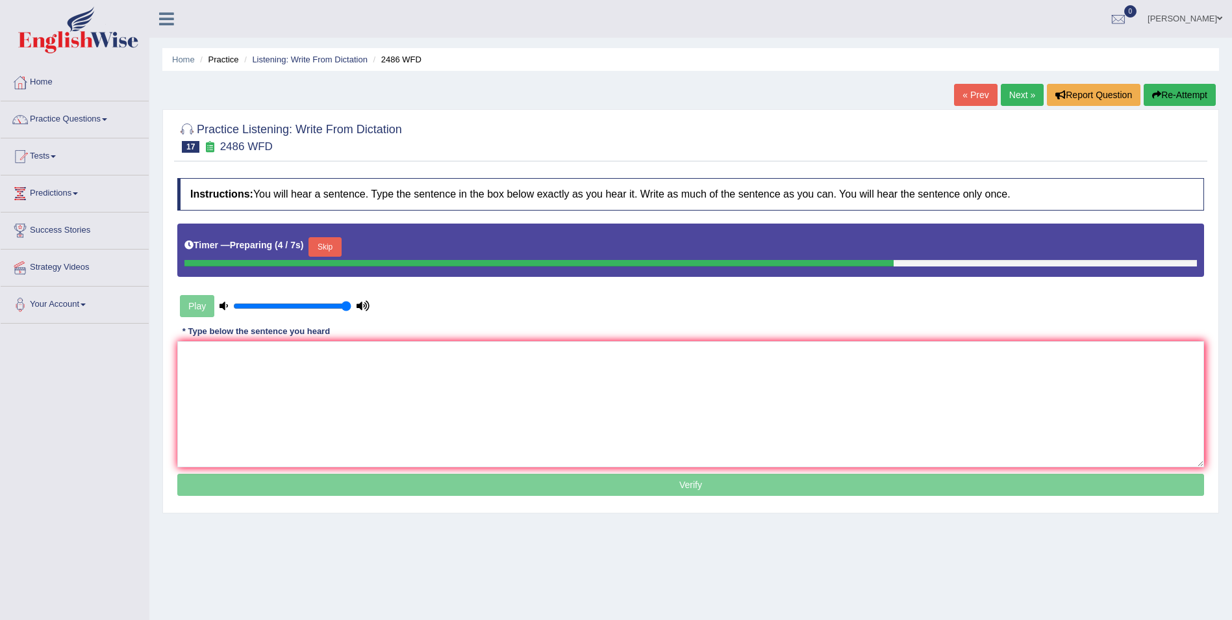
click at [319, 249] on button "Skip" at bounding box center [325, 246] width 32 height 19
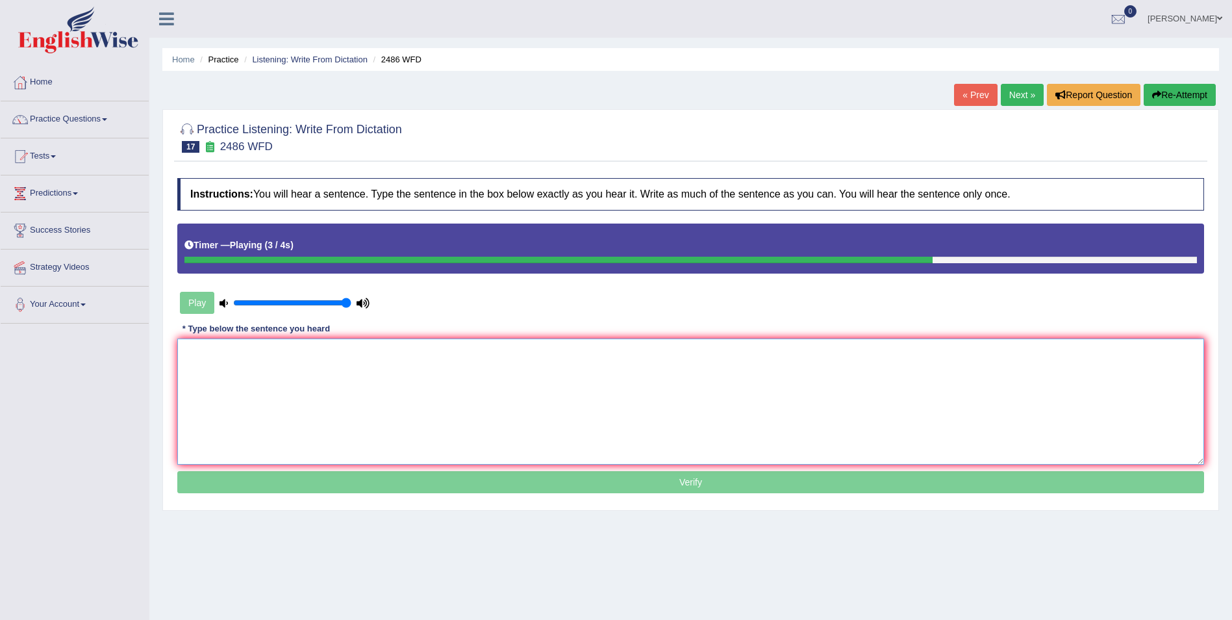
click at [305, 374] on textarea at bounding box center [690, 401] width 1027 height 126
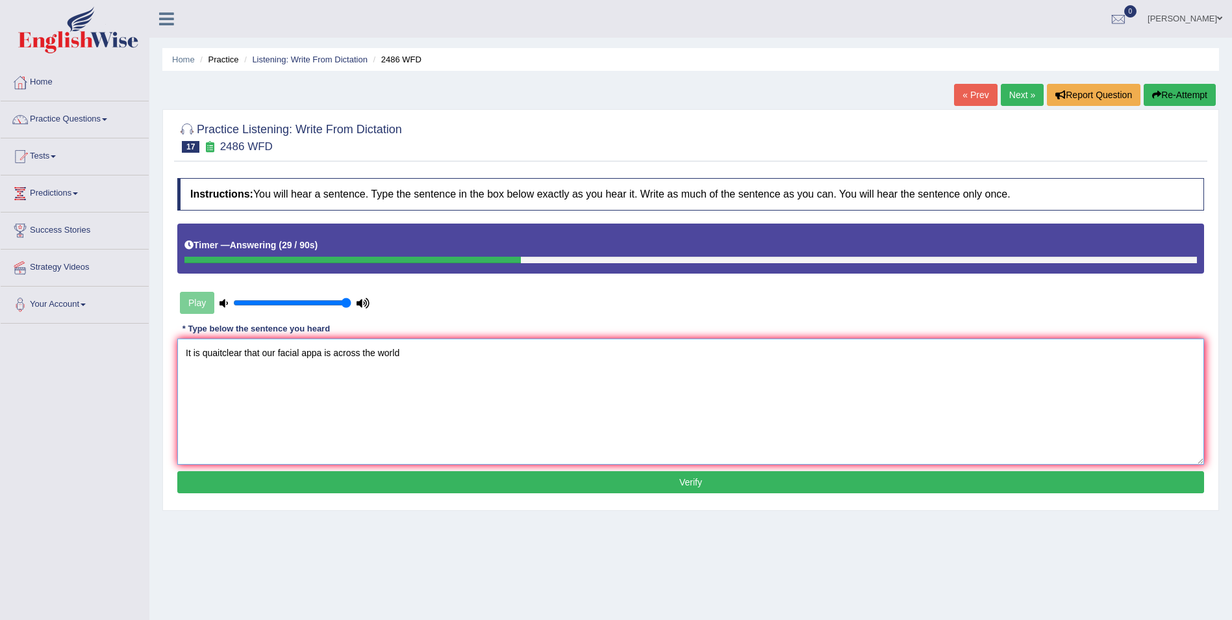
click at [322, 357] on textarea "It is quaitclear that our facial appa is across the world" at bounding box center [690, 401] width 1027 height 126
click at [222, 351] on textarea "It is quaitclear that our facial apparences is across the world" at bounding box center [690, 401] width 1027 height 126
click at [218, 351] on textarea "It is quait clear that our facial apparences is across the world" at bounding box center [690, 401] width 1027 height 126
type textarea "It is quite clear that our facial apparences is across the world"
click at [374, 493] on div "Instructions: You will hear a sentence. Type the sentence in the box below exac…" at bounding box center [690, 336] width 1033 height 331
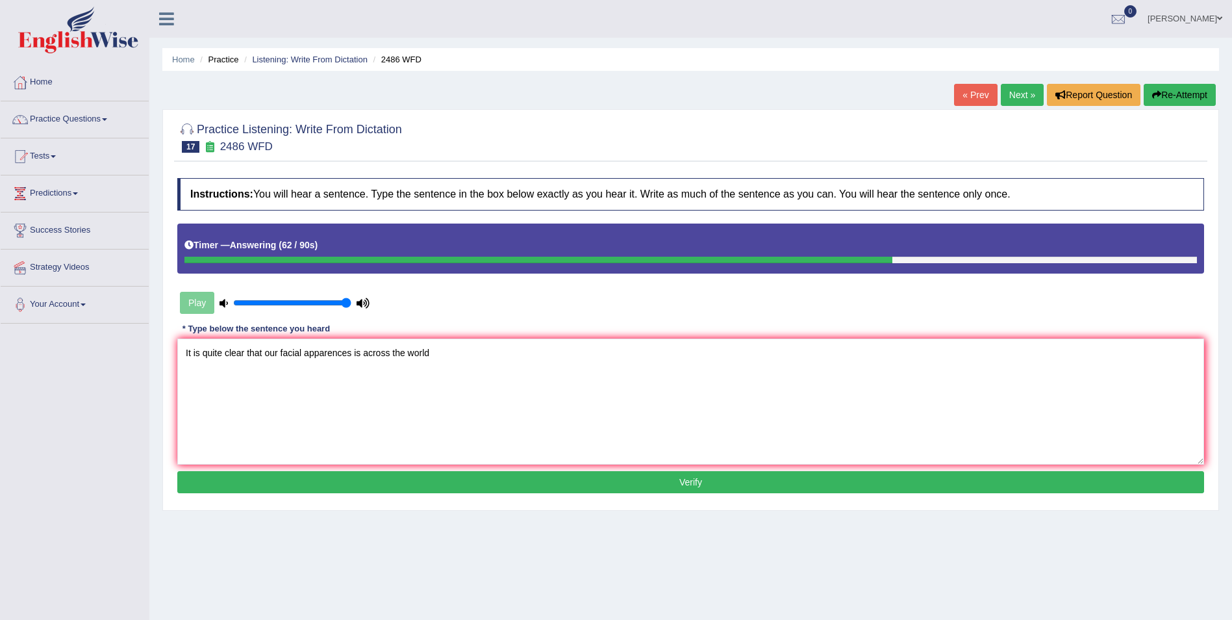
click at [379, 487] on button "Verify" at bounding box center [690, 482] width 1027 height 22
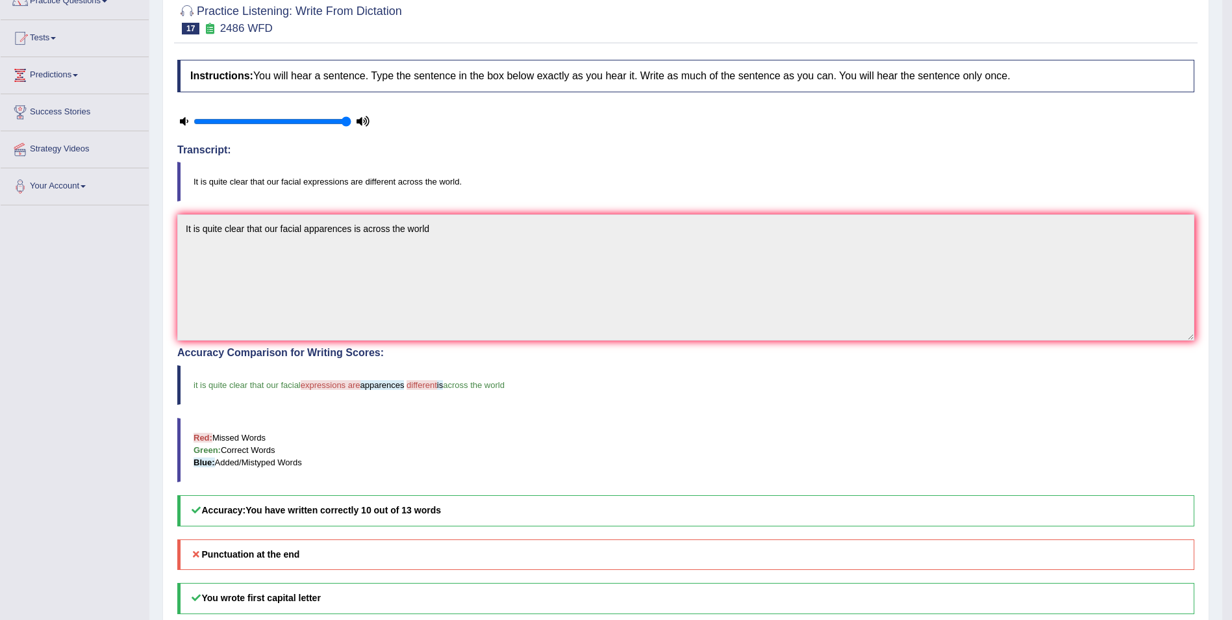
scroll to position [119, 0]
click at [379, 487] on div "Accuracy Comparison for Writing Scores: it is quite clear that our facial expre…" at bounding box center [685, 435] width 1017 height 179
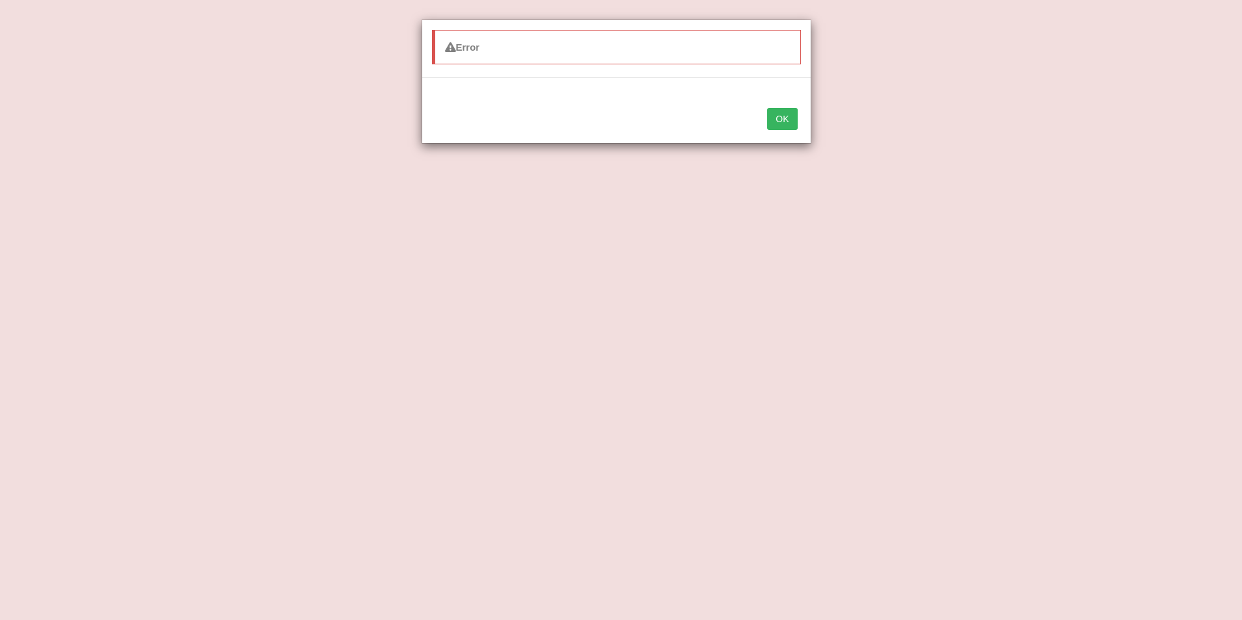
click at [785, 121] on button "OK" at bounding box center [782, 119] width 30 height 22
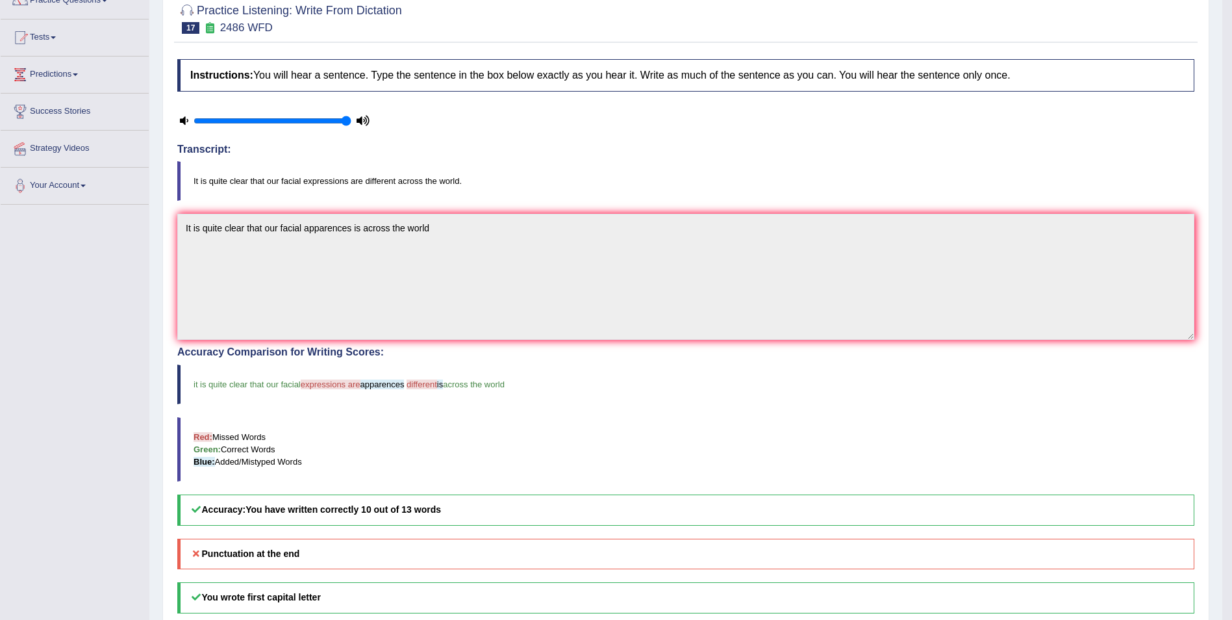
click at [120, 294] on div "Toggle navigation Home Practice Questions Speaking Practice Read Aloud Repeat S…" at bounding box center [611, 312] width 1222 height 862
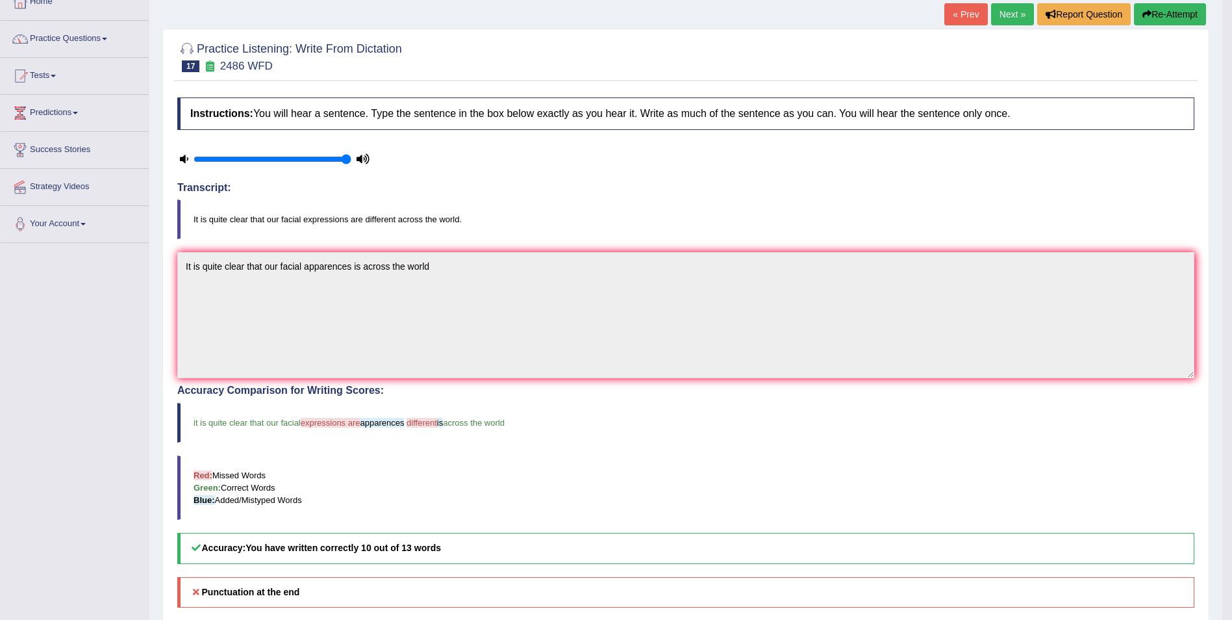
scroll to position [80, 0]
click at [1002, 13] on link "Next »" at bounding box center [1012, 15] width 43 height 22
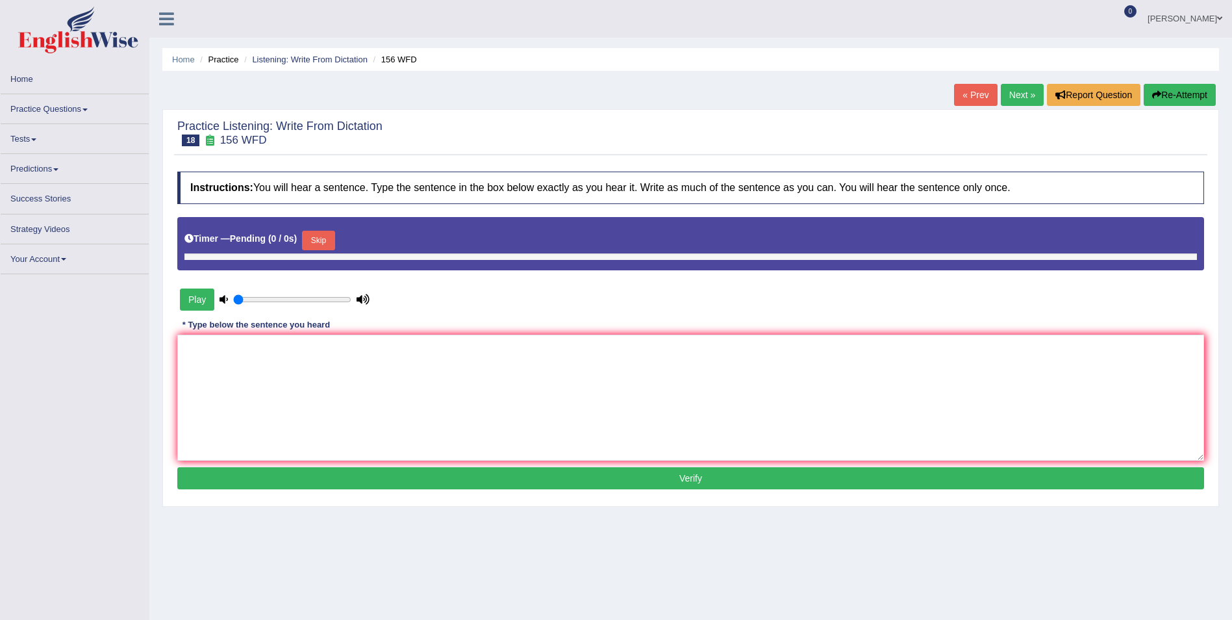
type input "1"
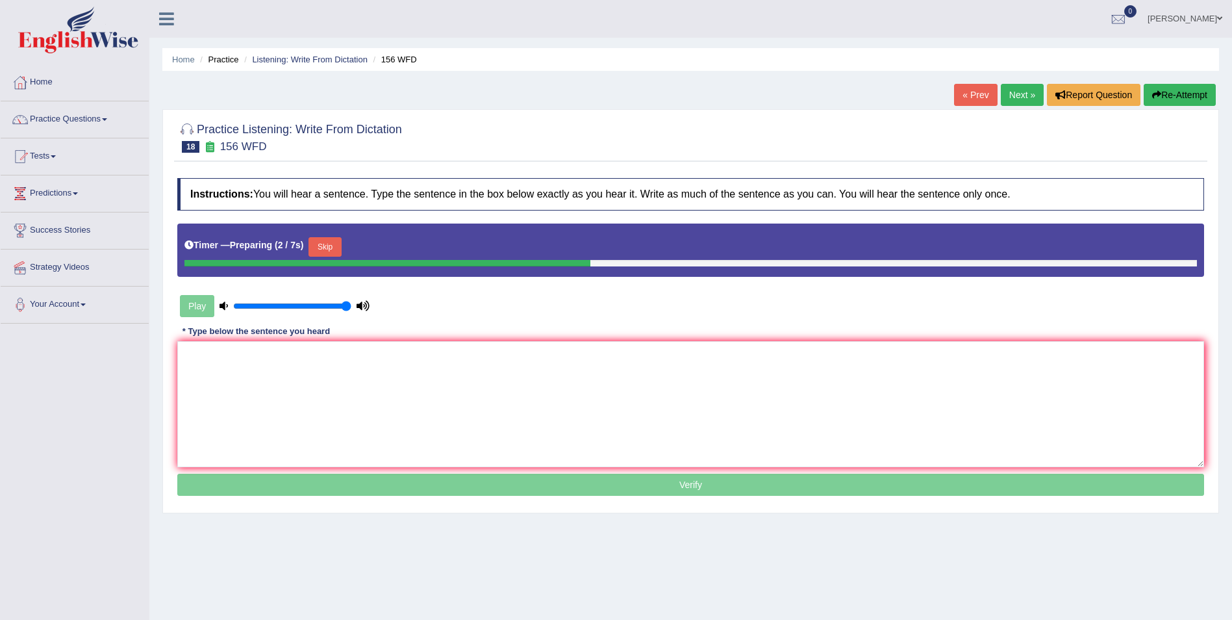
click at [330, 245] on button "Skip" at bounding box center [325, 246] width 32 height 19
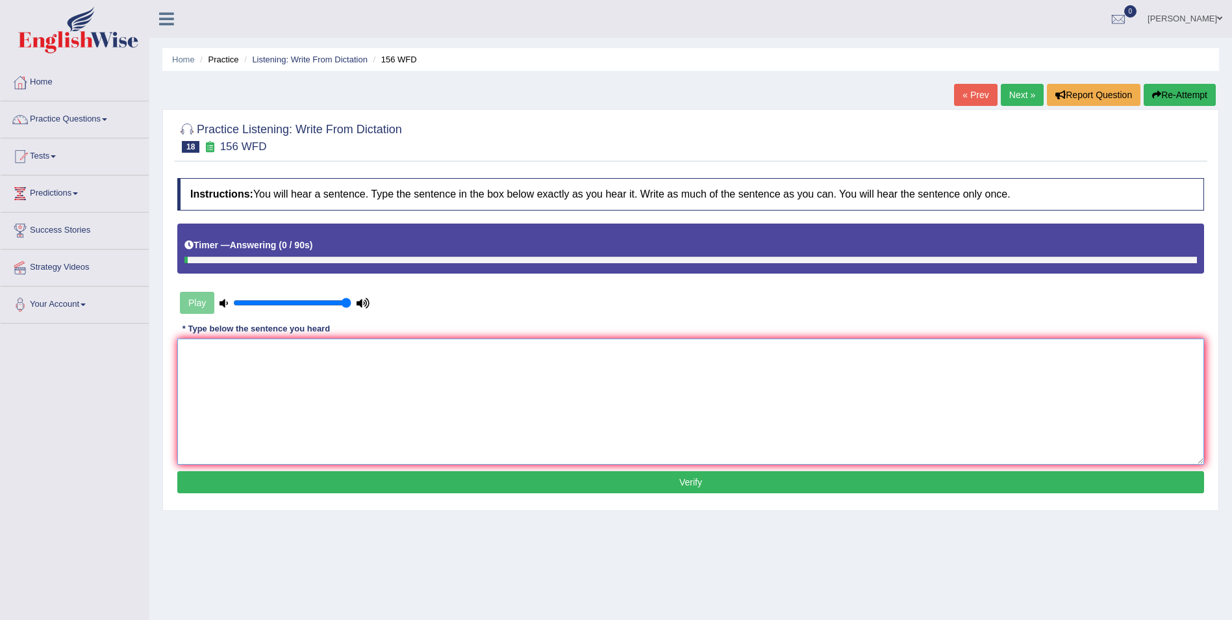
click at [331, 341] on textarea at bounding box center [690, 401] width 1027 height 126
click at [275, 351] on textarea "All of your assignment are due by tomorrow." at bounding box center [690, 401] width 1027 height 126
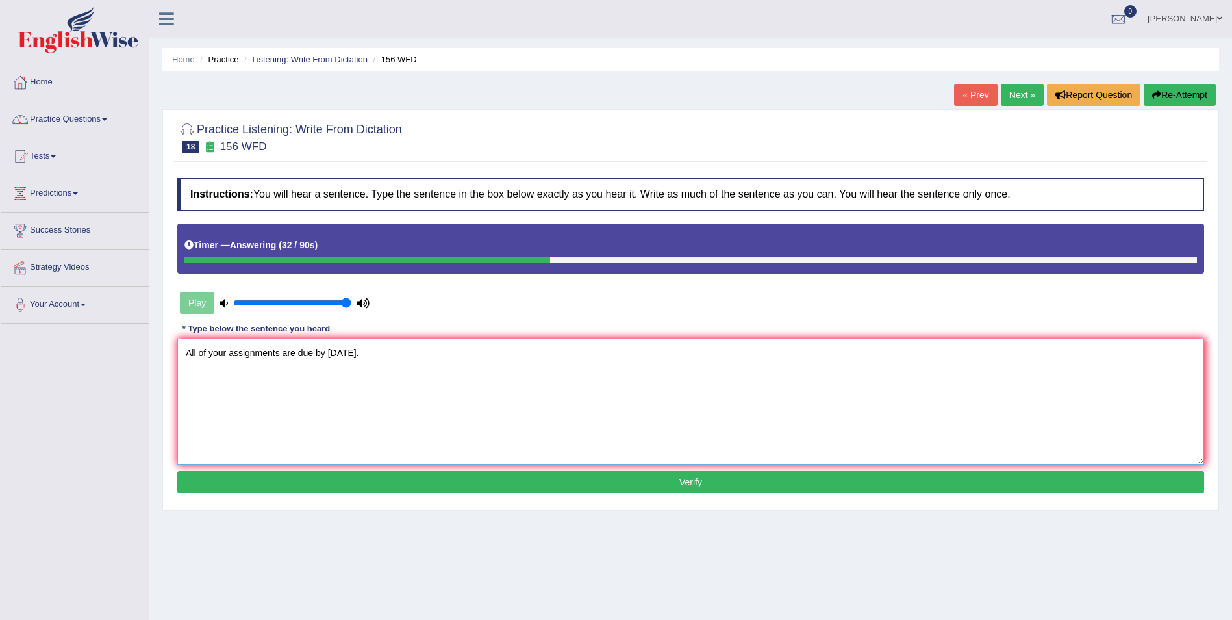
type textarea "All of your assignments are due by tomorrow."
click at [346, 470] on div "Instructions: You will hear a sentence. Type the sentence in the box below exac…" at bounding box center [690, 336] width 1033 height 331
click at [349, 477] on button "Verify" at bounding box center [690, 482] width 1027 height 22
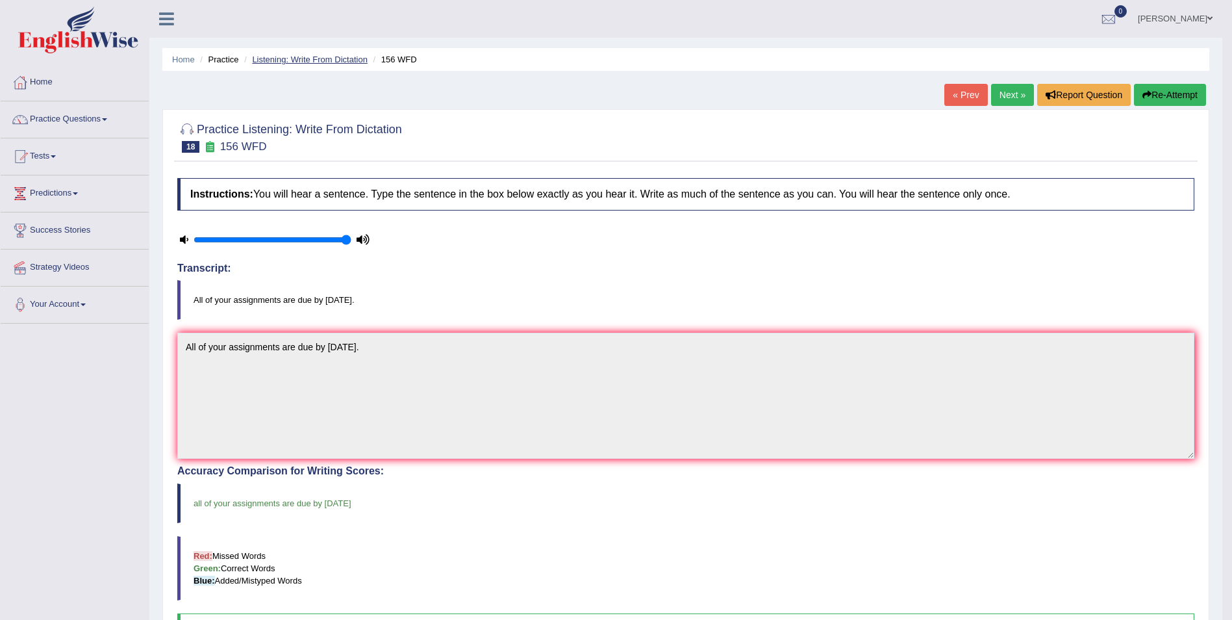
click at [326, 55] on link "Listening: Write From Dictation" at bounding box center [310, 60] width 116 height 10
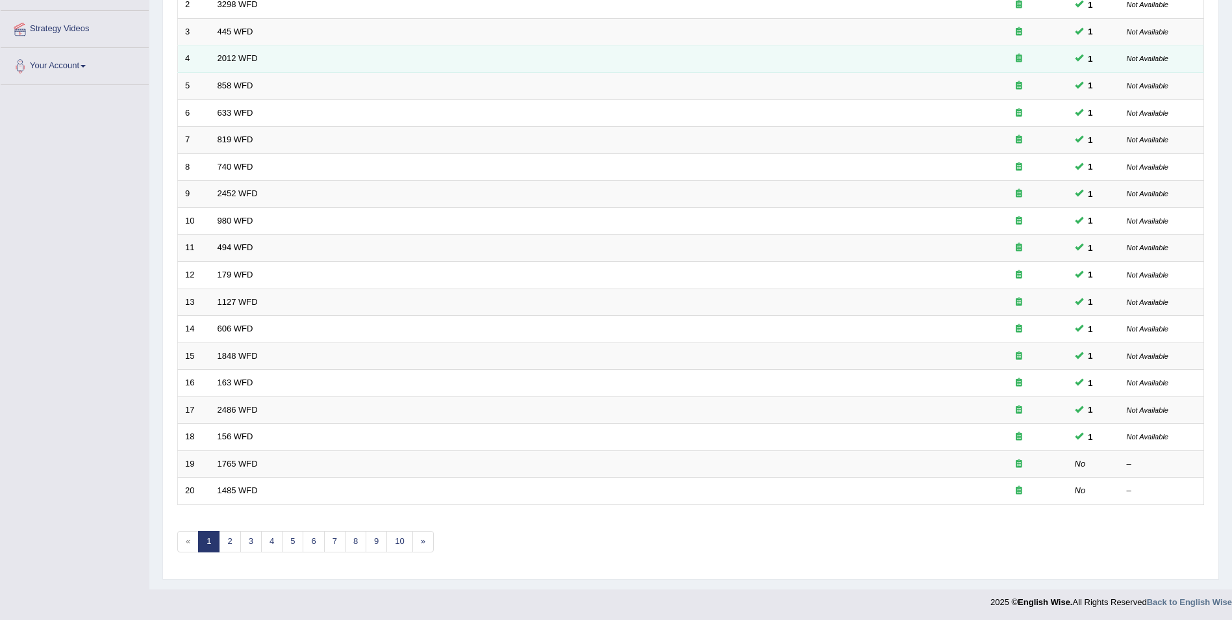
scroll to position [239, 0]
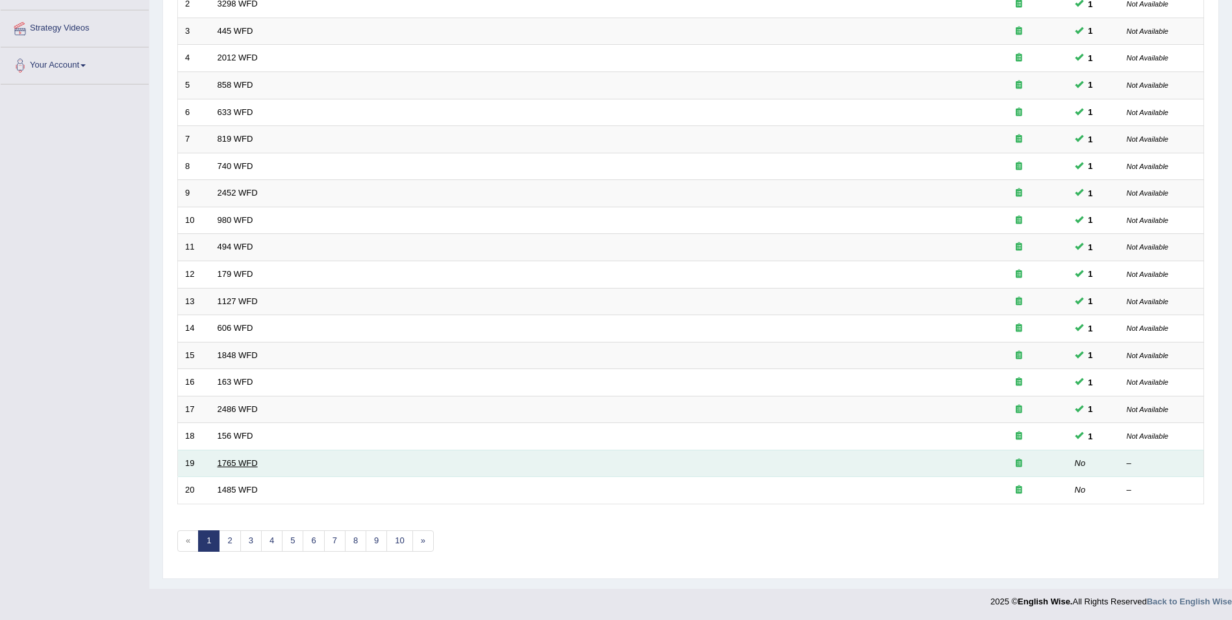
click at [227, 461] on link "1765 WFD" at bounding box center [238, 463] width 40 height 10
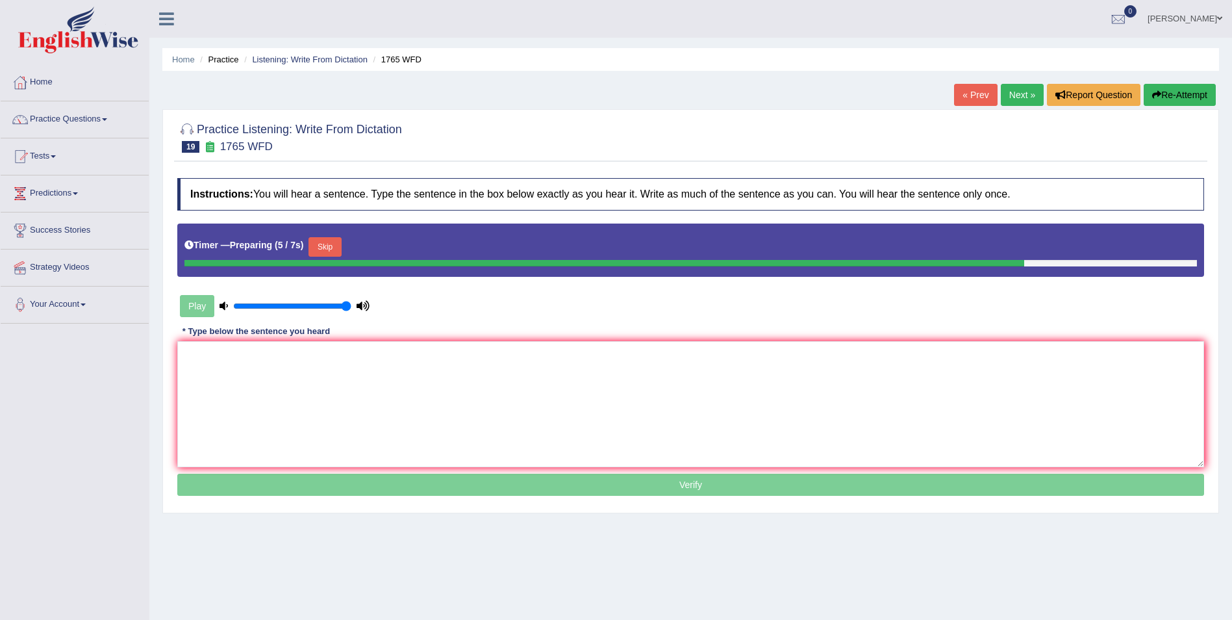
click at [325, 246] on button "Skip" at bounding box center [325, 246] width 32 height 19
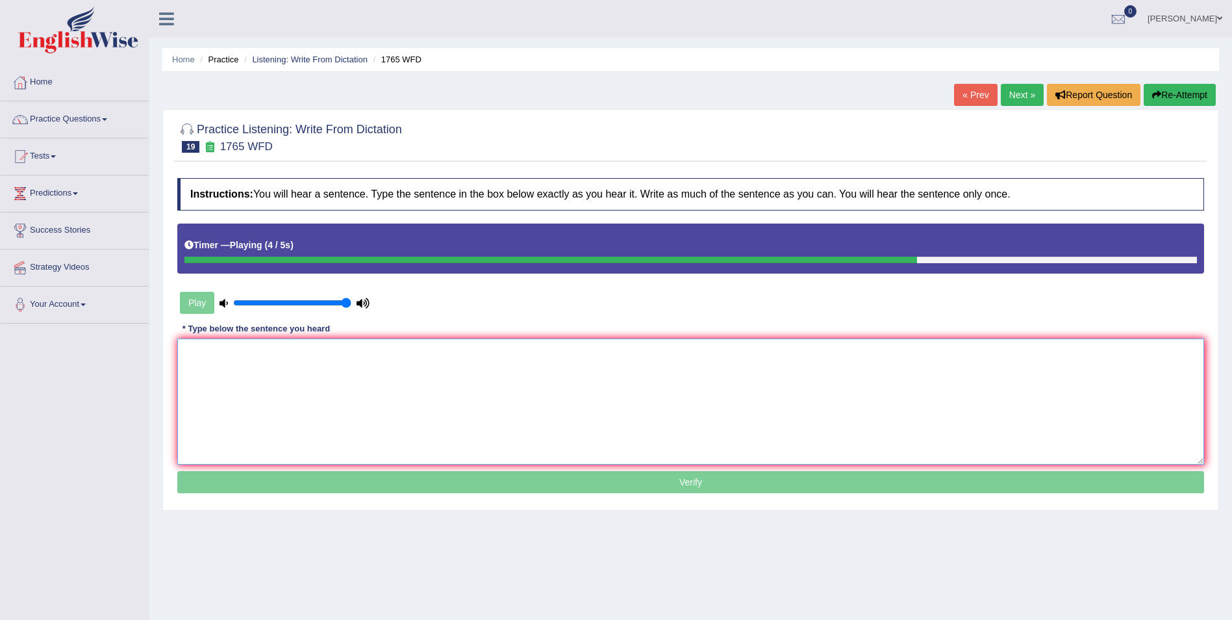
click at [291, 357] on textarea at bounding box center [690, 401] width 1027 height 126
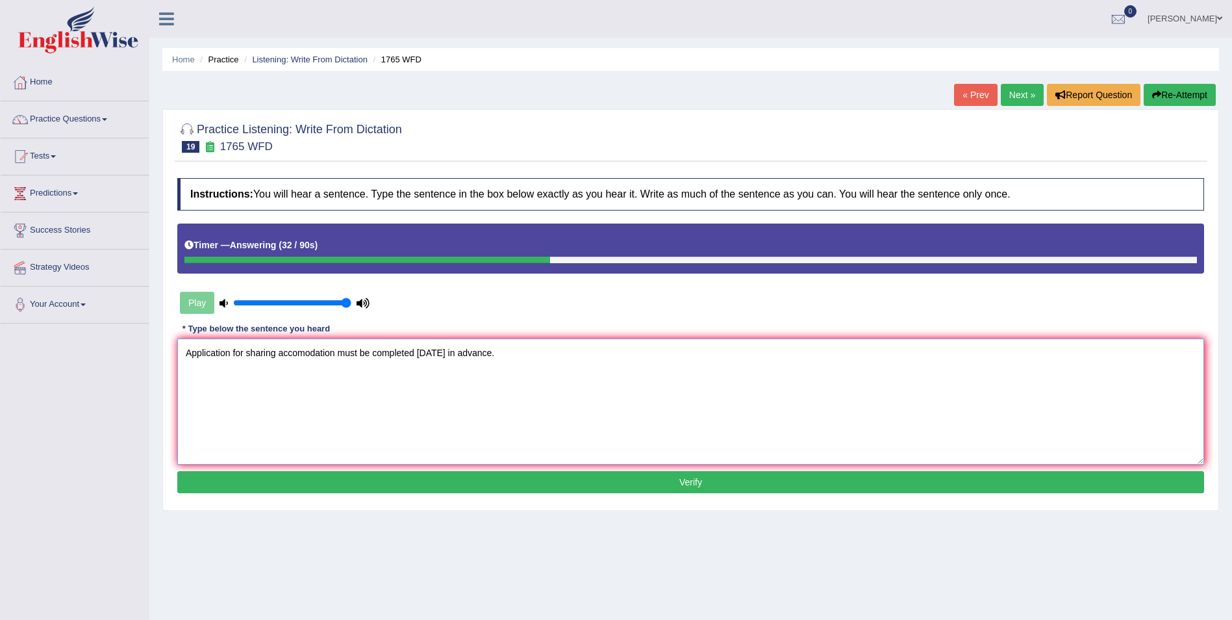
click at [301, 353] on textarea "Application for sharing accomodation must be completed in two month in advance." at bounding box center [690, 401] width 1027 height 126
type textarea "Application for sharing accommodation must be completed in two month in advance."
click at [445, 479] on button "Verify" at bounding box center [690, 482] width 1027 height 22
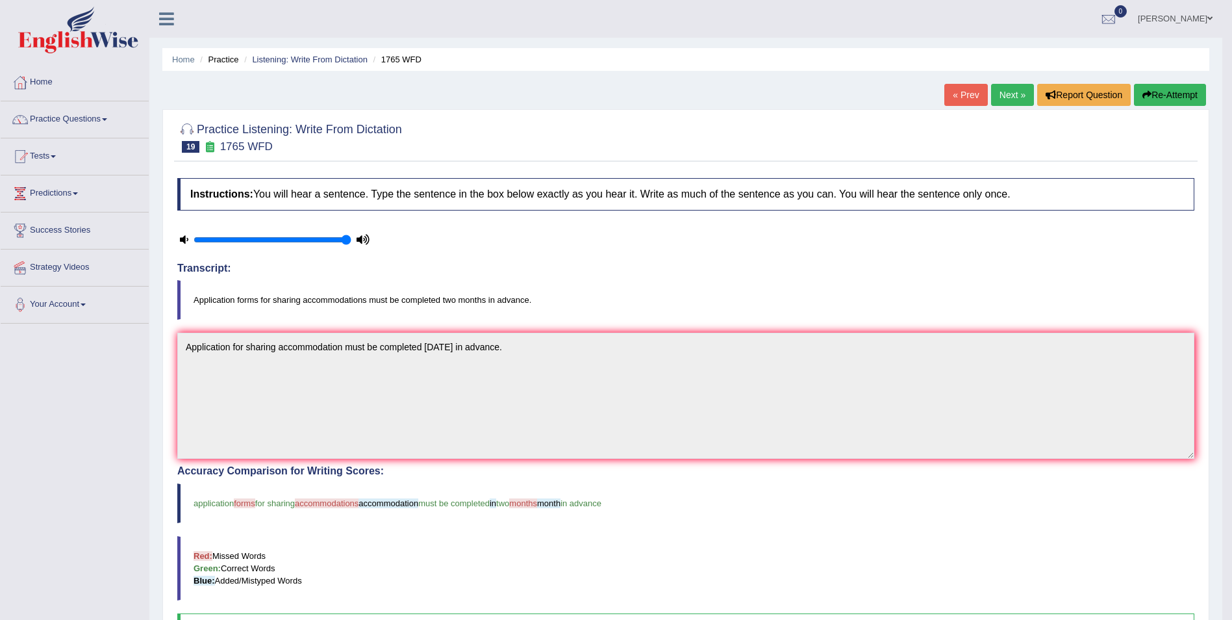
click at [1017, 101] on link "Next »" at bounding box center [1012, 95] width 43 height 22
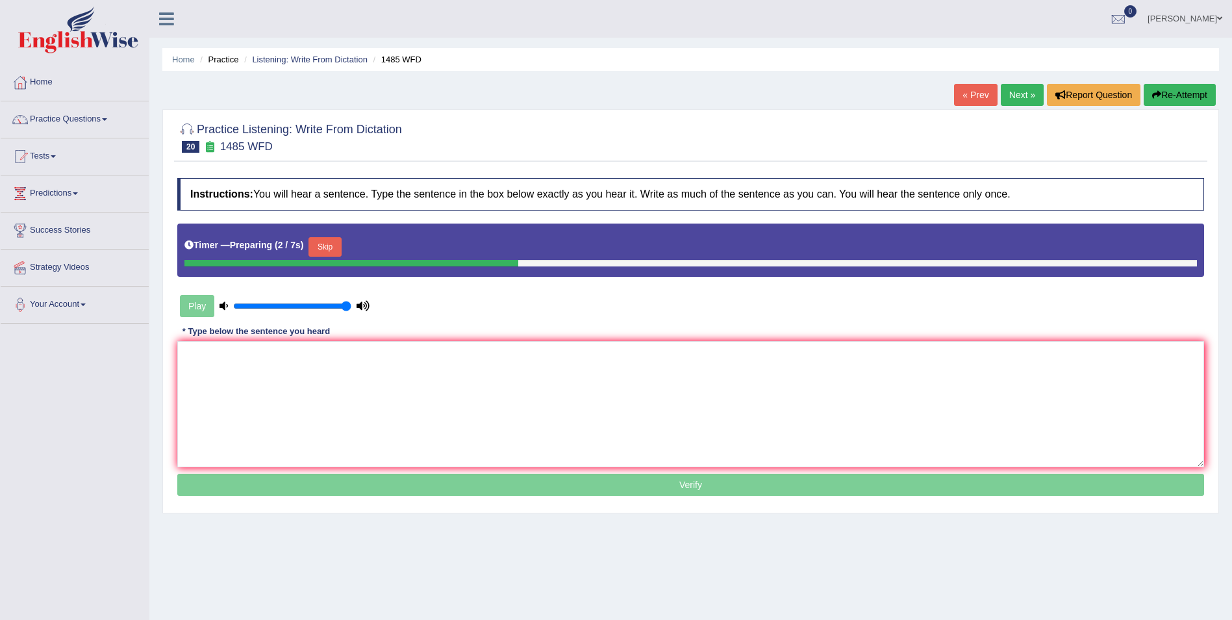
click at [331, 244] on button "Skip" at bounding box center [325, 246] width 32 height 19
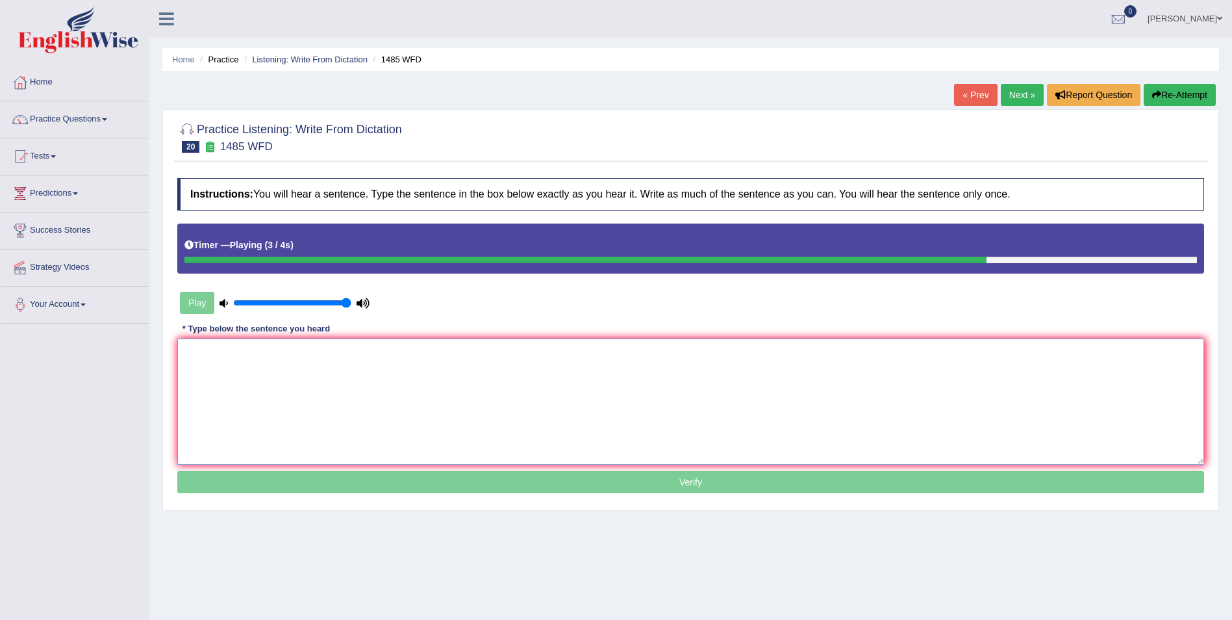
click at [305, 347] on textarea at bounding box center [690, 401] width 1027 height 126
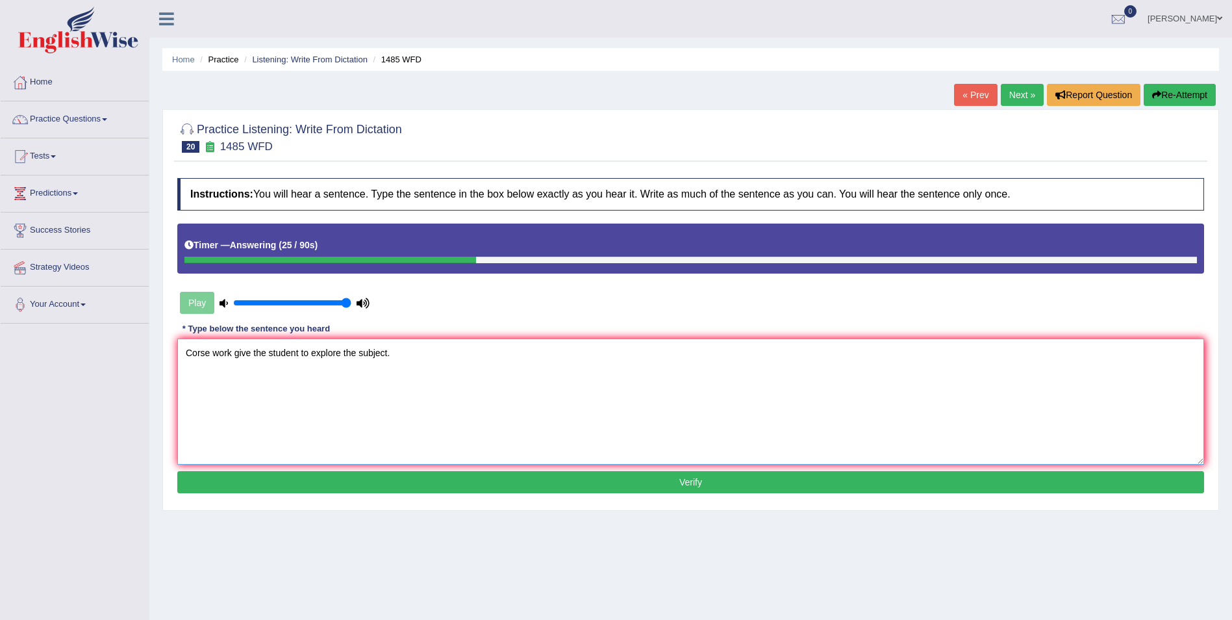
type textarea "Corse work give the student to explore the subject."
click at [359, 481] on button "Verify" at bounding box center [690, 482] width 1027 height 22
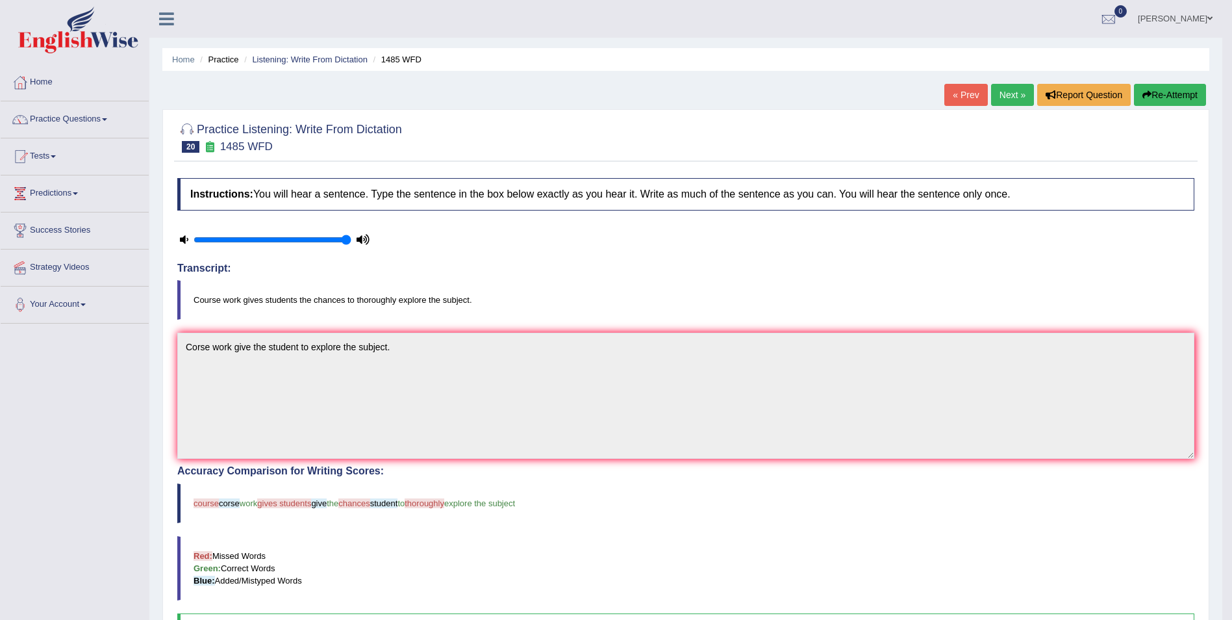
click at [1020, 88] on link "Next »" at bounding box center [1012, 95] width 43 height 22
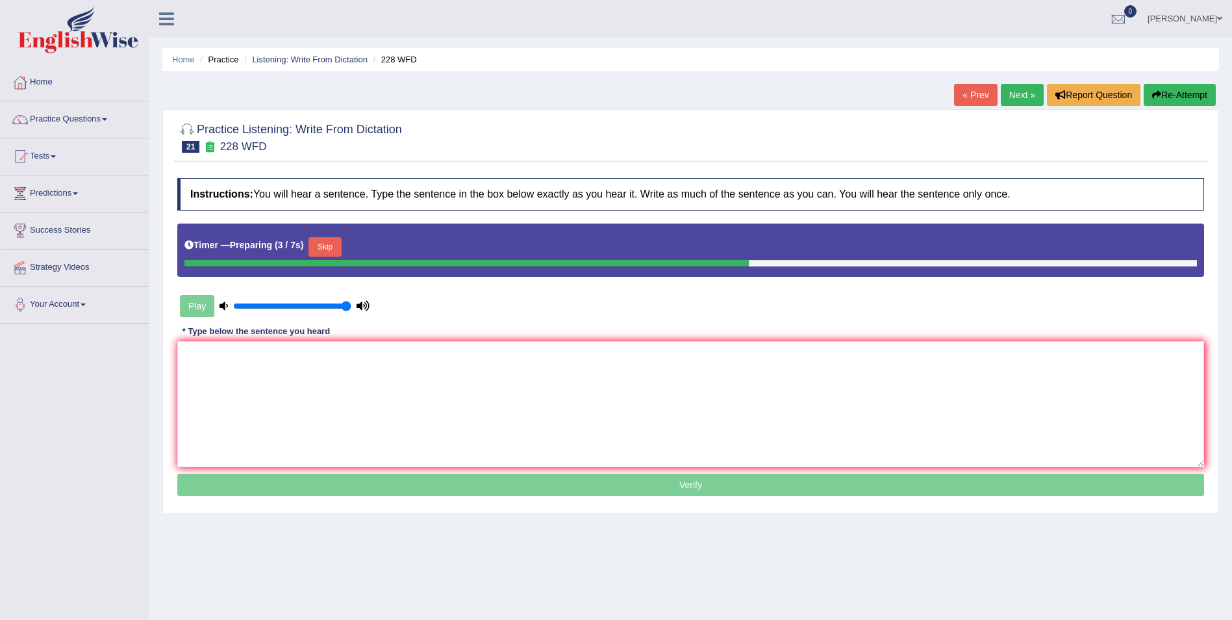
click at [330, 245] on button "Skip" at bounding box center [325, 246] width 32 height 19
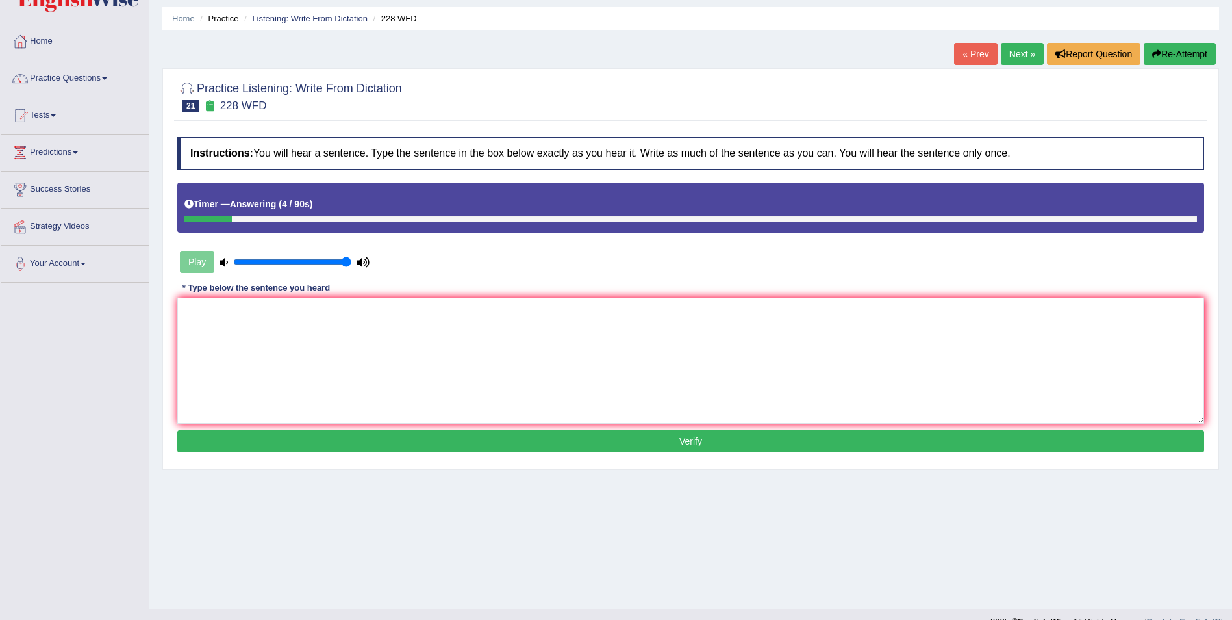
scroll to position [62, 0]
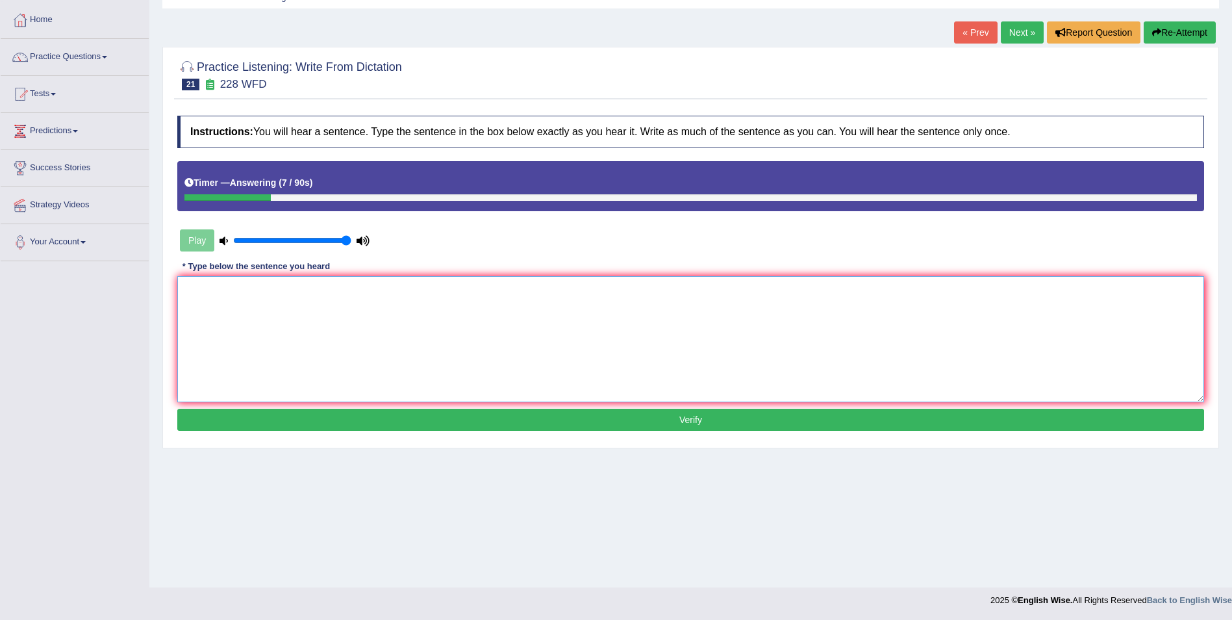
click at [290, 367] on textarea at bounding box center [690, 339] width 1027 height 126
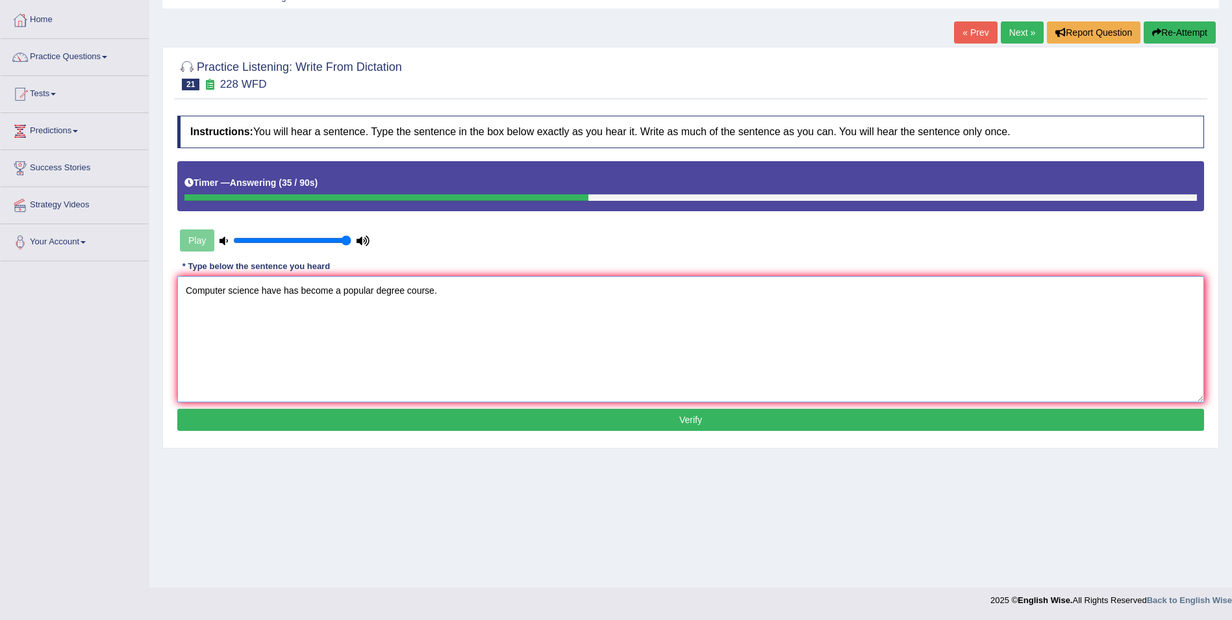
type textarea "Computer science have has become a popular degree course."
click at [306, 416] on button "Verify" at bounding box center [690, 420] width 1027 height 22
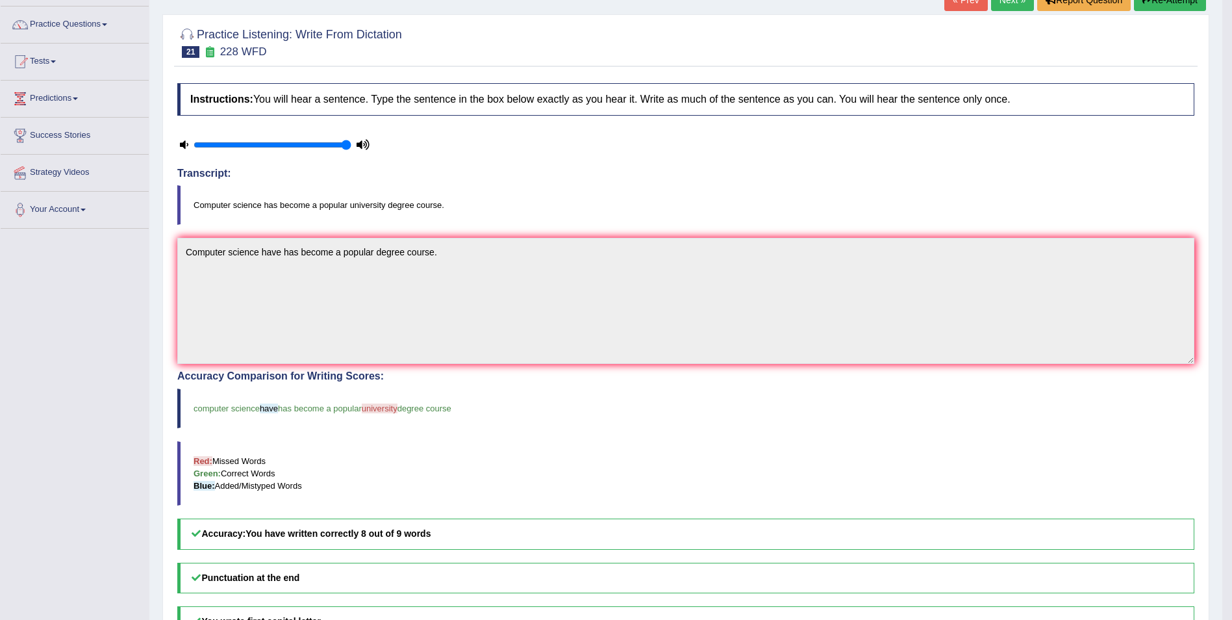
scroll to position [0, 0]
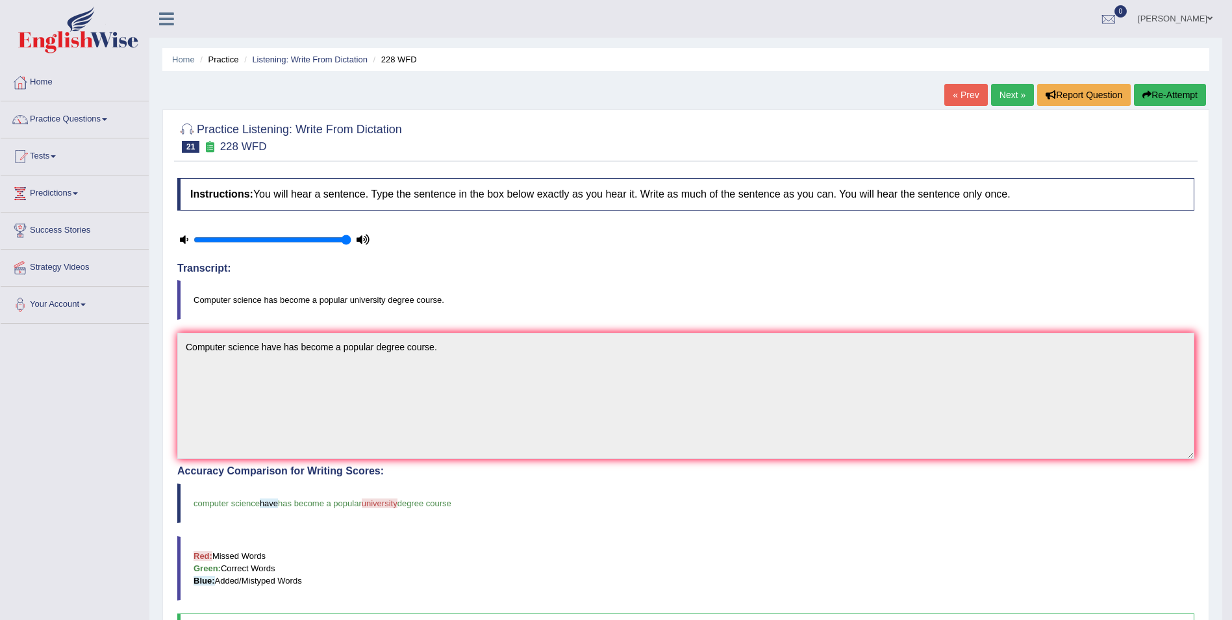
click at [1008, 100] on link "Next »" at bounding box center [1012, 95] width 43 height 22
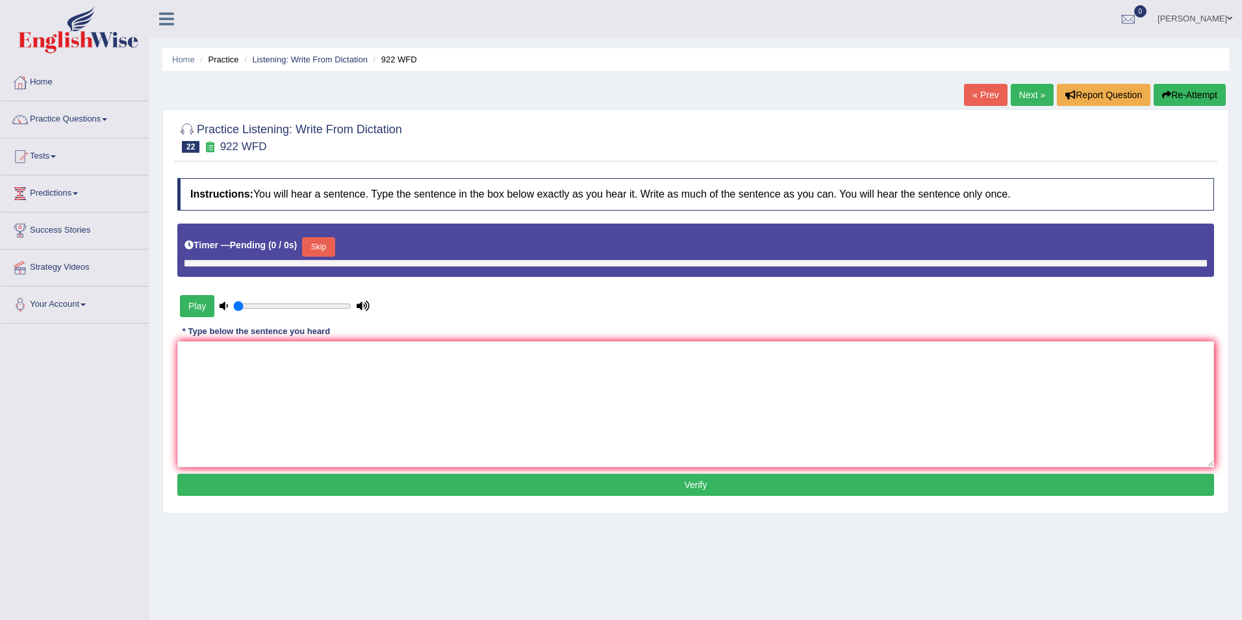
type input "1"
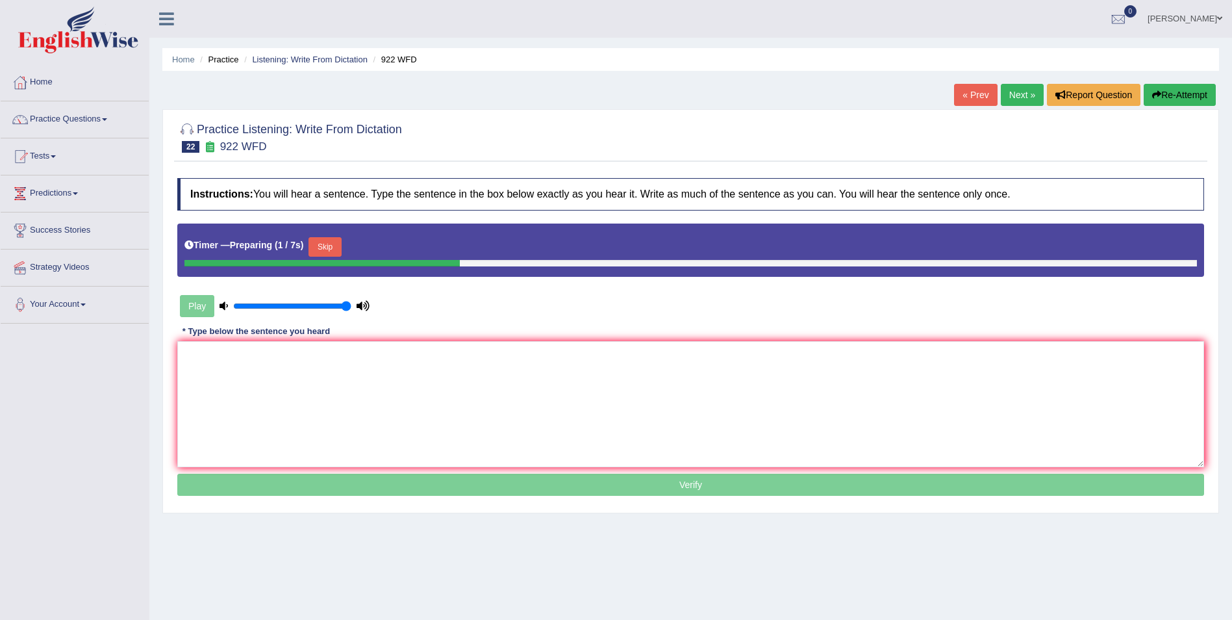
click at [335, 245] on button "Skip" at bounding box center [325, 246] width 32 height 19
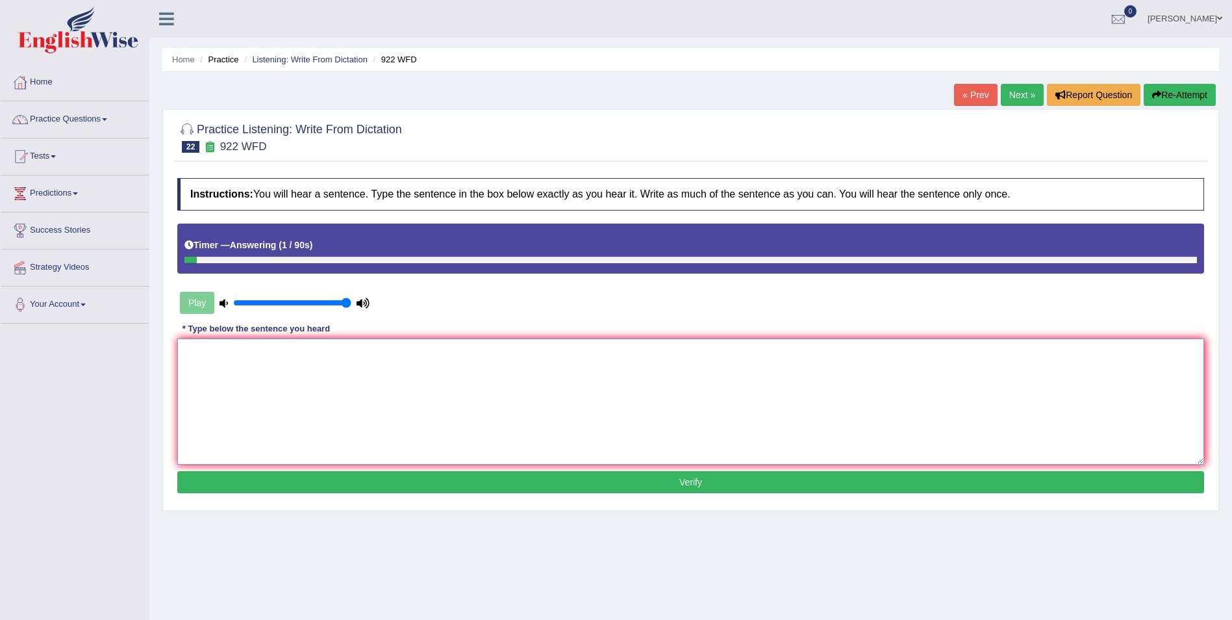
click at [303, 353] on textarea at bounding box center [690, 401] width 1027 height 126
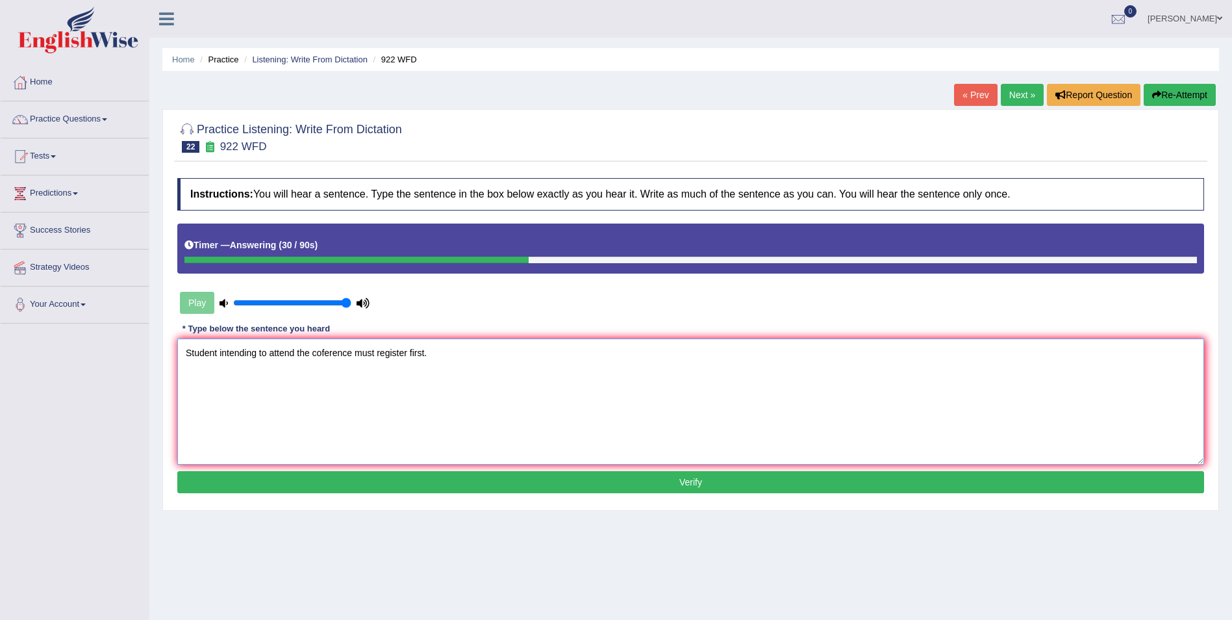
click at [219, 355] on textarea "Student intending to attend the coference must register first." at bounding box center [690, 401] width 1027 height 126
click at [360, 355] on textarea "Student stedents intending to attend the coference must register first." at bounding box center [690, 401] width 1027 height 126
type textarea "Student stedents intending to attend the conference must register first."
click at [486, 479] on button "Verify" at bounding box center [690, 482] width 1027 height 22
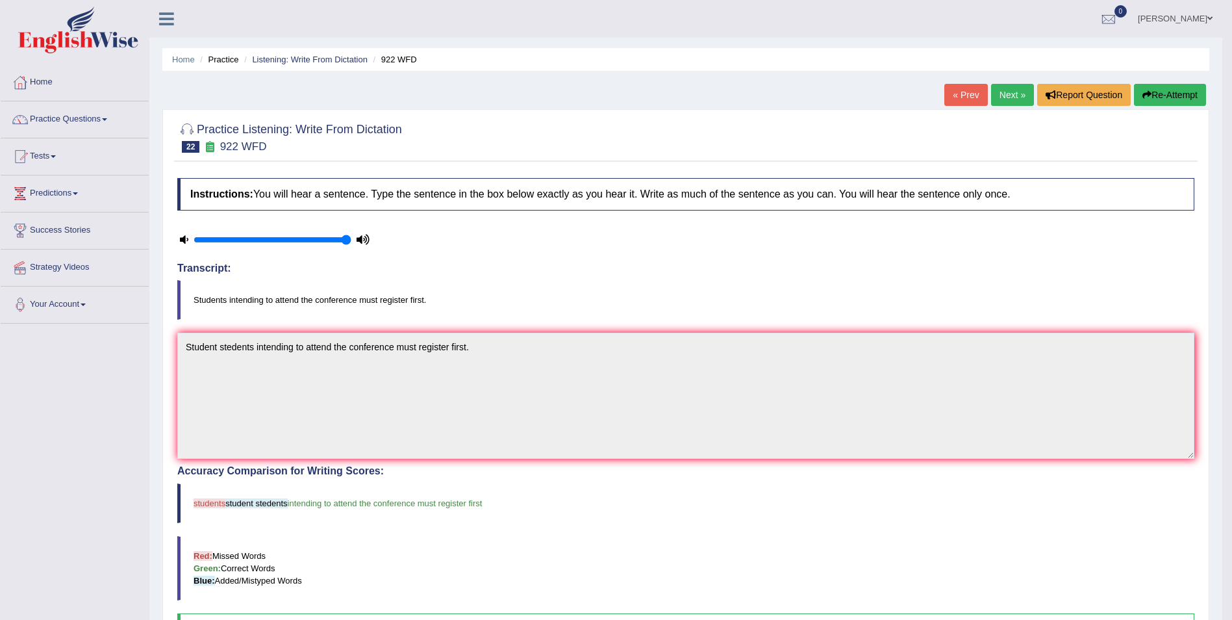
click at [1007, 99] on link "Next »" at bounding box center [1012, 95] width 43 height 22
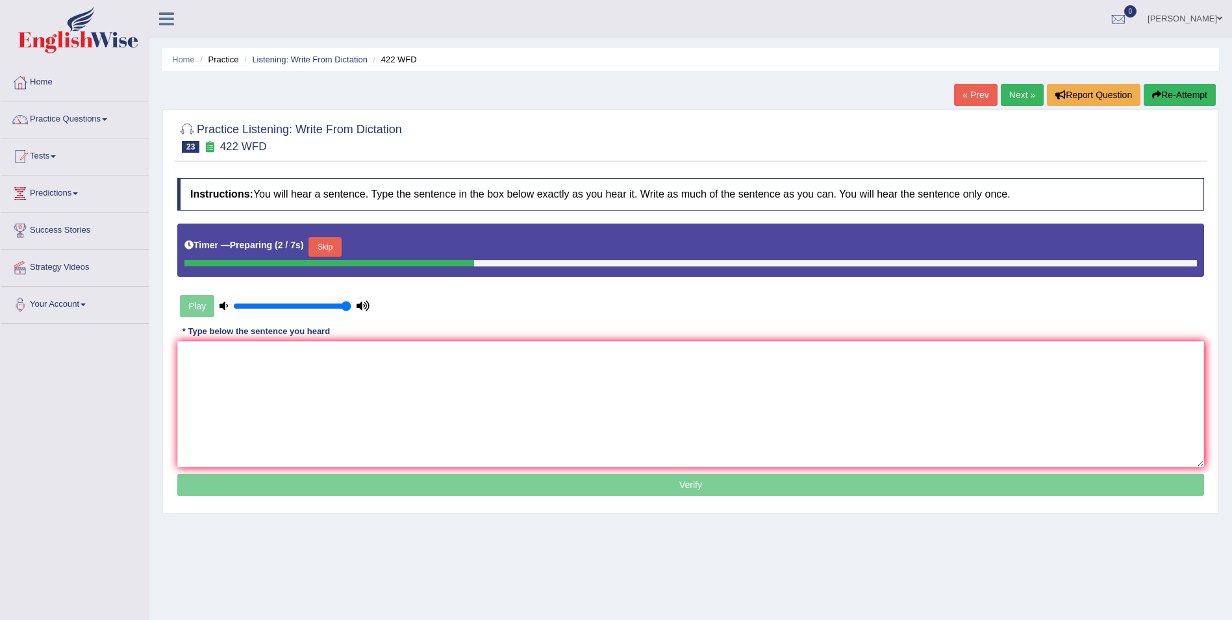
click at [328, 242] on button "Skip" at bounding box center [325, 246] width 32 height 19
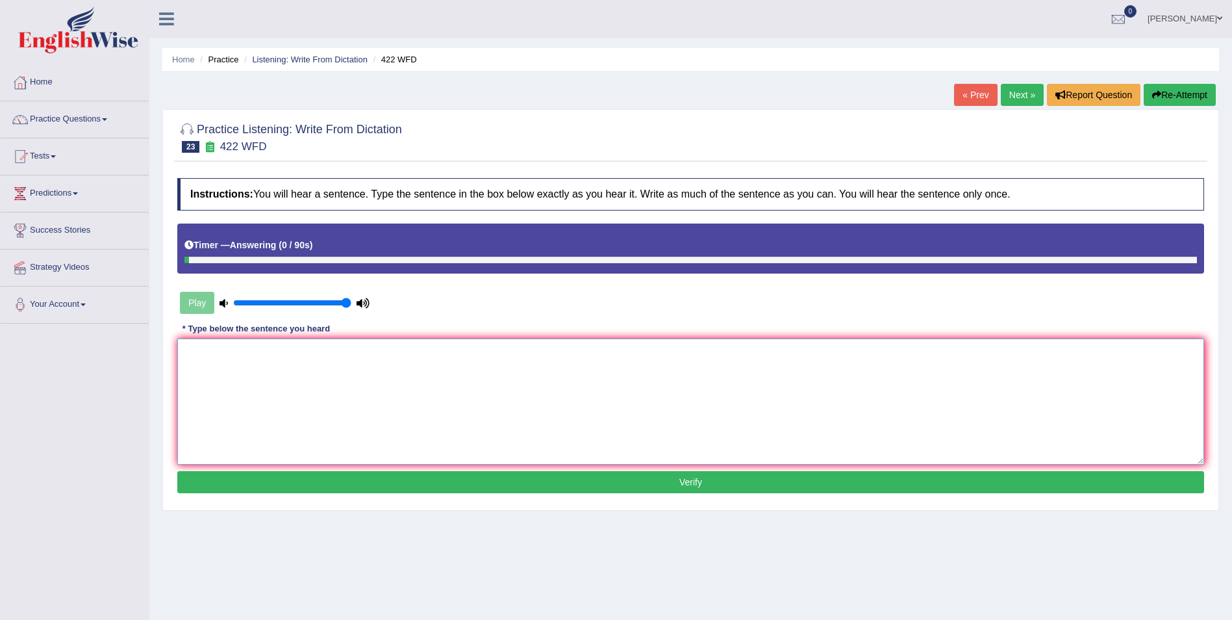
click at [312, 387] on textarea at bounding box center [690, 401] width 1027 height 126
type textarea "The most detail in this argument are missing."
click at [361, 490] on button "Verify" at bounding box center [690, 482] width 1027 height 22
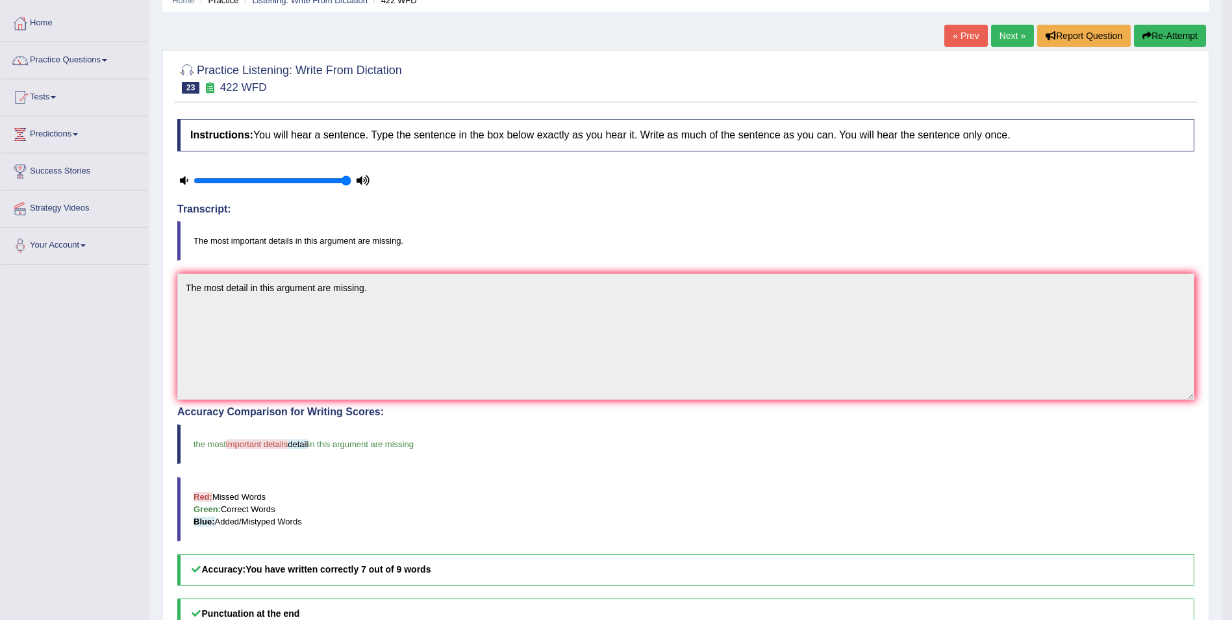
scroll to position [58, 0]
click at [1003, 44] on link "Next »" at bounding box center [1012, 36] width 43 height 22
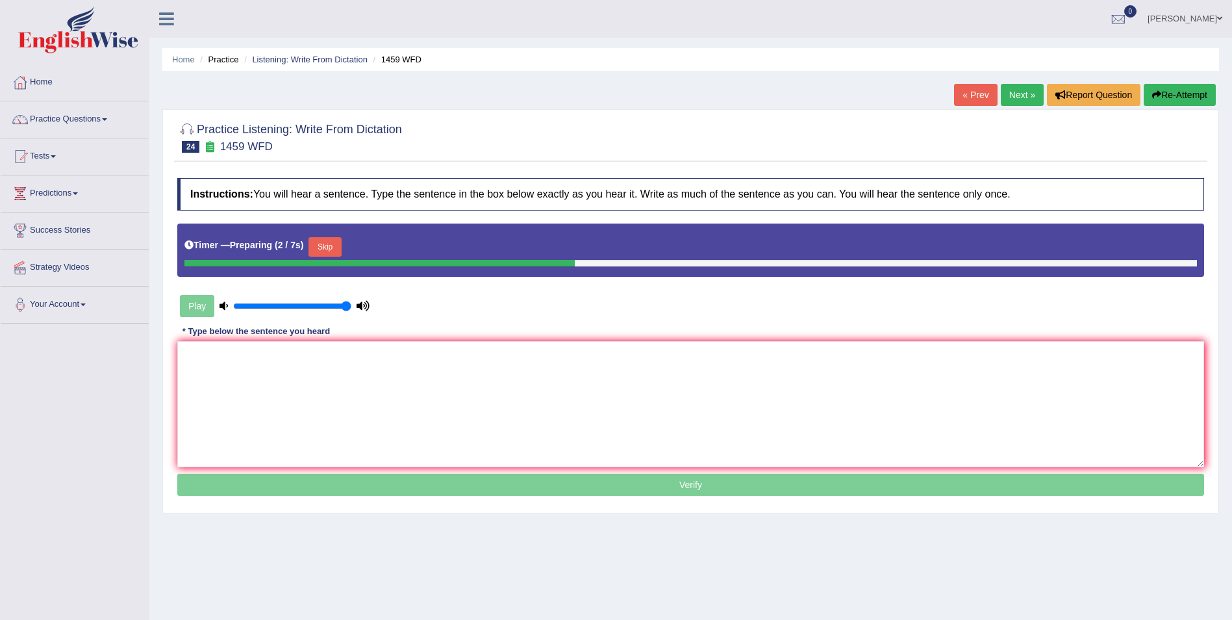
click at [328, 248] on button "Skip" at bounding box center [325, 246] width 32 height 19
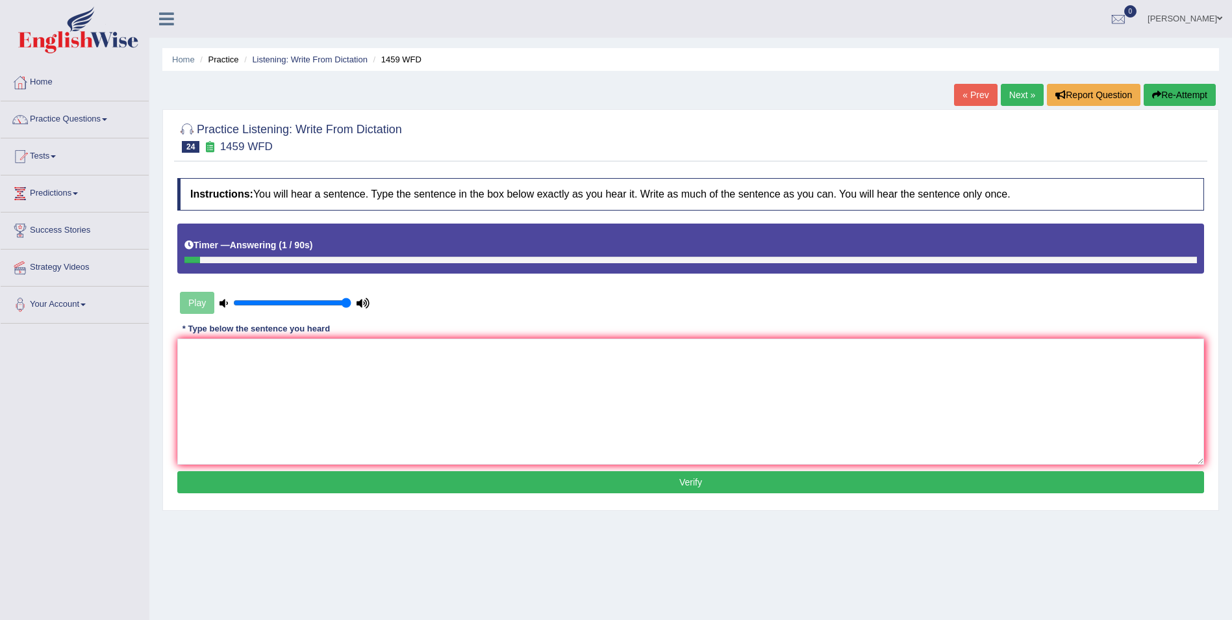
scroll to position [62, 0]
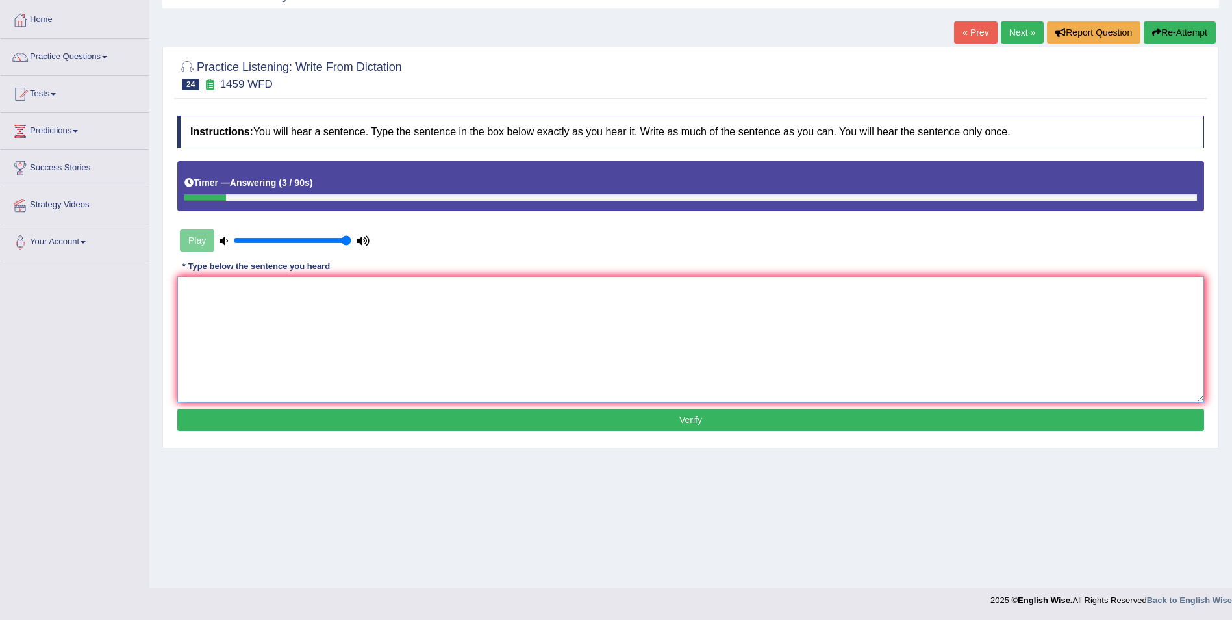
click at [310, 310] on textarea at bounding box center [690, 339] width 1027 height 126
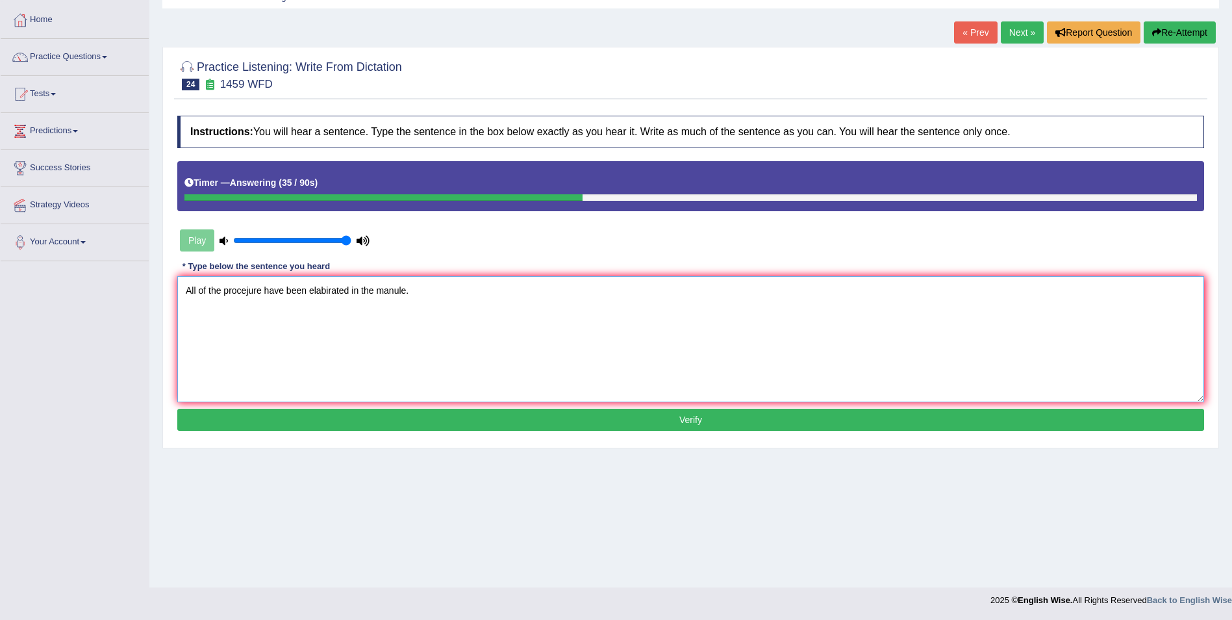
click at [326, 290] on textarea "All of the procejure have been elabirated in the manule." at bounding box center [690, 339] width 1027 height 126
click at [249, 290] on textarea "All of the procejure have been elaborated in the manule." at bounding box center [690, 339] width 1027 height 126
click at [378, 290] on textarea "All of the procedure have been elaborated in the manule." at bounding box center [690, 339] width 1027 height 126
click at [242, 290] on textarea "All of the procedure have been elaborated in the loboratory manule." at bounding box center [690, 339] width 1027 height 126
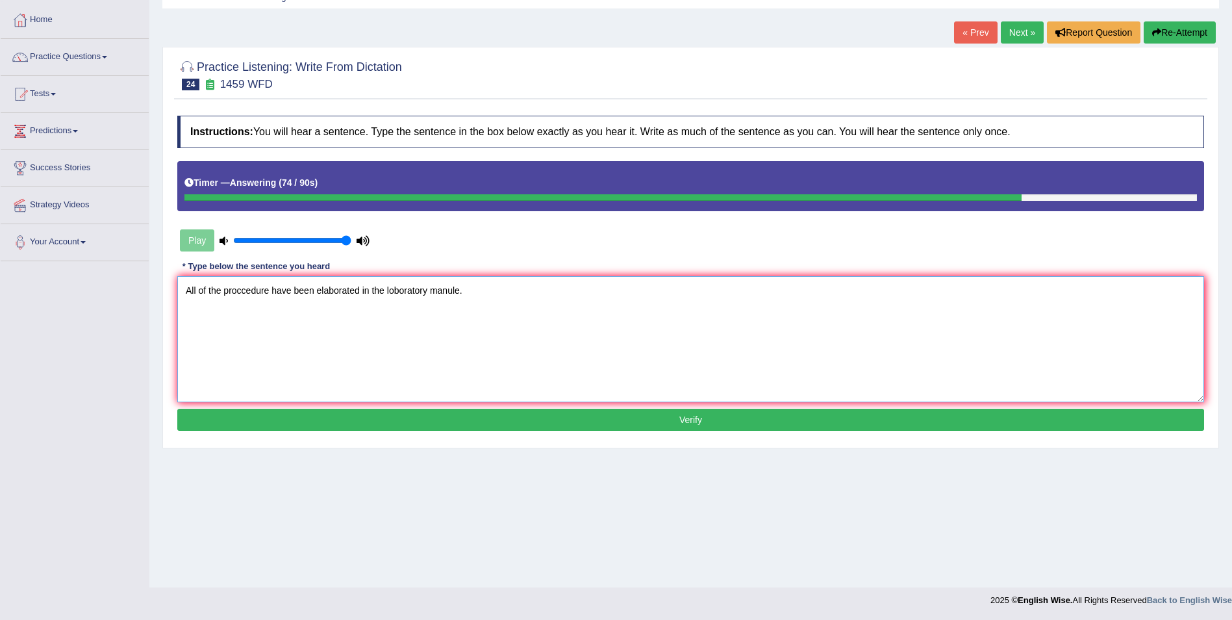
type textarea "All of the proccedure have been elaborated in the loboratory manule."
click at [331, 421] on button "Verify" at bounding box center [690, 420] width 1027 height 22
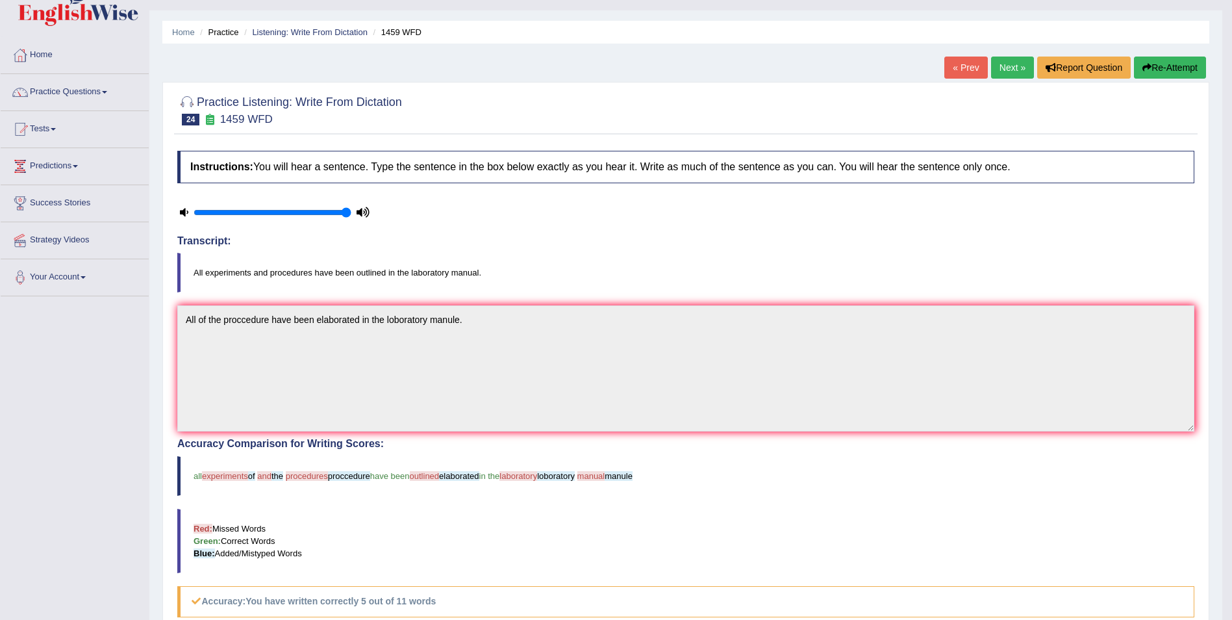
scroll to position [0, 0]
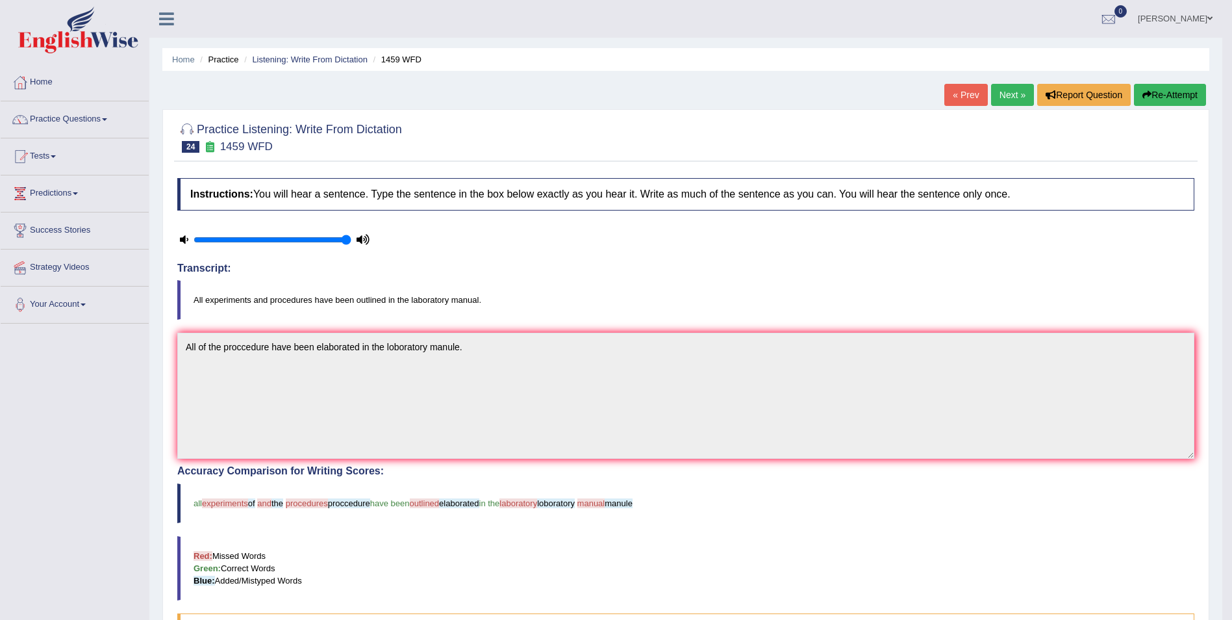
click at [1012, 86] on link "Next »" at bounding box center [1012, 95] width 43 height 22
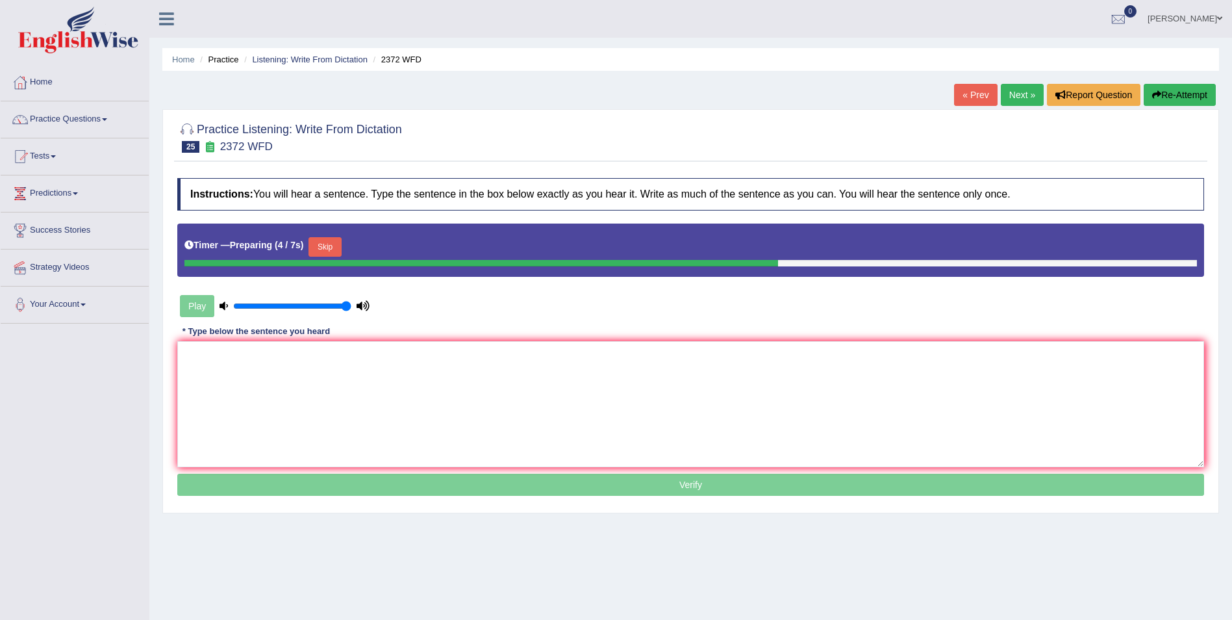
click at [323, 244] on button "Skip" at bounding box center [325, 246] width 32 height 19
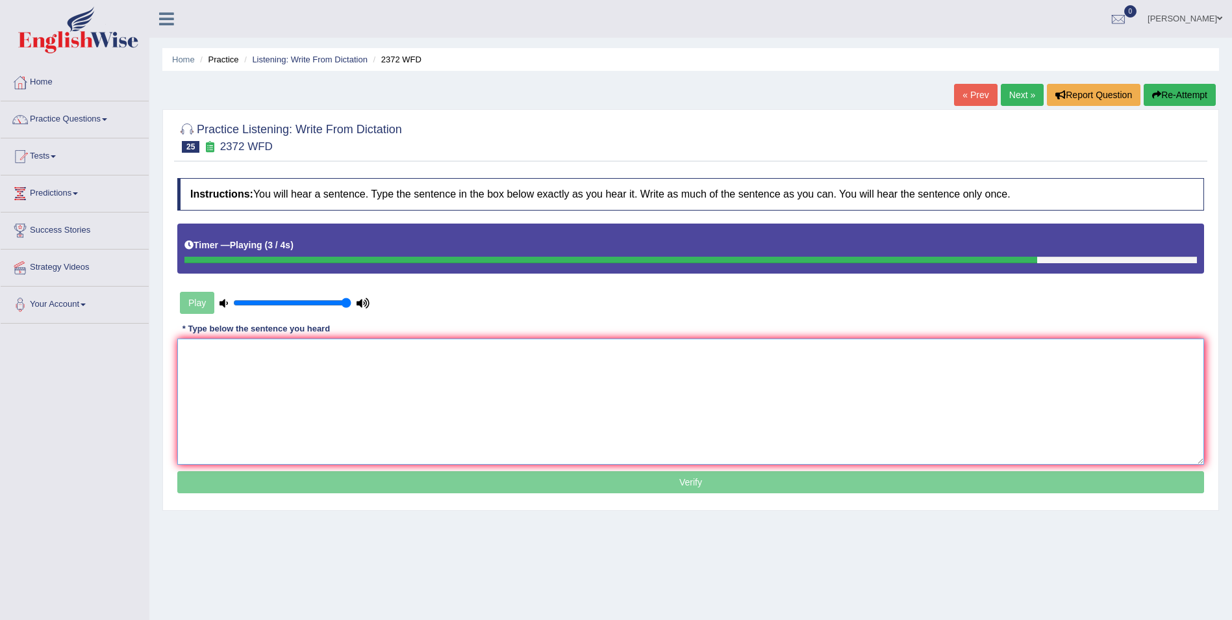
click at [323, 366] on textarea at bounding box center [690, 401] width 1027 height 126
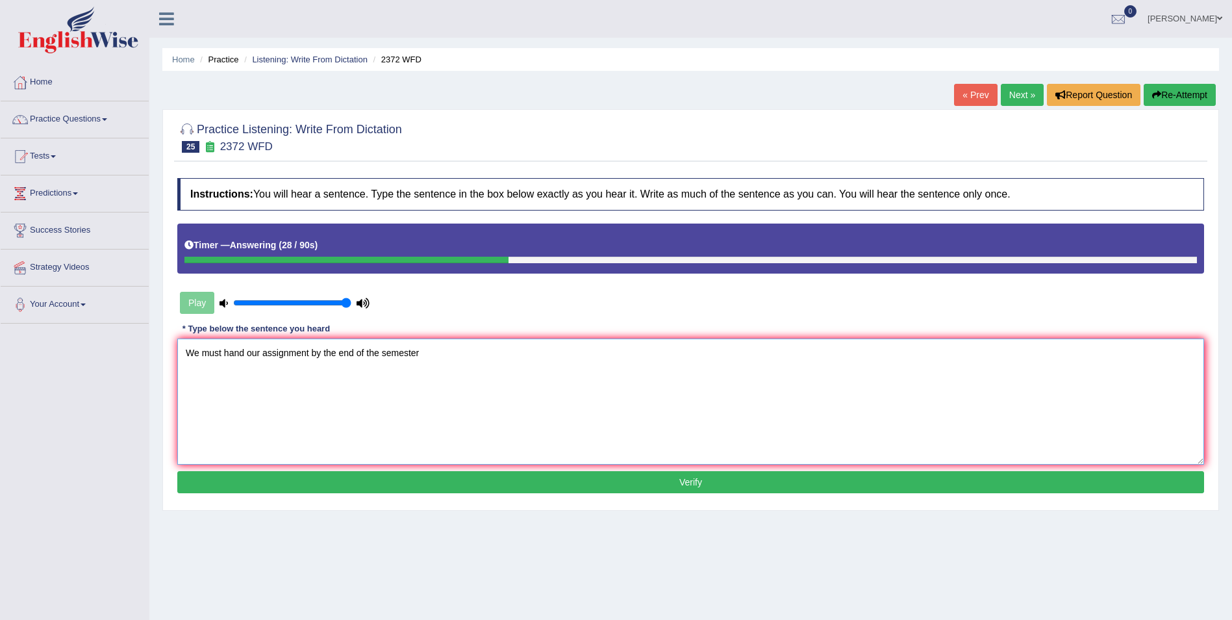
click at [246, 355] on textarea "We must hand our assignment by the end of the semester" at bounding box center [690, 401] width 1027 height 126
click at [324, 353] on textarea "We must hand out our assignment by the end of the semester" at bounding box center [690, 401] width 1027 height 126
click at [500, 364] on textarea "We must hand out our assignment assignment by the end of the semester" at bounding box center [690, 401] width 1027 height 126
type textarea "We must hand out our assignment assignment by the end of the semester."
click at [540, 488] on button "Verify" at bounding box center [690, 482] width 1027 height 22
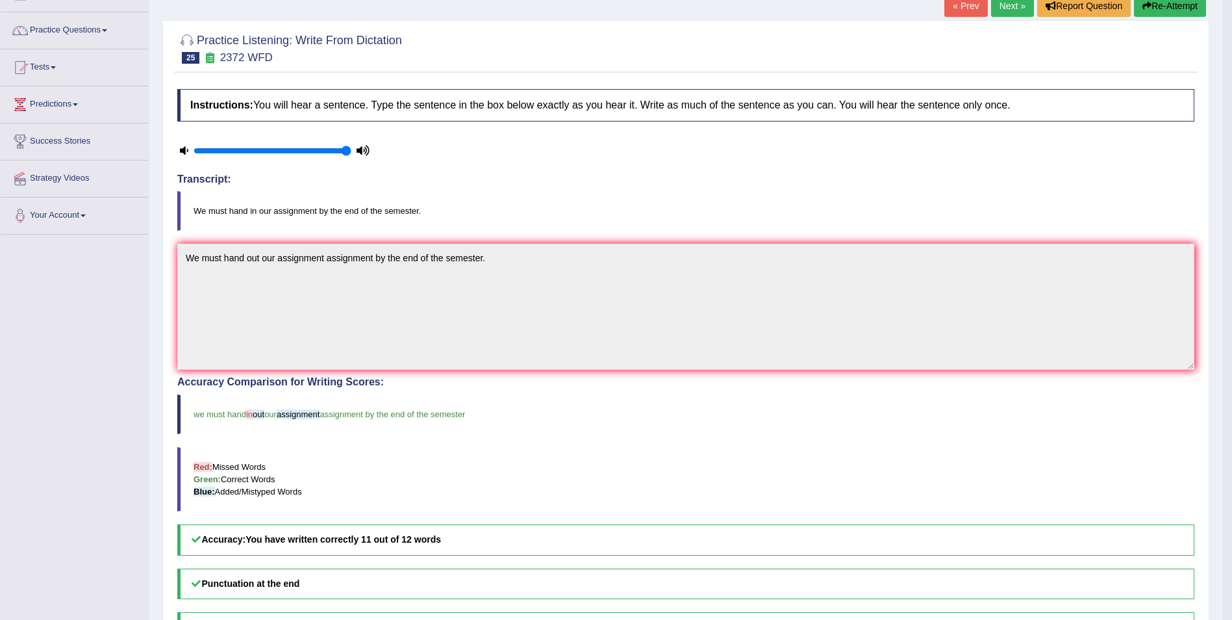
scroll to position [90, 0]
